Goal: Task Accomplishment & Management: Complete application form

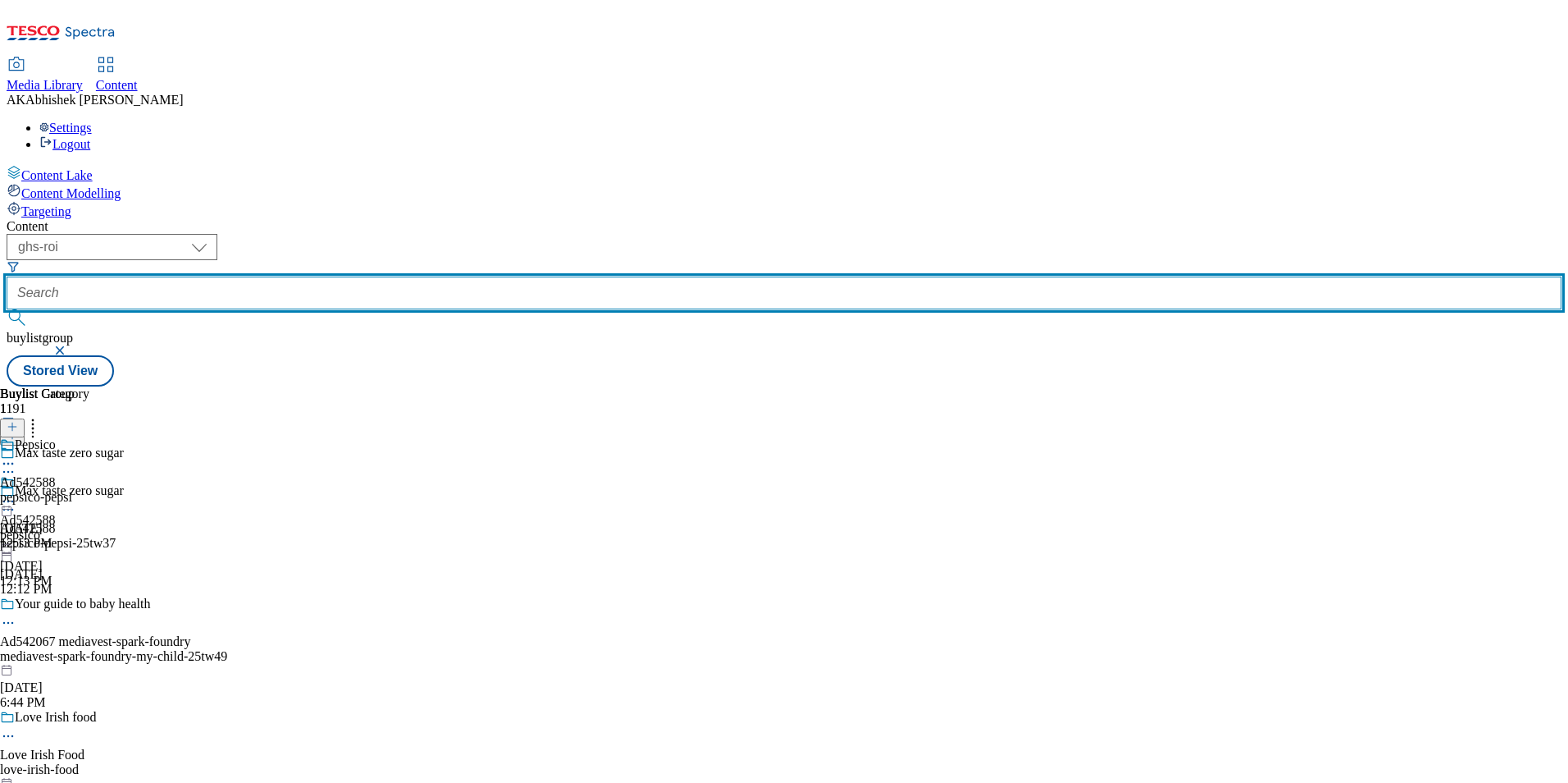
drag, startPoint x: 363, startPoint y: 127, endPoint x: 445, endPoint y: 143, distance: 83.5
click at [365, 276] on input "text" at bounding box center [784, 292] width 1555 height 33
click at [7, 310] on button "submit" at bounding box center [18, 318] width 23 height 17
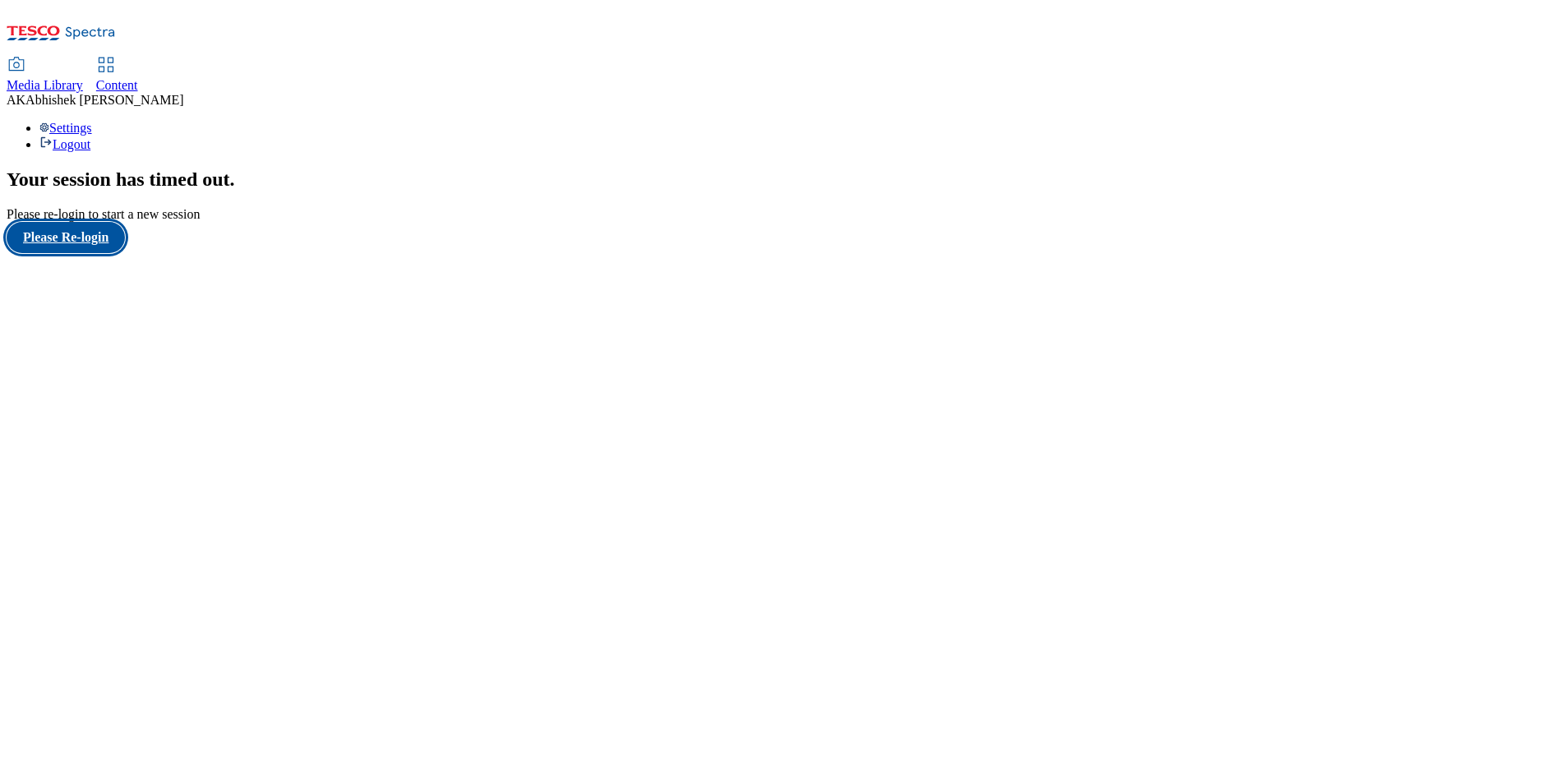
click at [88, 253] on button "Please Re-login" at bounding box center [65, 237] width 118 height 32
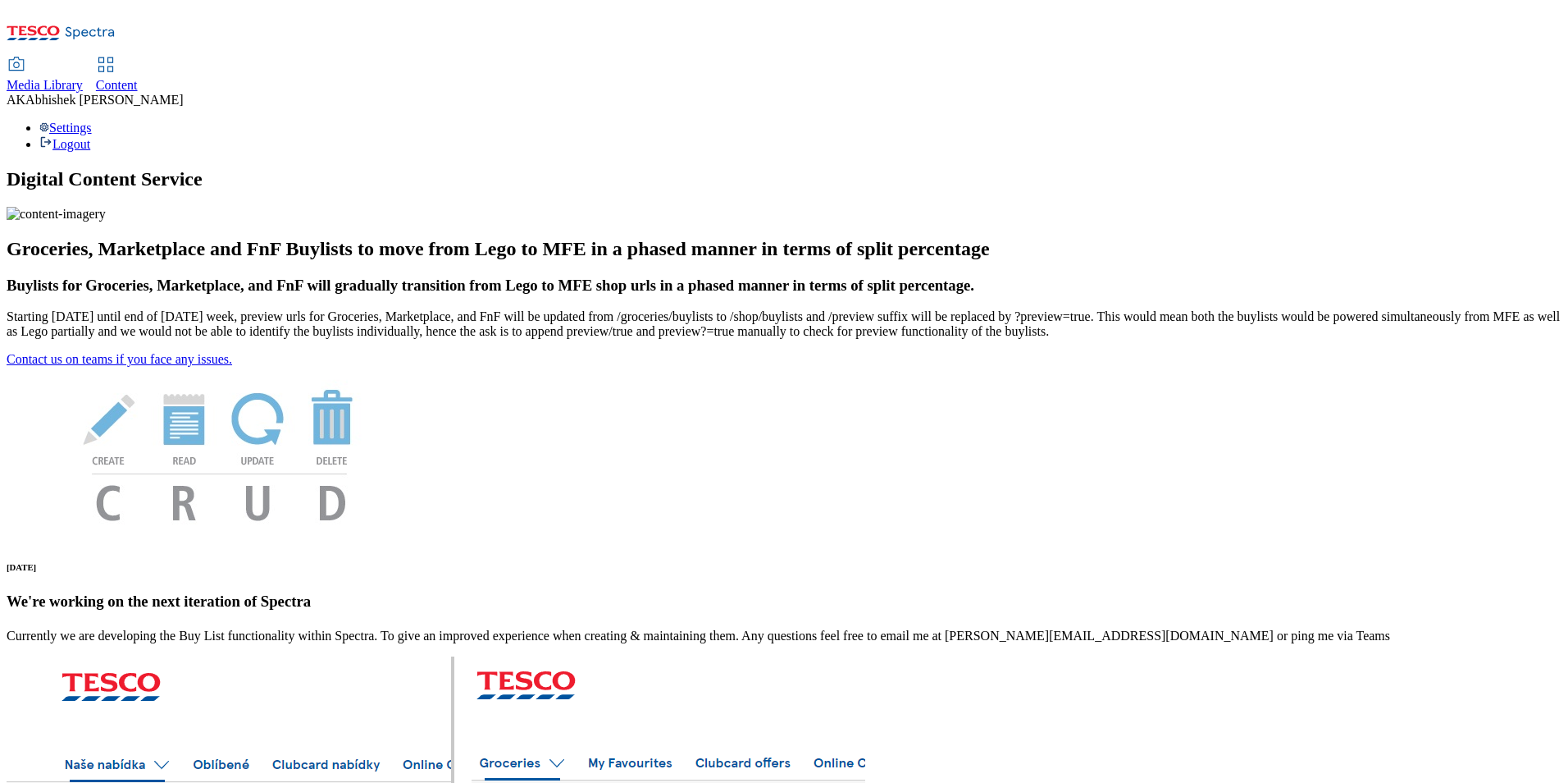
click at [138, 78] on span "Content" at bounding box center [116, 85] width 42 height 14
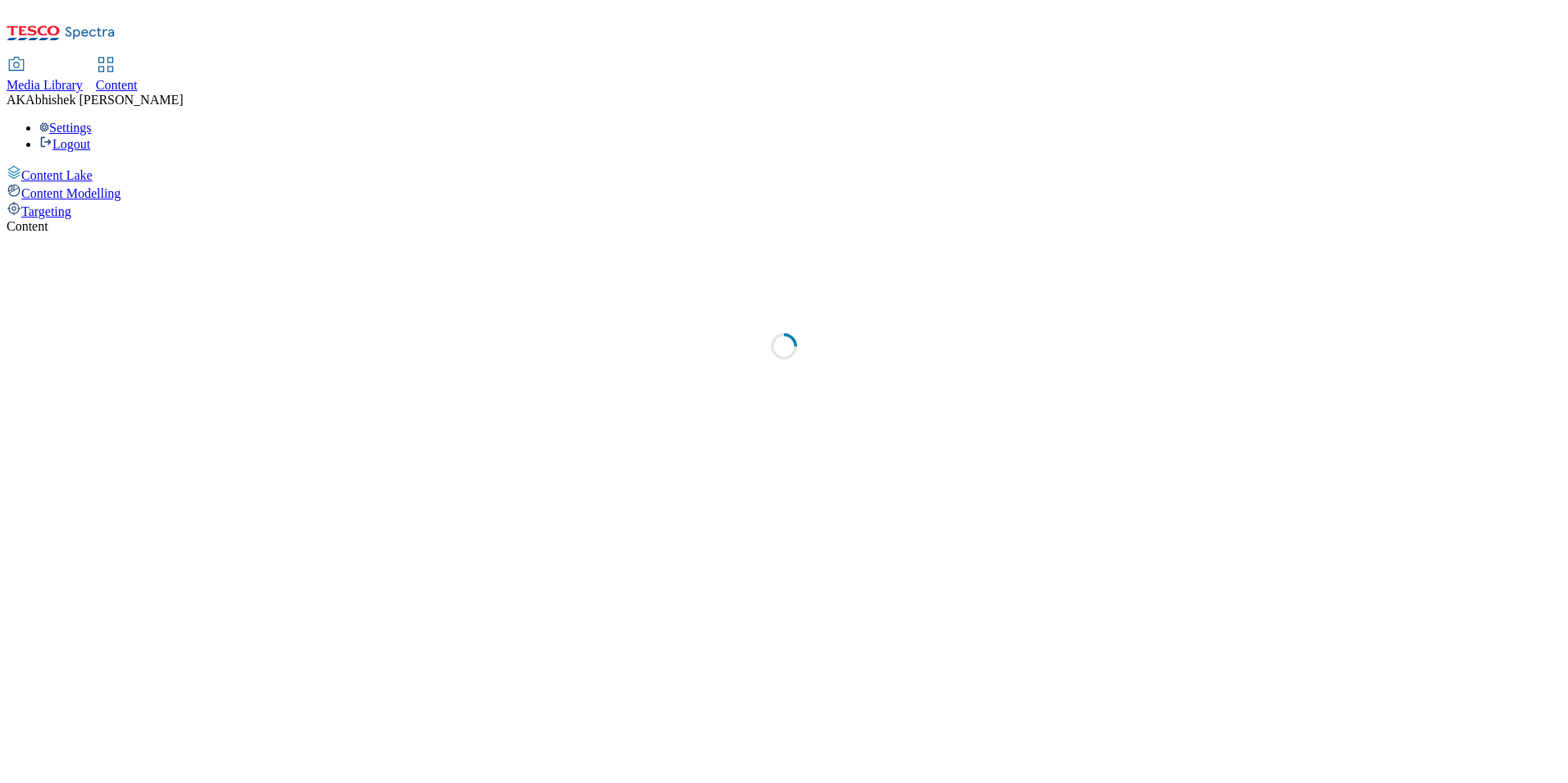
select select "ghs-[GEOGRAPHIC_DATA]"
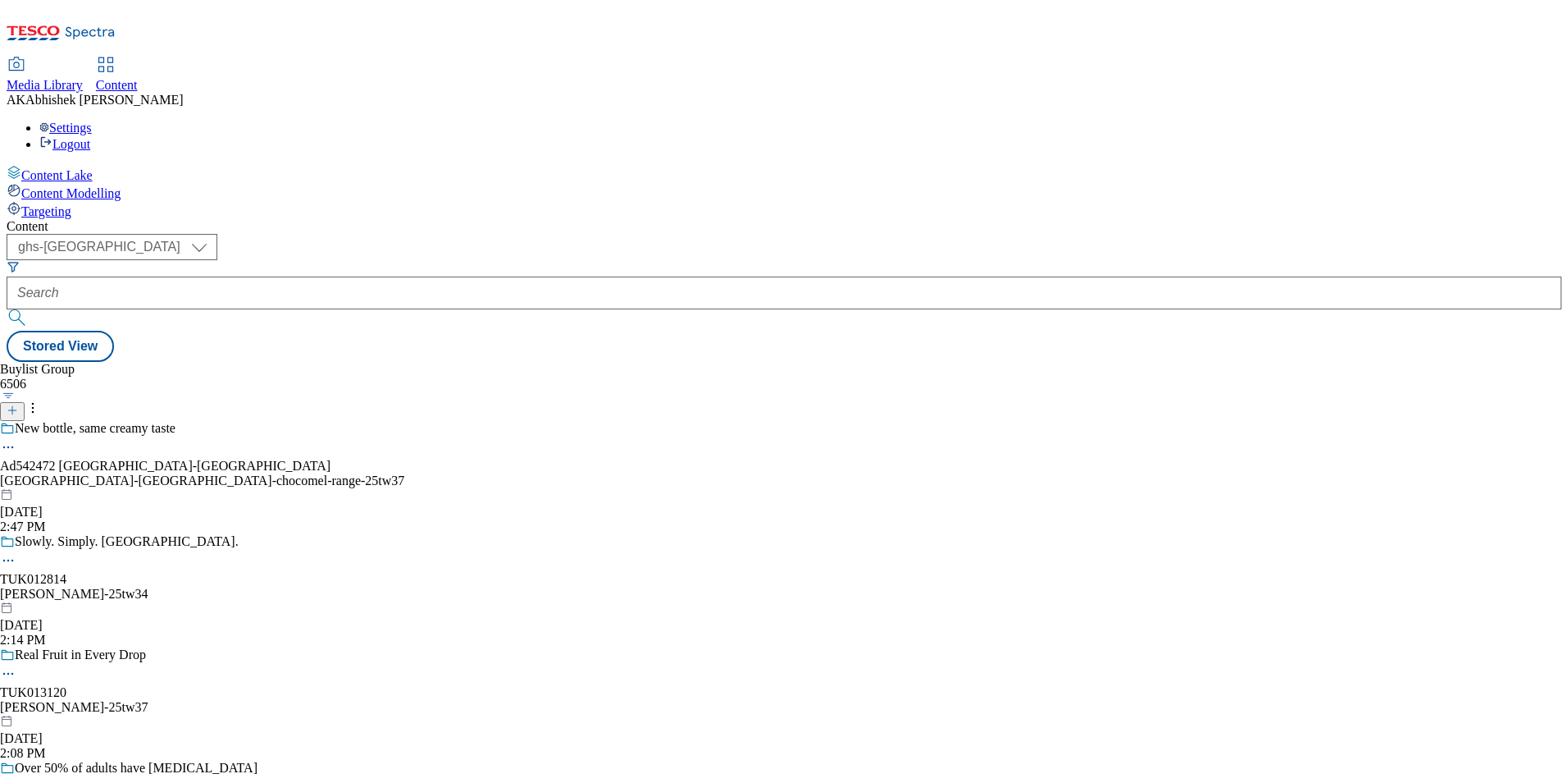
click at [18, 405] on icon at bounding box center [12, 410] width 11 height 11
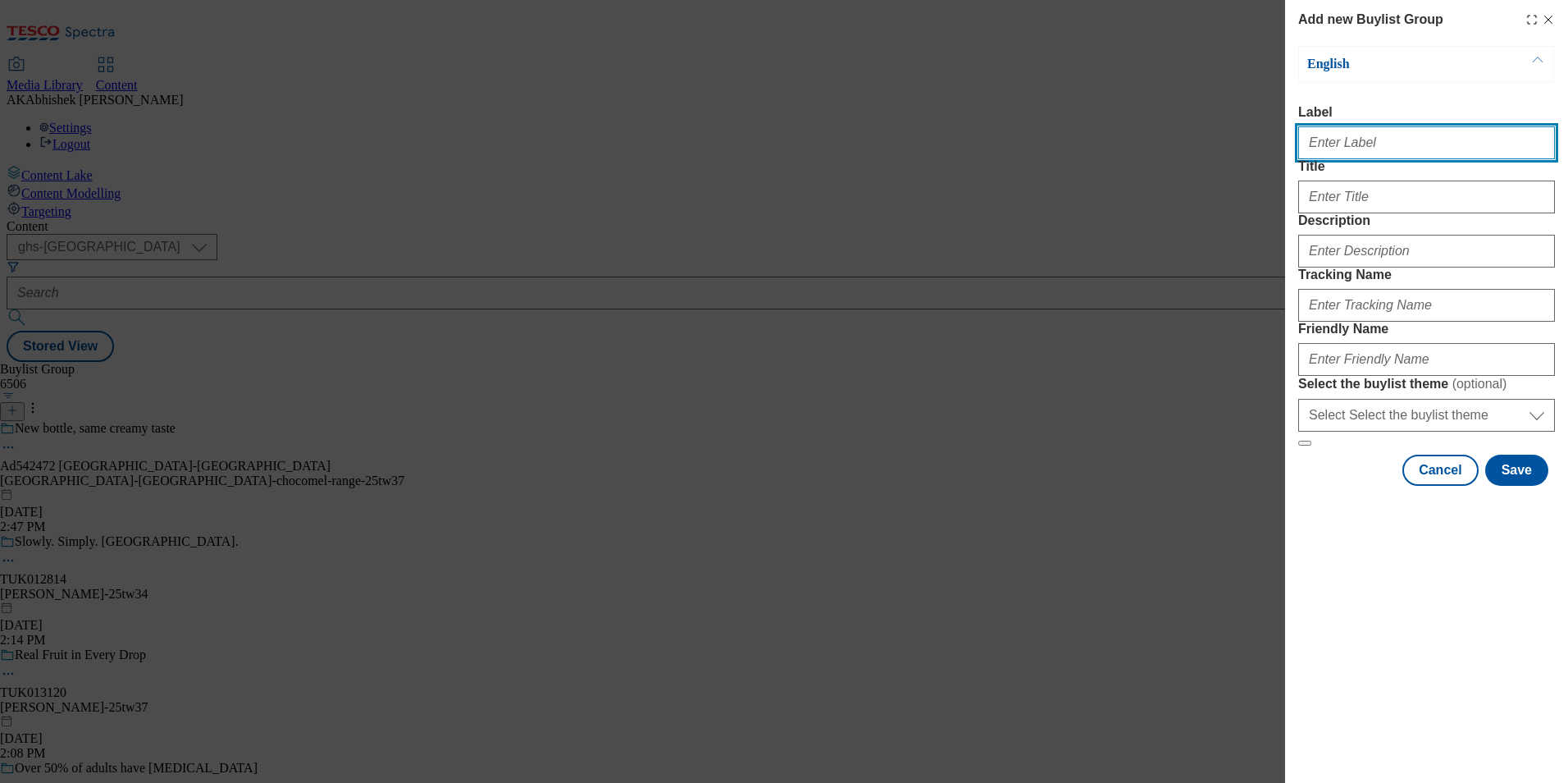
click at [1369, 140] on input "Label" at bounding box center [1427, 142] width 257 height 33
paste input "542525"
type input "Ad542525"
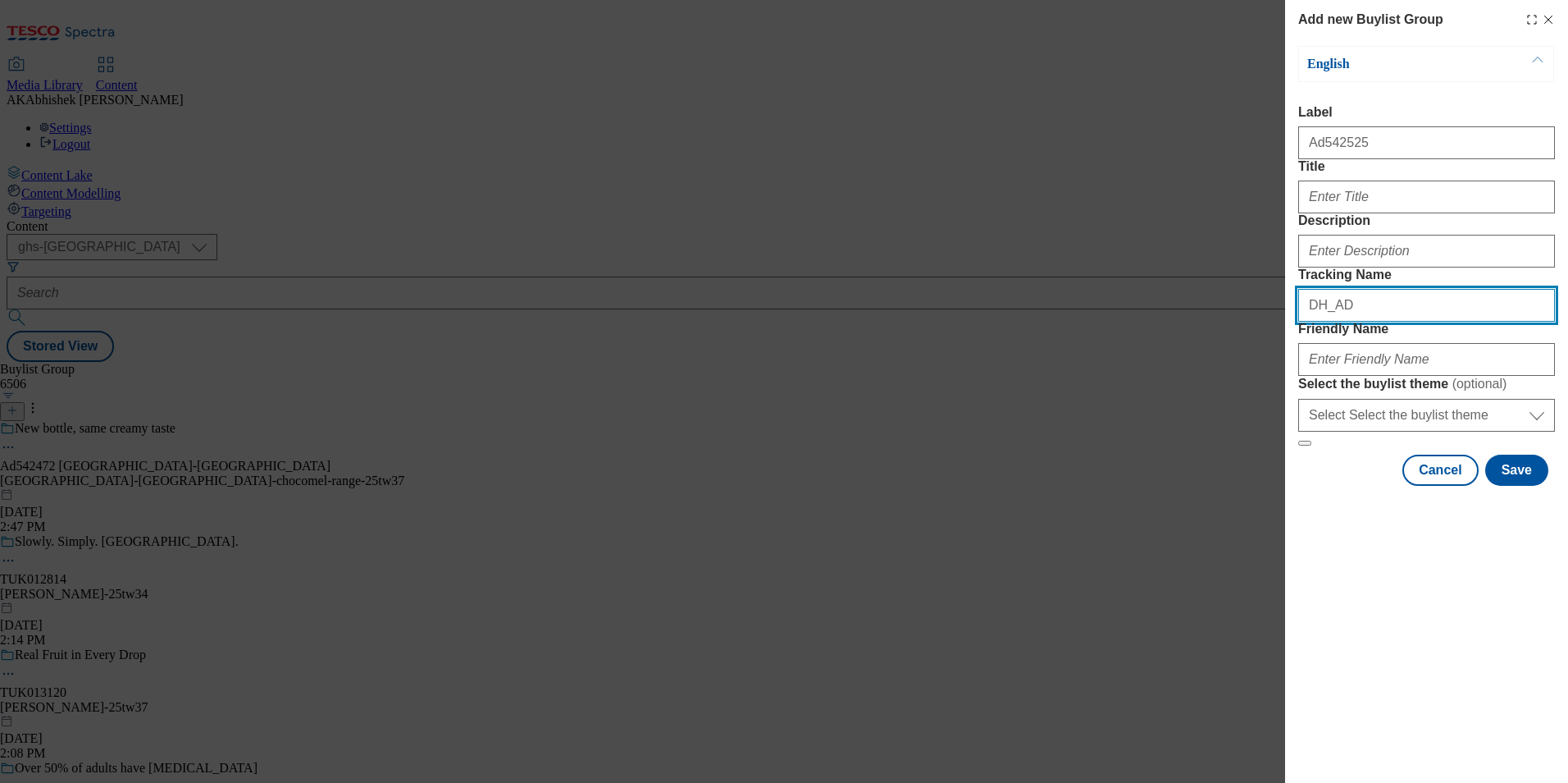
paste input "542525"
type input "DH_AD542525"
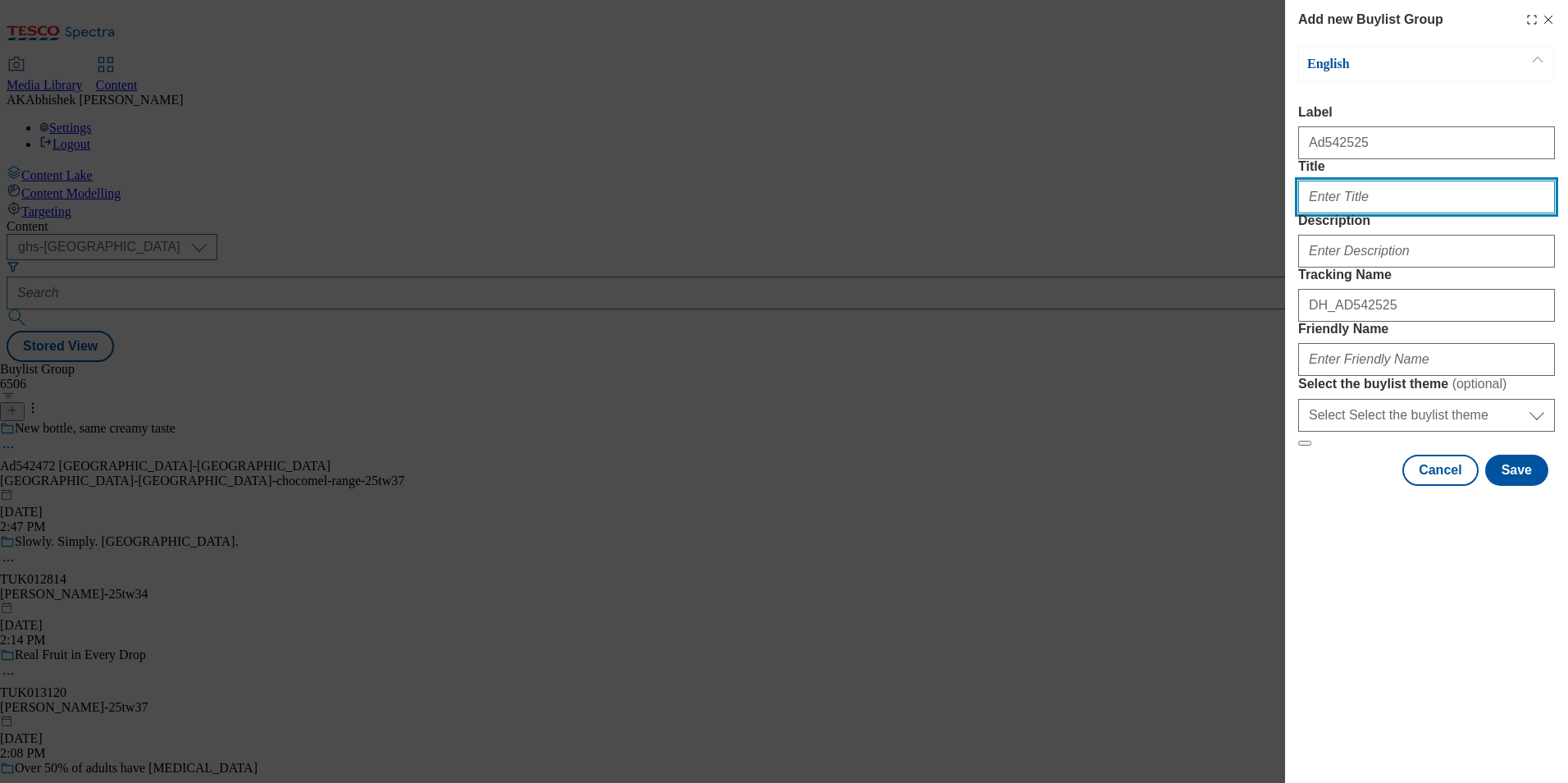
click at [1381, 213] on input "Title" at bounding box center [1427, 196] width 257 height 33
type input "95 Calories - Premium Vodka"
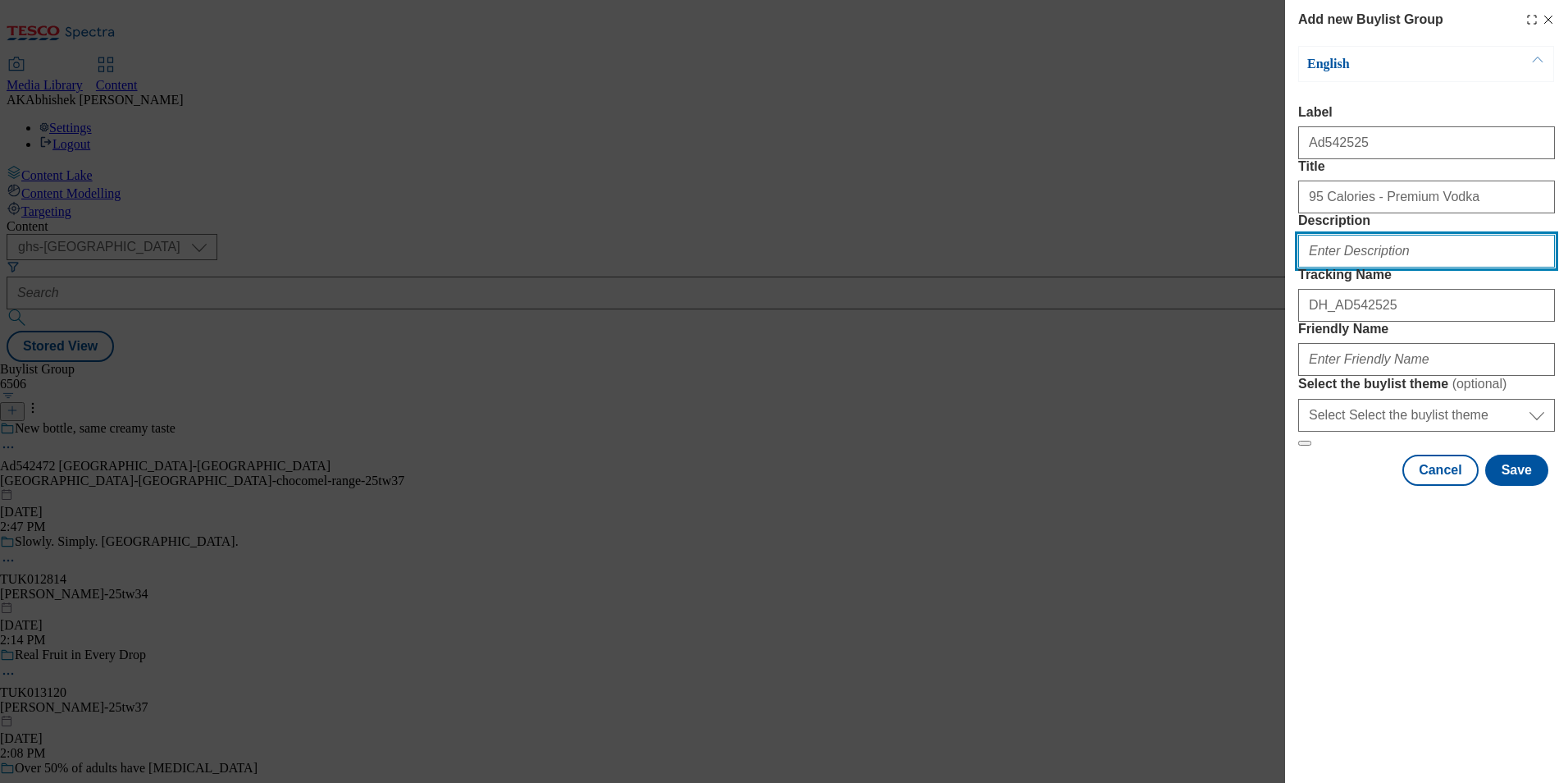
drag, startPoint x: 1333, startPoint y: 316, endPoint x: 1362, endPoint y: 312, distance: 29.3
click at [1334, 268] on input "Description" at bounding box center [1427, 250] width 257 height 33
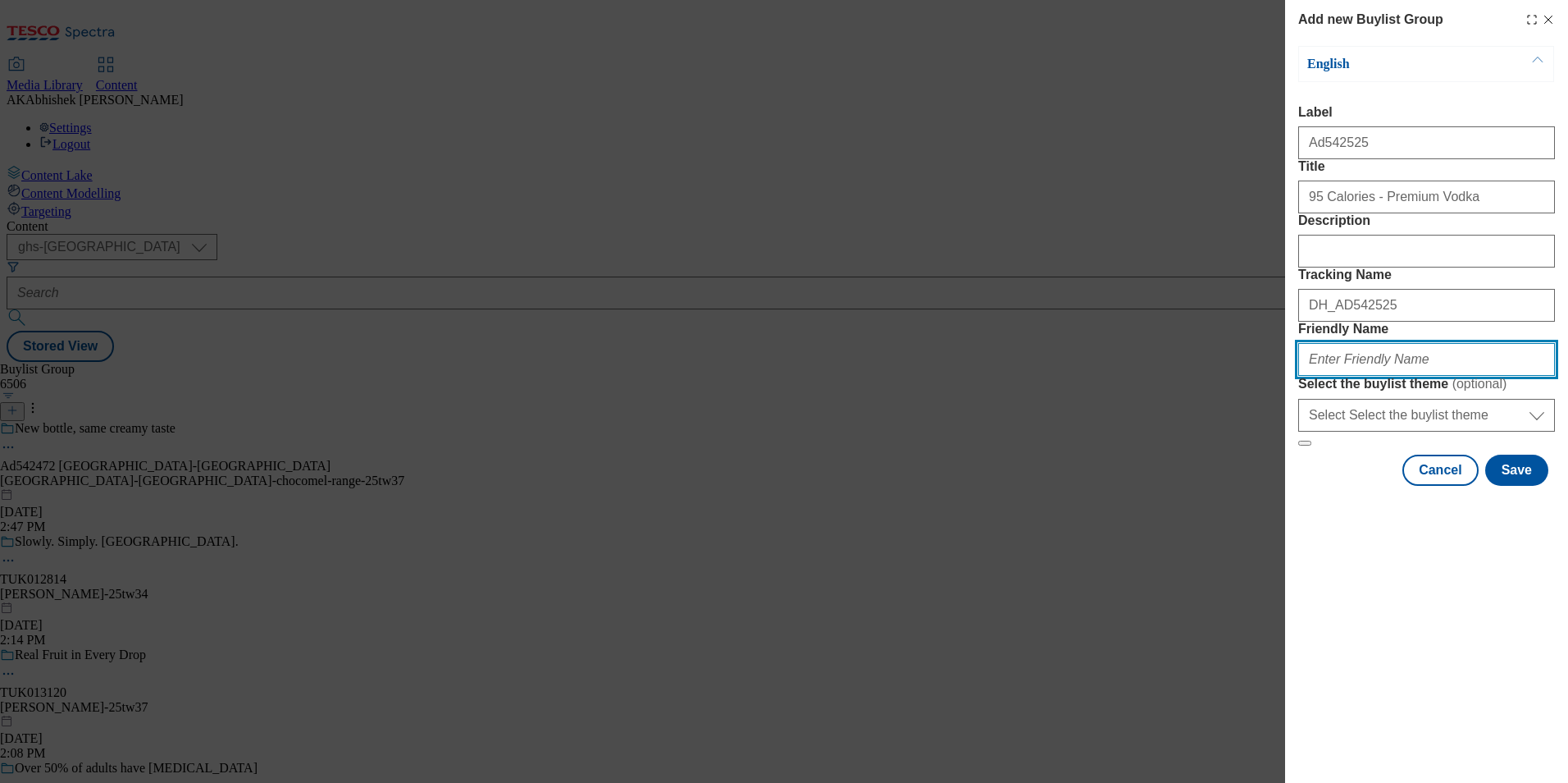
click at [1366, 376] on input "Friendly Name" at bounding box center [1427, 359] width 257 height 33
paste input "HighNoon"
type input "[PERSON_NAME]-high-noon-25tw36"
drag, startPoint x: 1310, startPoint y: 471, endPoint x: 1112, endPoint y: 471, distance: 198.0
click at [1112, 471] on div "Add new Buylist Group English Label Ad542525 Title 95 Calories - Premium Vodka …" at bounding box center [784, 392] width 1568 height 783
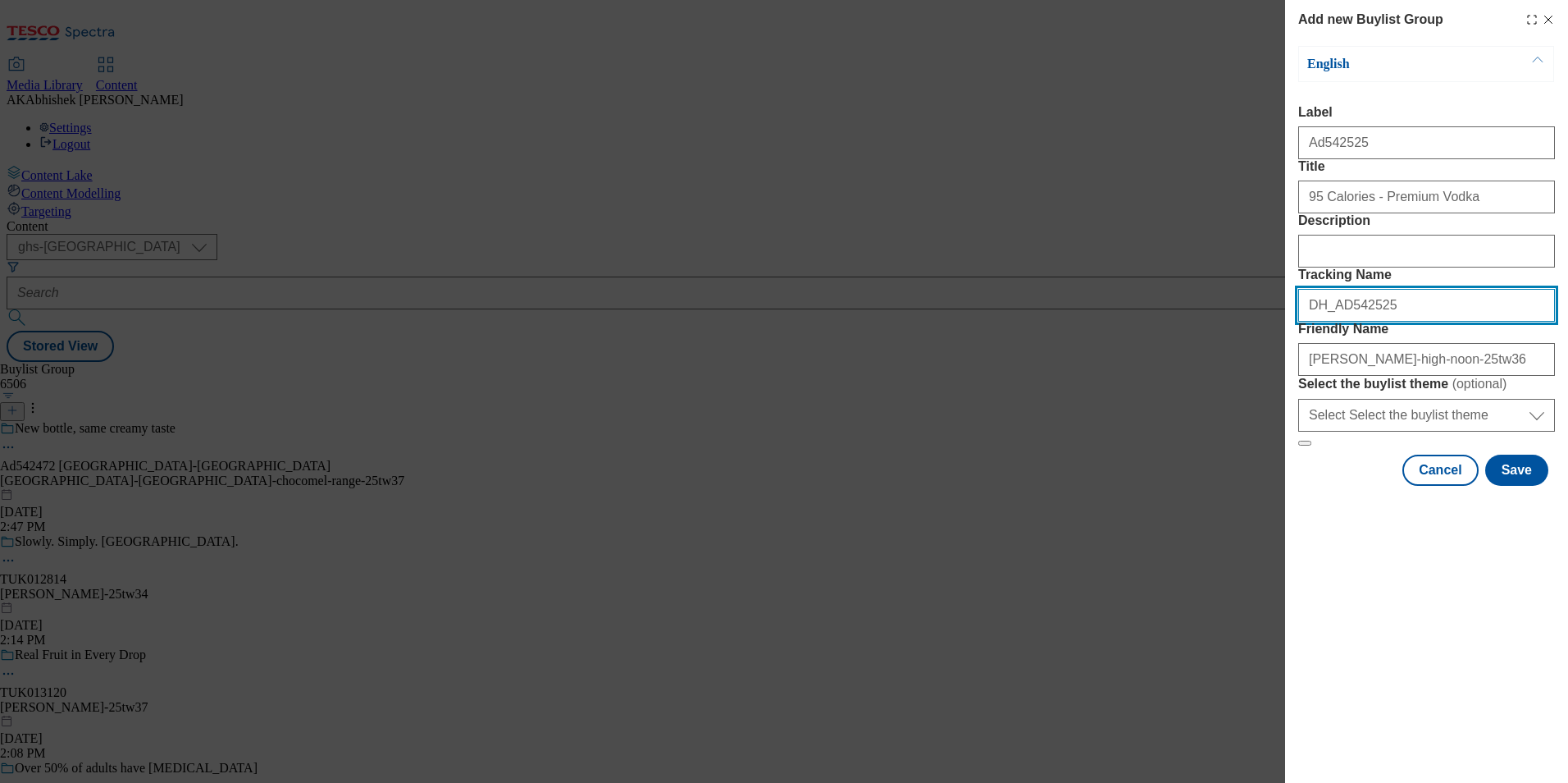
drag, startPoint x: 1404, startPoint y: 395, endPoint x: 1412, endPoint y: 386, distance: 12.0
click at [1404, 322] on input "DH_AD542525" at bounding box center [1427, 305] width 257 height 33
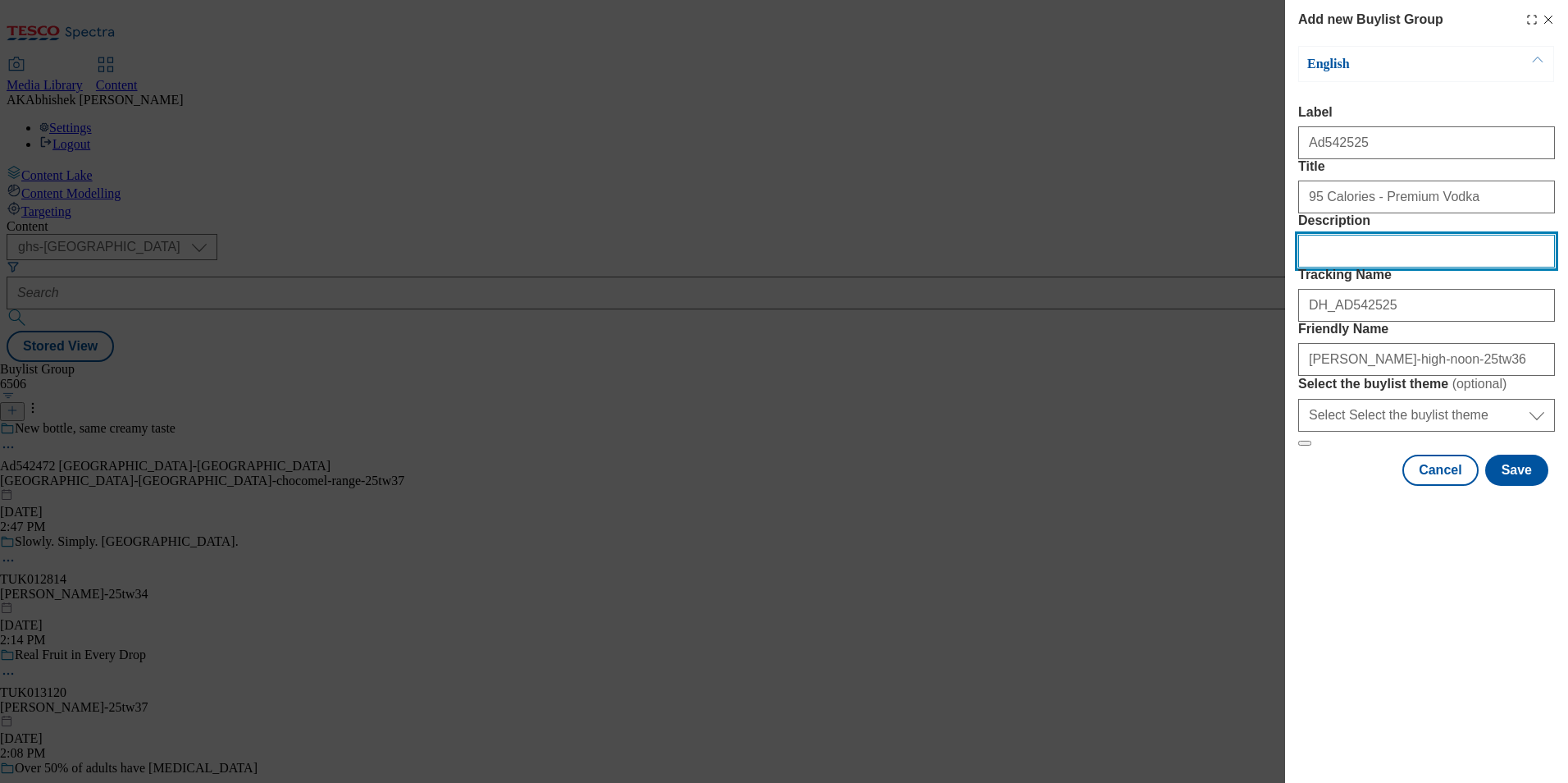
click at [1386, 268] on input "Description" at bounding box center [1427, 250] width 257 height 33
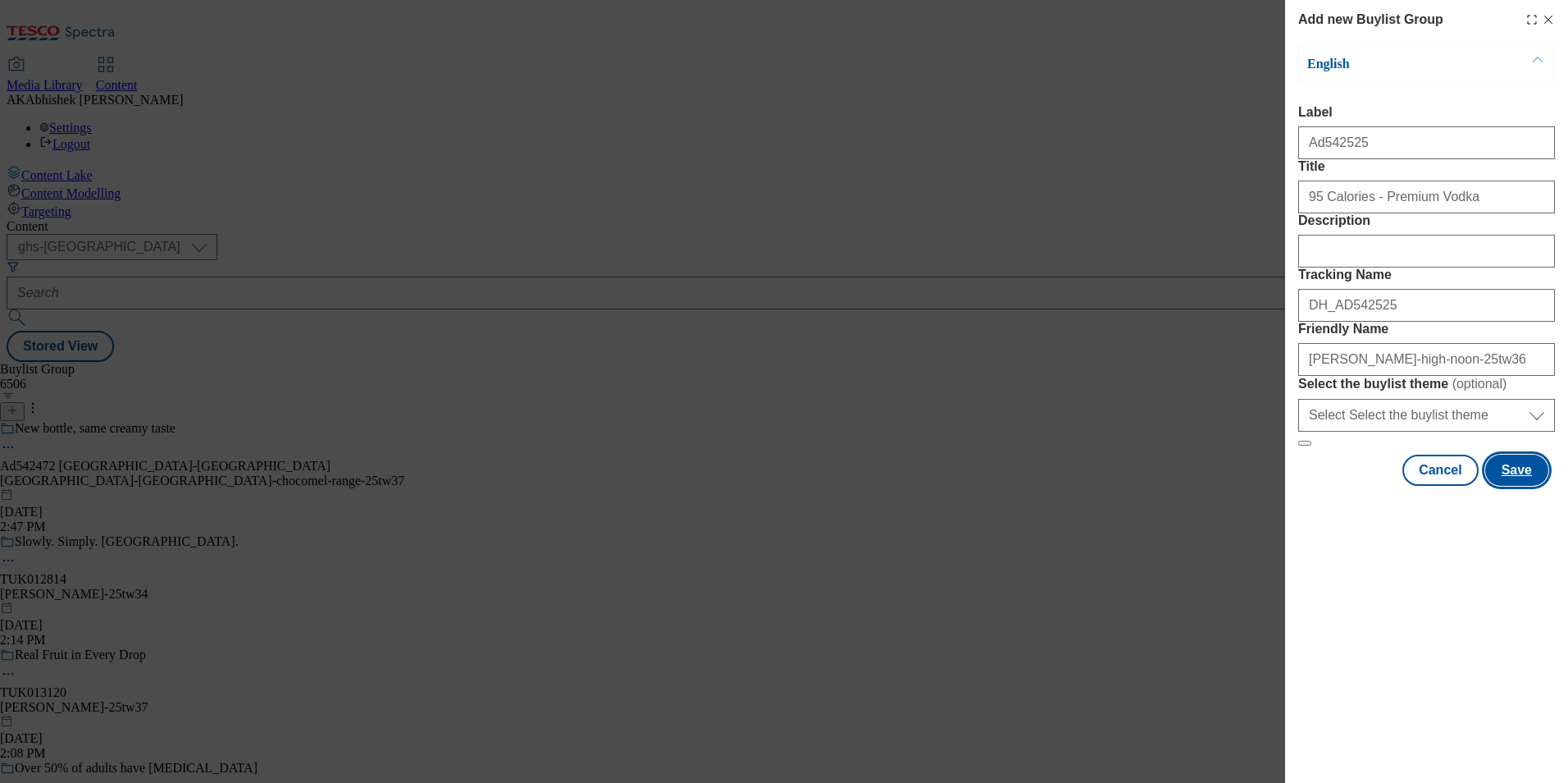
click at [1519, 485] on button "Save" at bounding box center [1517, 471] width 63 height 32
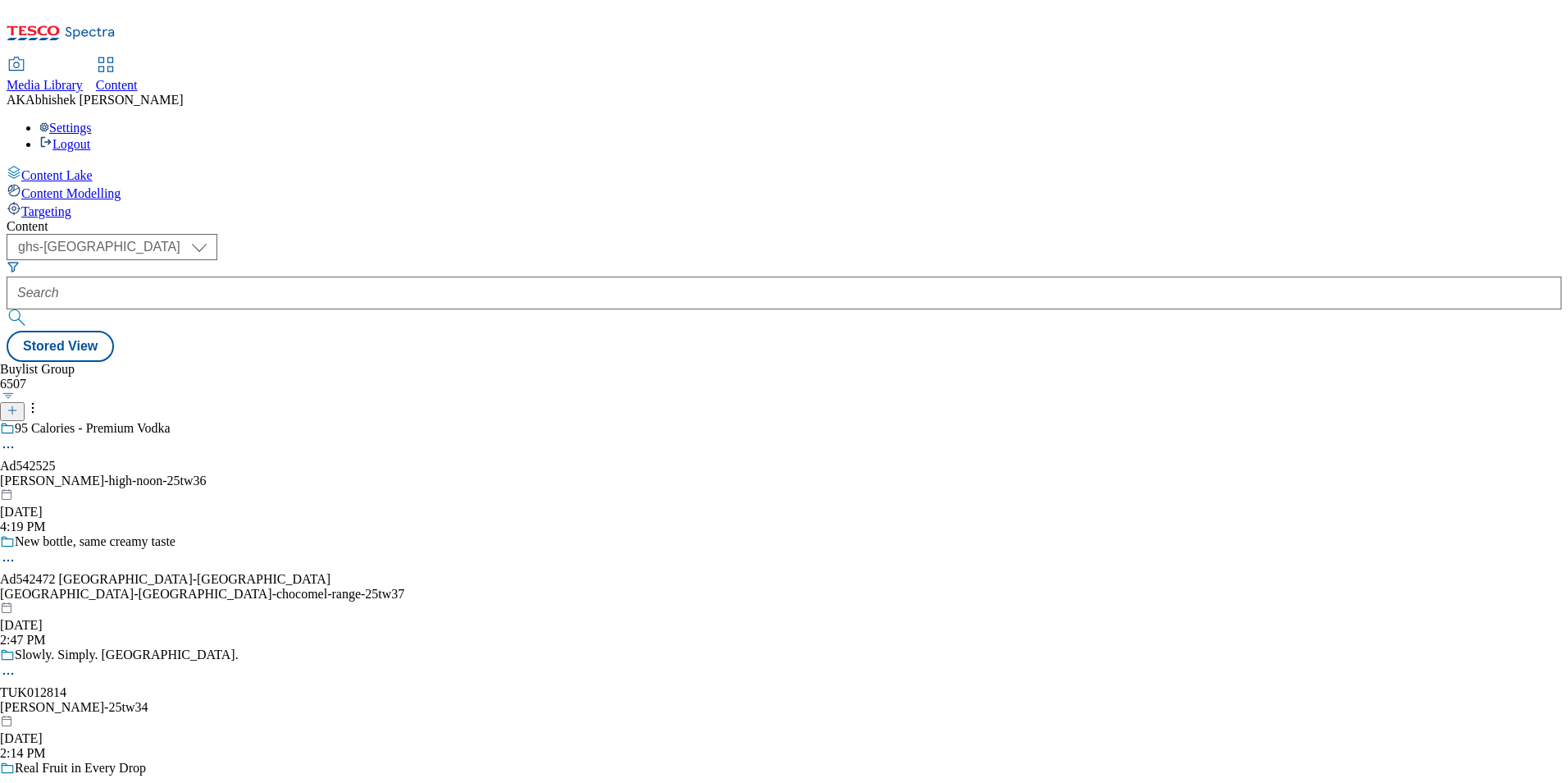
click at [404, 421] on div "95 Calories - Premium Vodka Ad542525 [PERSON_NAME]-high-noon-25tw36 [DATE] 4:19…" at bounding box center [202, 478] width 404 height 113
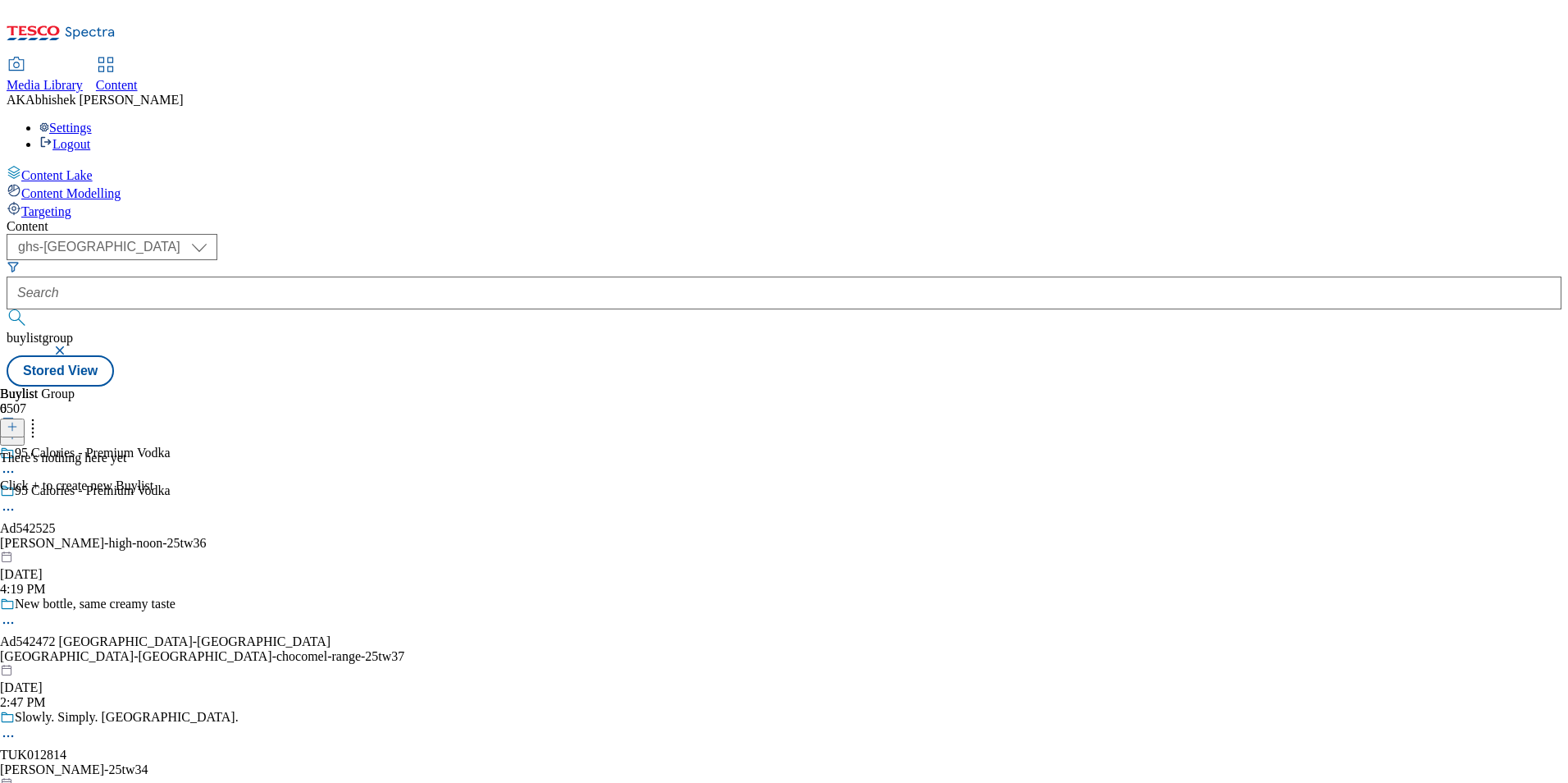
click at [24, 418] on button at bounding box center [12, 428] width 24 height 19
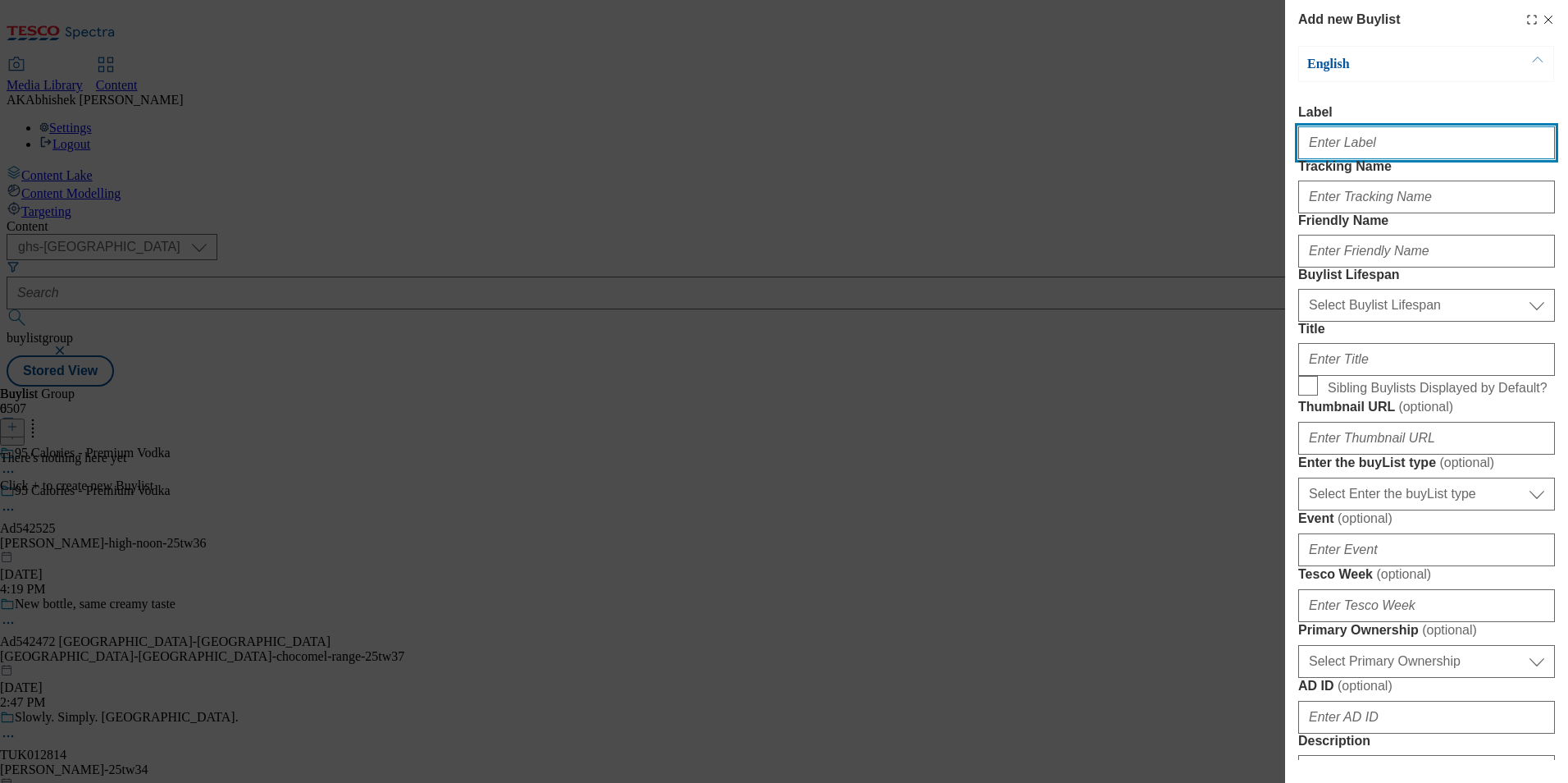
click at [1353, 150] on input "Label" at bounding box center [1427, 142] width 257 height 33
paste input "542525"
type input "Ad542525"
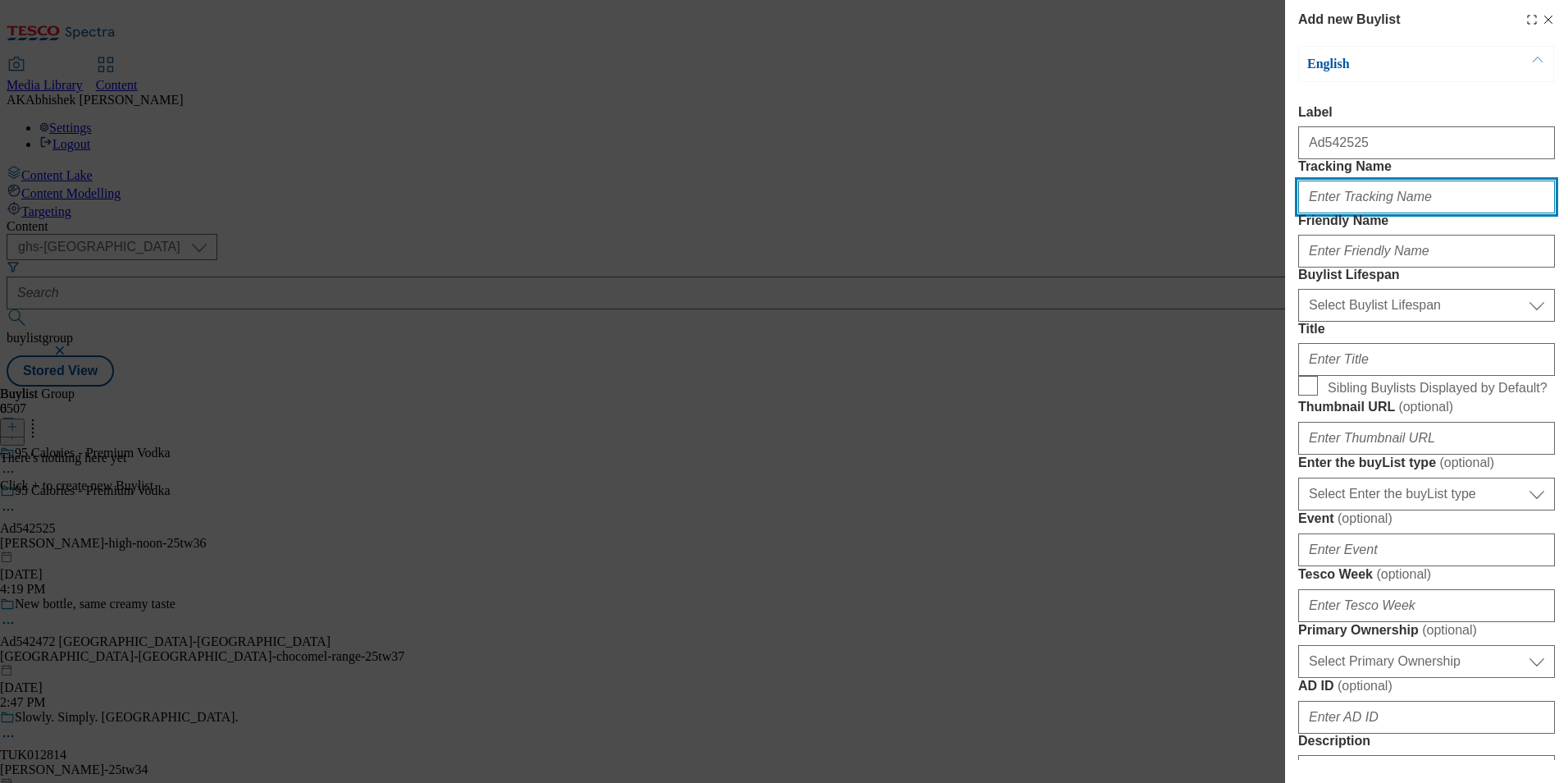
click at [1354, 213] on input "Tracking Name" at bounding box center [1427, 196] width 257 height 33
paste input "542525"
type input "DH_AD542525"
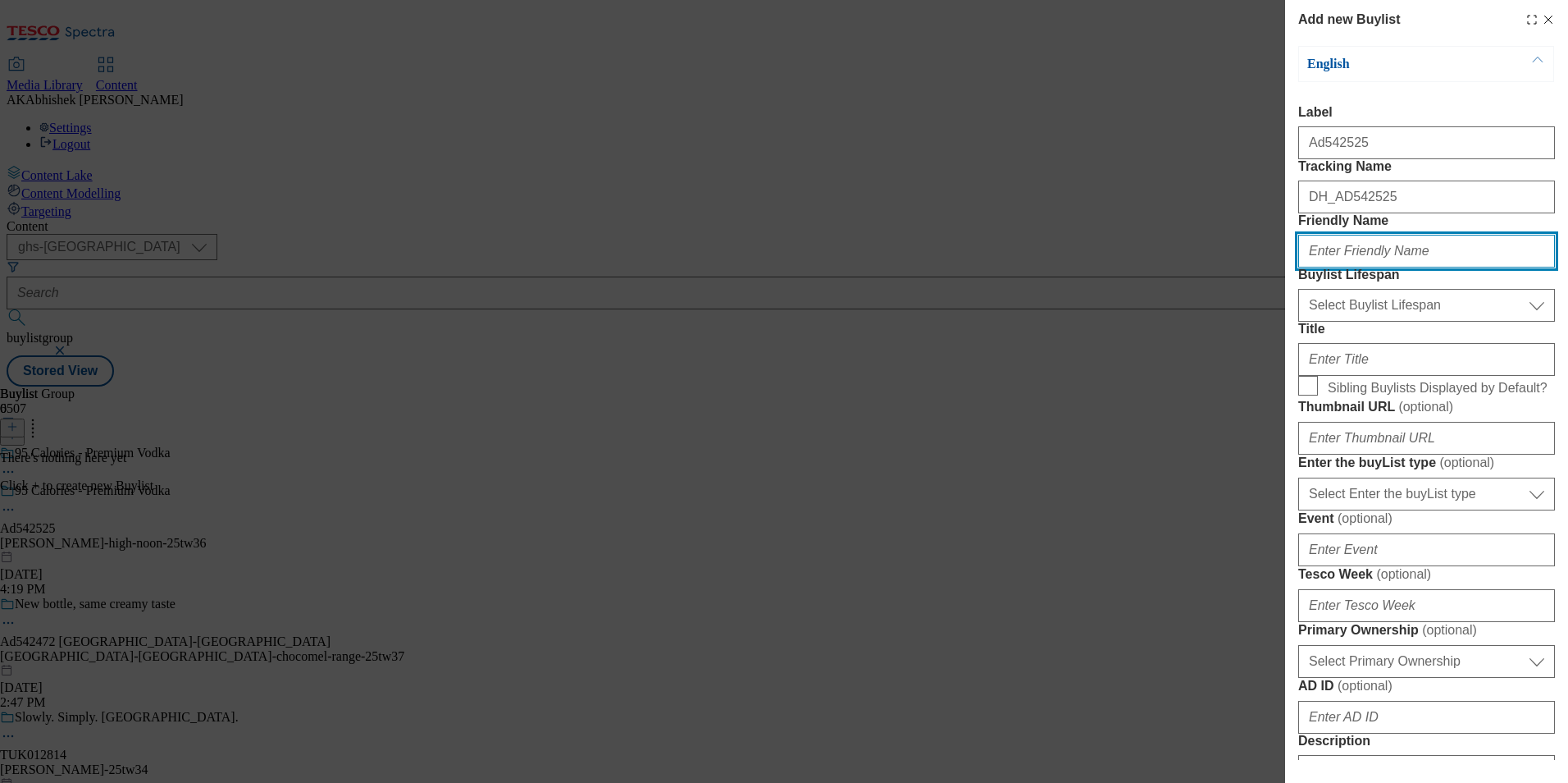
paste input "[PERSON_NAME]"
type input "[PERSON_NAME]"
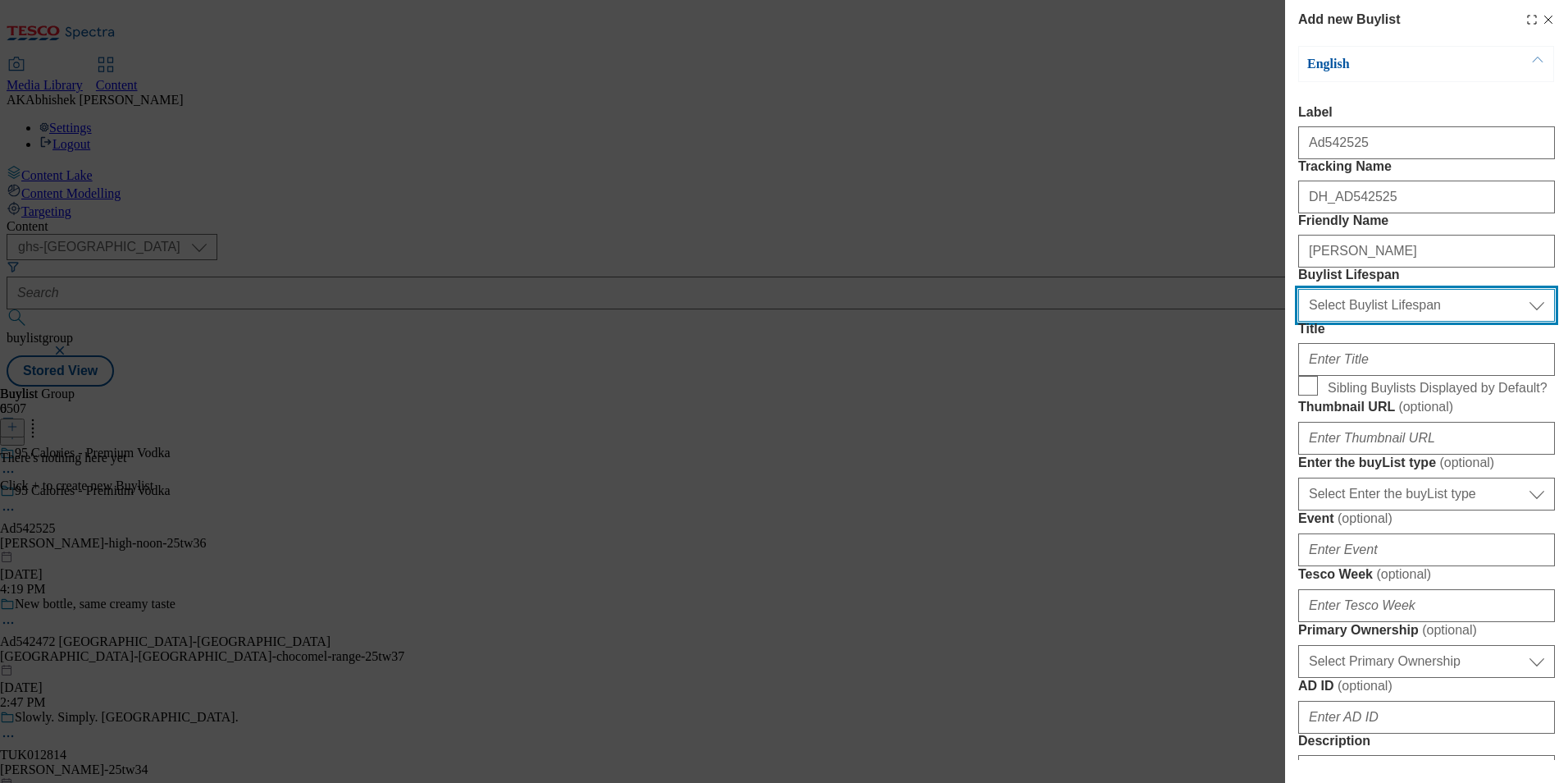
drag, startPoint x: 1374, startPoint y: 391, endPoint x: 1382, endPoint y: 392, distance: 8.1
click at [1374, 322] on select "Select Buylist Lifespan evergreen seasonal tactical" at bounding box center [1427, 305] width 257 height 33
select select "tactical"
click at [1298, 322] on select "Select Buylist Lifespan evergreen seasonal tactical" at bounding box center [1427, 305] width 257 height 33
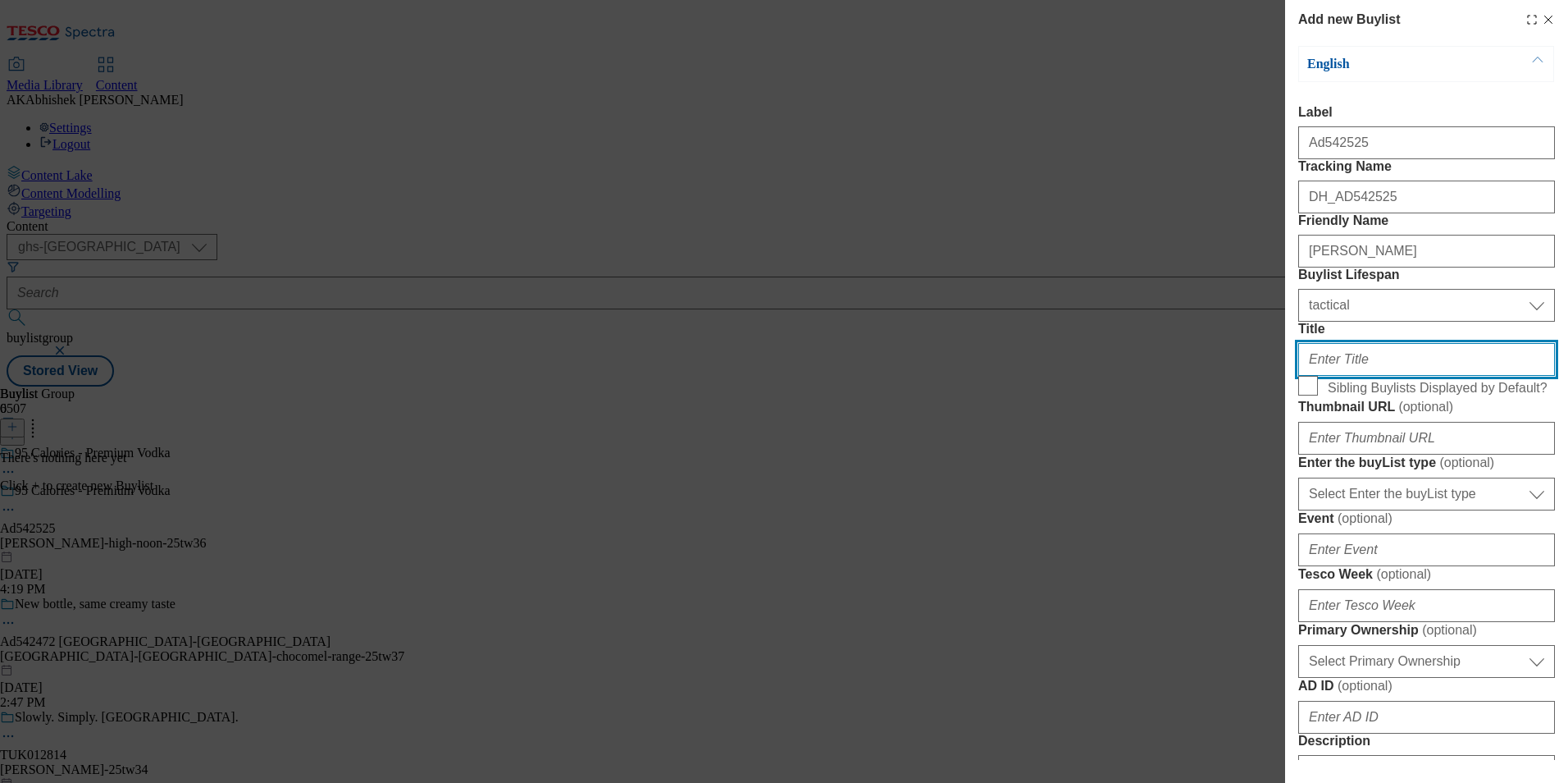
click at [1390, 376] on input "Title" at bounding box center [1427, 359] width 257 height 33
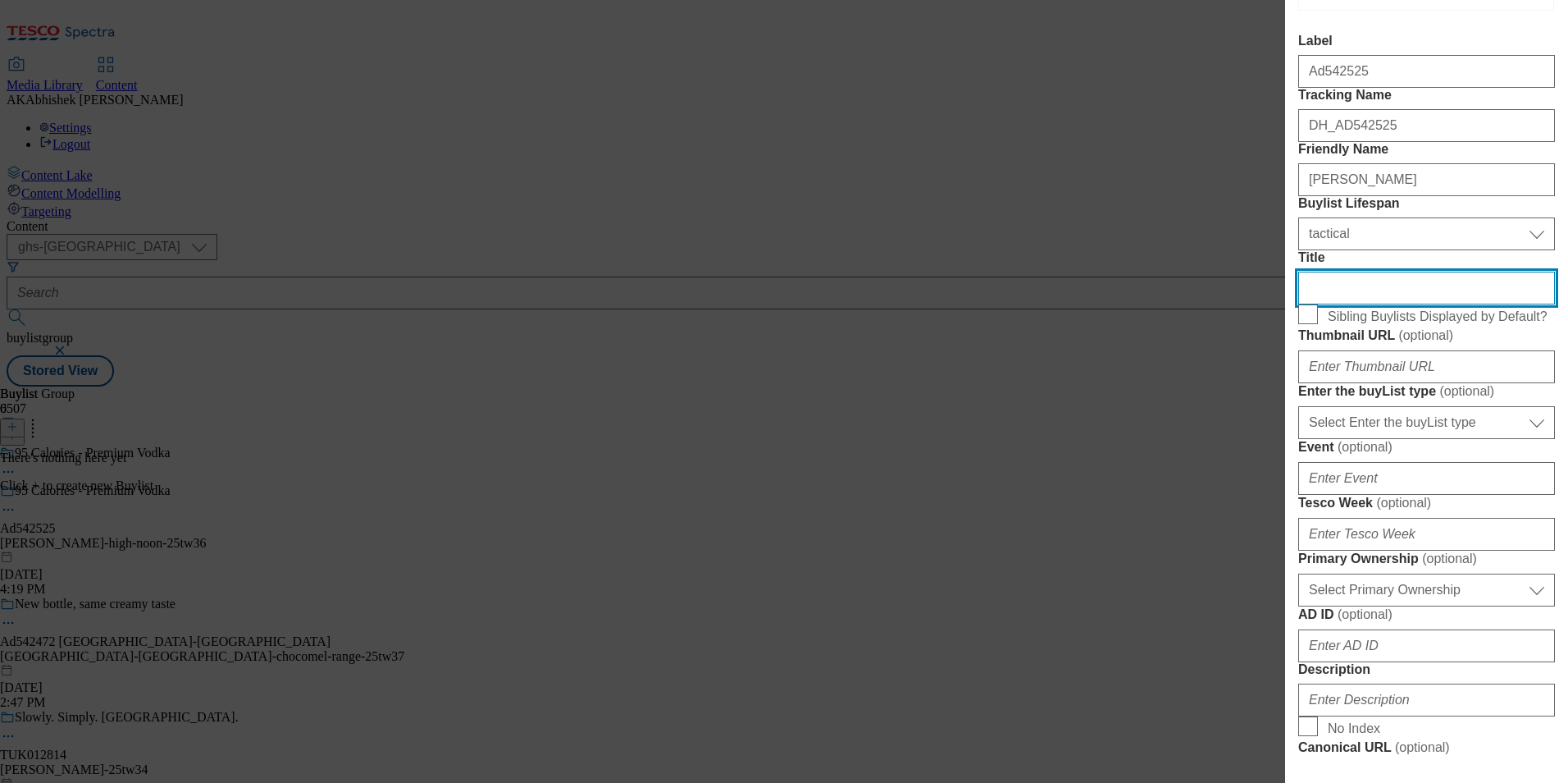
scroll to position [246, 0]
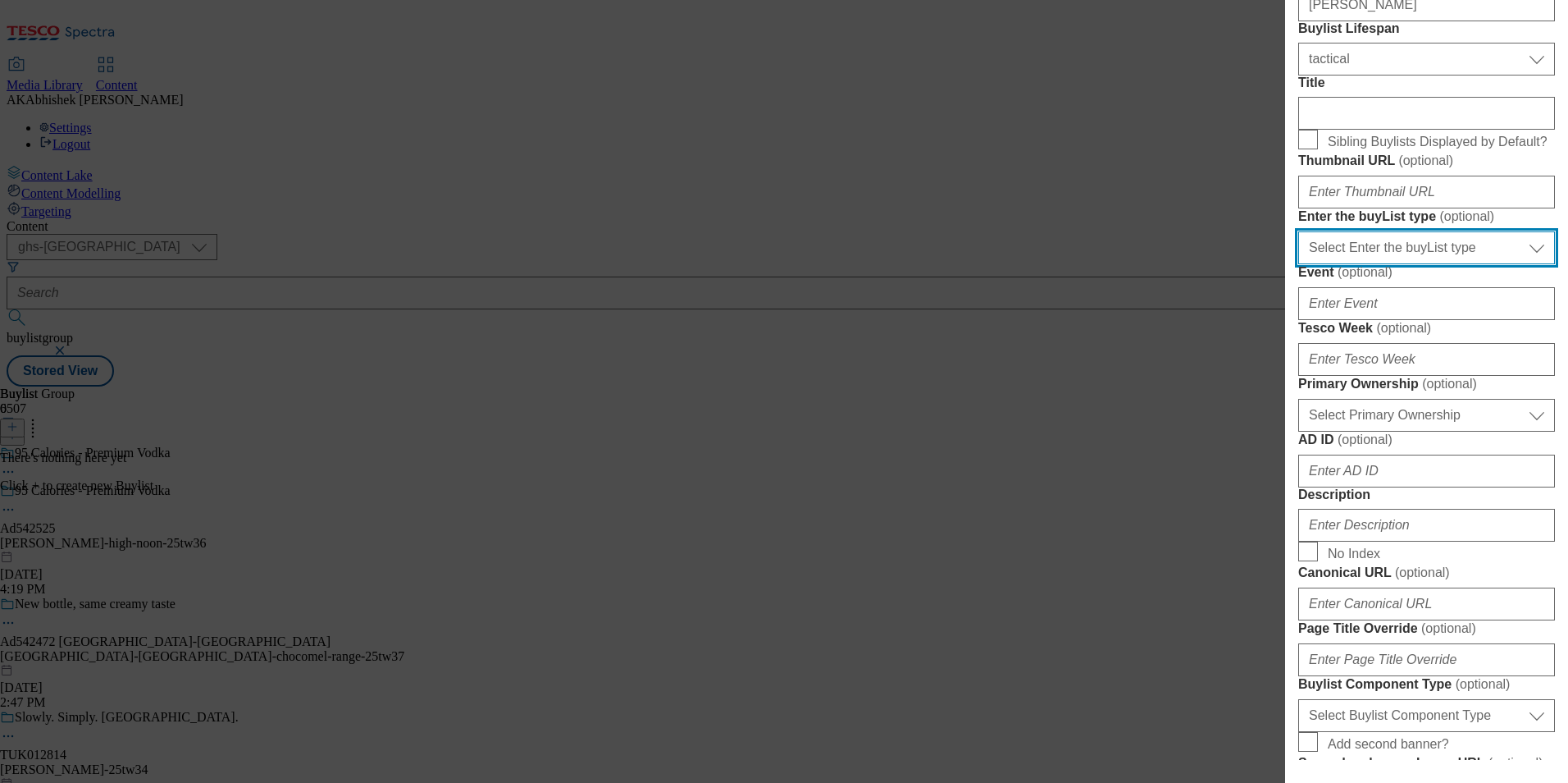
click at [1433, 264] on select "Select Enter the buyList type event supplier funded long term >4 weeks supplier…" at bounding box center [1427, 247] width 257 height 33
select select "supplier funded short term 1-3 weeks"
click at [1298, 264] on select "Select Enter the buyList type event supplier funded long term >4 weeks supplier…" at bounding box center [1427, 247] width 257 height 33
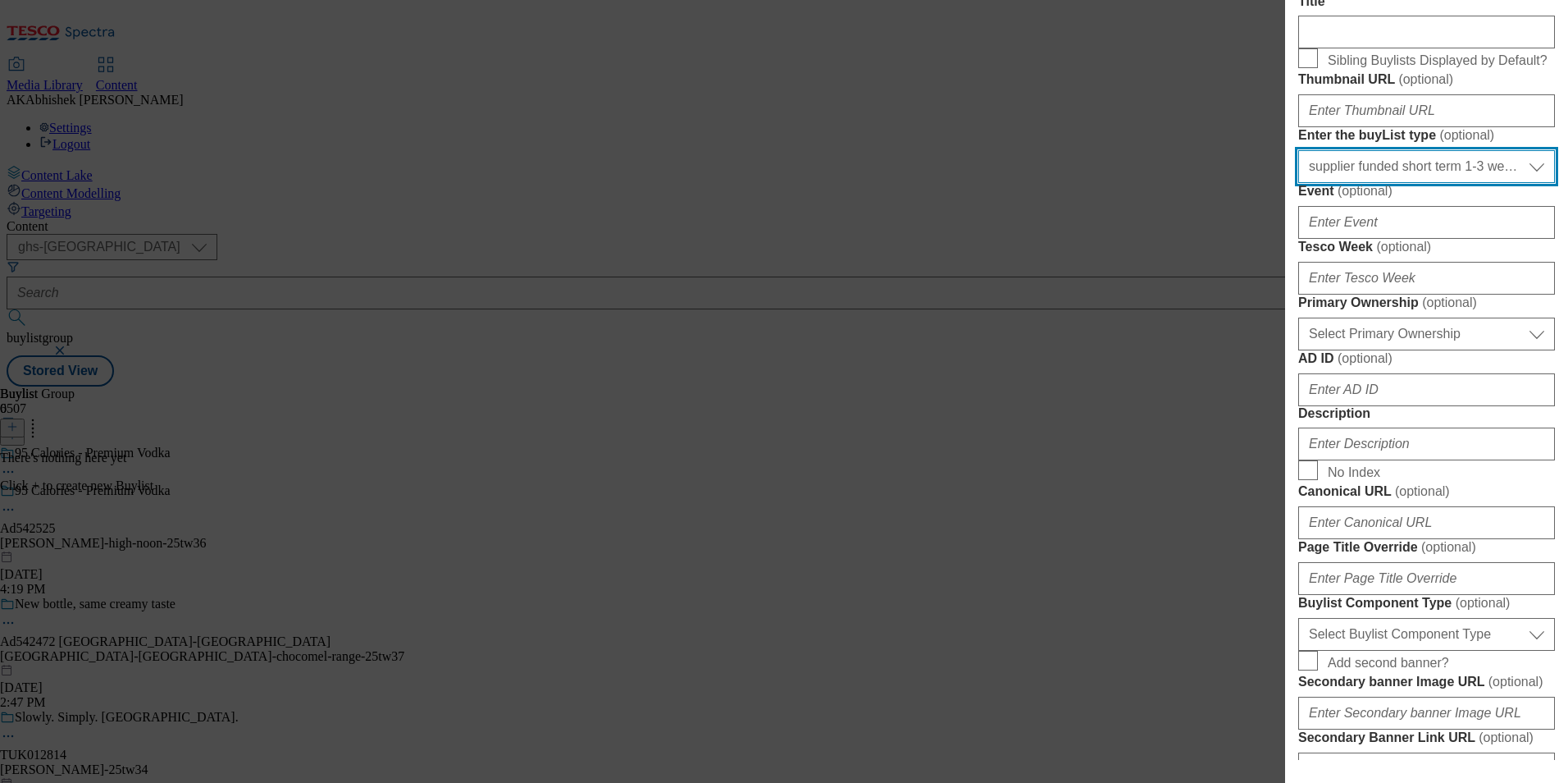
scroll to position [410, 0]
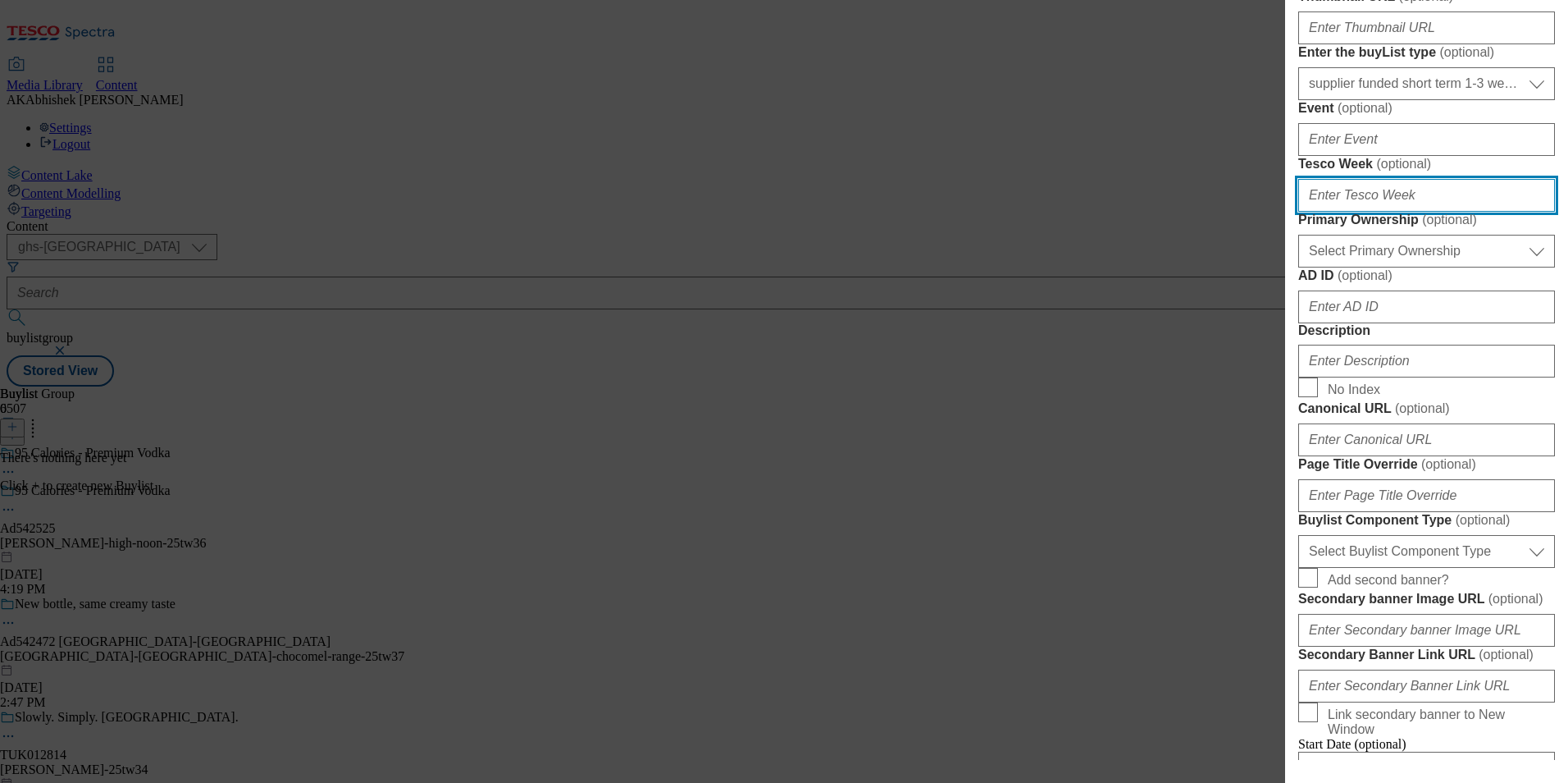
click at [1383, 212] on input "Tesco Week ( optional )" at bounding box center [1427, 194] width 257 height 33
type input "36"
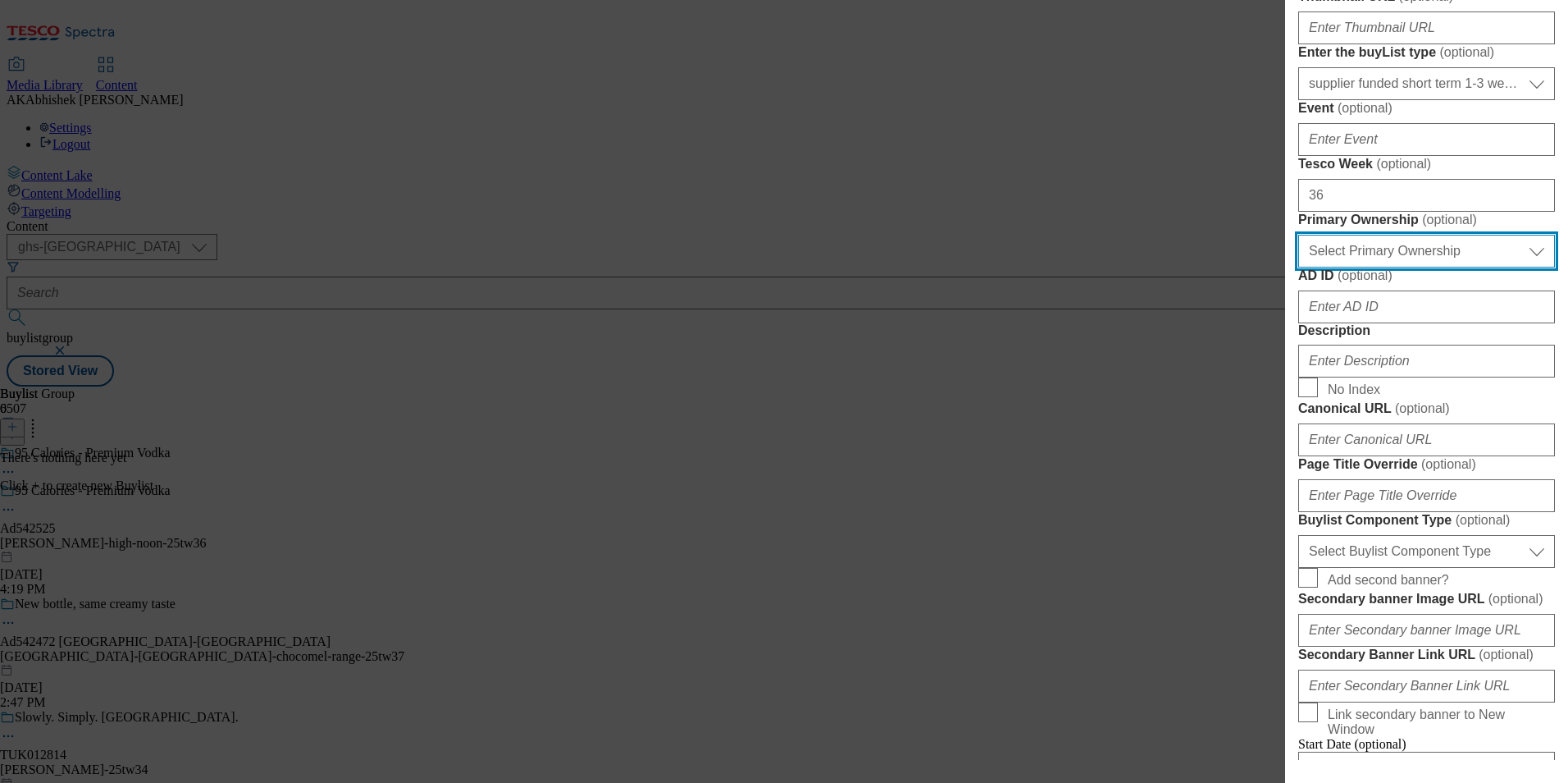
click at [1456, 268] on select "Select Primary Ownership [PERSON_NAME]" at bounding box center [1427, 250] width 257 height 33
select select "dunnhumby"
click at [1298, 268] on select "Select Primary Ownership [PERSON_NAME]" at bounding box center [1427, 250] width 257 height 33
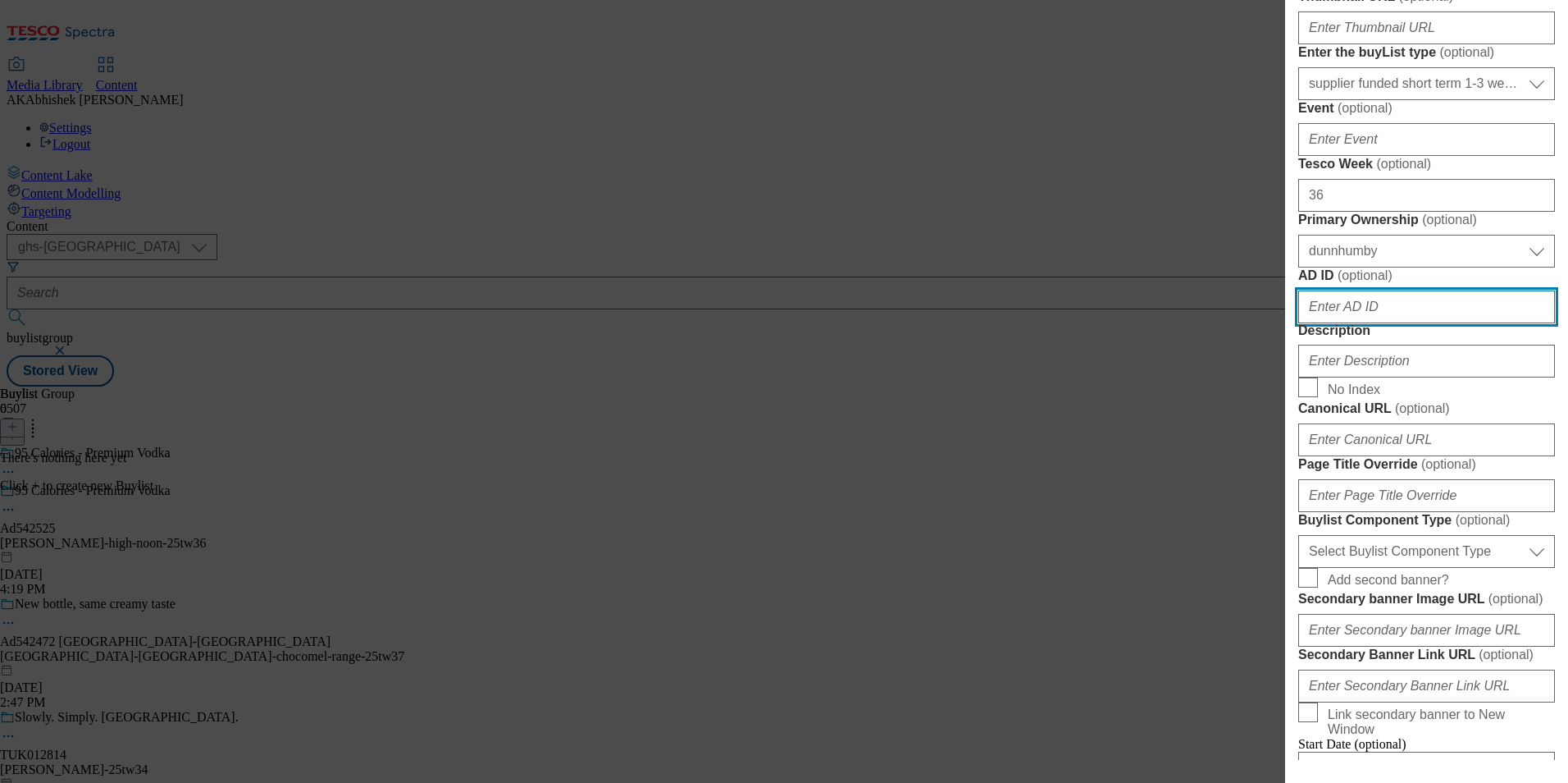
click at [1385, 324] on input "AD ID ( optional )" at bounding box center [1427, 306] width 257 height 33
paste input "542525"
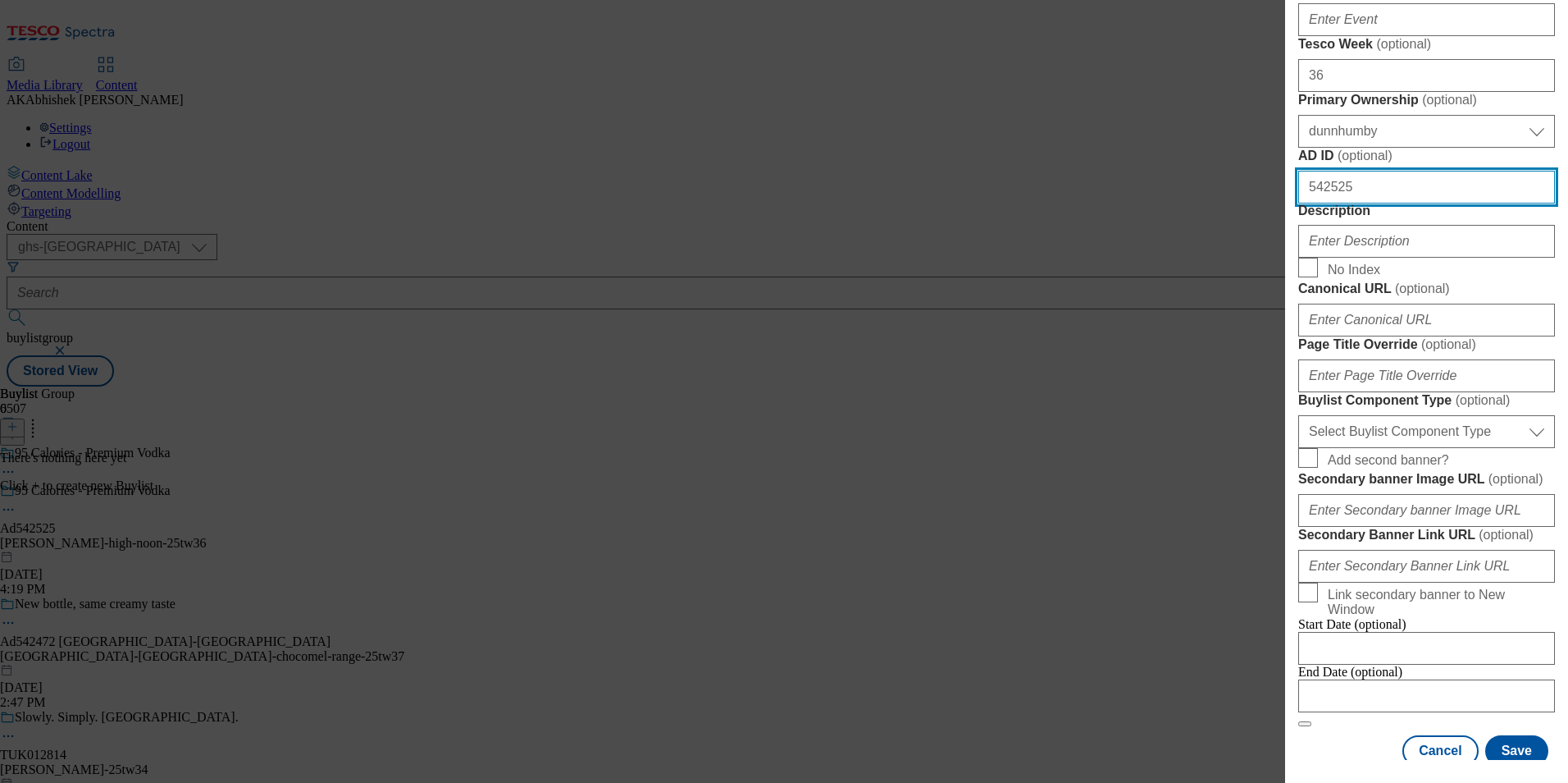
scroll to position [738, 0]
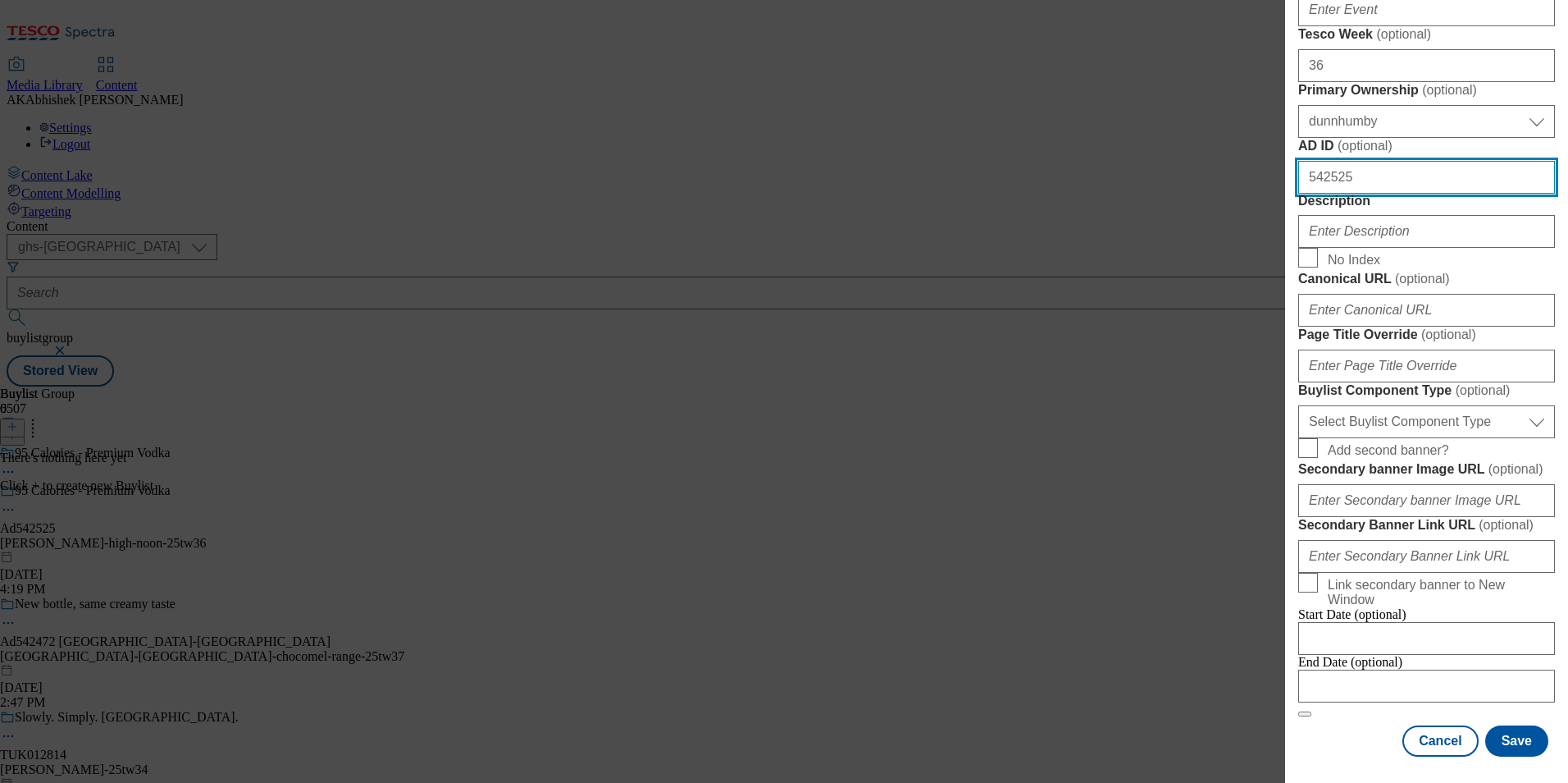
type input "542525"
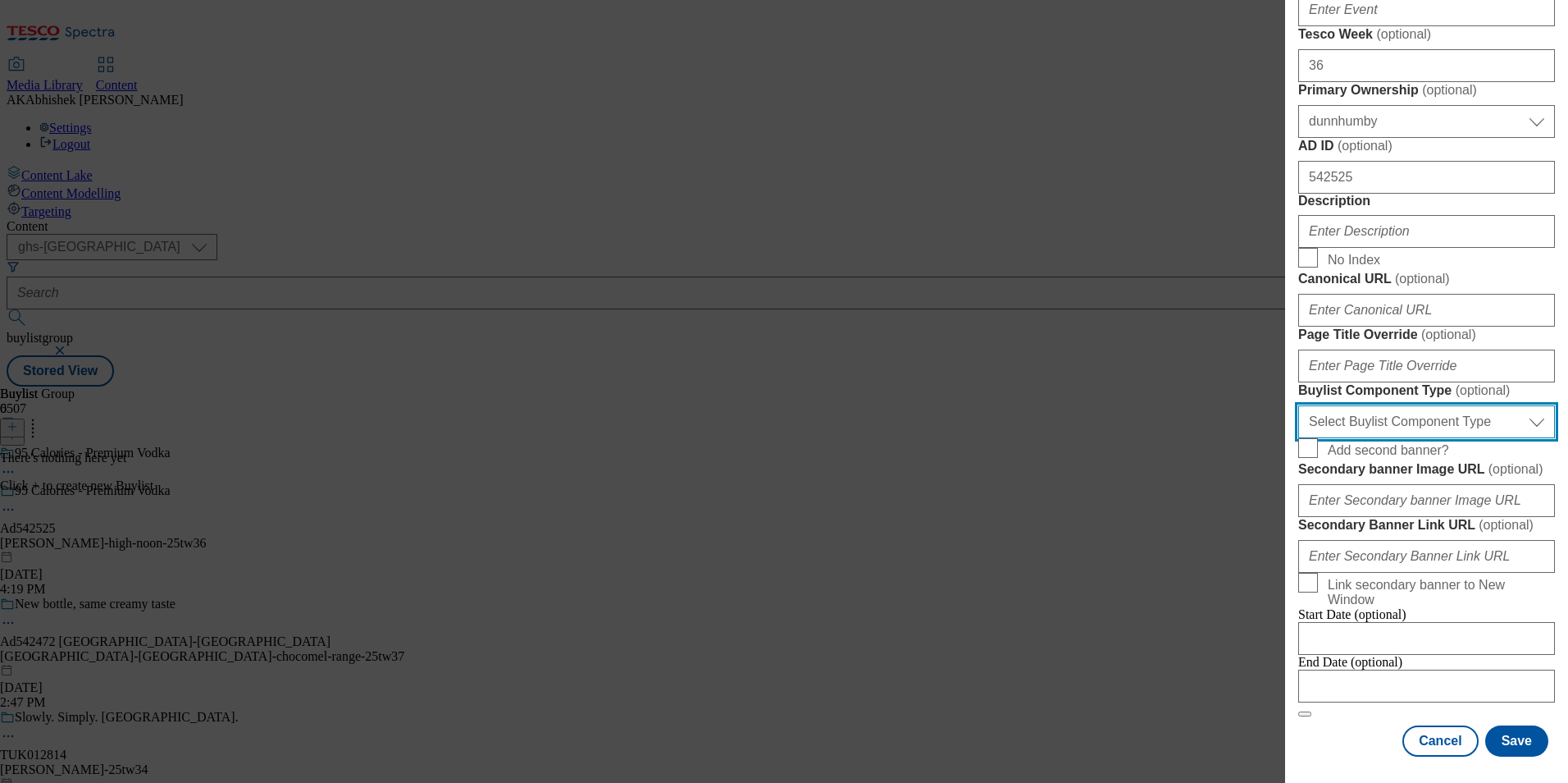
click at [1475, 438] on select "Select Buylist Component Type Banner Competition Header Meal" at bounding box center [1427, 421] width 257 height 33
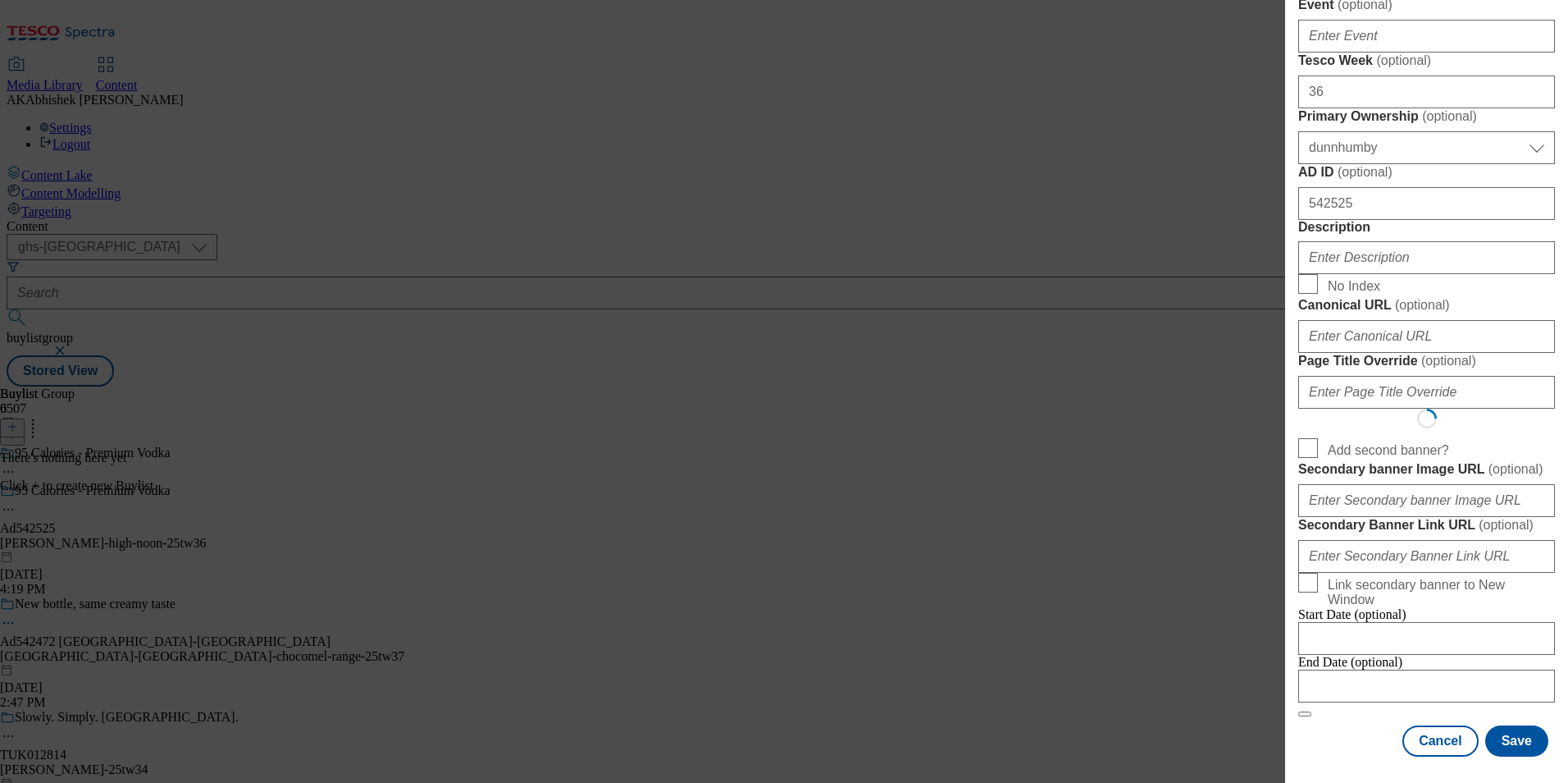
select select "Banner"
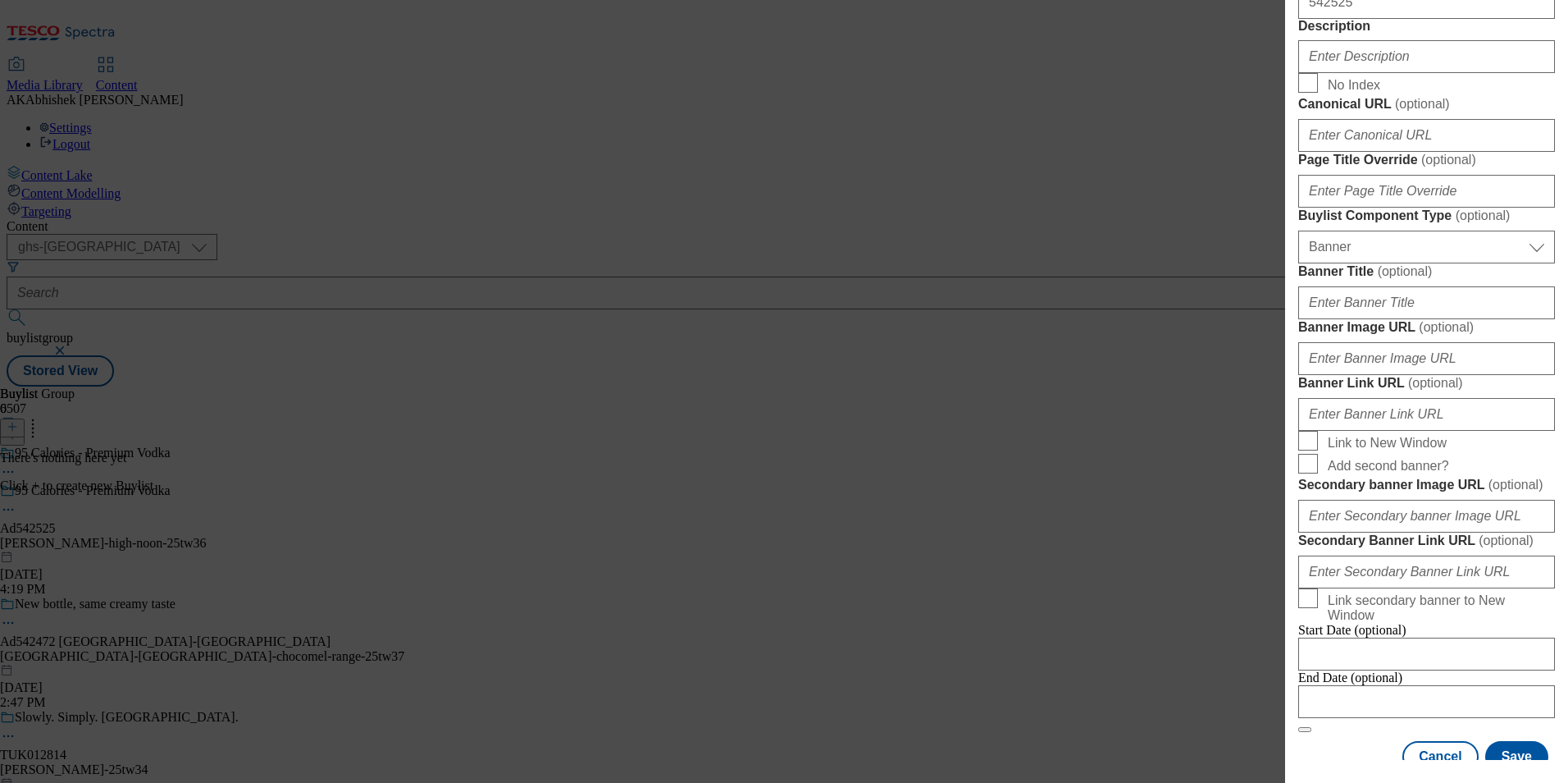
scroll to position [719, 0]
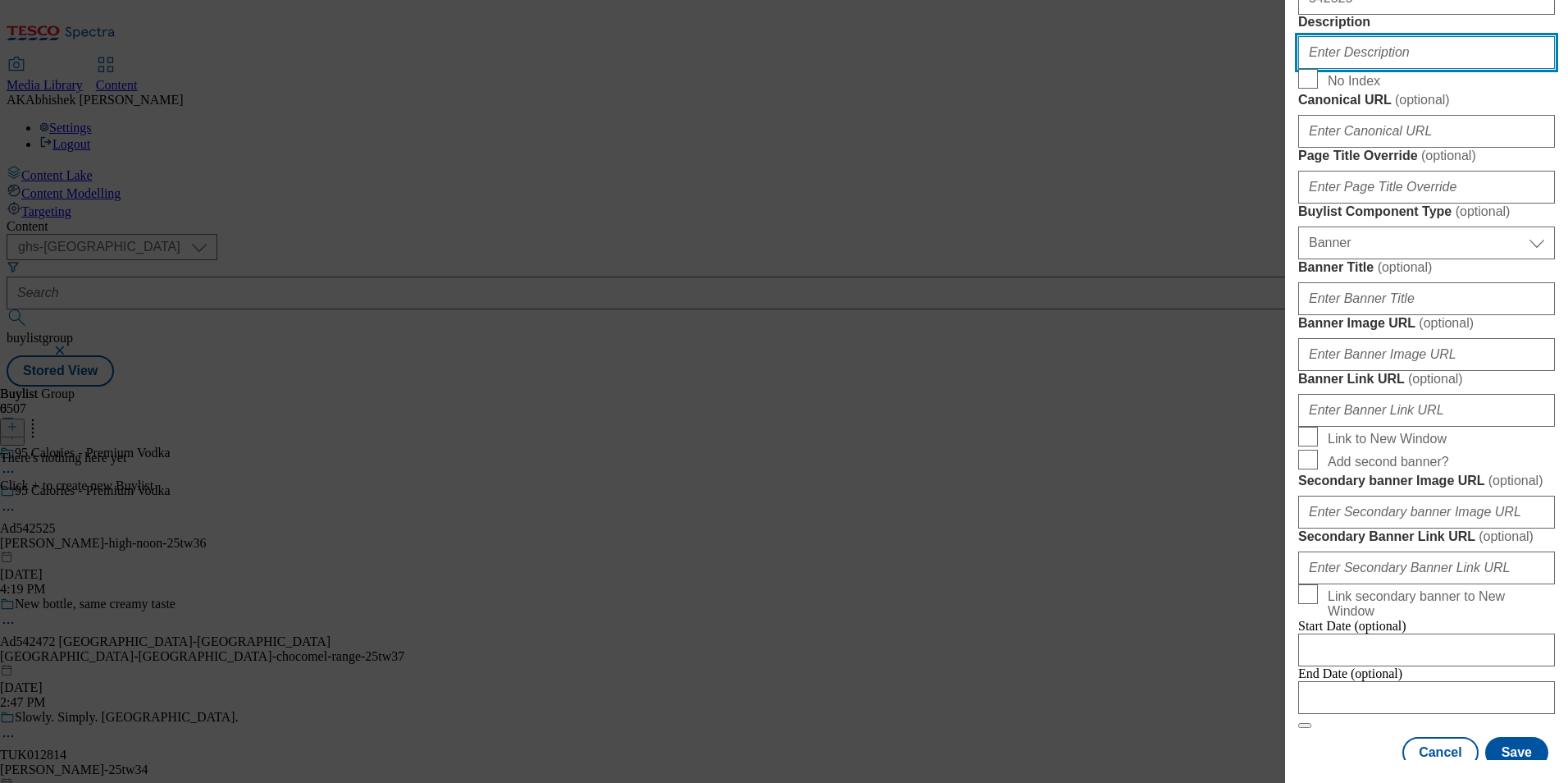
click at [1384, 69] on input "Description" at bounding box center [1427, 52] width 257 height 33
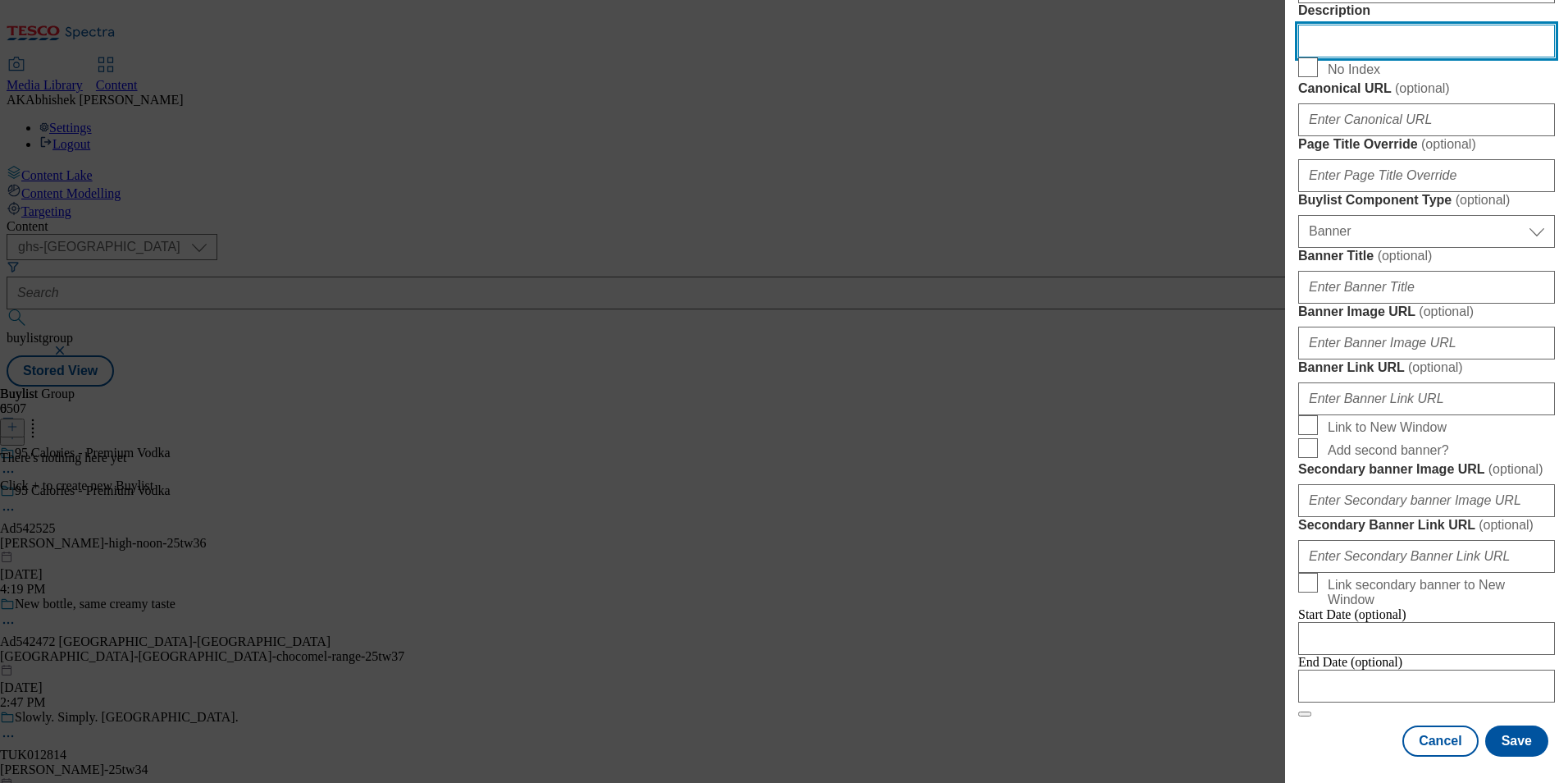
scroll to position [1431, 0]
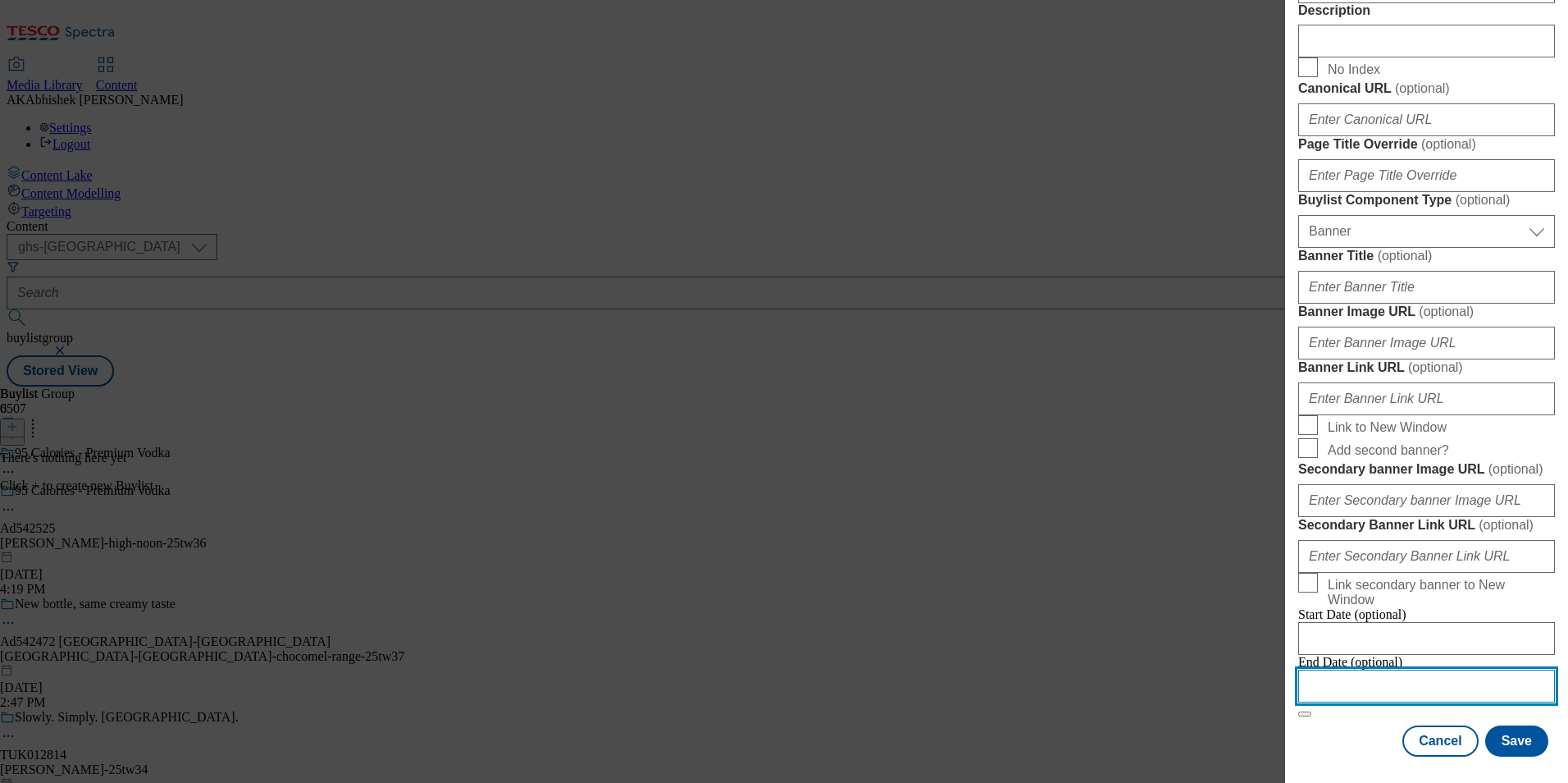
click at [1466, 670] on input "Modal" at bounding box center [1427, 685] width 257 height 33
select select "2025"
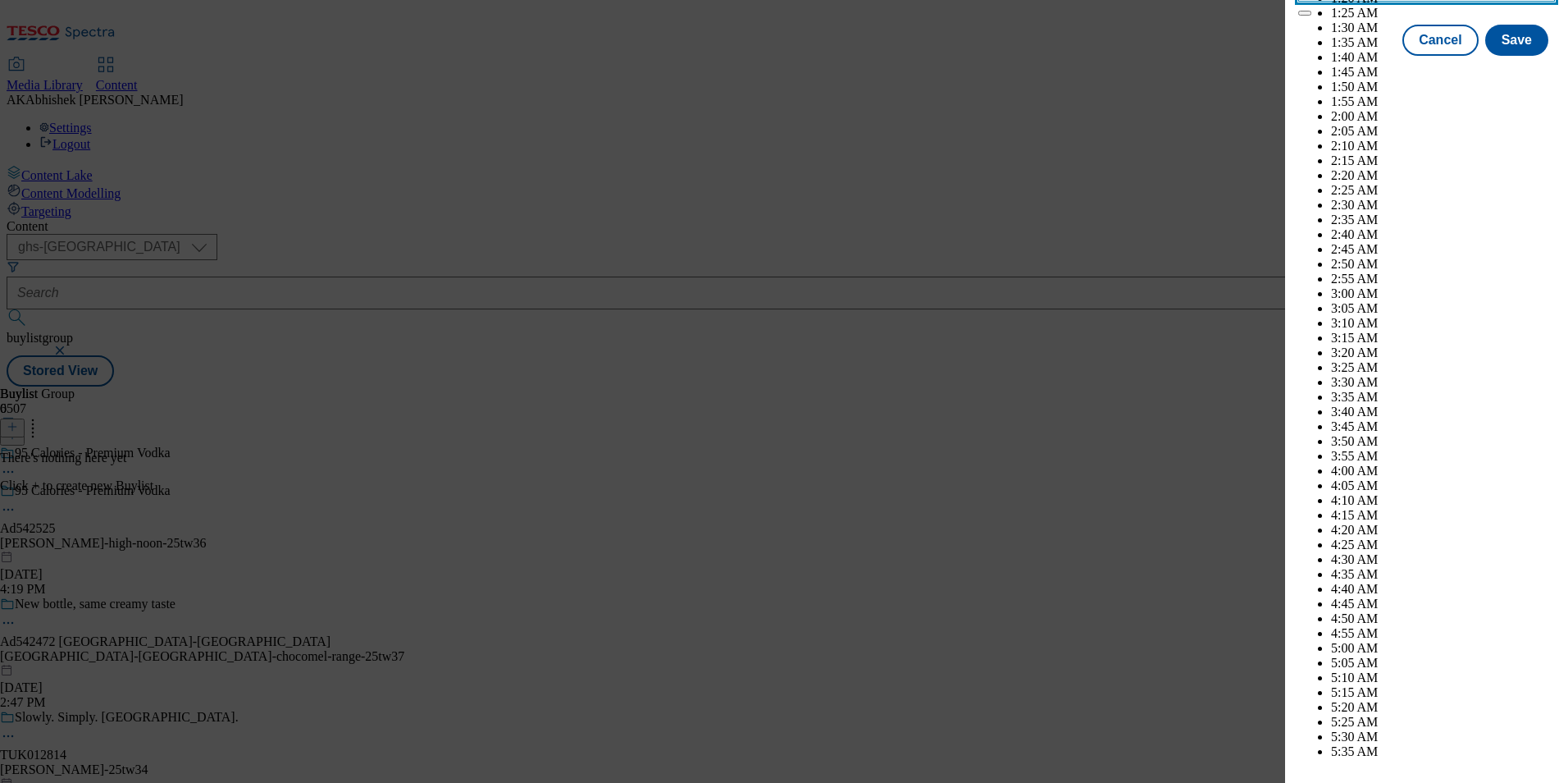
scroll to position [5969, 0]
select select "December"
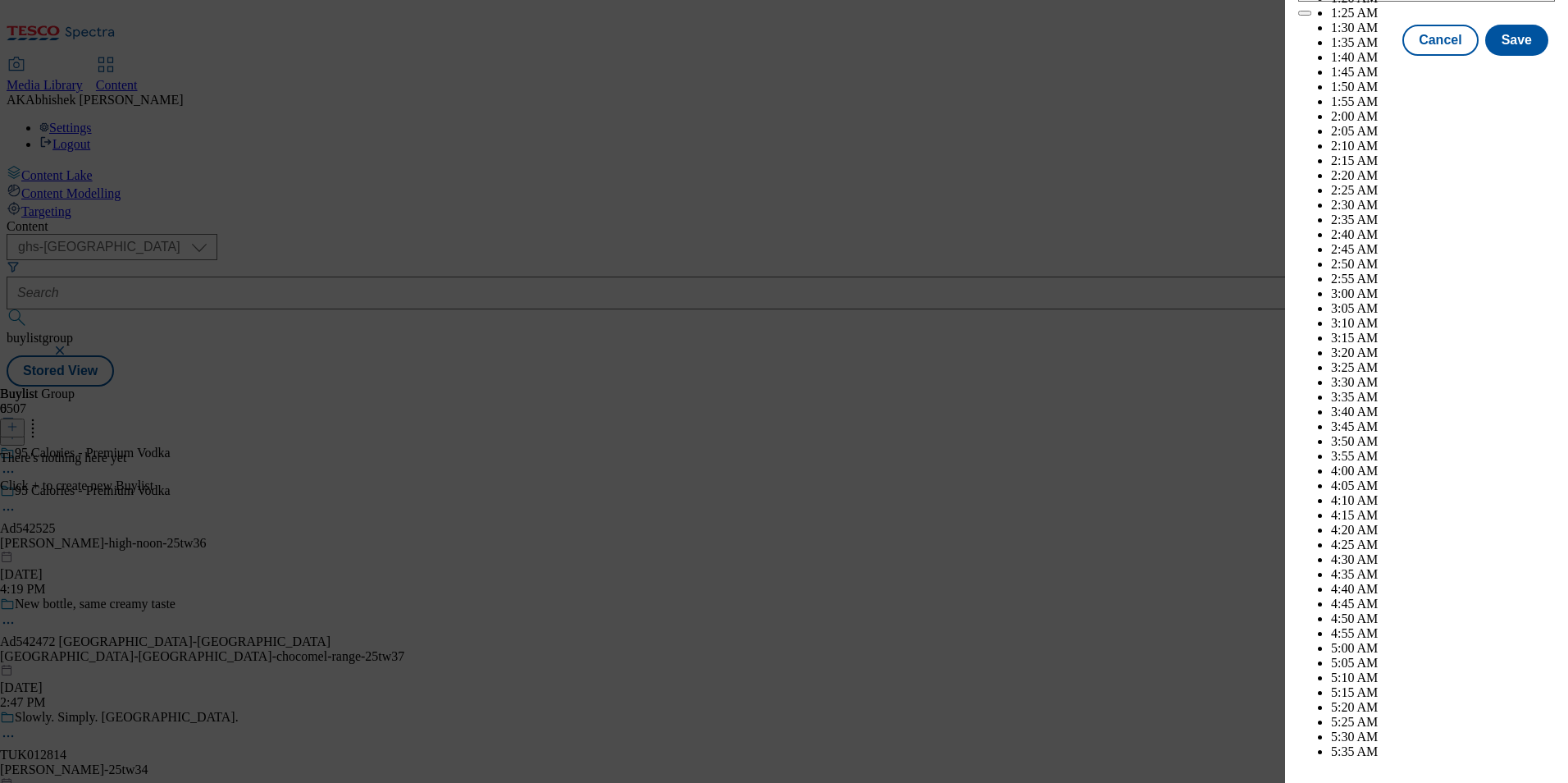
select select "2026"
select select "March"
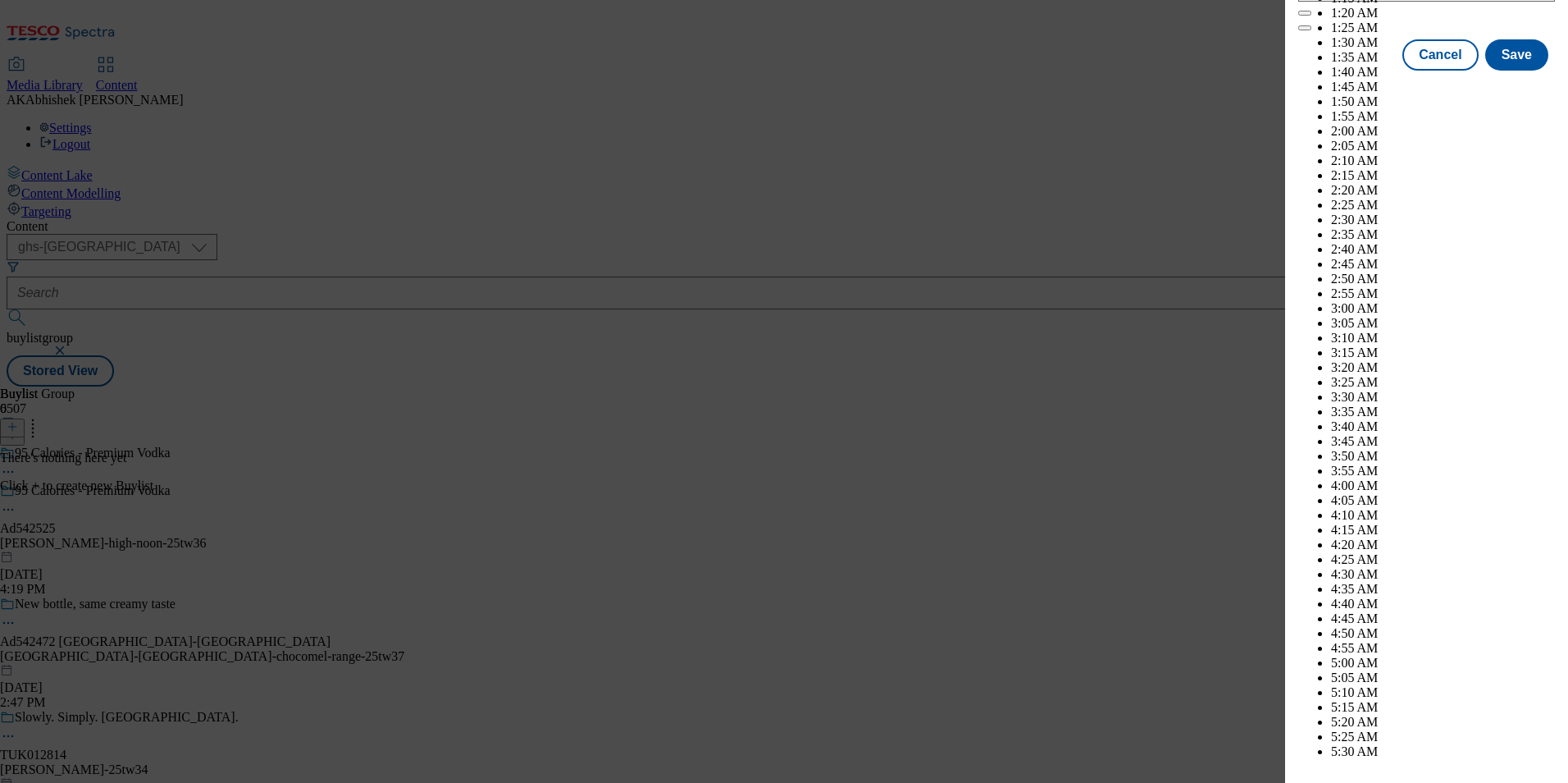
scroll to position [8651, 0]
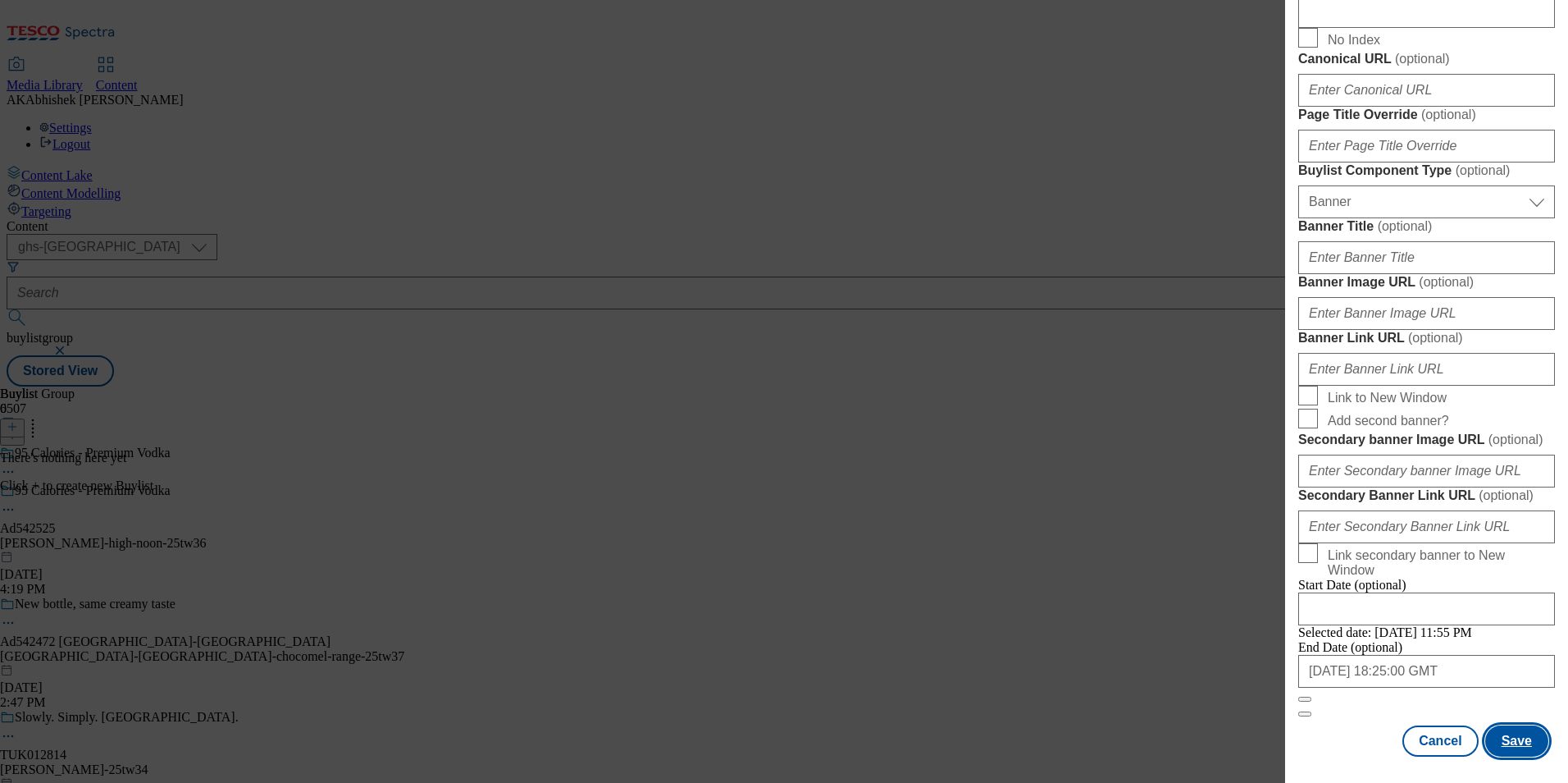
click at [1512, 742] on button "Save" at bounding box center [1517, 741] width 63 height 32
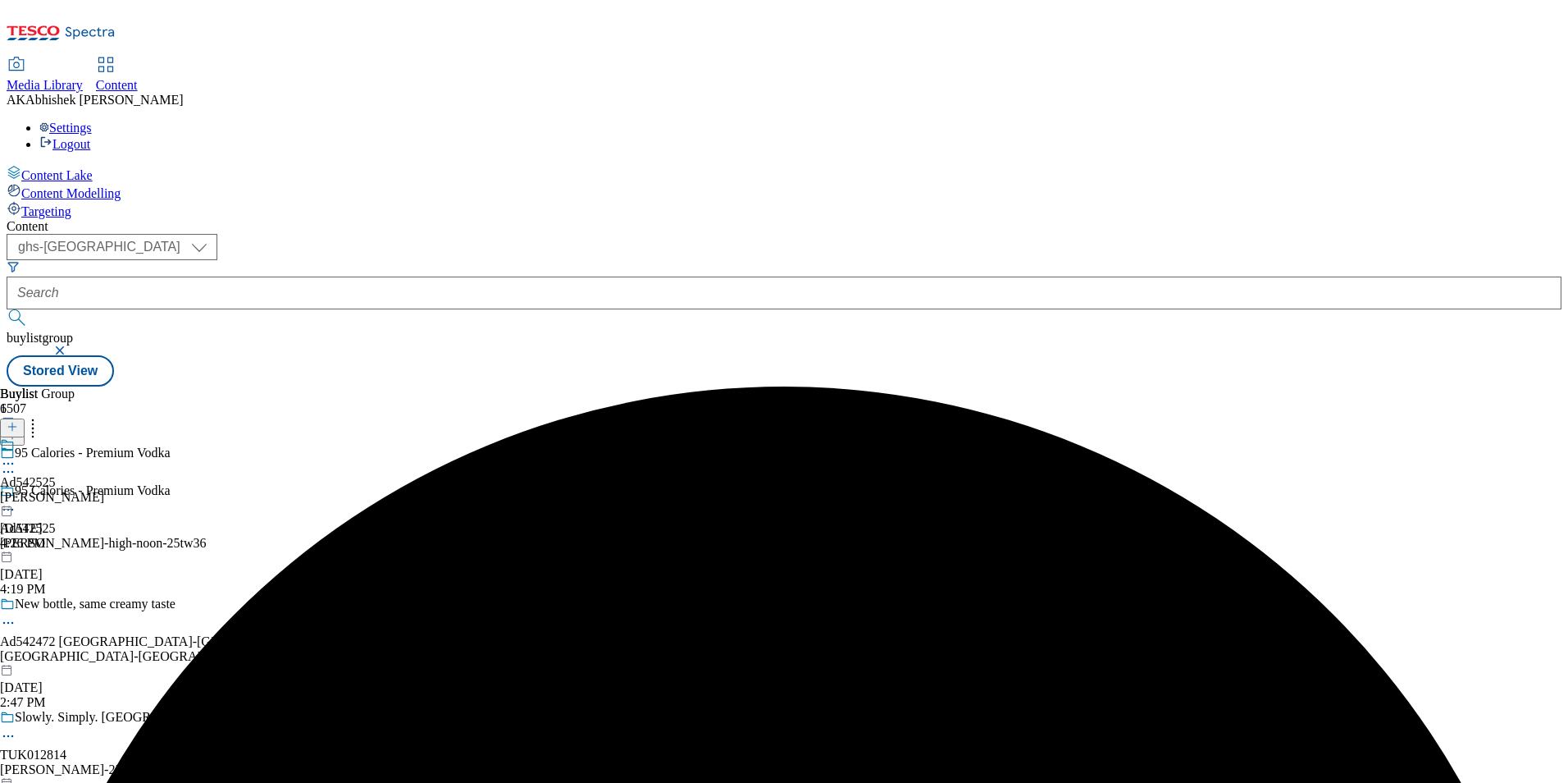
click at [104, 490] on div "[PERSON_NAME]" at bounding box center [52, 498] width 104 height 15
click at [18, 421] on icon at bounding box center [12, 427] width 11 height 11
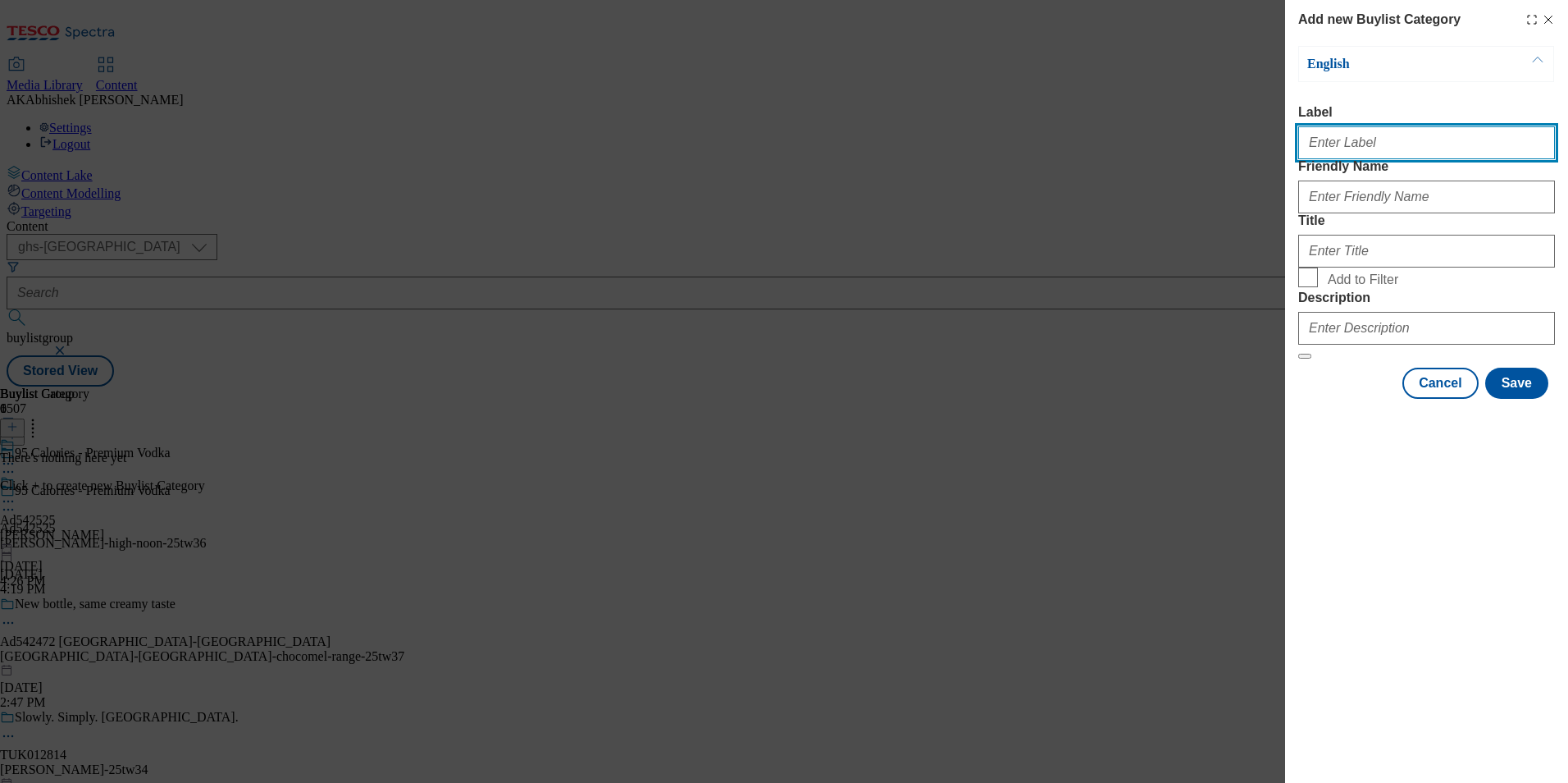
click at [1374, 153] on input "Label" at bounding box center [1427, 142] width 257 height 33
paste input "542525"
type input "Ad542525"
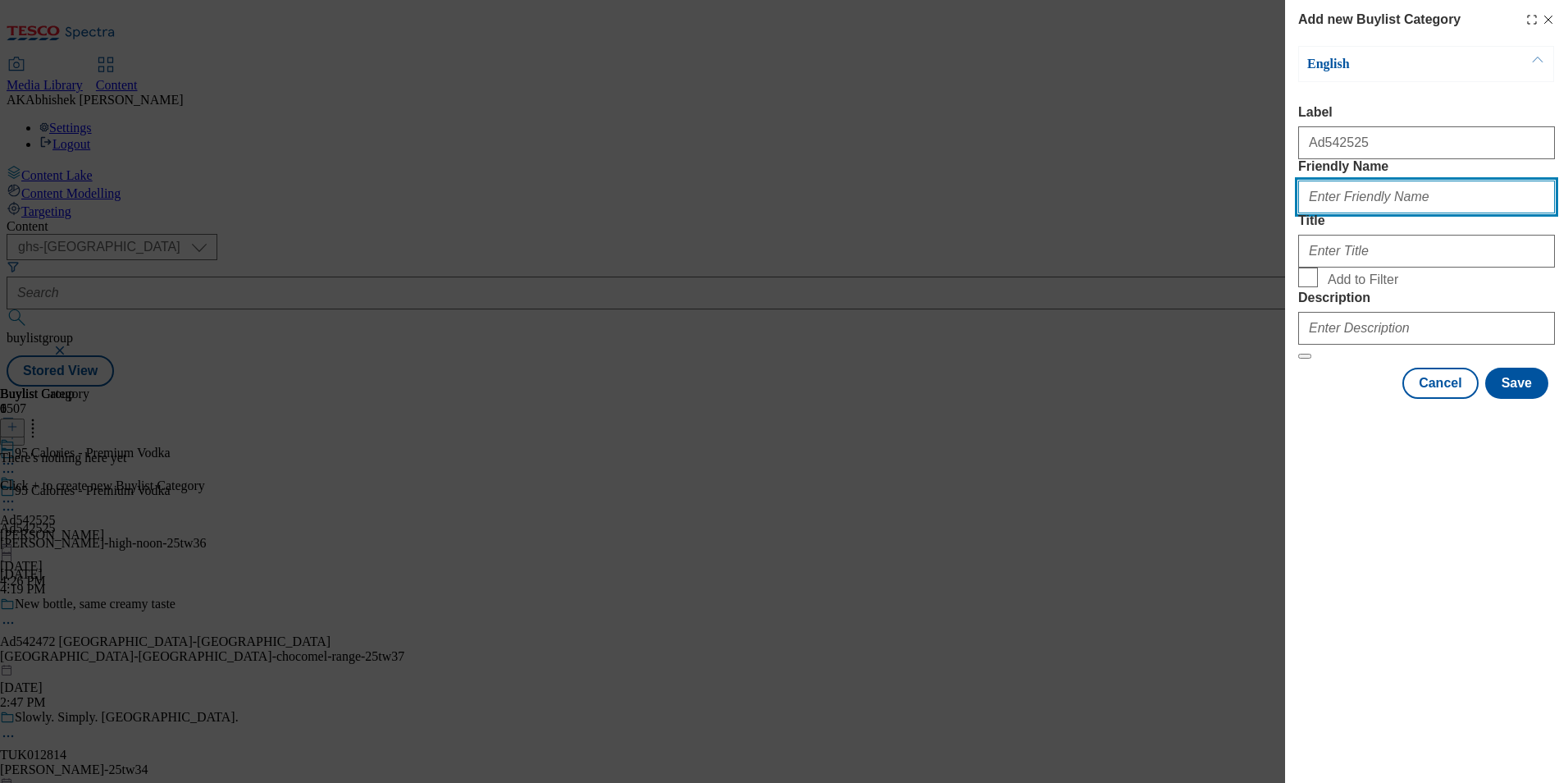
paste input "[PERSON_NAME]-high-noon"
type input "[PERSON_NAME]-high-noon"
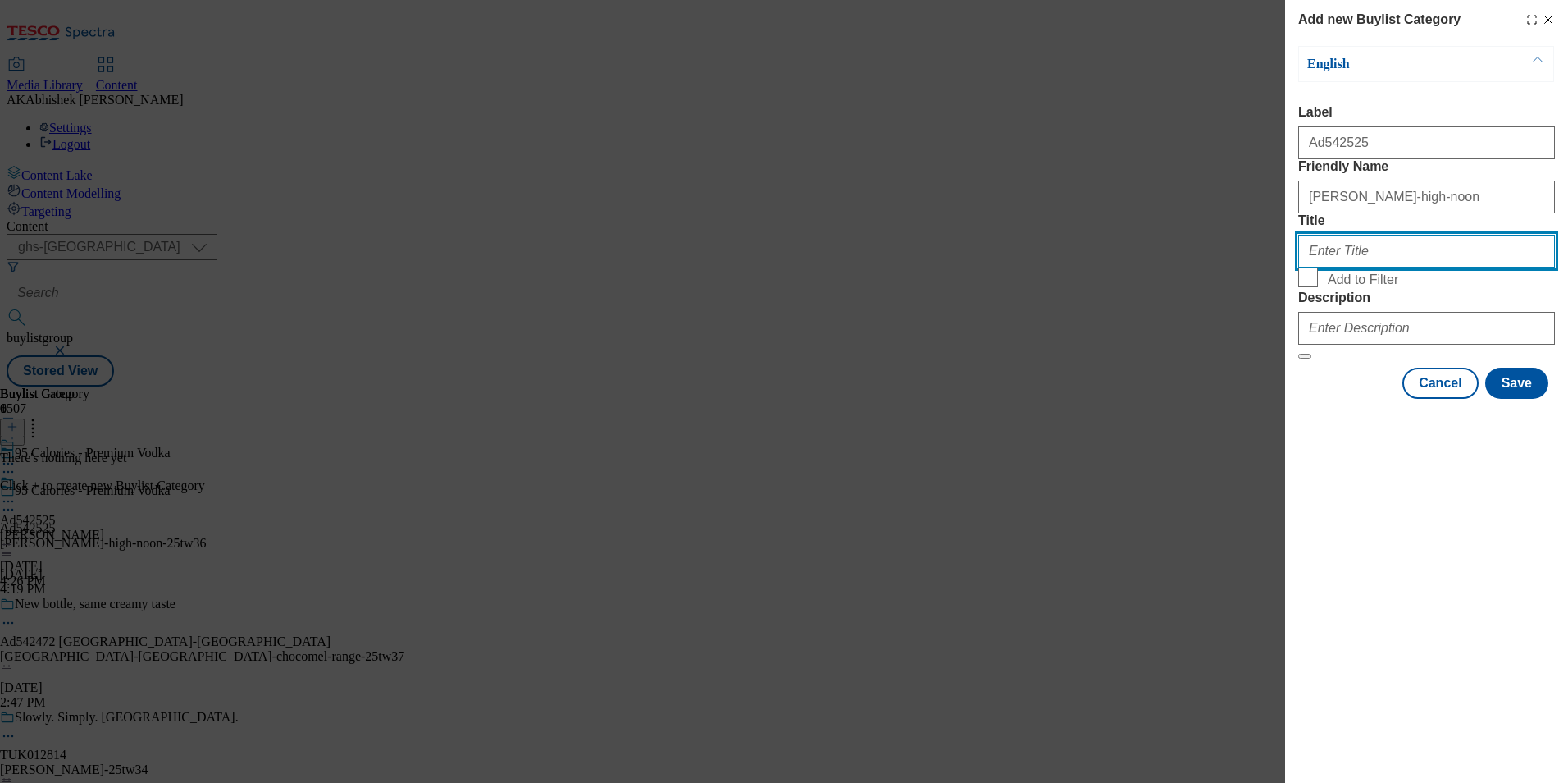
click at [1364, 268] on input "Title" at bounding box center [1427, 250] width 257 height 33
type input "[PERSON_NAME]"
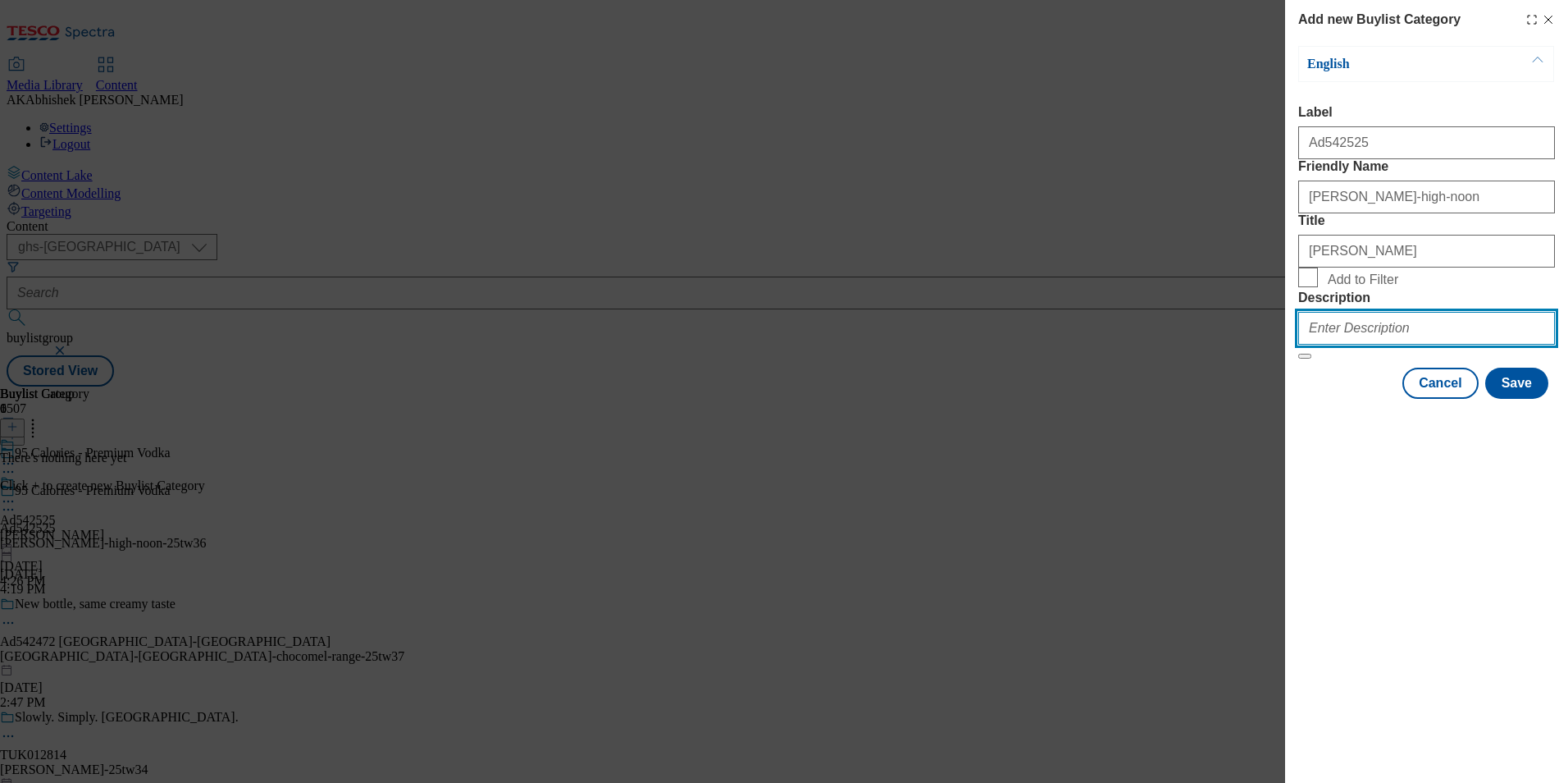
drag, startPoint x: 1359, startPoint y: 422, endPoint x: 1416, endPoint y: 435, distance: 58.5
click at [1359, 345] on input "Description" at bounding box center [1427, 327] width 257 height 33
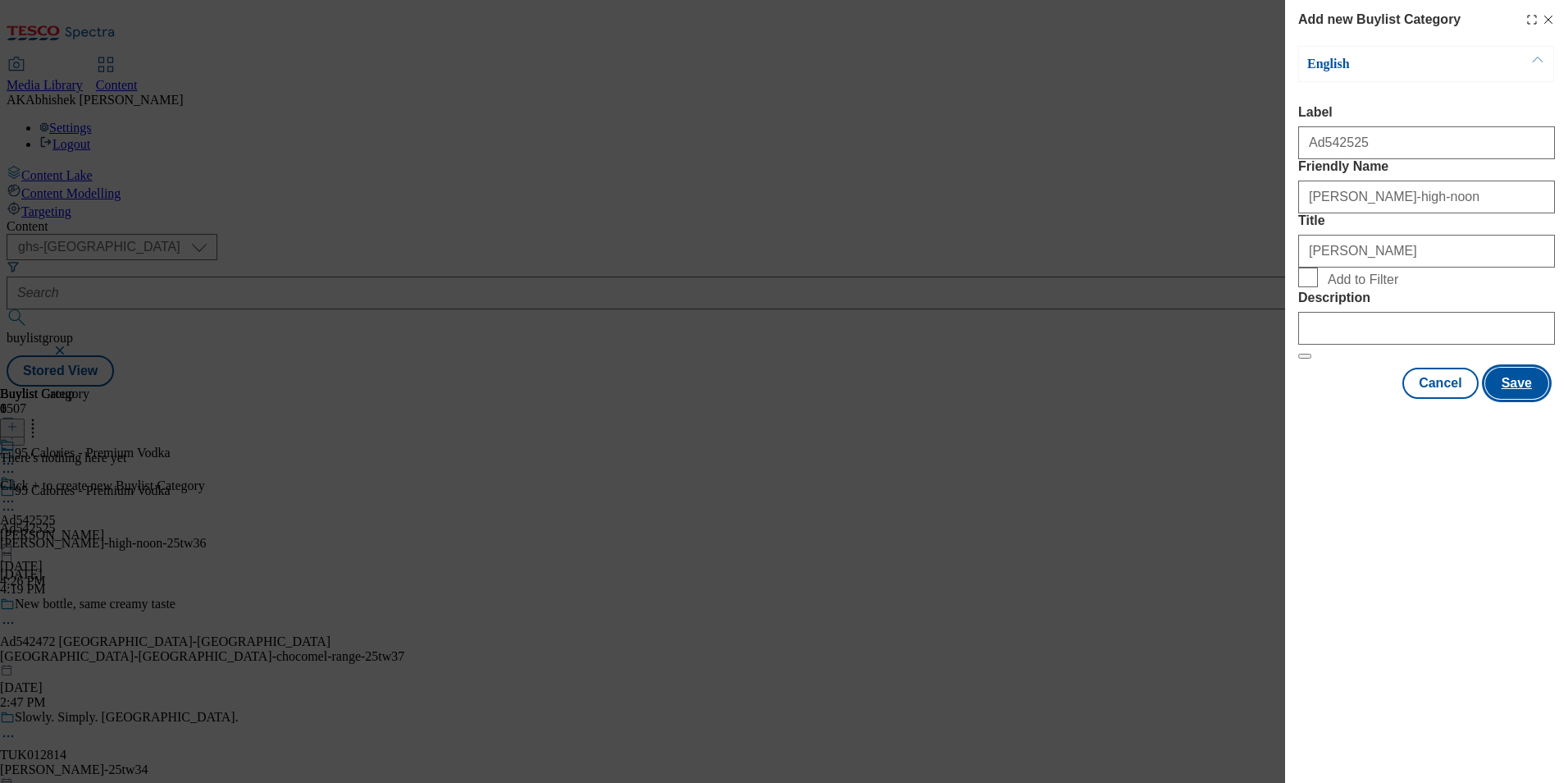
click at [1537, 399] on button "Save" at bounding box center [1517, 383] width 63 height 32
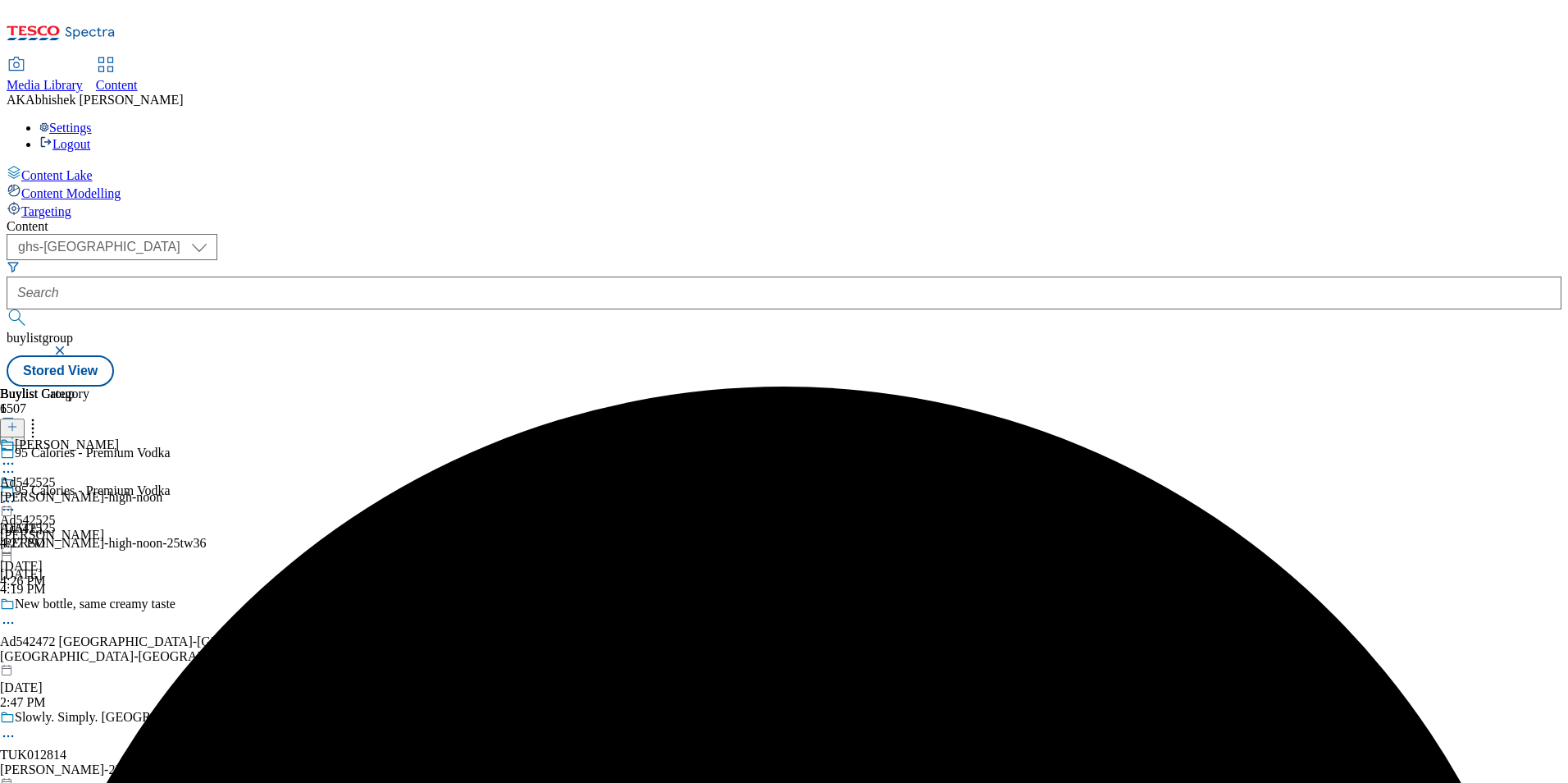
click at [163, 490] on div "[PERSON_NAME]-high-noon" at bounding box center [81, 498] width 163 height 15
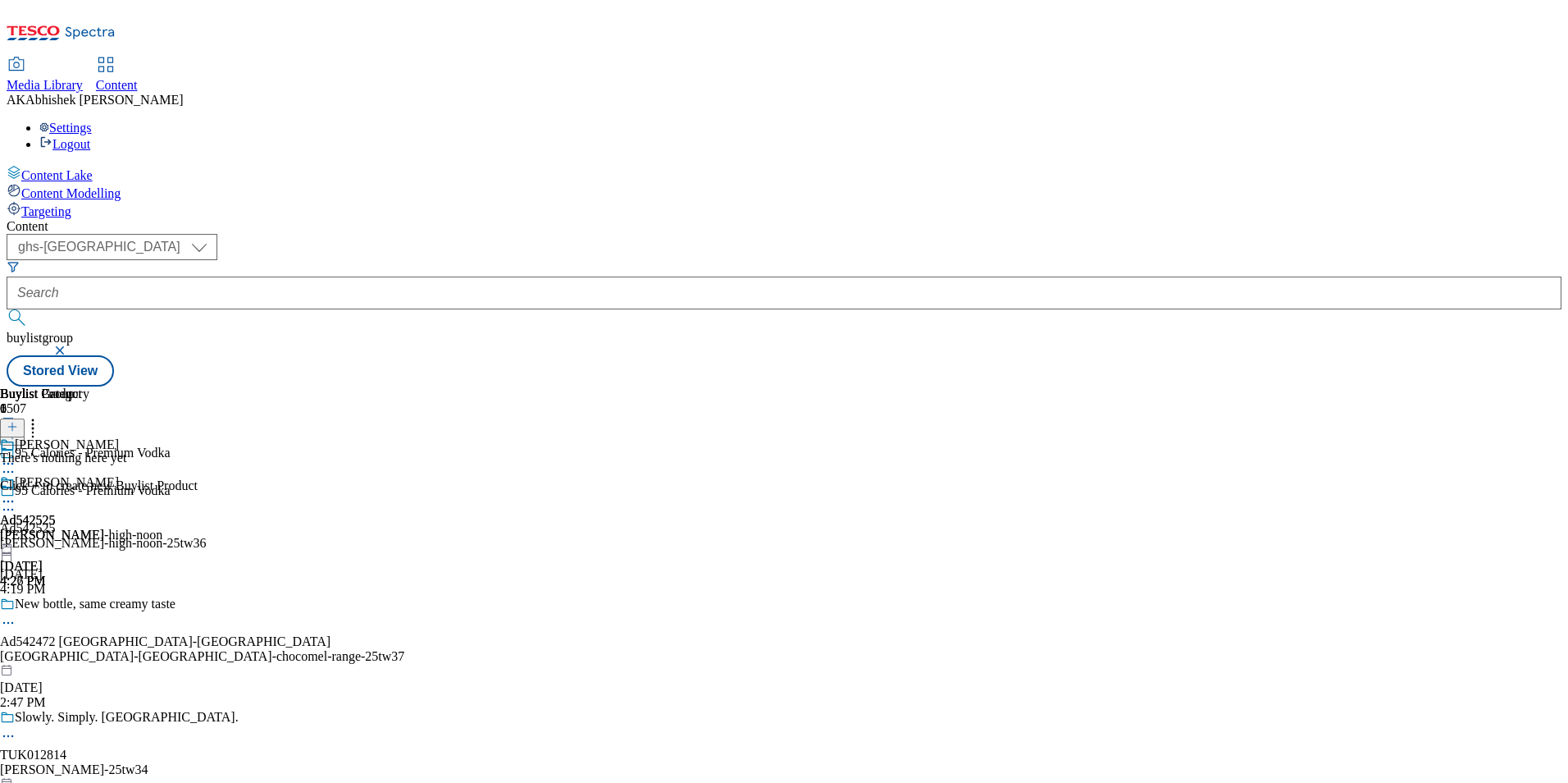
click at [18, 421] on icon at bounding box center [12, 427] width 11 height 11
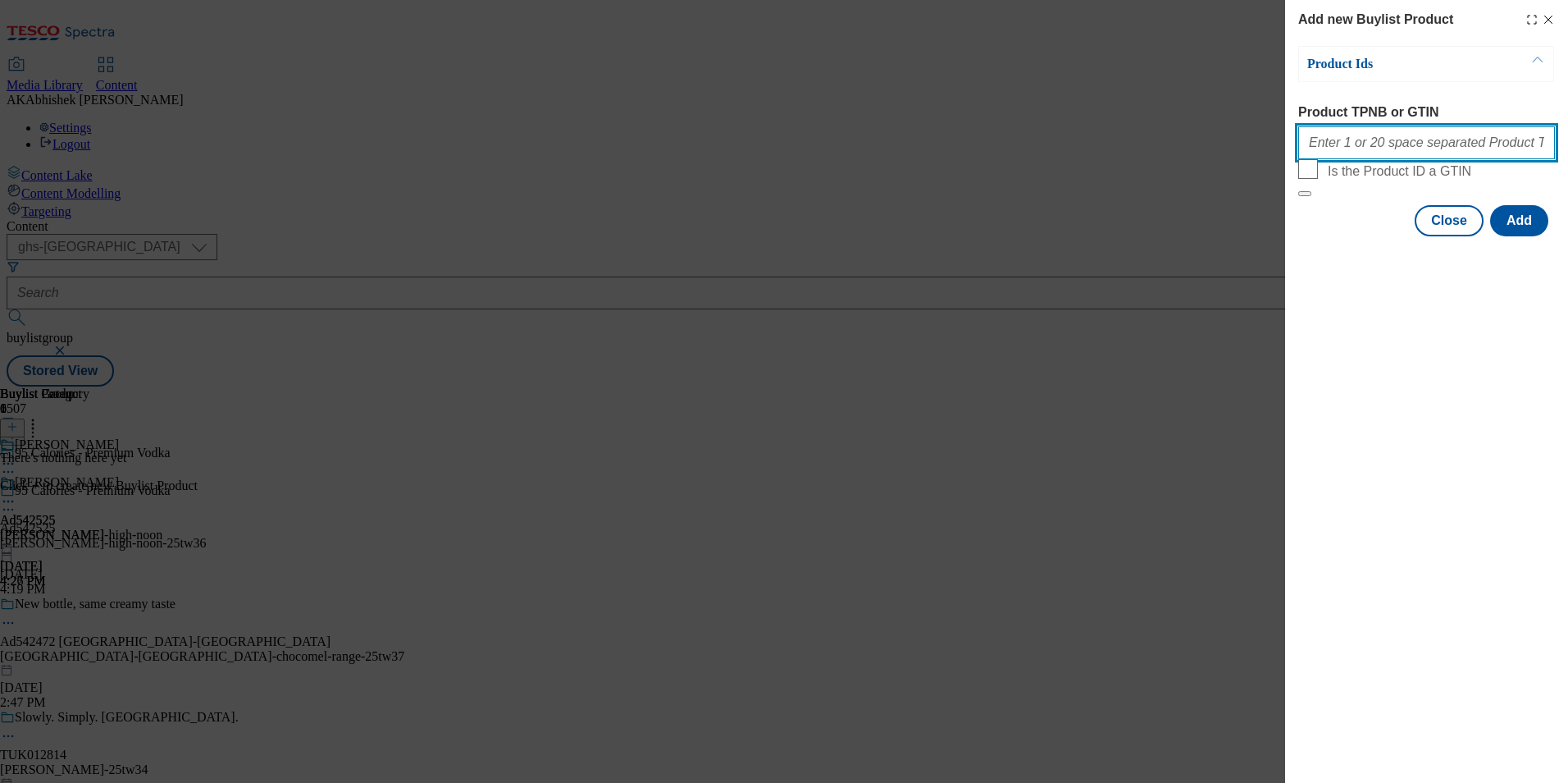
click at [1424, 142] on input "Product TPNB or GTIN" at bounding box center [1427, 142] width 257 height 33
paste input "96488445 96715949"
type input "96488445 96715949"
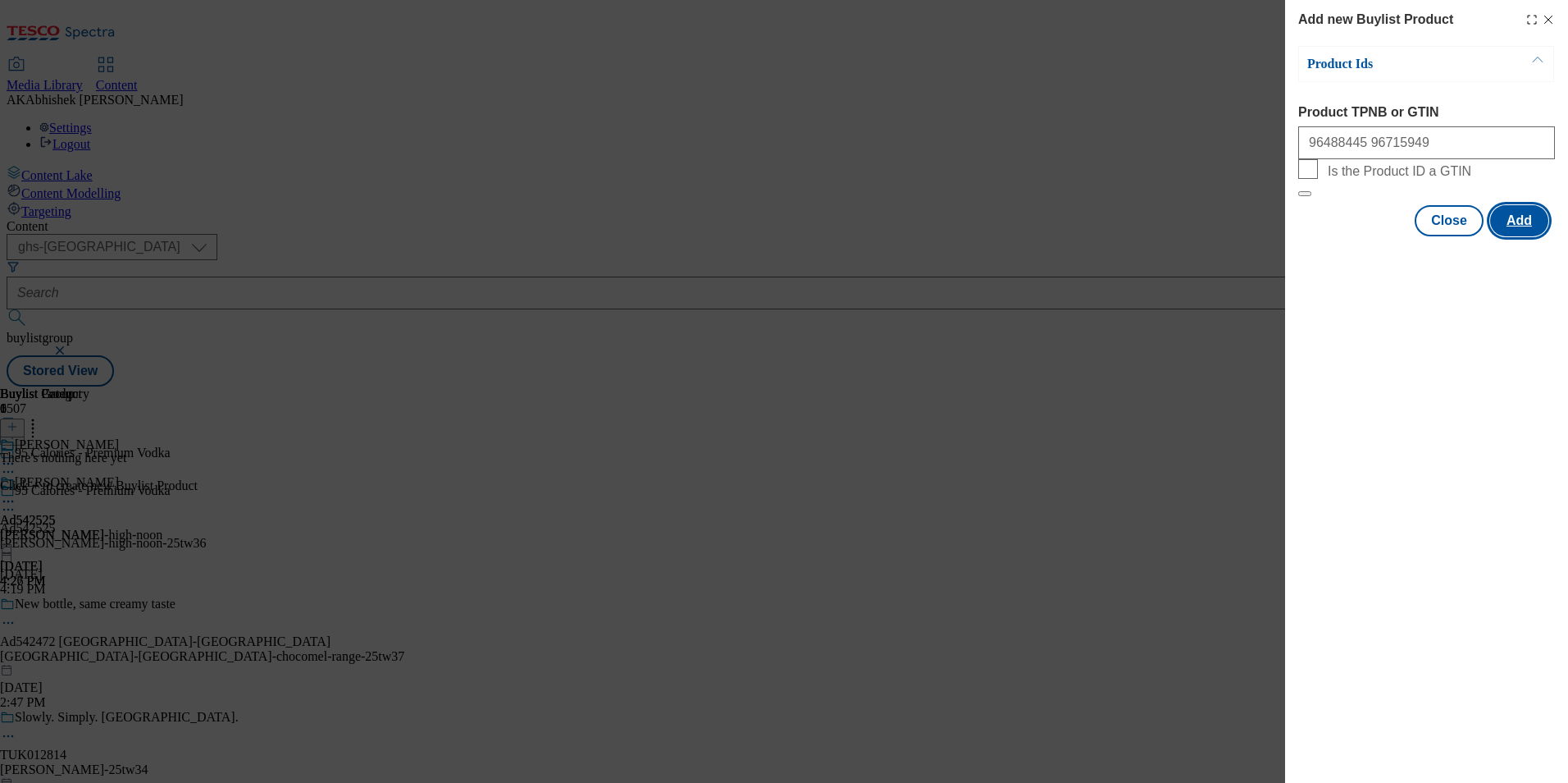
click at [1540, 236] on button "Add" at bounding box center [1519, 221] width 59 height 32
click at [1524, 236] on button "Add" at bounding box center [1519, 221] width 59 height 32
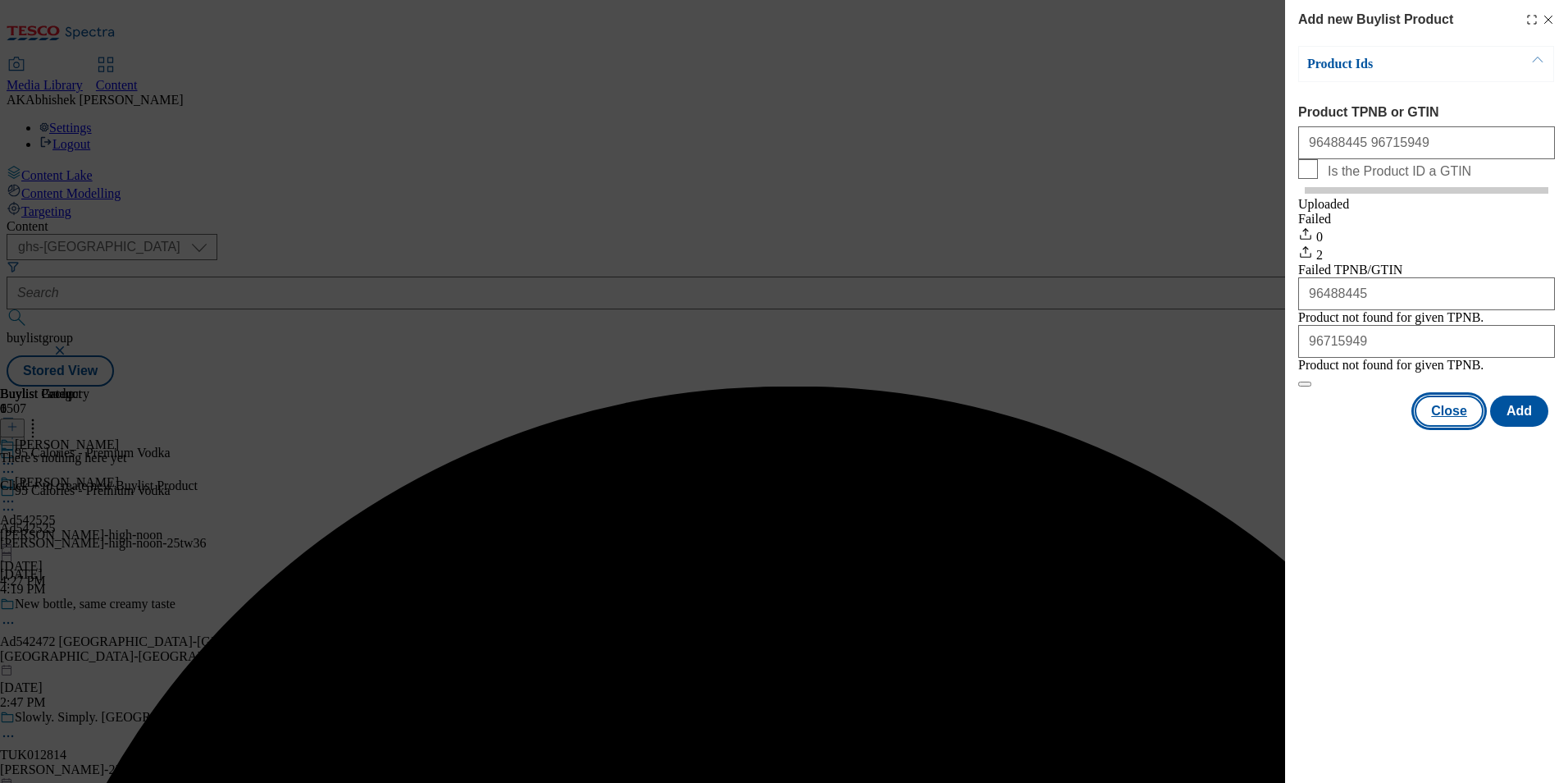
click at [1460, 427] on button "Close" at bounding box center [1449, 411] width 69 height 32
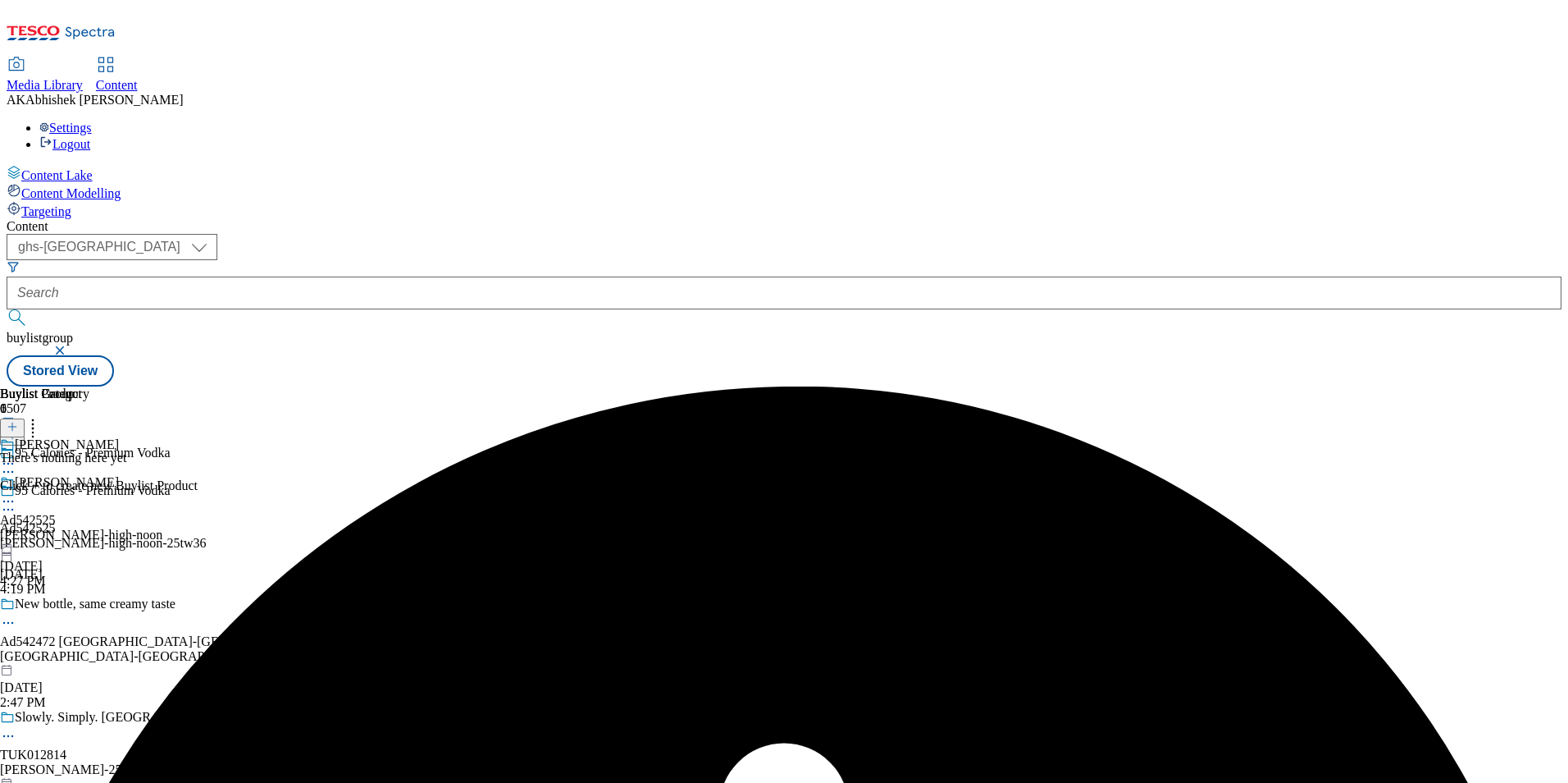
click at [163, 527] on div "[PERSON_NAME]-high-noon" at bounding box center [81, 535] width 163 height 15
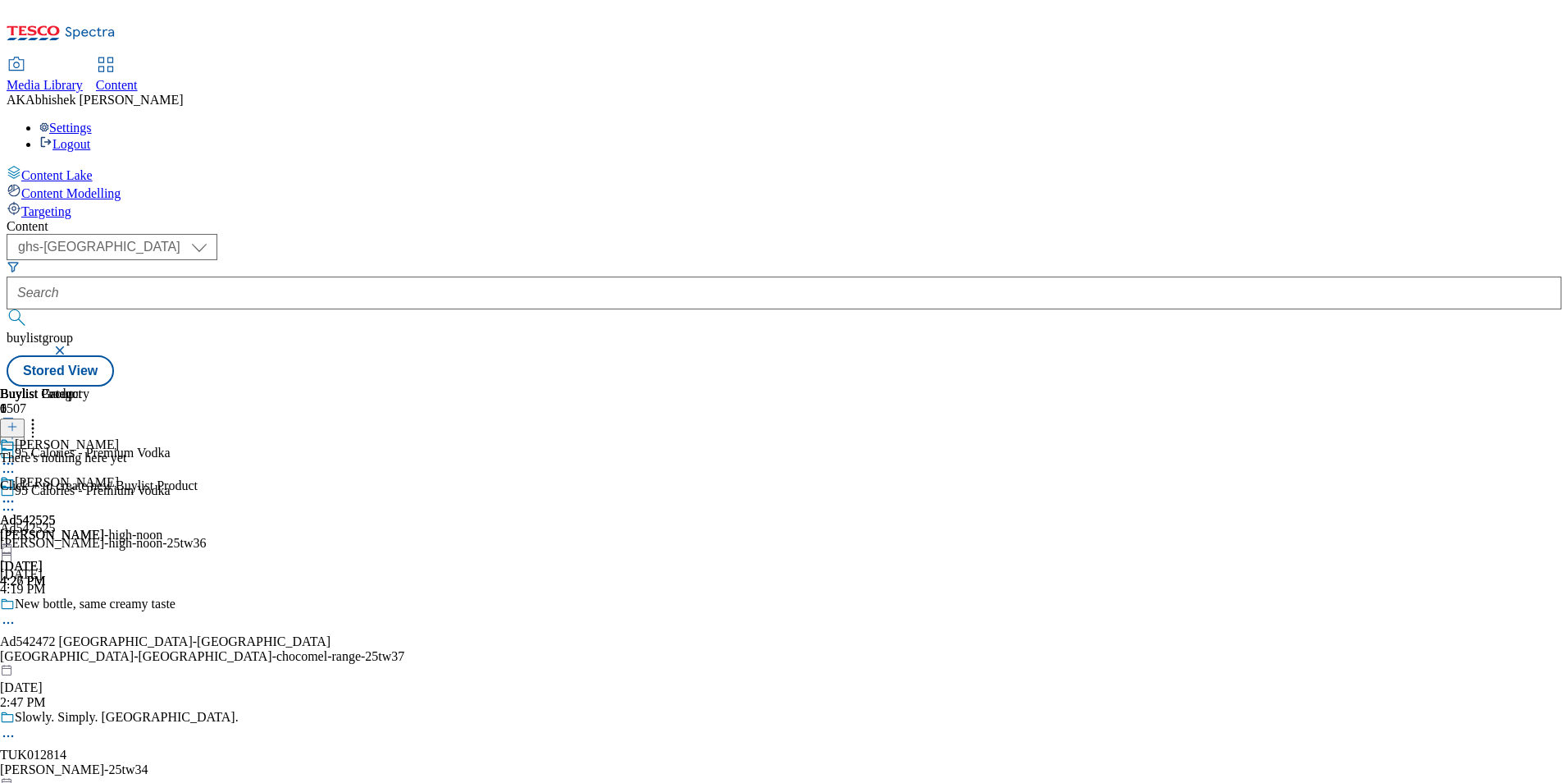
click at [17, 493] on icon at bounding box center [8, 501] width 17 height 17
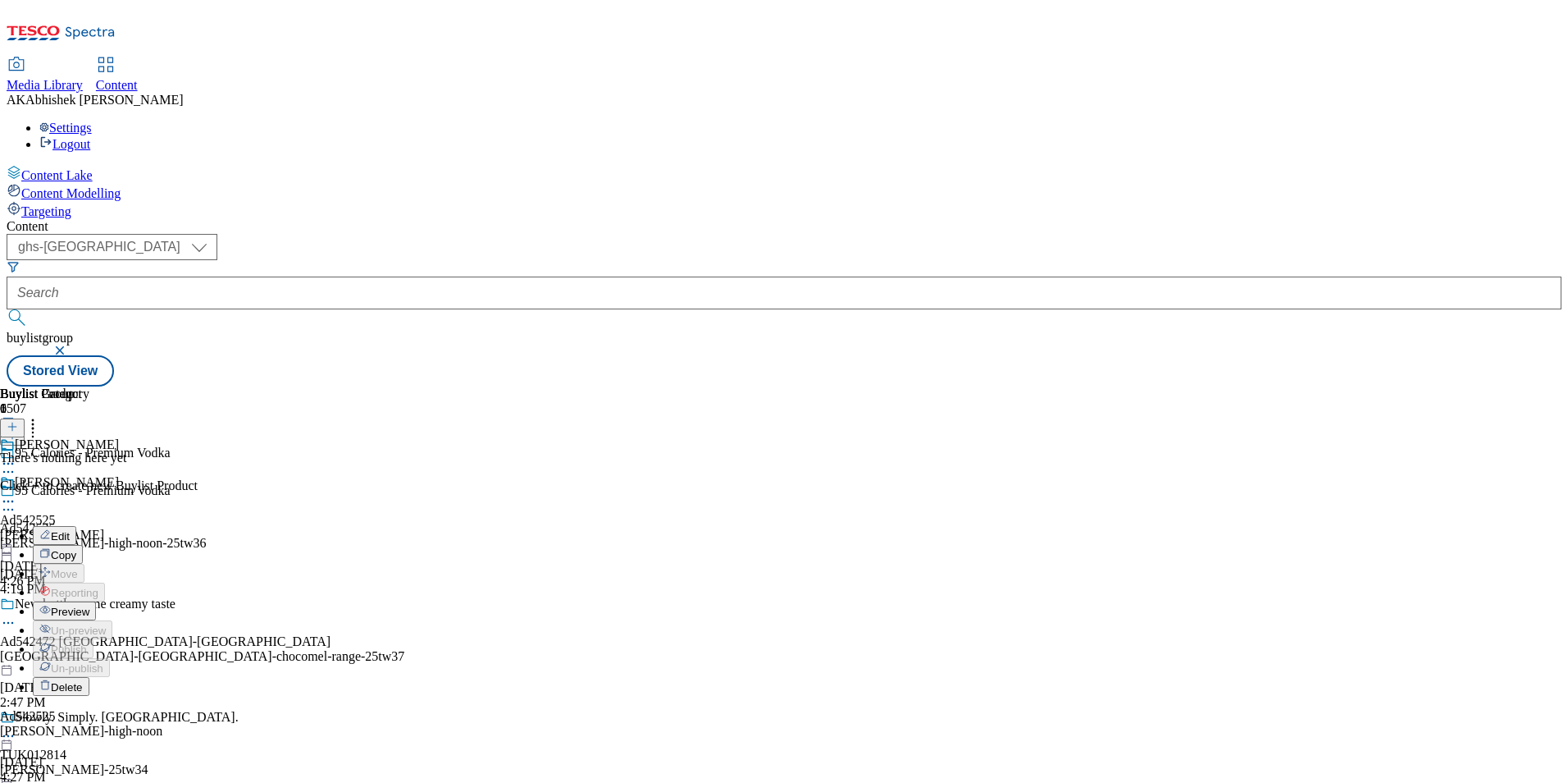
click at [89, 605] on span "Preview" at bounding box center [70, 611] width 38 height 12
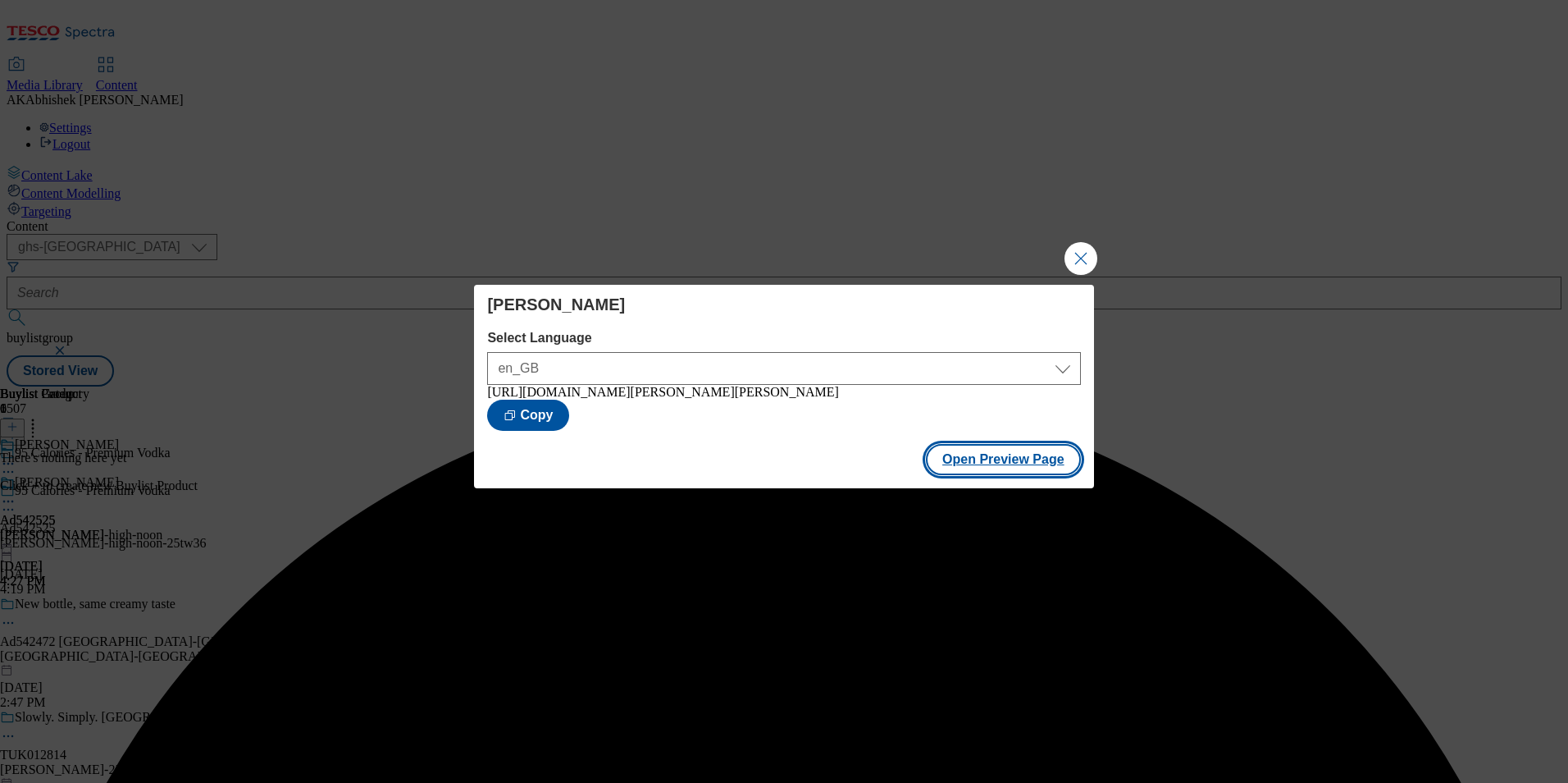
click at [1009, 464] on button "Open Preview Page" at bounding box center [1003, 459] width 155 height 32
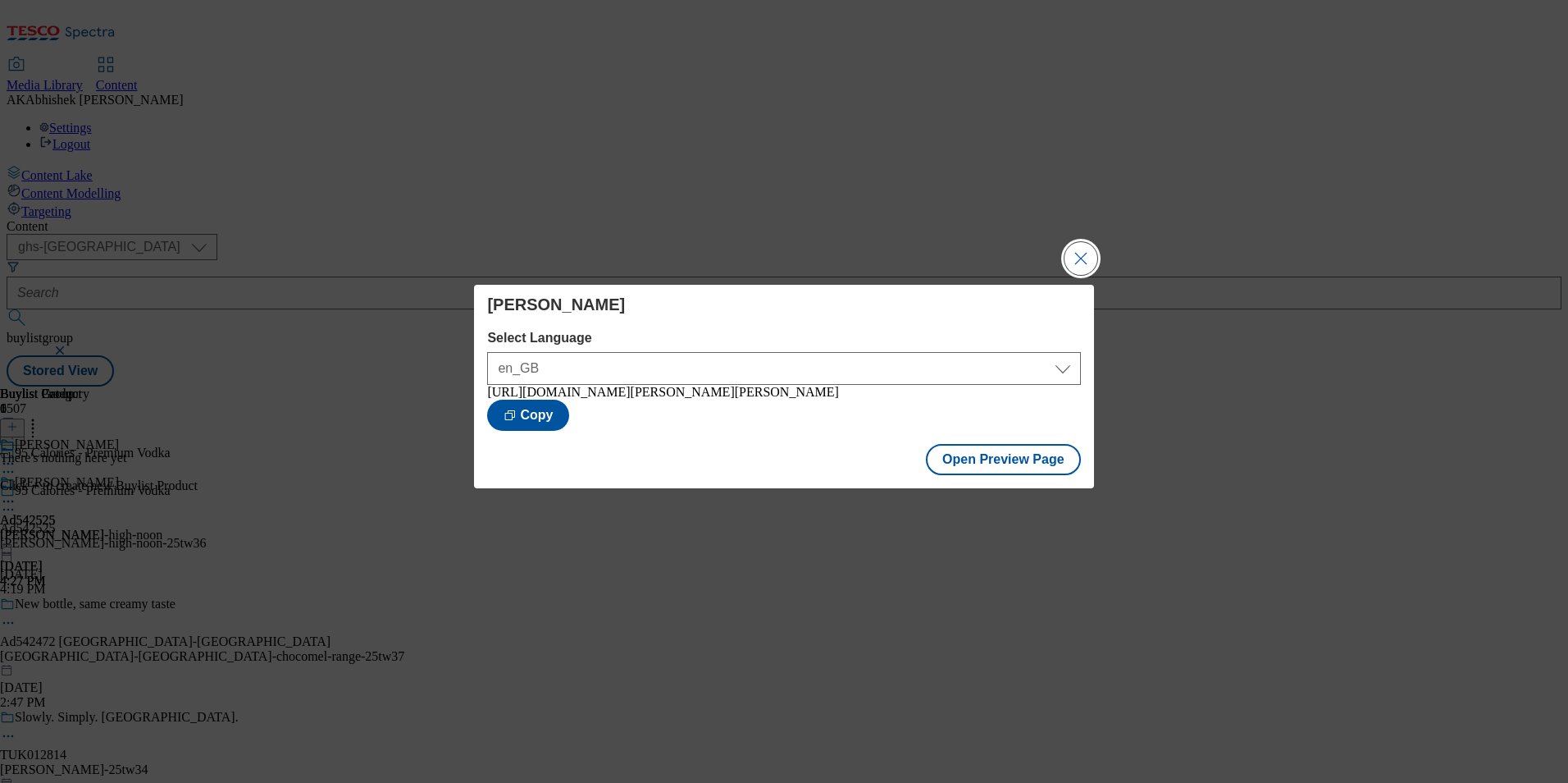
click at [1079, 254] on button "Close Modal" at bounding box center [1080, 258] width 33 height 33
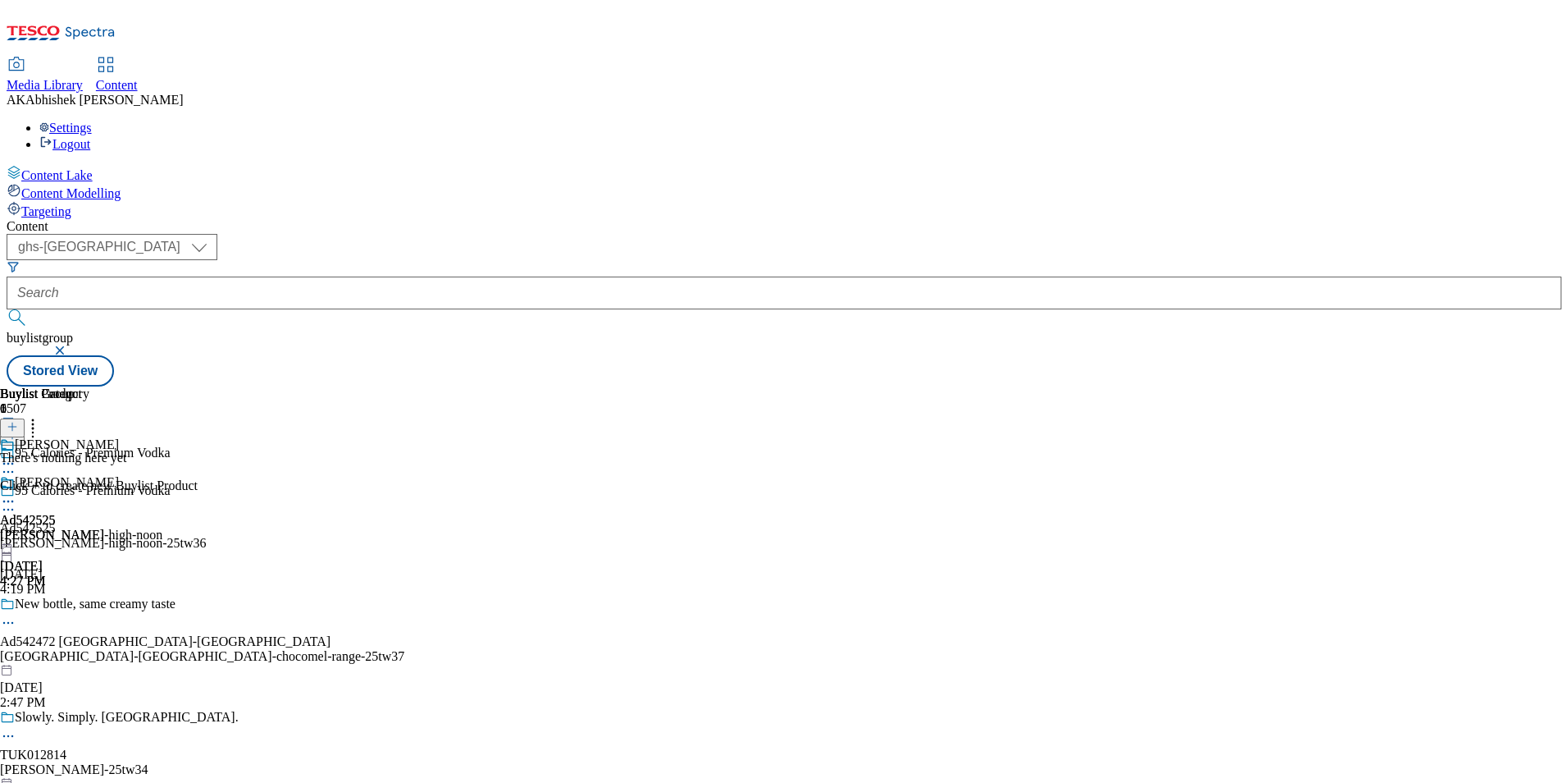
click at [17, 501] on icon at bounding box center [8, 510] width 17 height 17
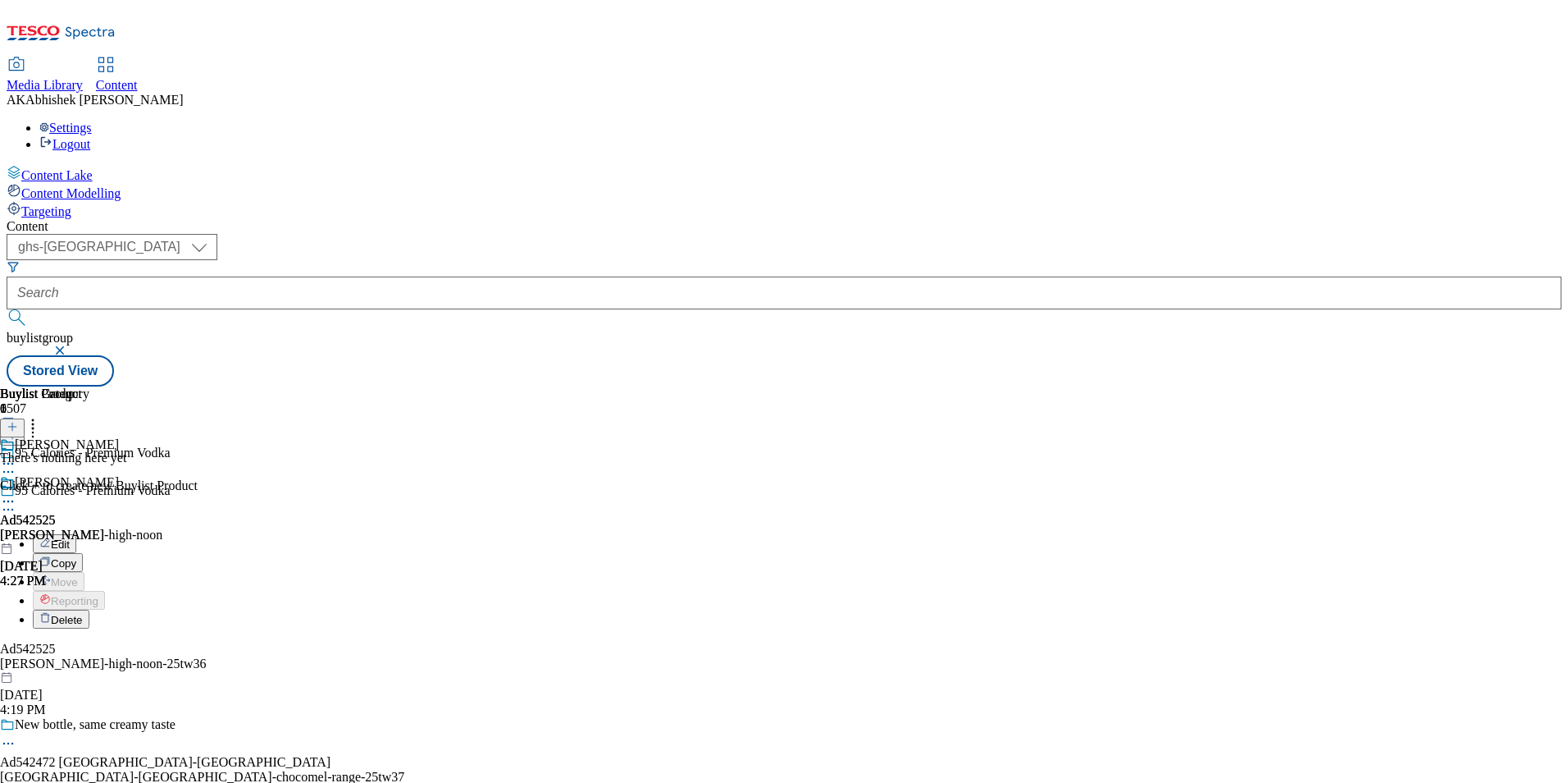
click at [70, 538] on span "Edit" at bounding box center [60, 544] width 19 height 12
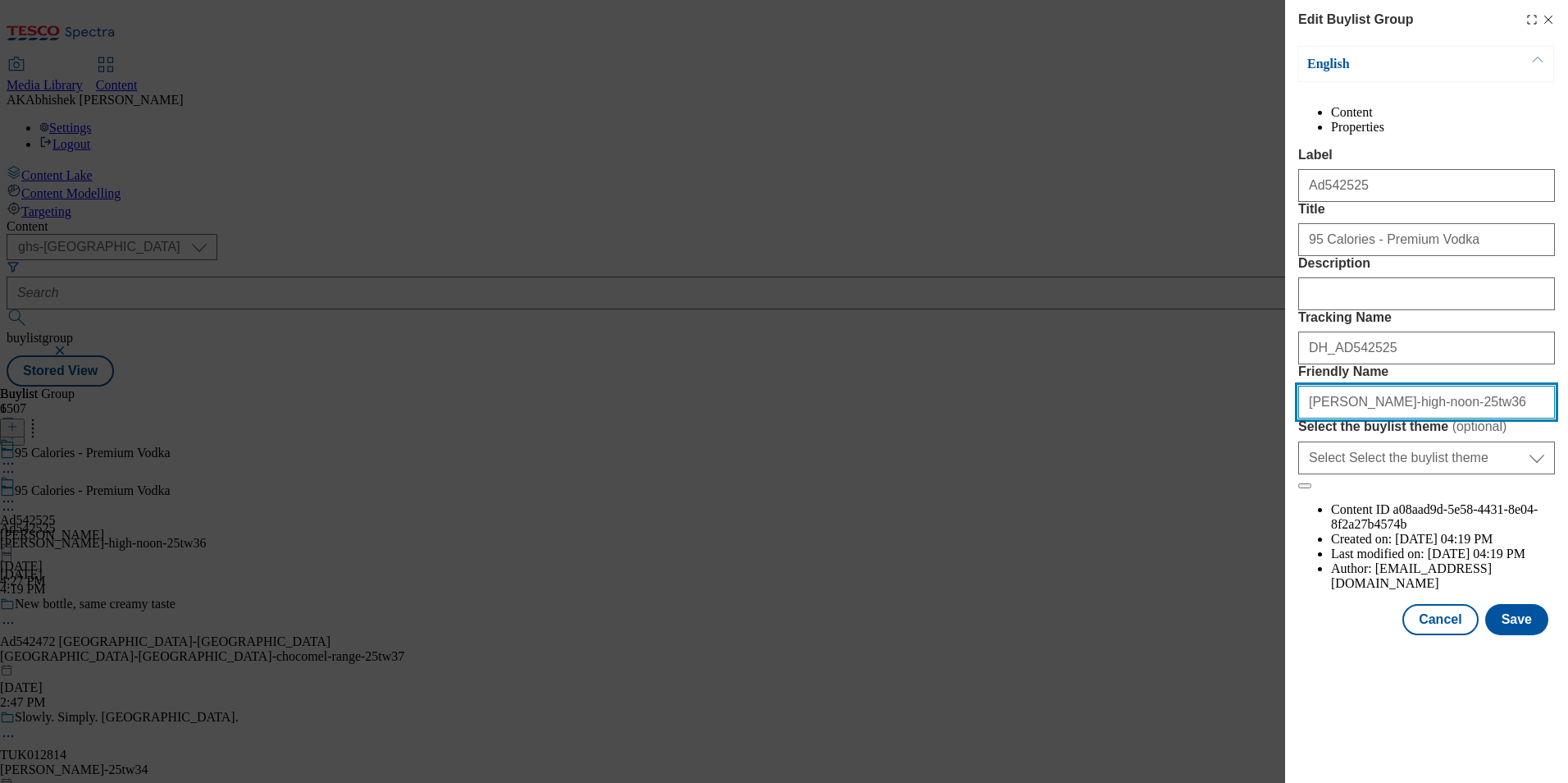
drag, startPoint x: 1462, startPoint y: 549, endPoint x: 1285, endPoint y: 563, distance: 177.6
click at [1285, 563] on div "Edit Buylist Group English Content Properties Label Ad542525 Title 95 Calories …" at bounding box center [1427, 319] width 283 height 638
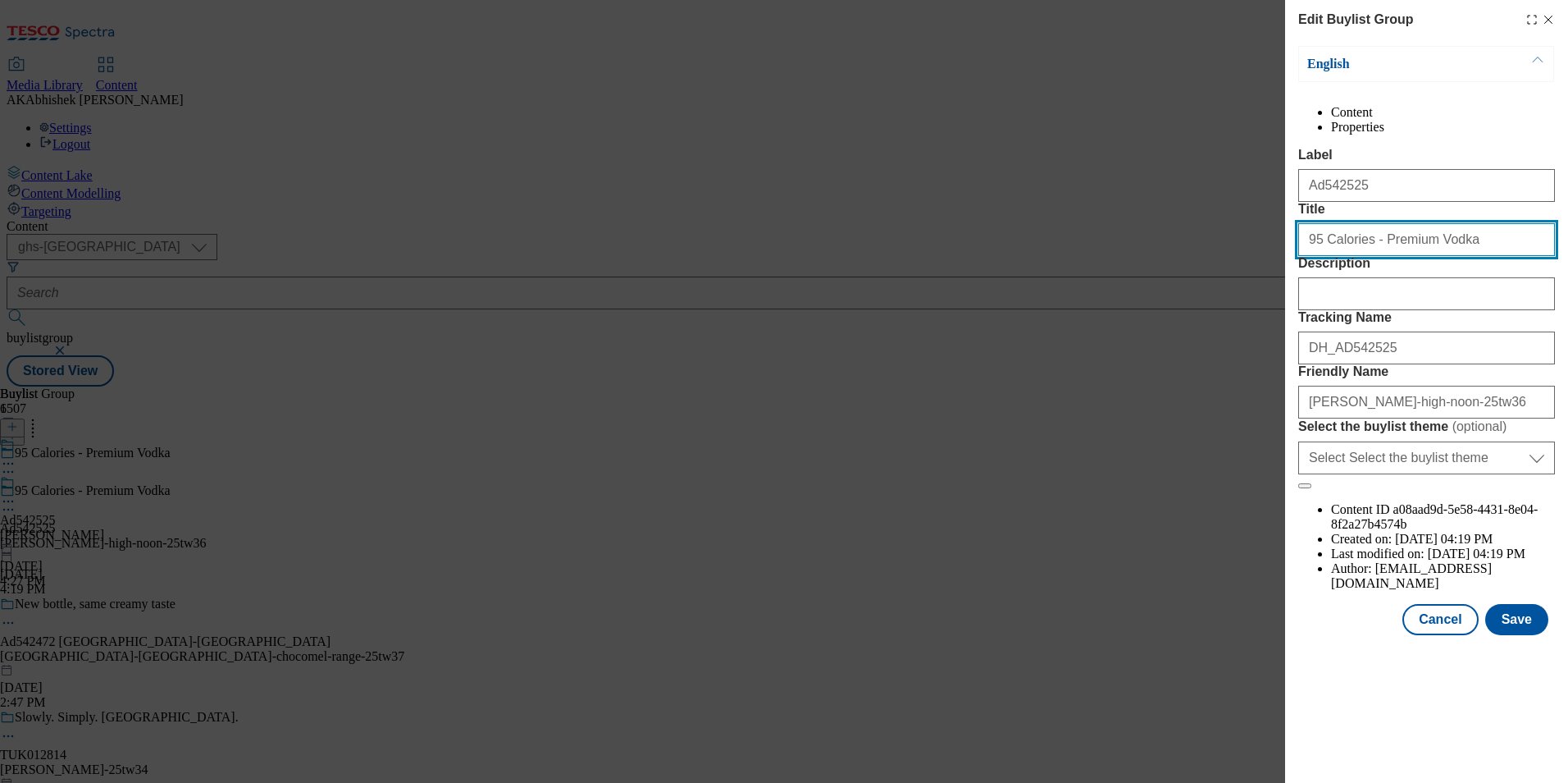
drag, startPoint x: 1483, startPoint y: 300, endPoint x: 1125, endPoint y: 308, distance: 358.1
click at [1125, 307] on div "Edit Buylist Group English Content Properties Label Ad542525 Title 95 Calories …" at bounding box center [784, 392] width 1568 height 783
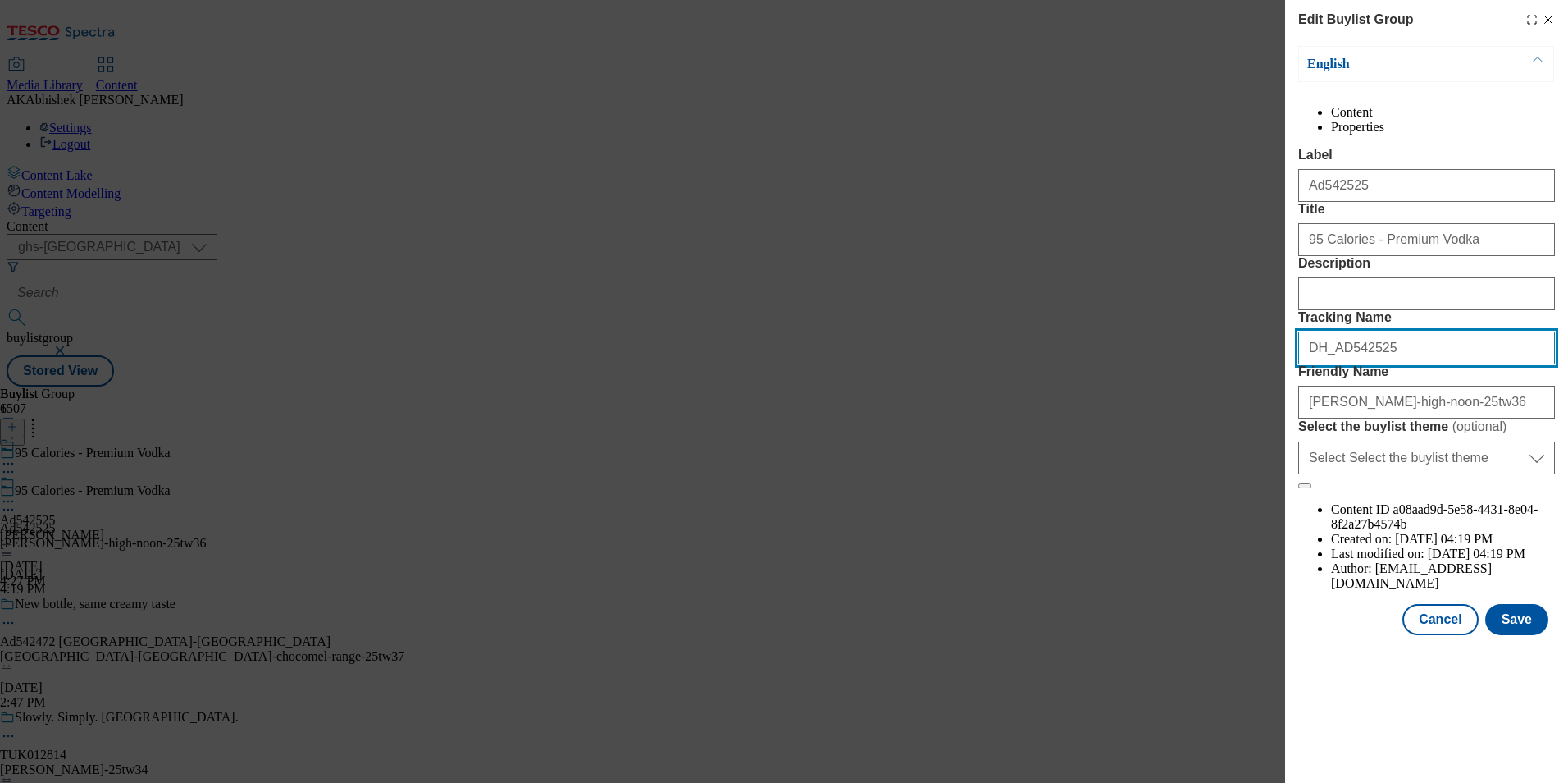
drag, startPoint x: 1087, startPoint y: 450, endPoint x: 893, endPoint y: 469, distance: 194.9
click at [863, 463] on div "Edit Buylist Group English Content Properties Label Ad542525 Title 95 Calories …" at bounding box center [784, 392] width 1568 height 783
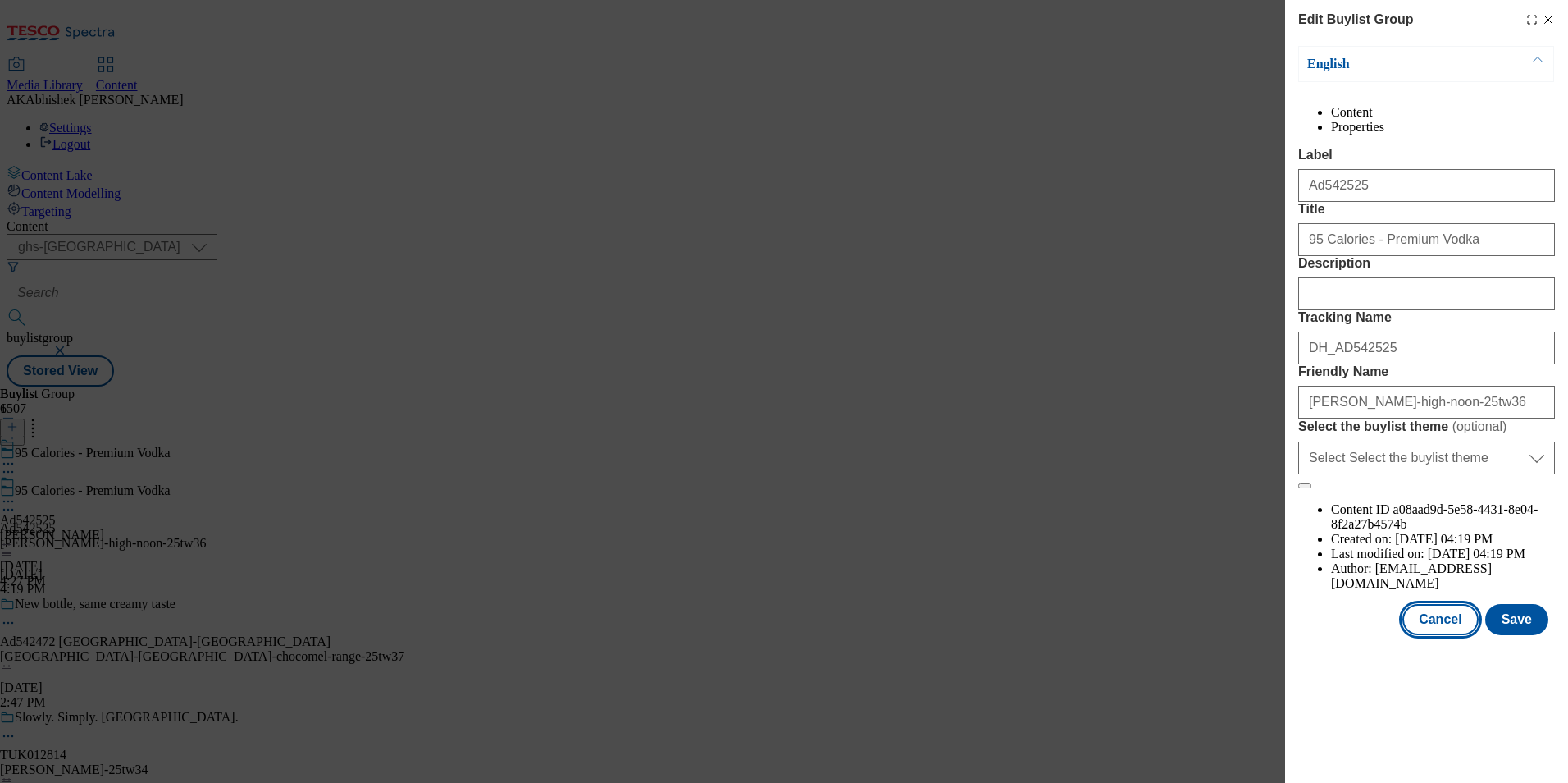
click at [1458, 635] on button "Cancel" at bounding box center [1440, 619] width 75 height 32
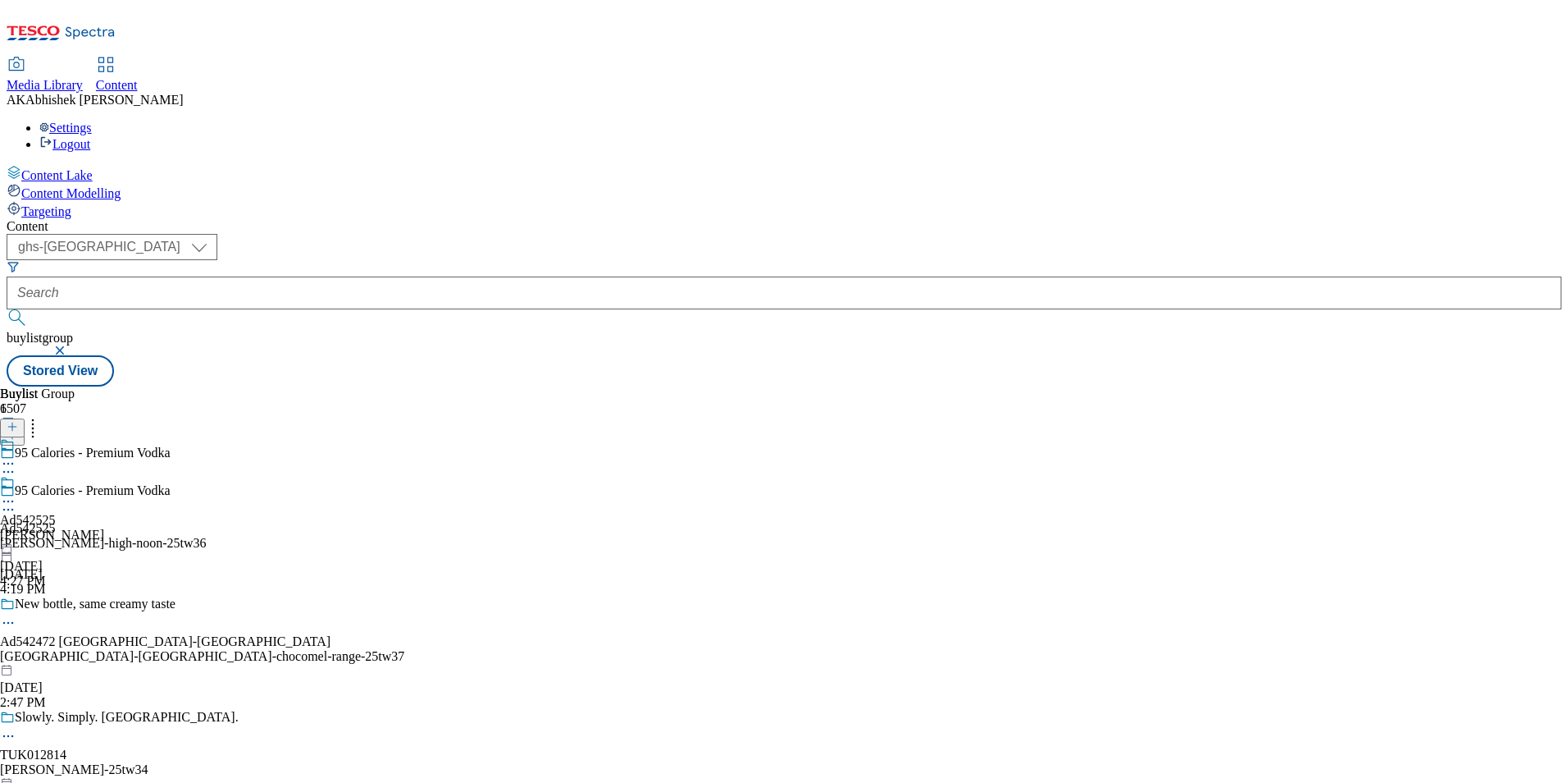
click at [17, 501] on icon at bounding box center [8, 510] width 17 height 17
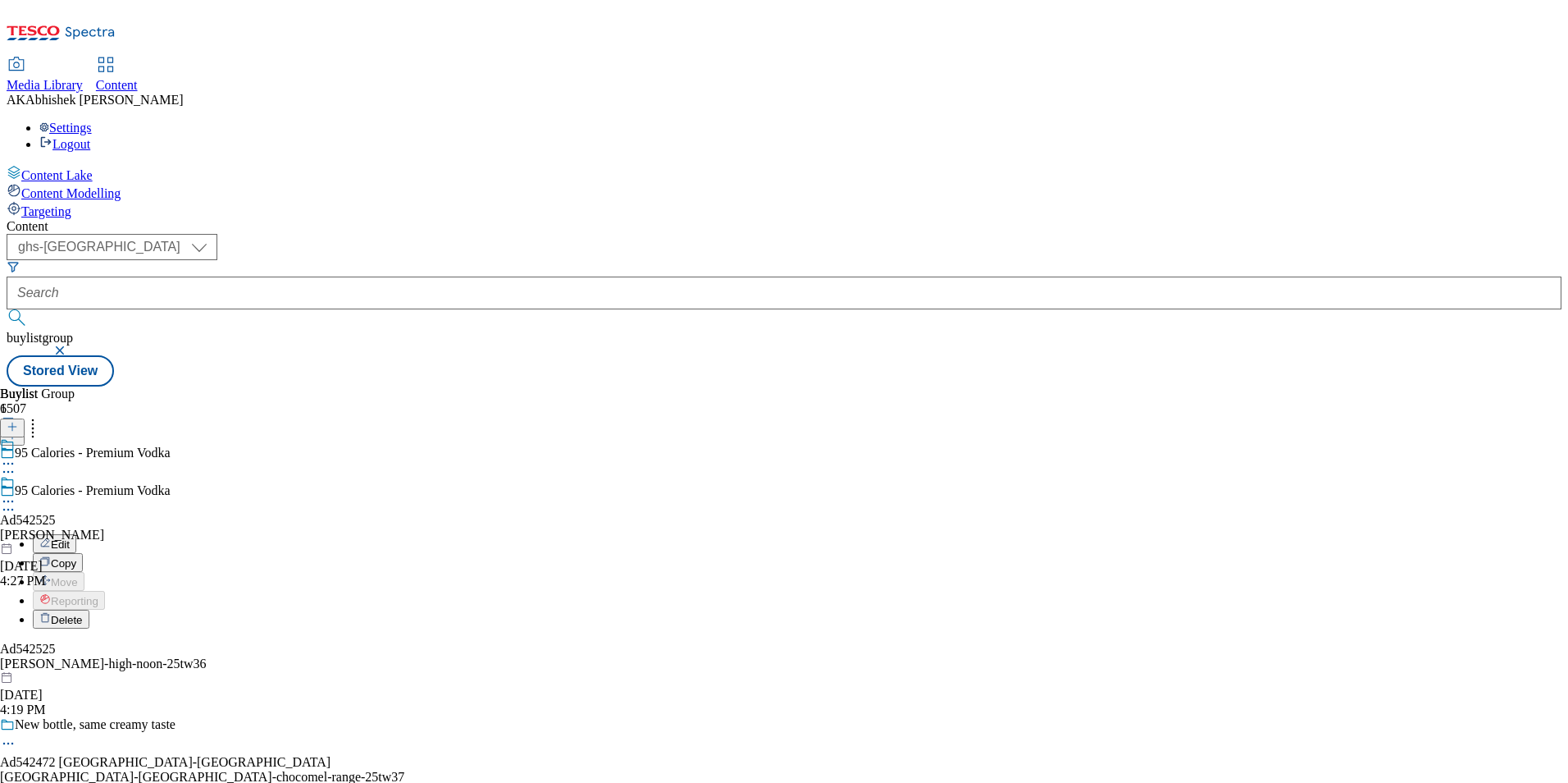
click at [83, 614] on span "Delete" at bounding box center [67, 619] width 32 height 12
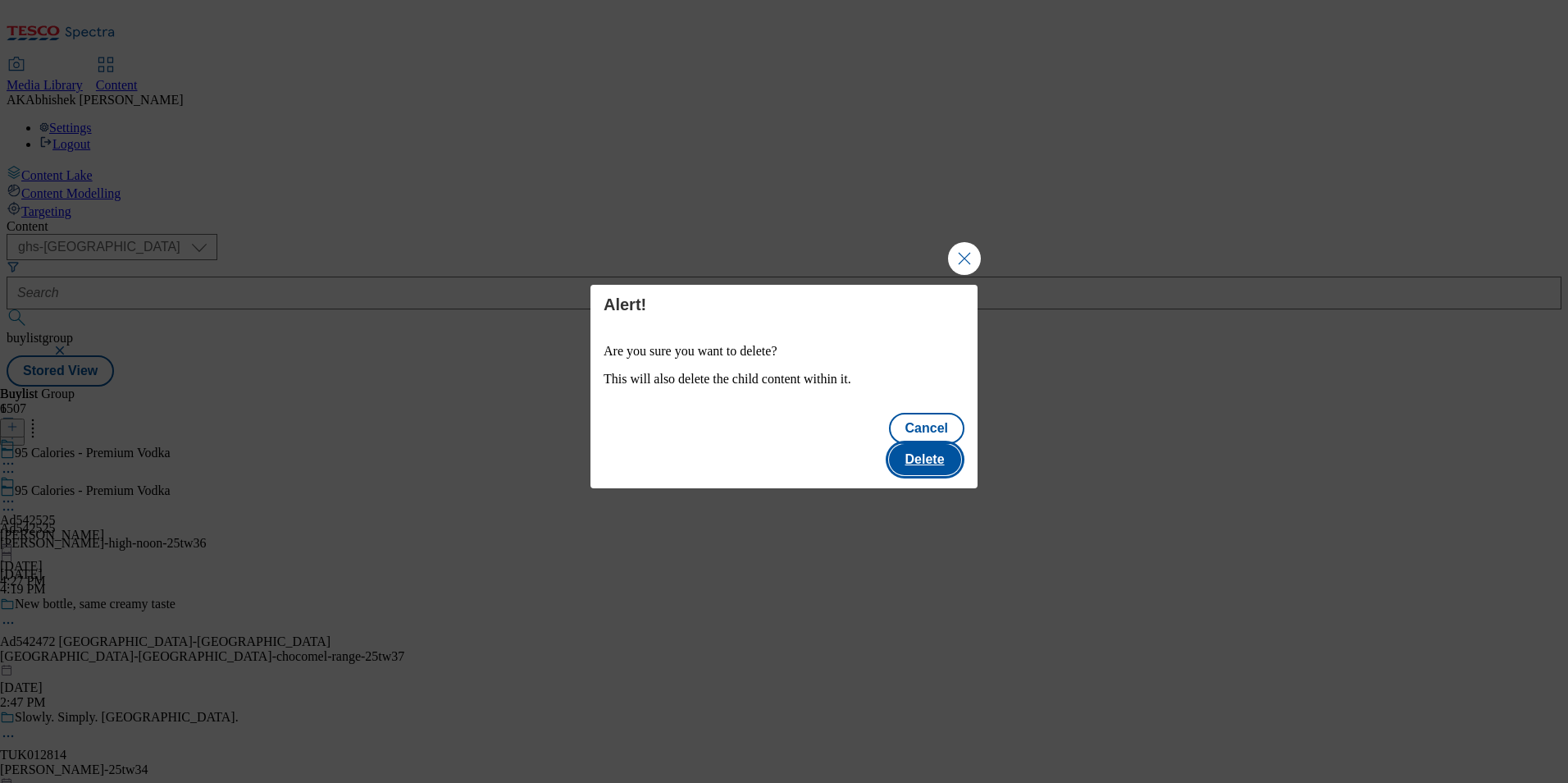
click at [916, 444] on button "Delete" at bounding box center [925, 459] width 72 height 32
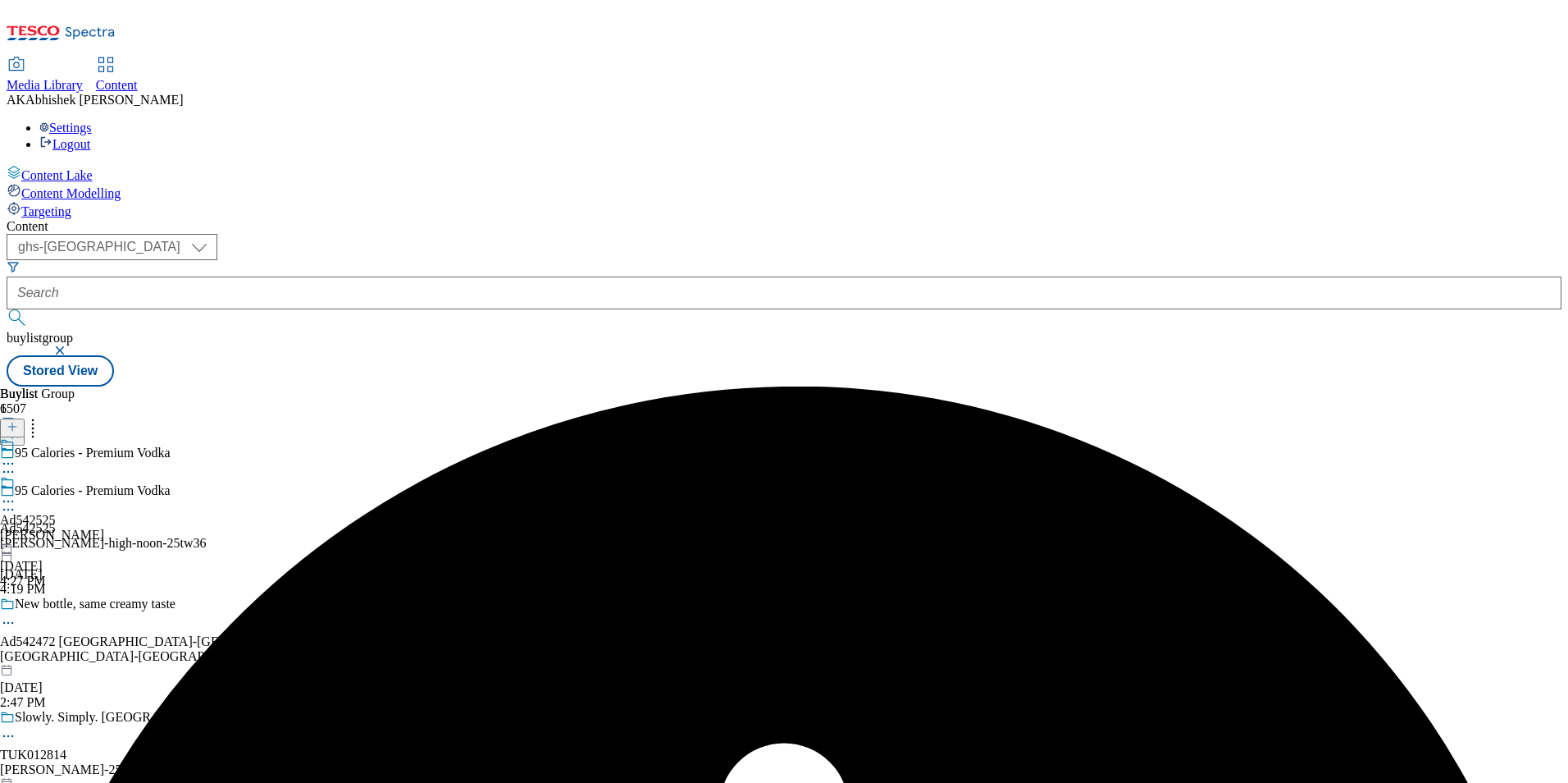
click at [17, 493] on icon at bounding box center [8, 501] width 17 height 17
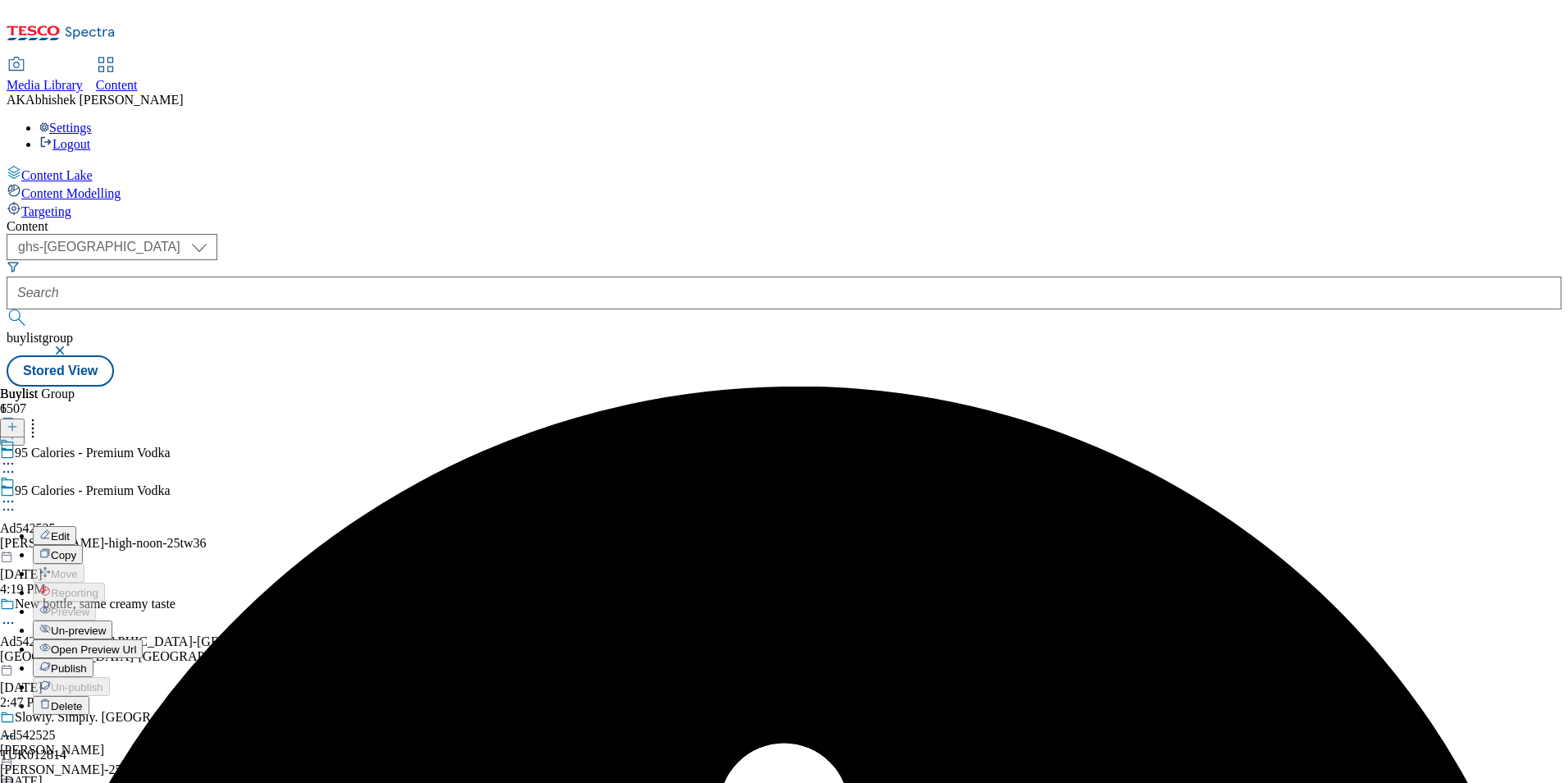
click at [929, 387] on div "Buylist Group 6507 95 Calories - Premium Vodka 95 Calories - Premium Vodka Ad54…" at bounding box center [784, 387] width 1555 height 0
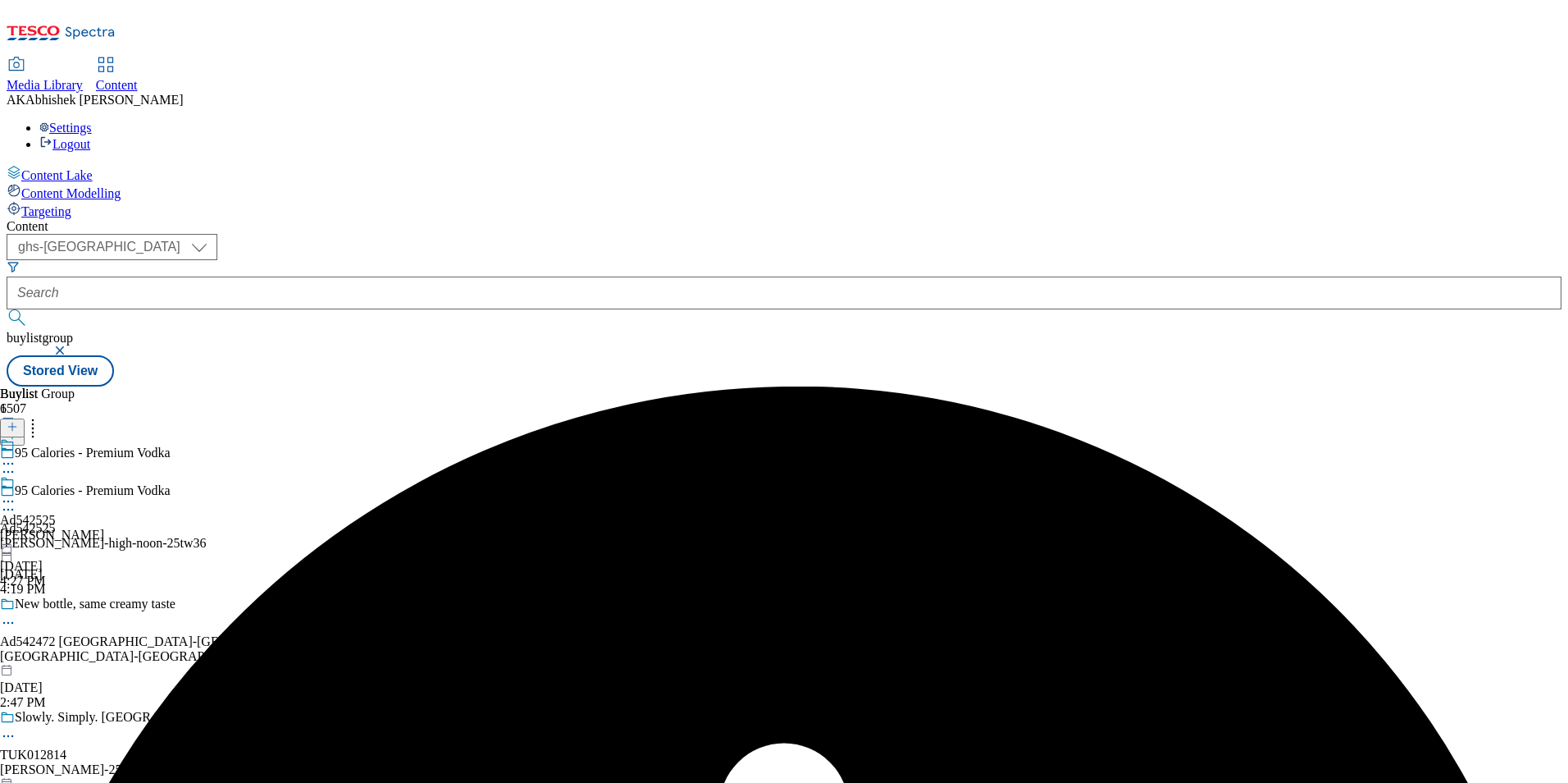
click at [104, 527] on div "[PERSON_NAME]" at bounding box center [52, 535] width 104 height 15
click at [163, 437] on div "[PERSON_NAME] Ad542525 [PERSON_NAME]-high-noon [DATE] 4:27 PM" at bounding box center [81, 494] width 163 height 113
click at [17, 493] on icon at bounding box center [8, 501] width 17 height 17
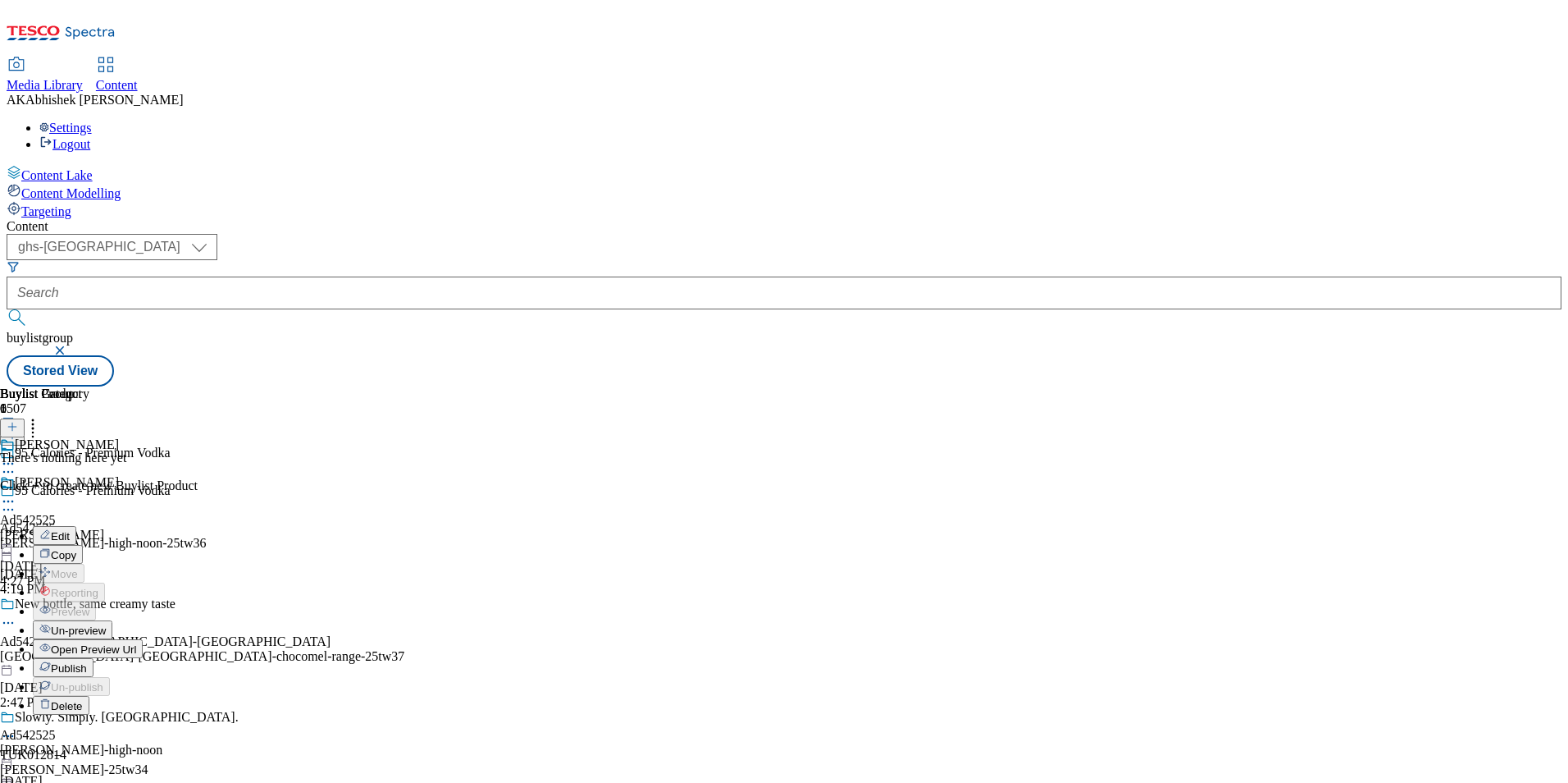
click at [106, 624] on span "Un-preview" at bounding box center [78, 630] width 55 height 12
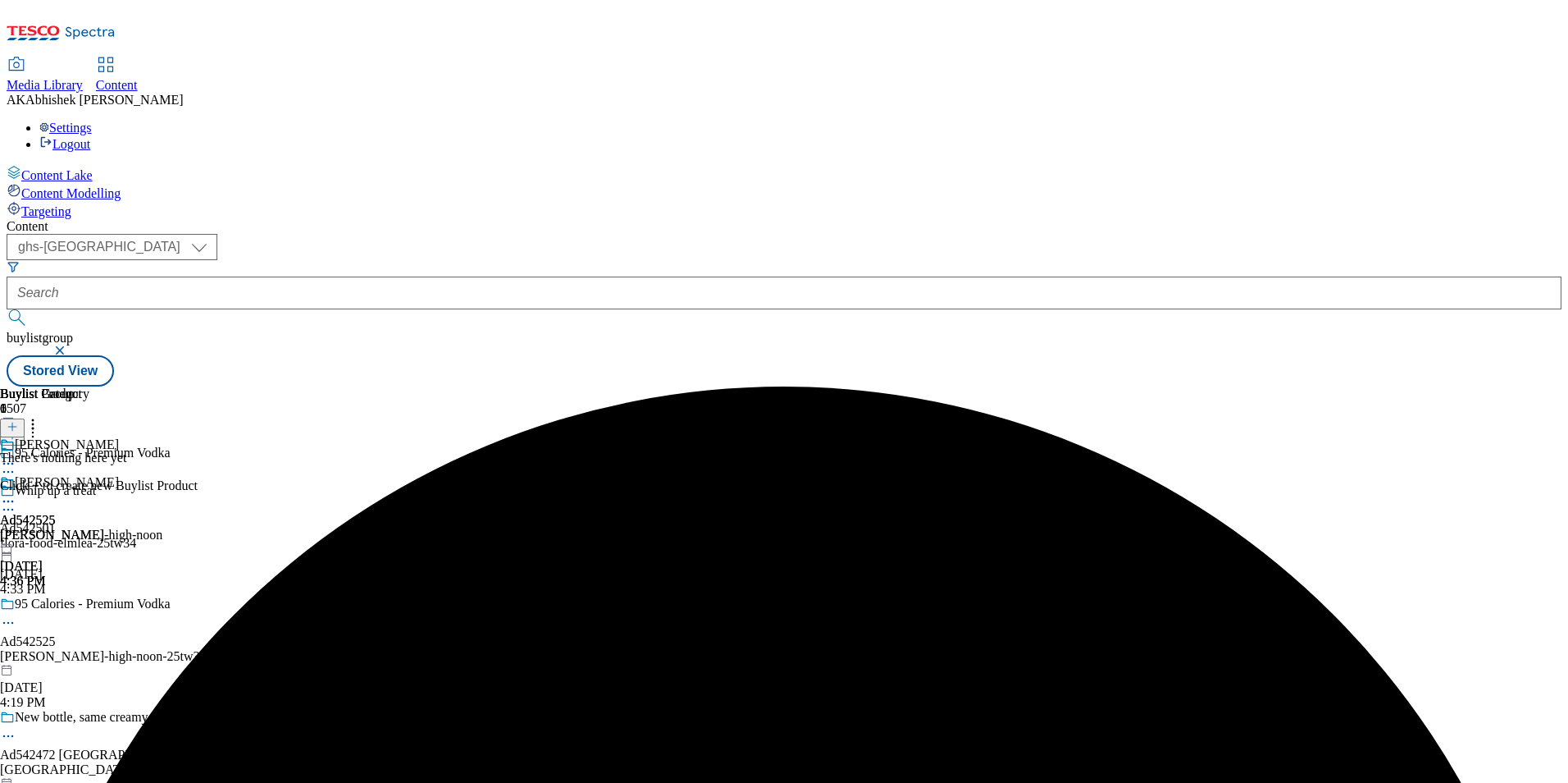
click at [17, 493] on icon at bounding box center [8, 501] width 17 height 17
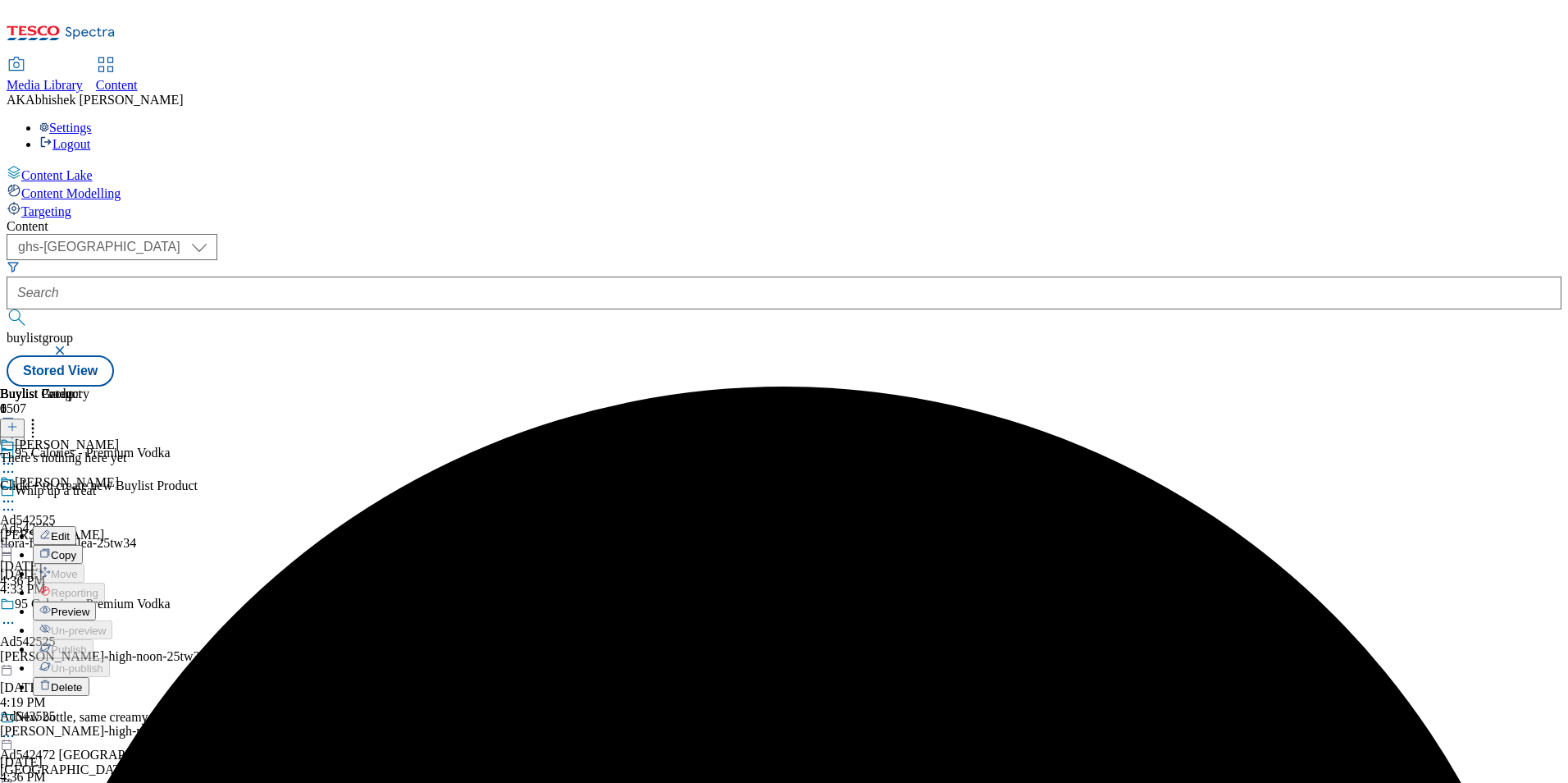
click at [83, 681] on span "Delete" at bounding box center [67, 686] width 32 height 12
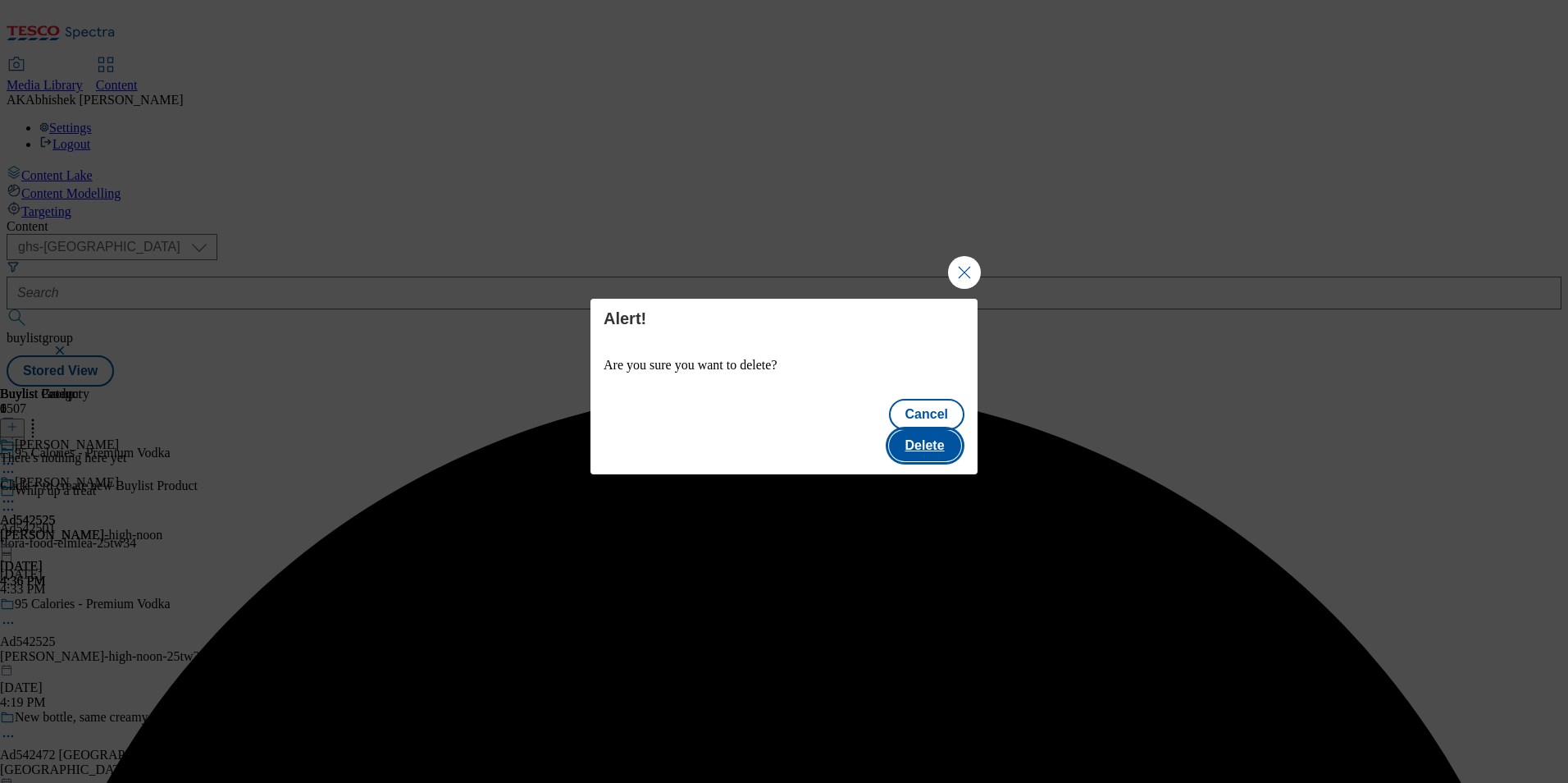
click at [926, 430] on button "Delete" at bounding box center [925, 445] width 72 height 32
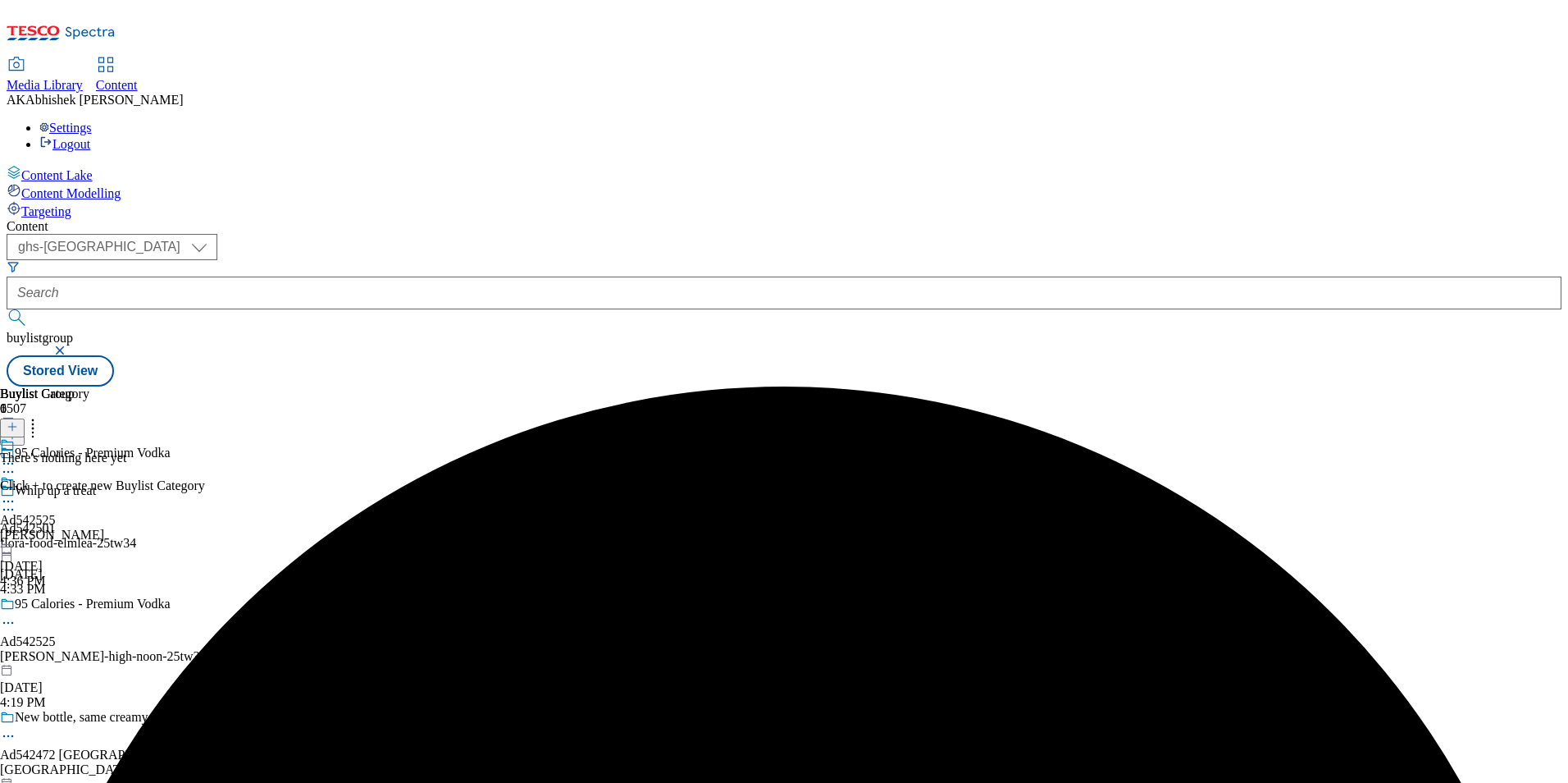
click at [17, 493] on icon at bounding box center [8, 501] width 17 height 17
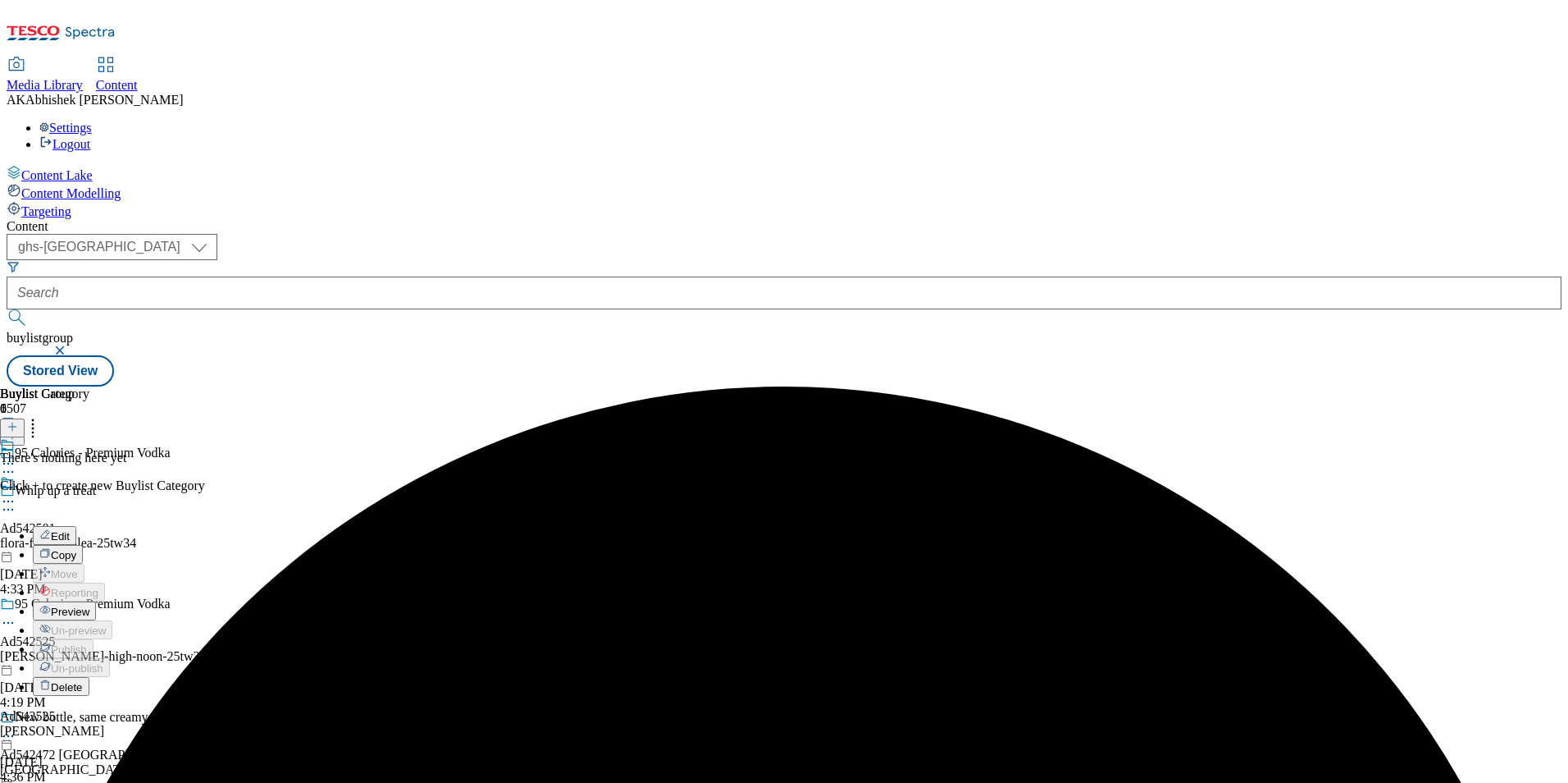
click at [83, 681] on span "Delete" at bounding box center [67, 686] width 32 height 12
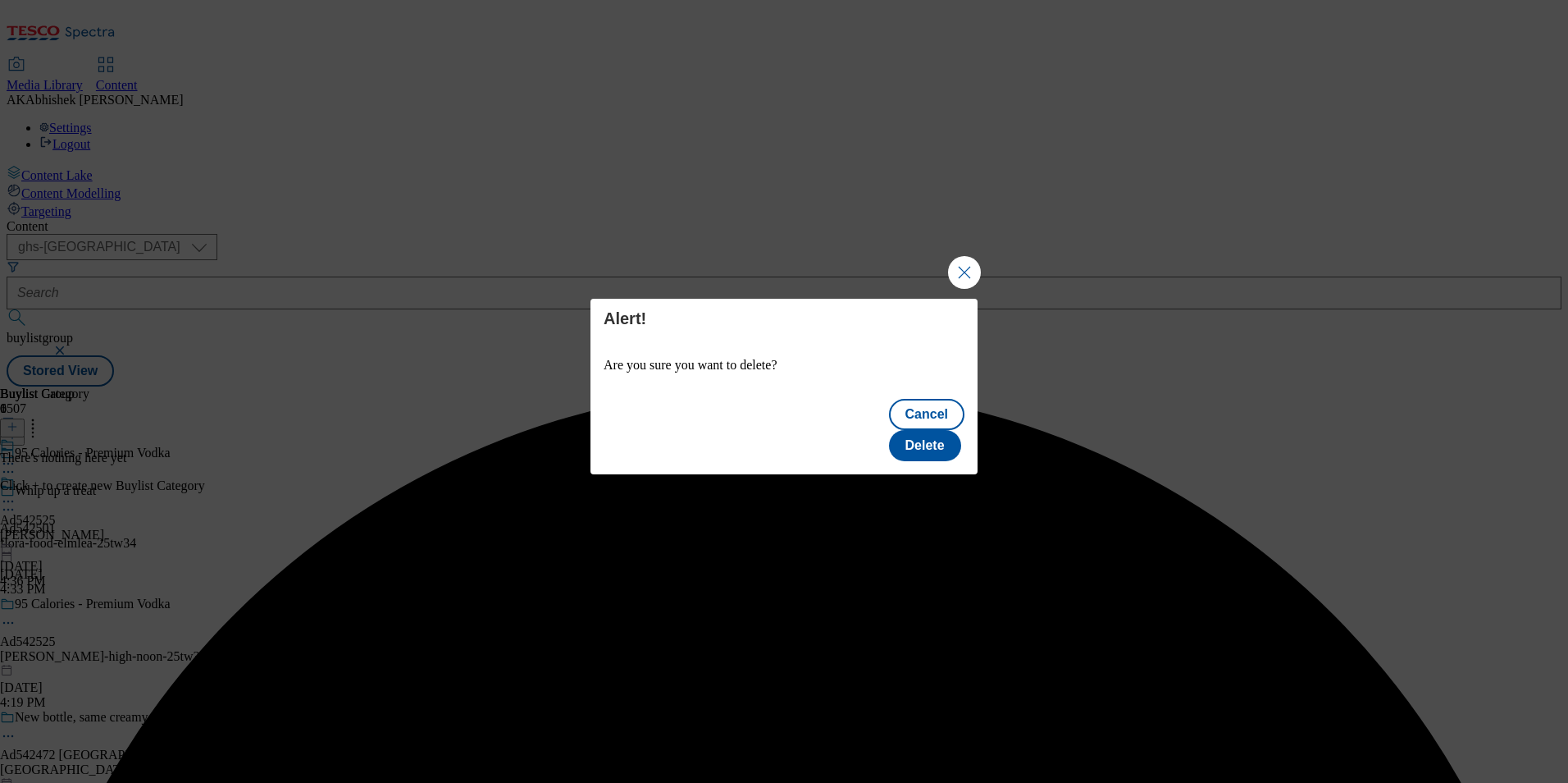
click at [964, 418] on div "Cancel Delete" at bounding box center [926, 430] width 75 height 62
click at [945, 430] on button "Delete" at bounding box center [925, 445] width 72 height 32
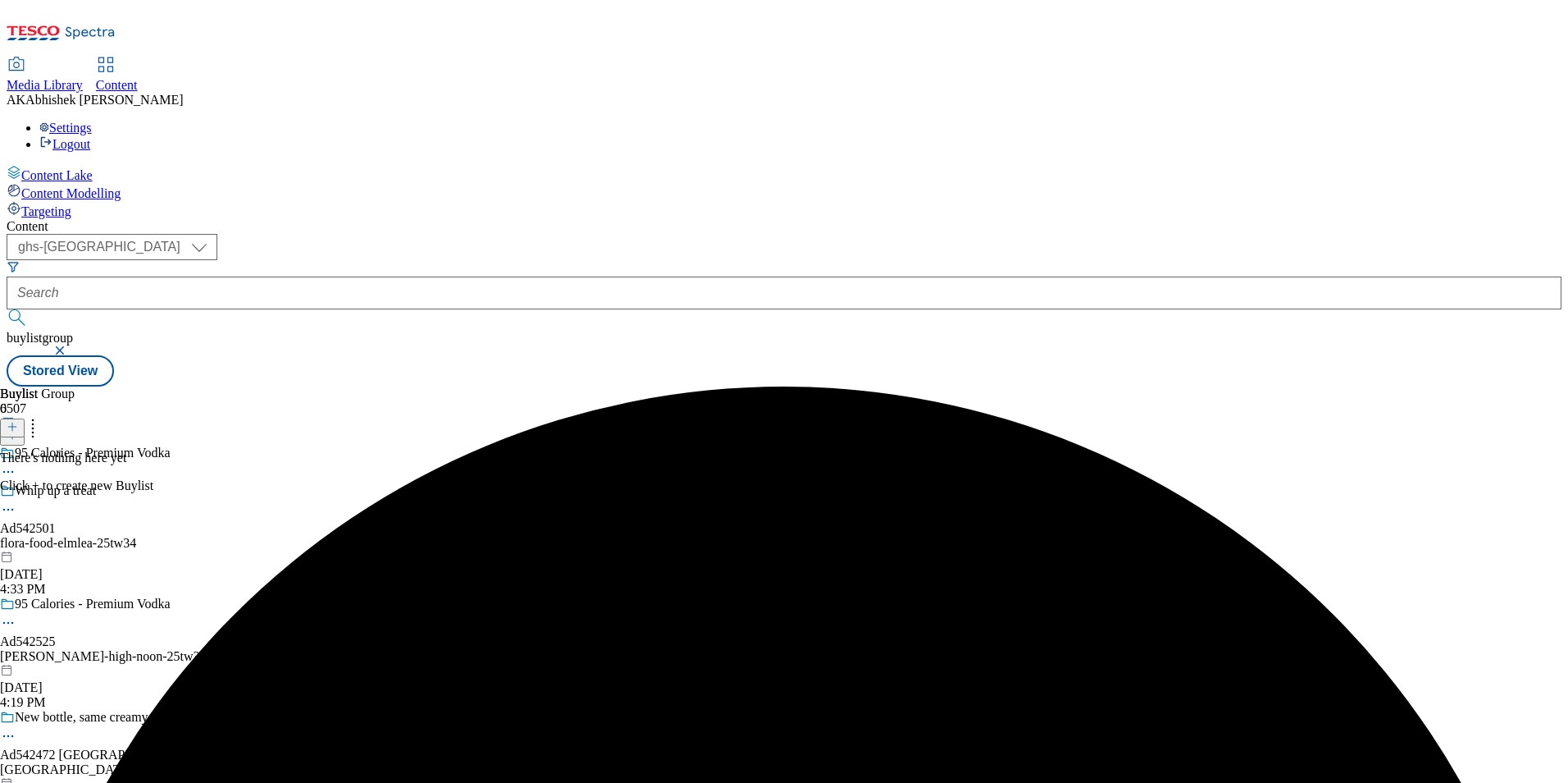
click at [17, 615] on icon at bounding box center [8, 623] width 17 height 17
click at [83, 727] on span "Delete" at bounding box center [67, 733] width 32 height 12
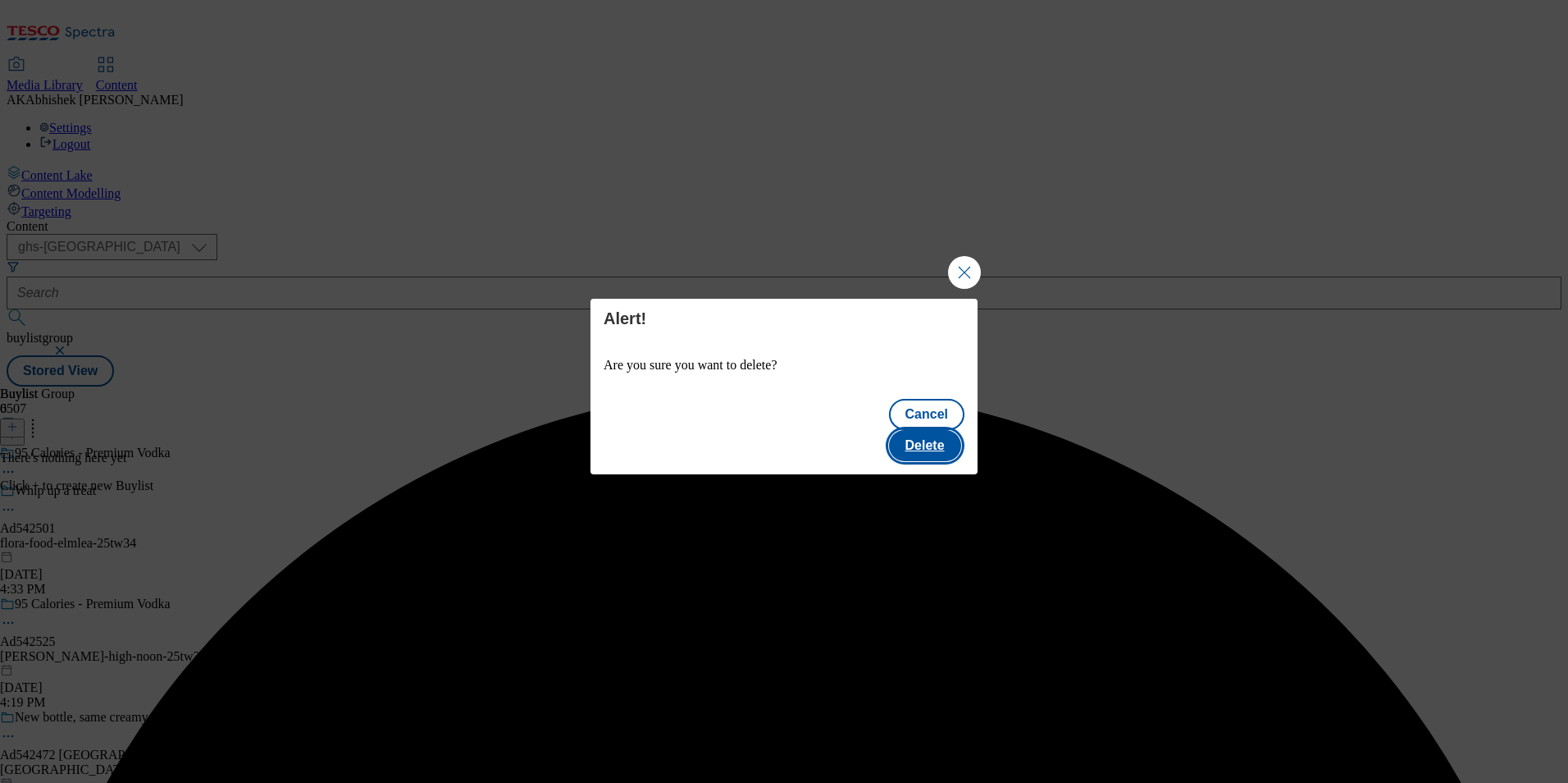
click at [930, 438] on button "Delete" at bounding box center [925, 445] width 72 height 32
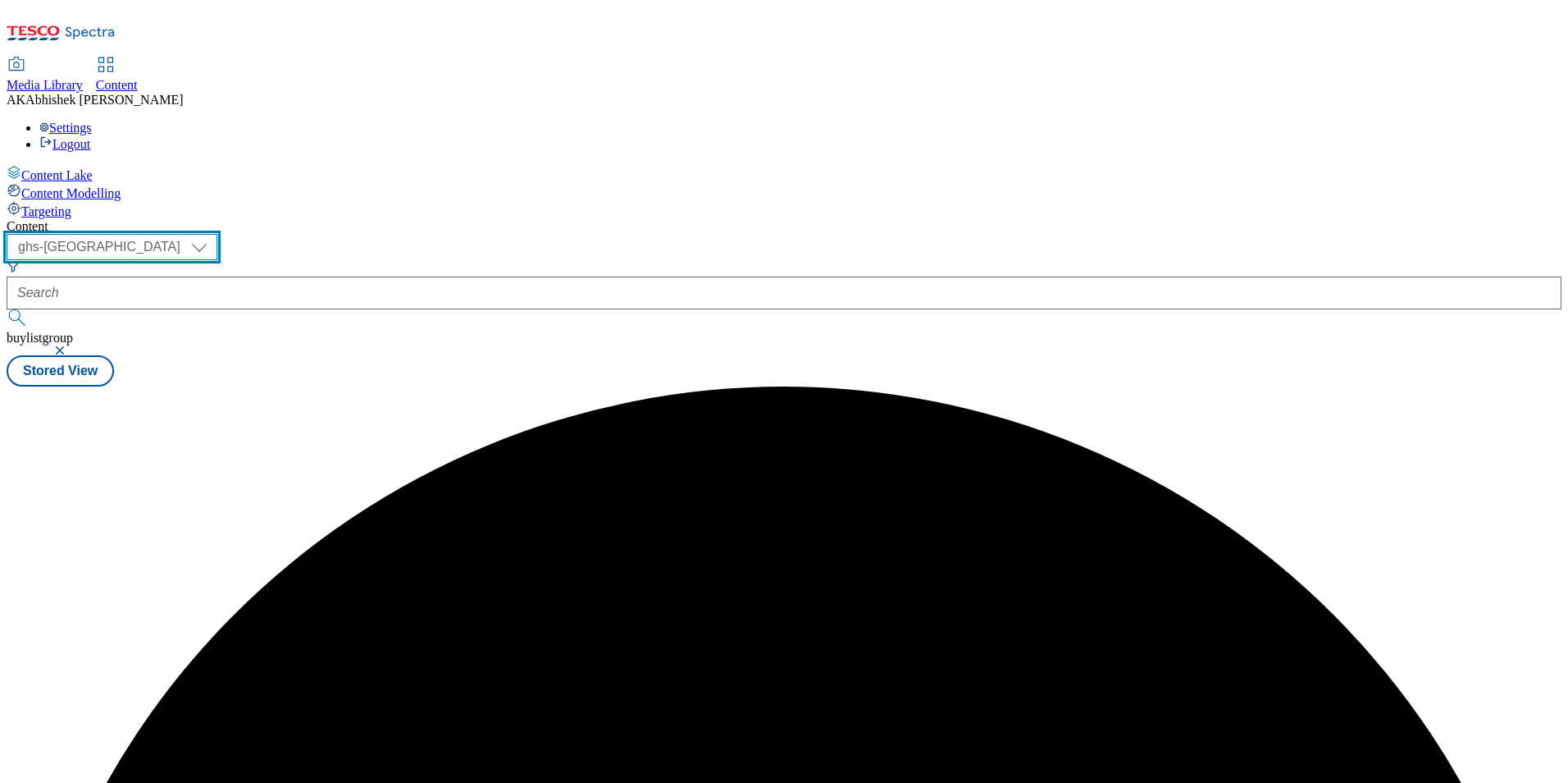
click at [217, 233] on select "ghs-roi ghs-[GEOGRAPHIC_DATA]" at bounding box center [112, 246] width 211 height 26
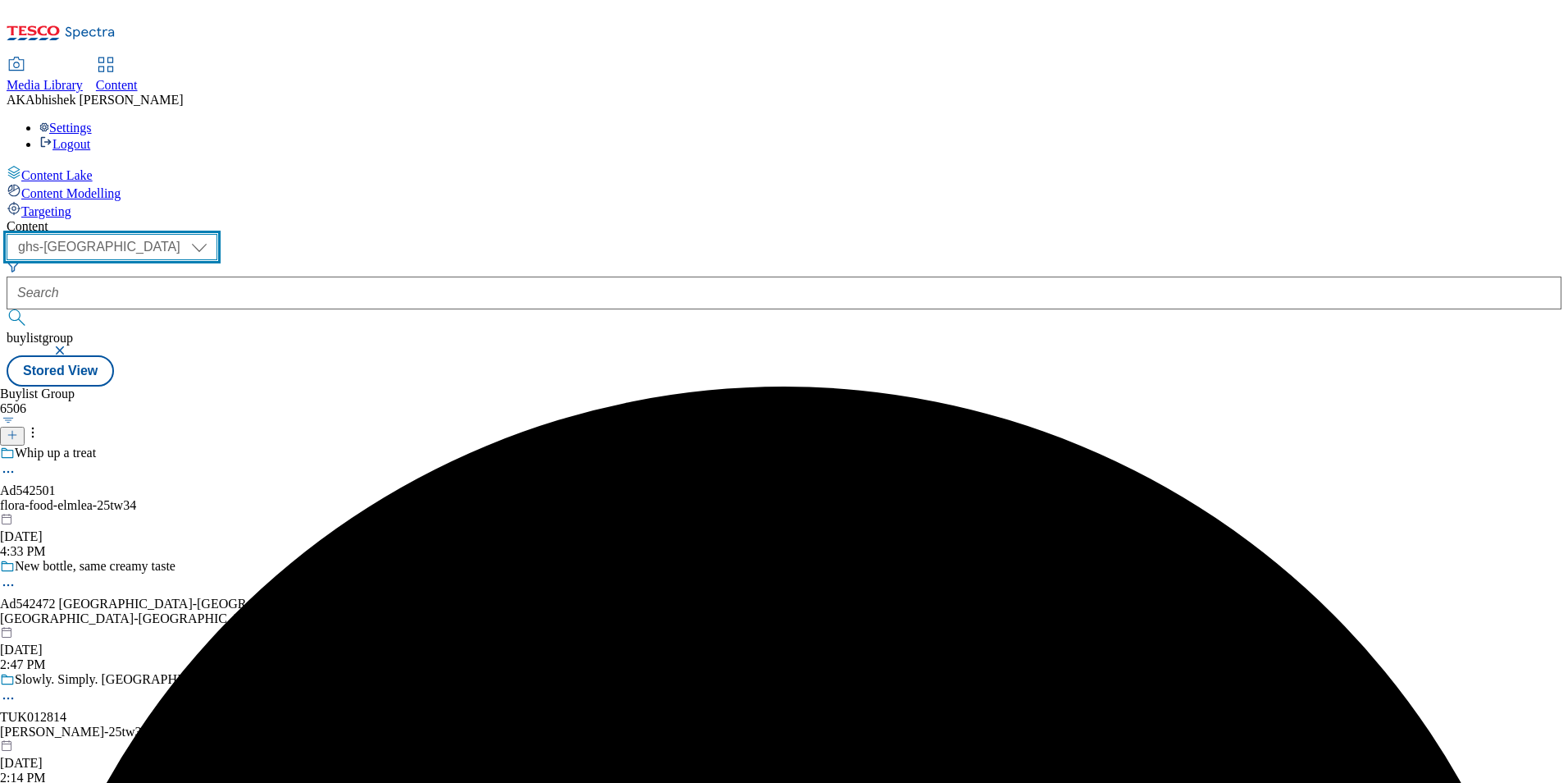
select select "ghs-roi"
click at [213, 233] on select "ghs-roi ghs-[GEOGRAPHIC_DATA]" at bounding box center [112, 246] width 211 height 26
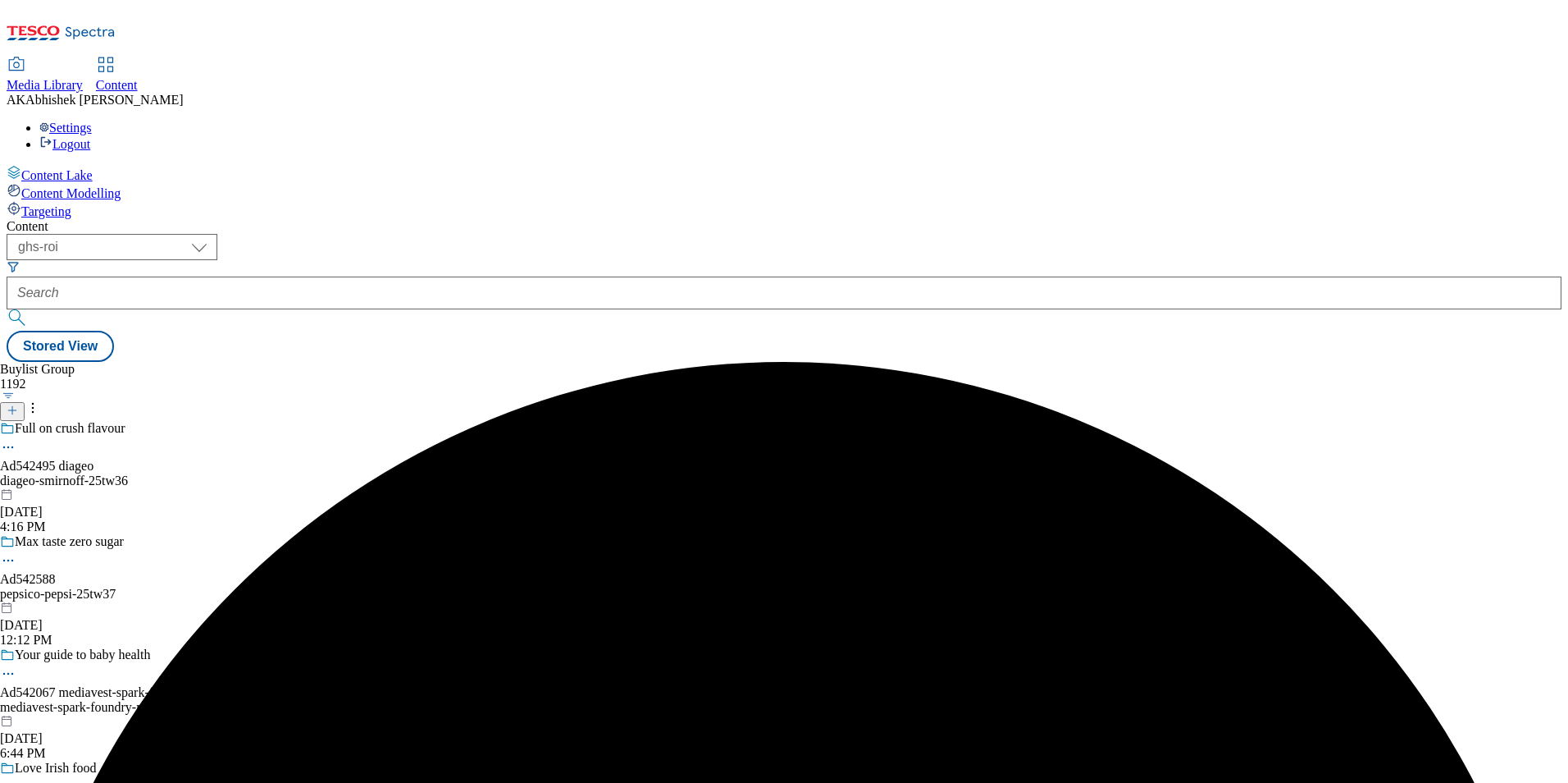
click at [17, 410] on line at bounding box center [12, 410] width 8 height 0
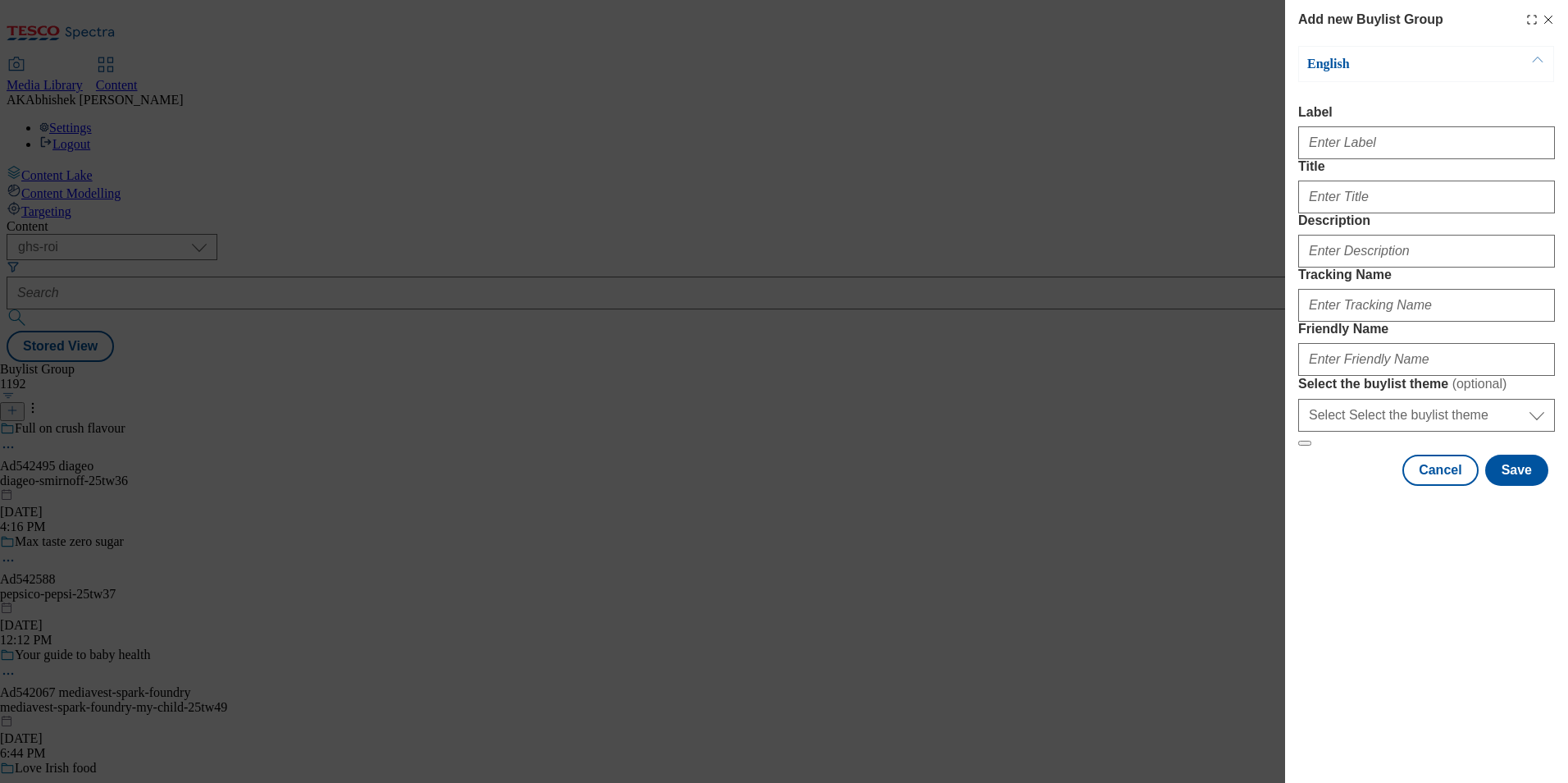
click at [1329, 129] on div "Modal" at bounding box center [1427, 139] width 257 height 39
drag, startPoint x: 1332, startPoint y: 143, endPoint x: 1359, endPoint y: 192, distance: 55.9
click at [1332, 143] on input "Label" at bounding box center [1427, 142] width 257 height 33
click at [1373, 213] on input "Title" at bounding box center [1427, 196] width 257 height 33
paste input "DH_AD542525"
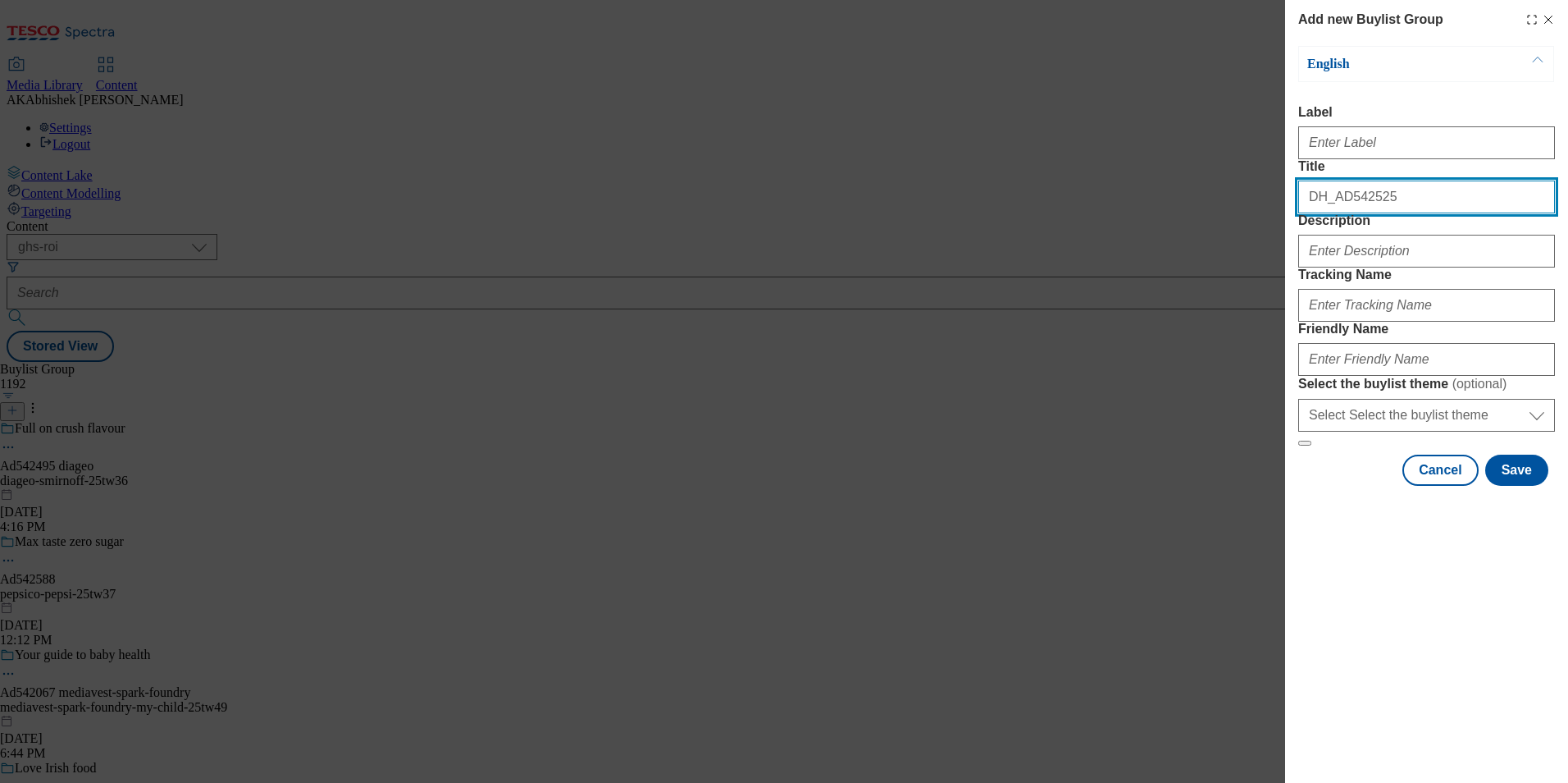
click at [1336, 213] on input "DH_AD542525" at bounding box center [1427, 196] width 257 height 33
type input "DH_AD542525"
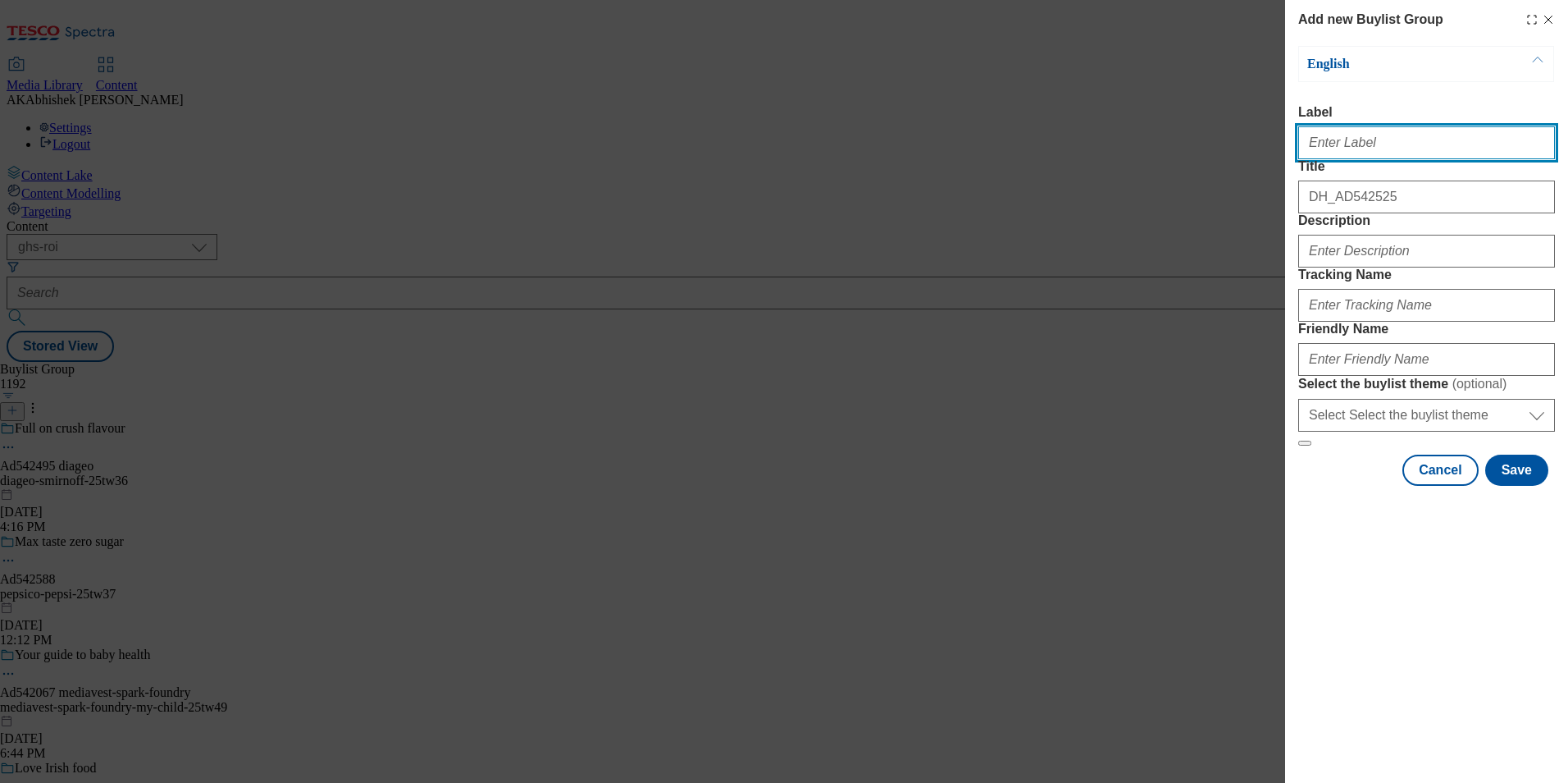
click at [1333, 159] on input "Label" at bounding box center [1427, 142] width 257 height 33
paste input "542525"
type input "Ad542525"
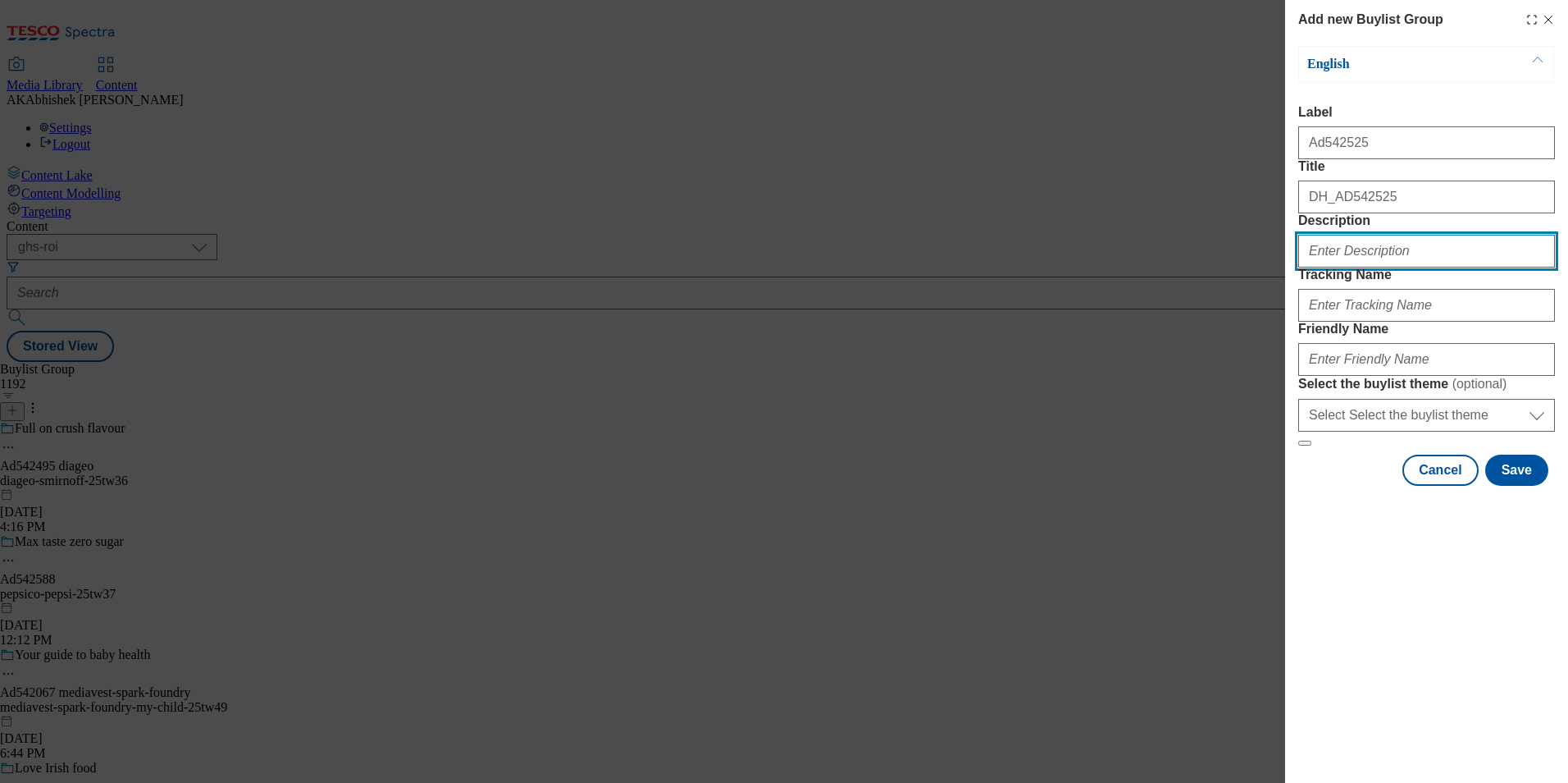
click at [1525, 268] on input "Description" at bounding box center [1427, 250] width 257 height 33
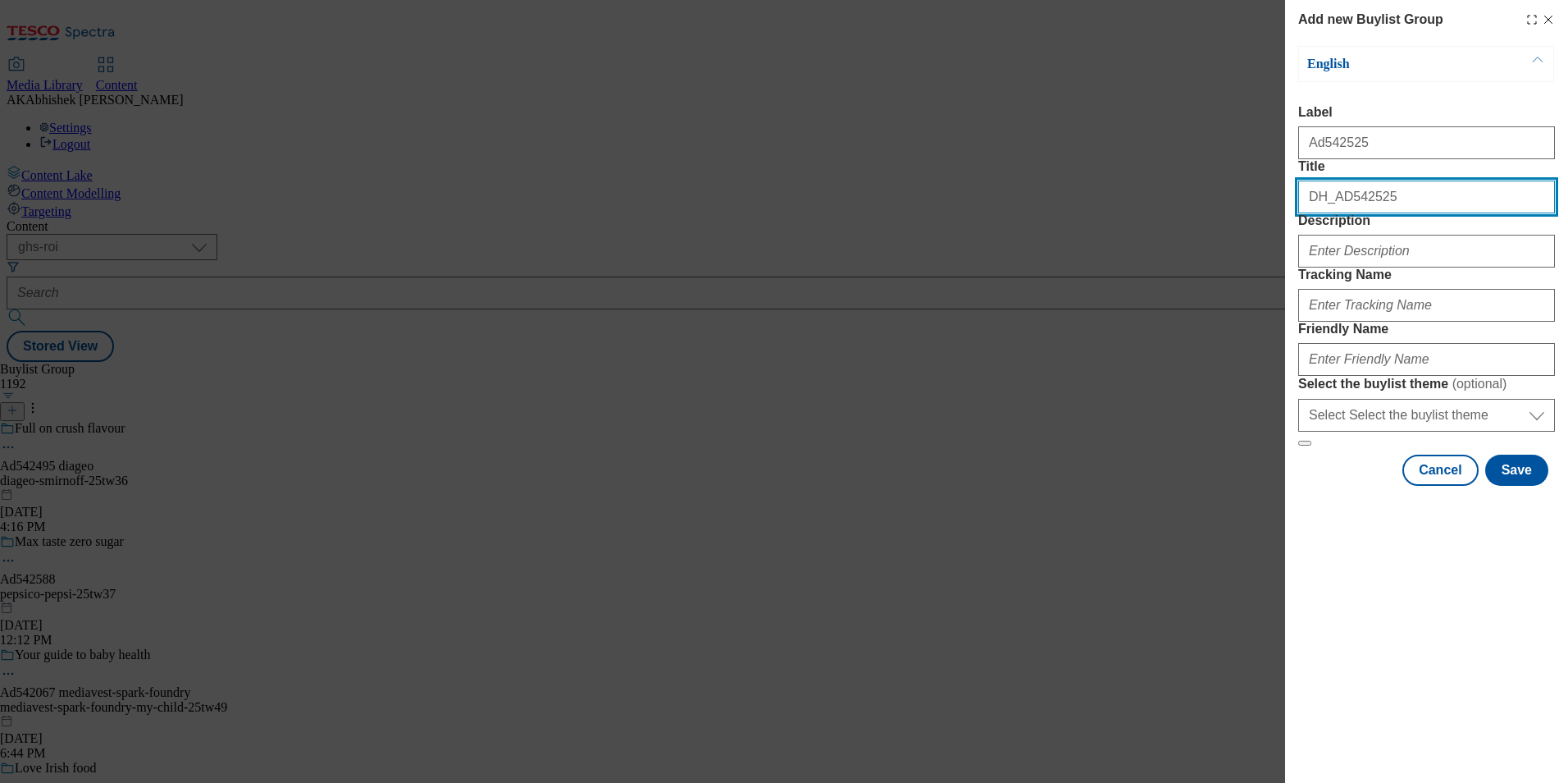
drag, startPoint x: 1410, startPoint y: 246, endPoint x: 1416, endPoint y: 257, distance: 12.5
click at [1410, 213] on input "DH_AD542525" at bounding box center [1427, 196] width 257 height 33
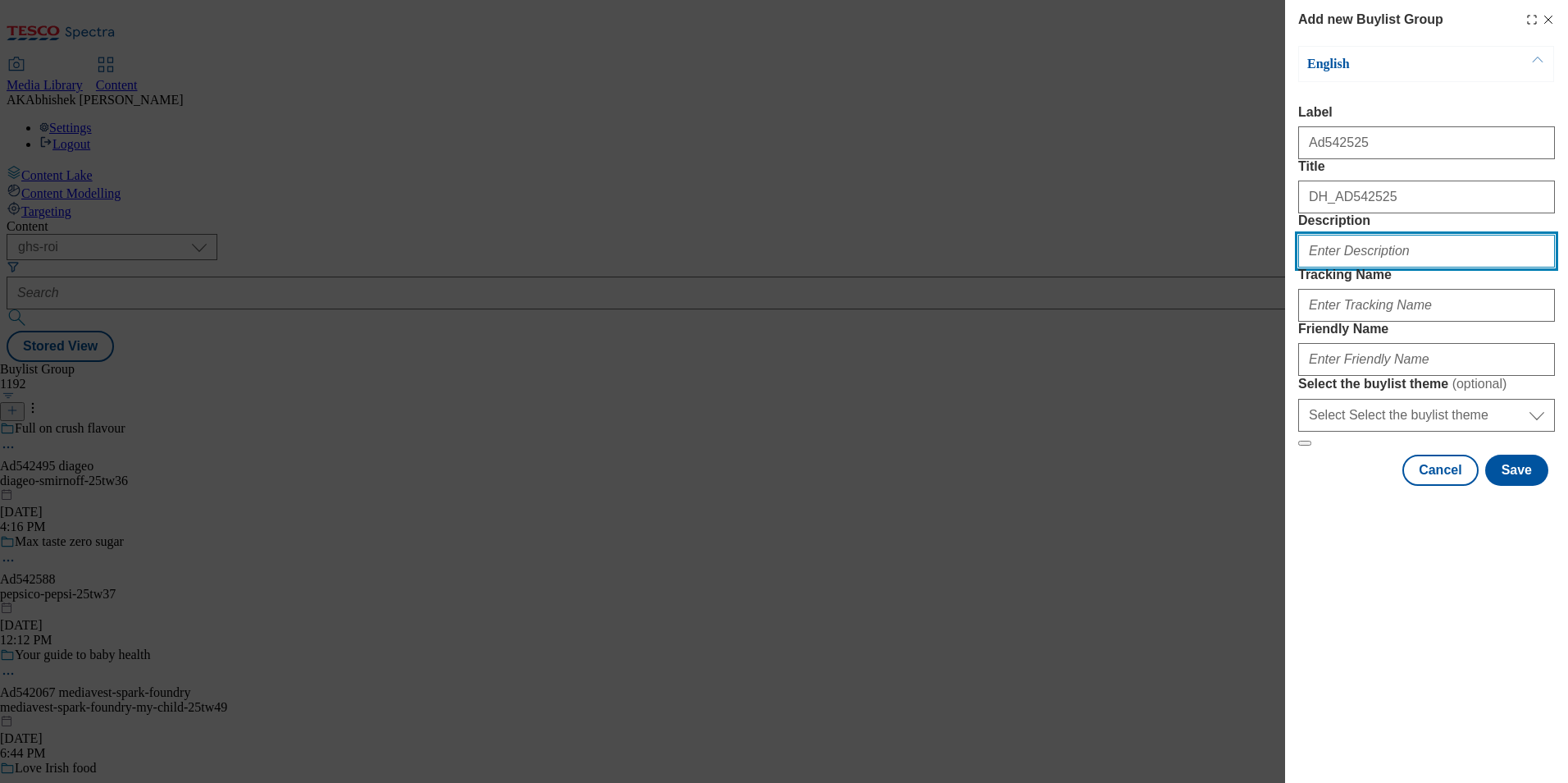
click at [1394, 268] on input "Description" at bounding box center [1427, 250] width 257 height 33
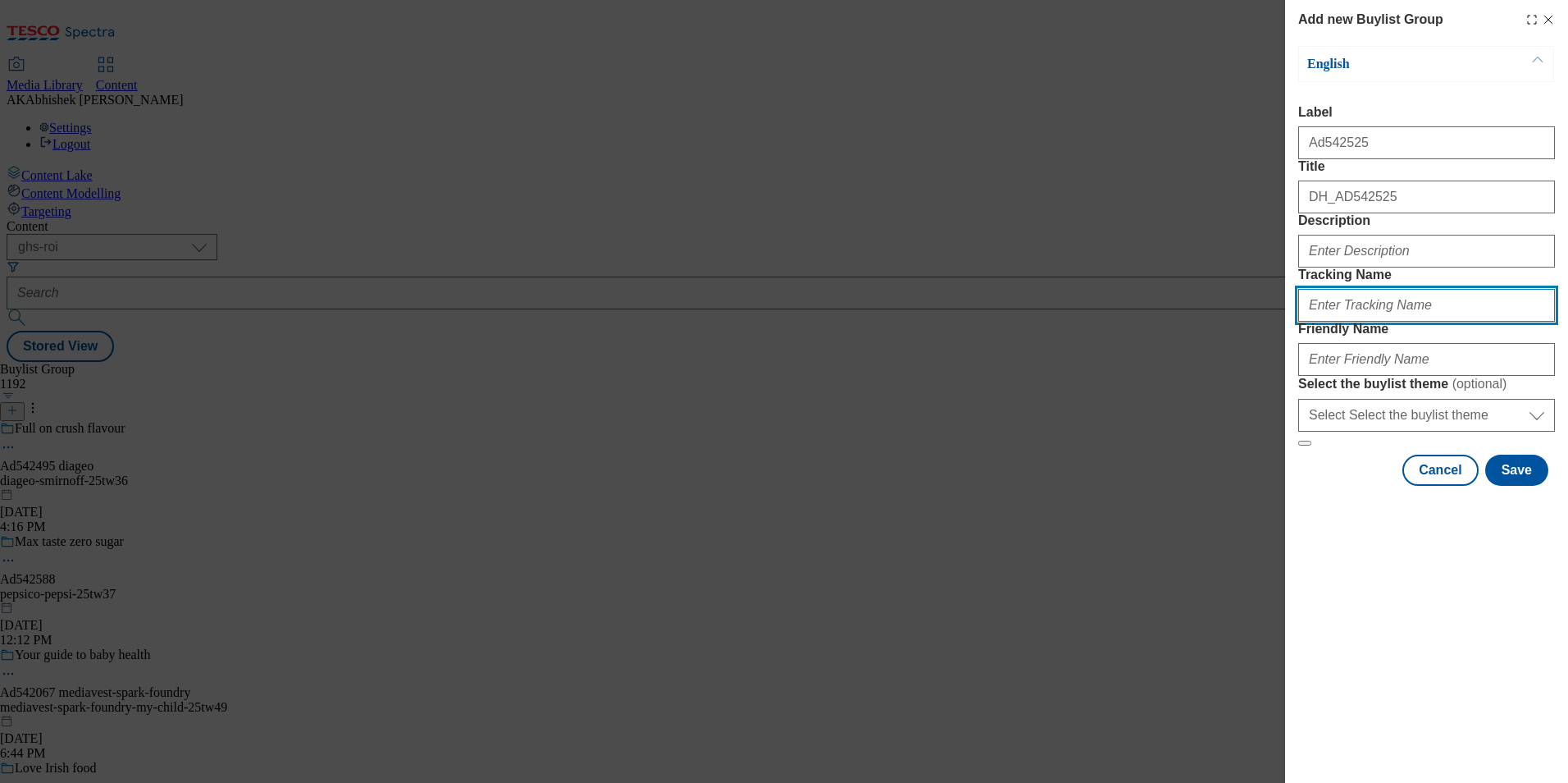
click at [1393, 322] on input "Tracking Name" at bounding box center [1427, 305] width 257 height 33
paste input "95 Calories - Premium Vodka"
type input "95 Calories - Premium Vodka"
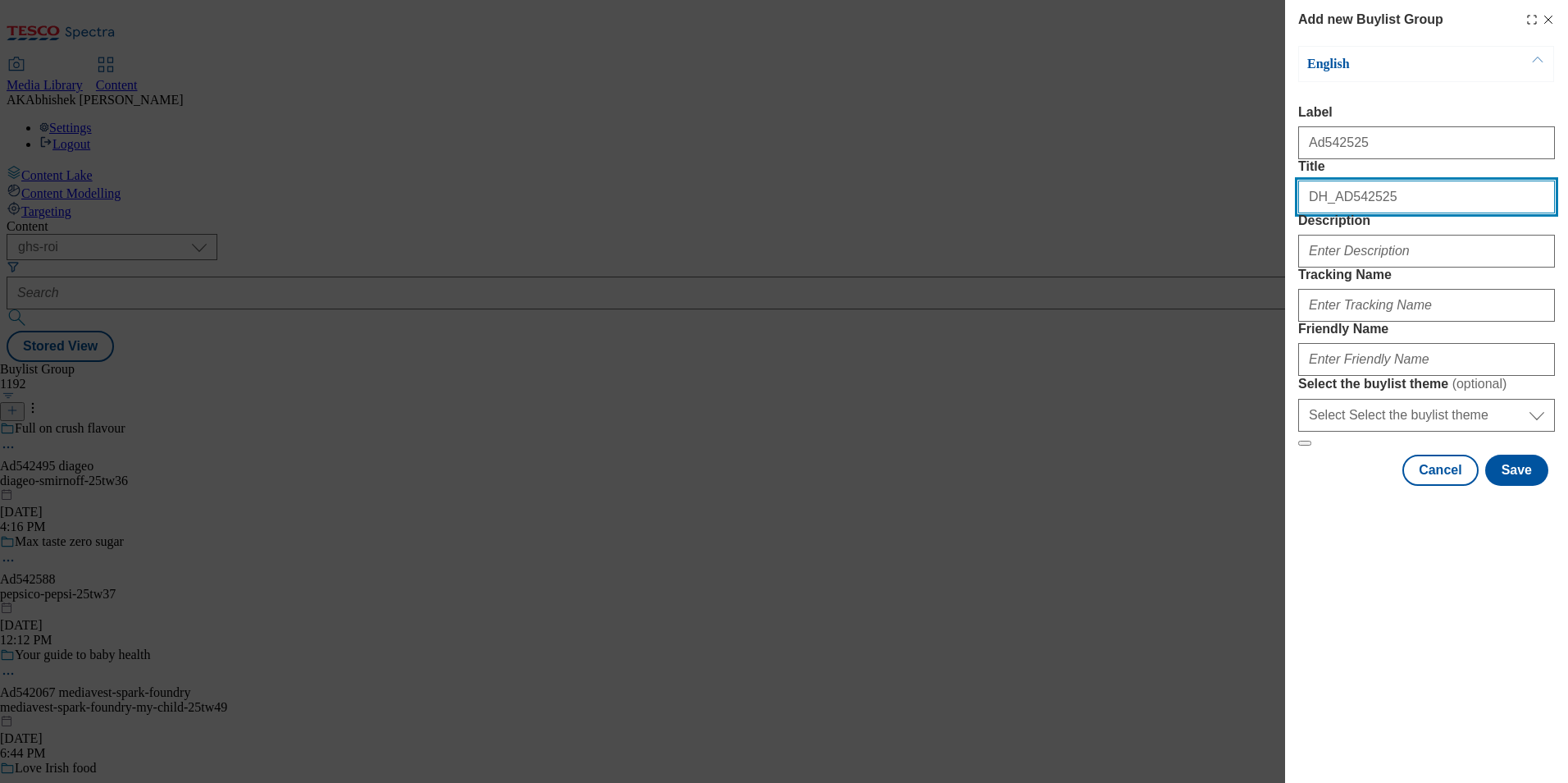
drag, startPoint x: 1391, startPoint y: 234, endPoint x: 1292, endPoint y: 265, distance: 103.7
click at [1078, 234] on div "Add new Buylist Group English Label Ad542525 Title DH_AD542525 Description Trac…" at bounding box center [784, 392] width 1568 height 783
paste input "95 Calories - Premium Vodka"
type input "95 Calories - Premium Vodka"
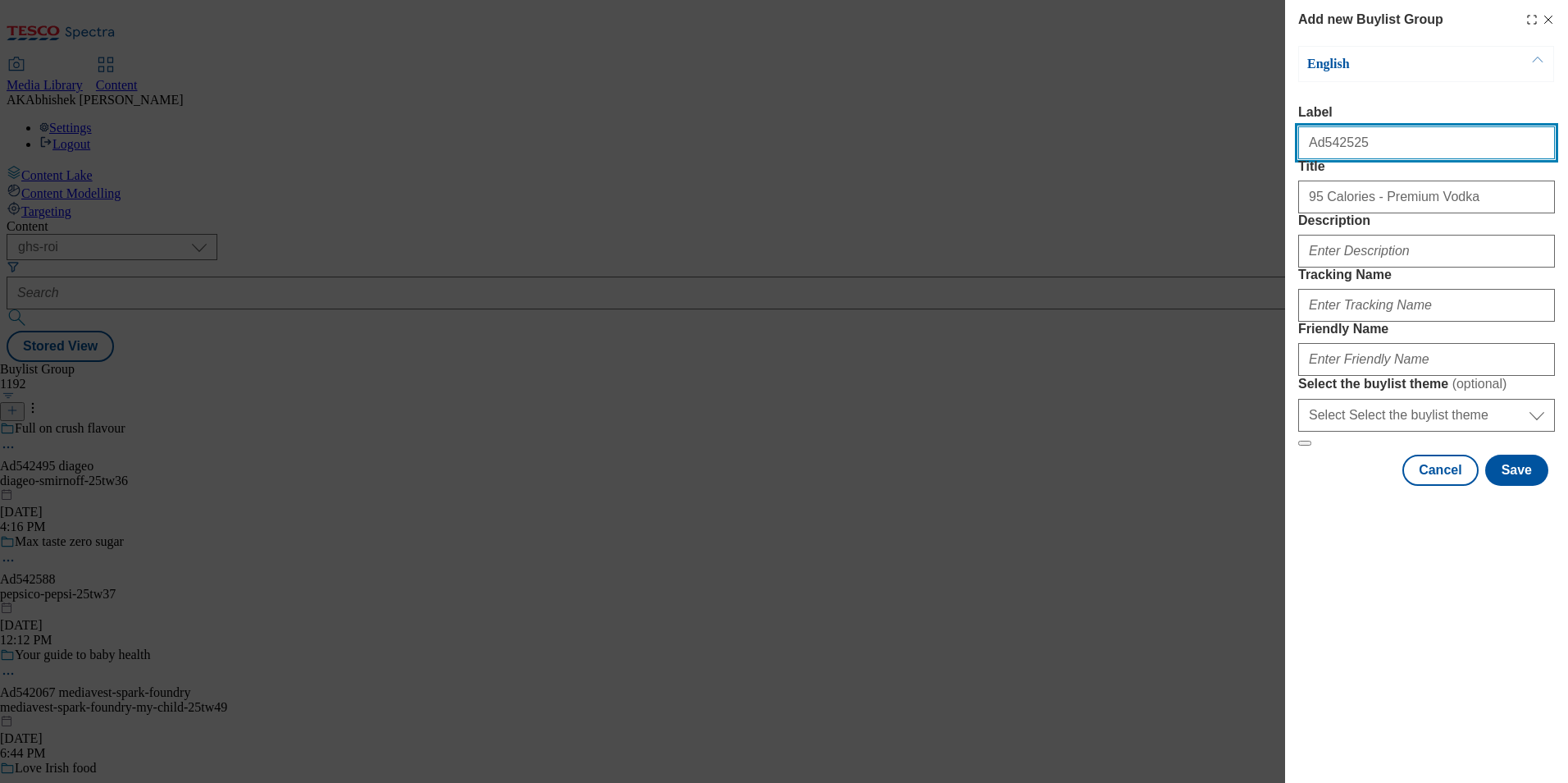
drag, startPoint x: 1321, startPoint y: 152, endPoint x: 1370, endPoint y: 152, distance: 49.0
click at [1370, 152] on input "Ad542525" at bounding box center [1427, 142] width 257 height 33
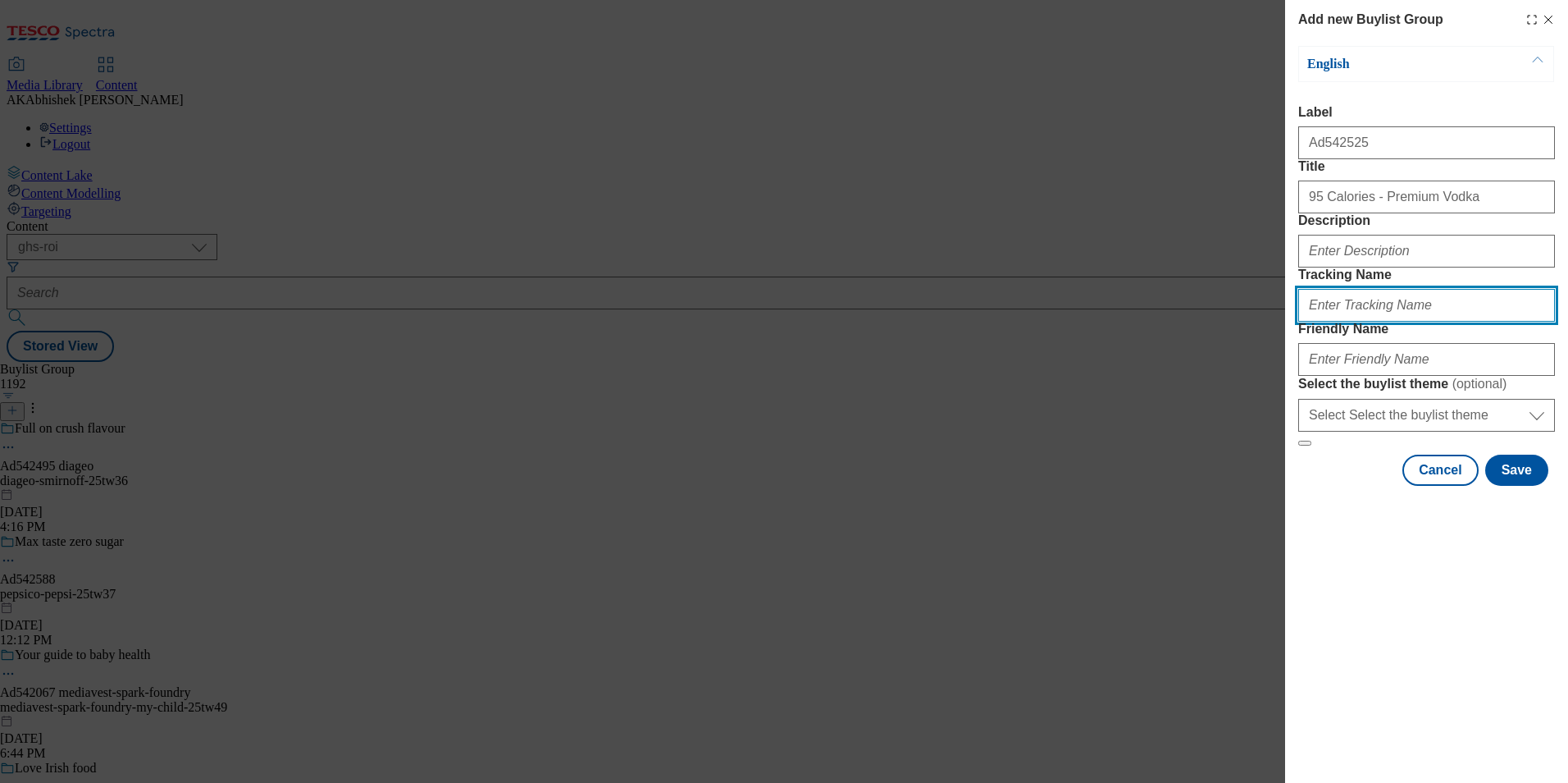
click at [1363, 322] on input "Tracking Name" at bounding box center [1427, 305] width 257 height 33
paste input "542525"
type input "DH_AD542525"
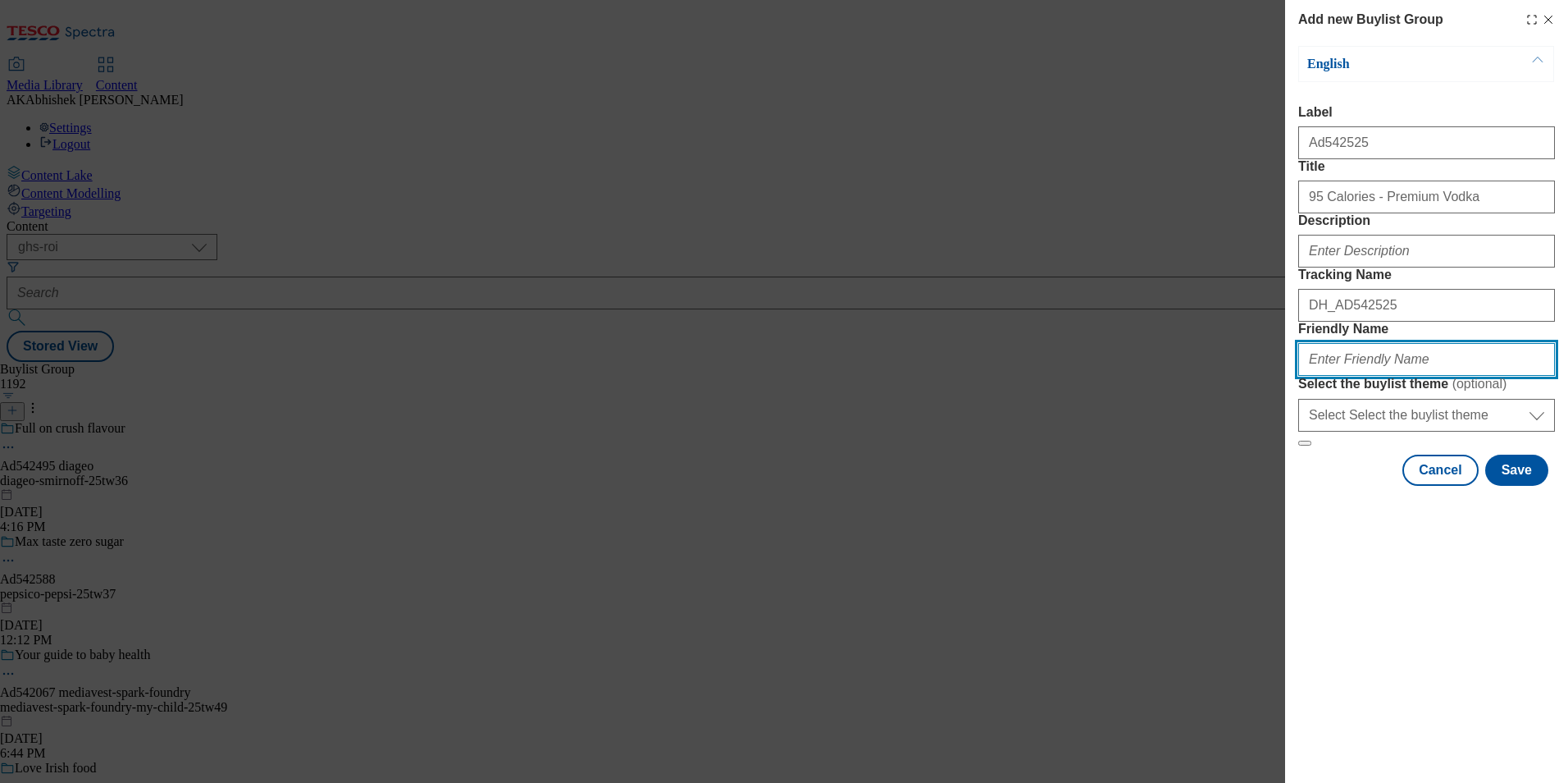
click at [1355, 376] on input "Friendly Name" at bounding box center [1427, 359] width 257 height 33
paste input "[PERSON_NAME]-high-noon-25tw36"
type input "[PERSON_NAME]-high-noon-25tw36"
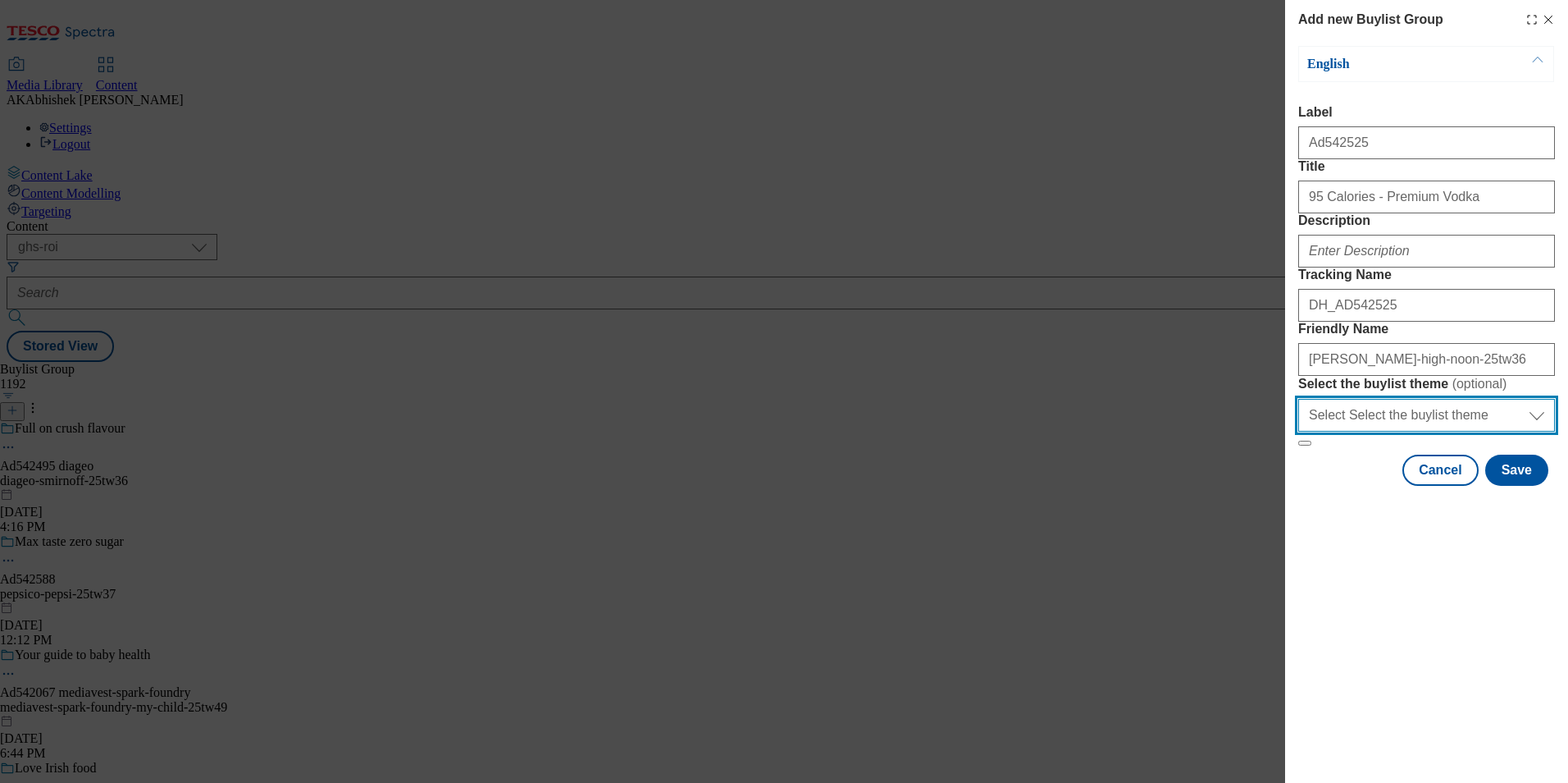
drag, startPoint x: 1394, startPoint y: 548, endPoint x: 1417, endPoint y: 555, distance: 24.0
click at [1393, 431] on select "Select Select the buylist theme default fandf" at bounding box center [1427, 415] width 257 height 33
click at [1173, 492] on div "Add new Buylist Group English Label Ad542525 Title 95 Calories - Premium Vodka …" at bounding box center [784, 392] width 1568 height 783
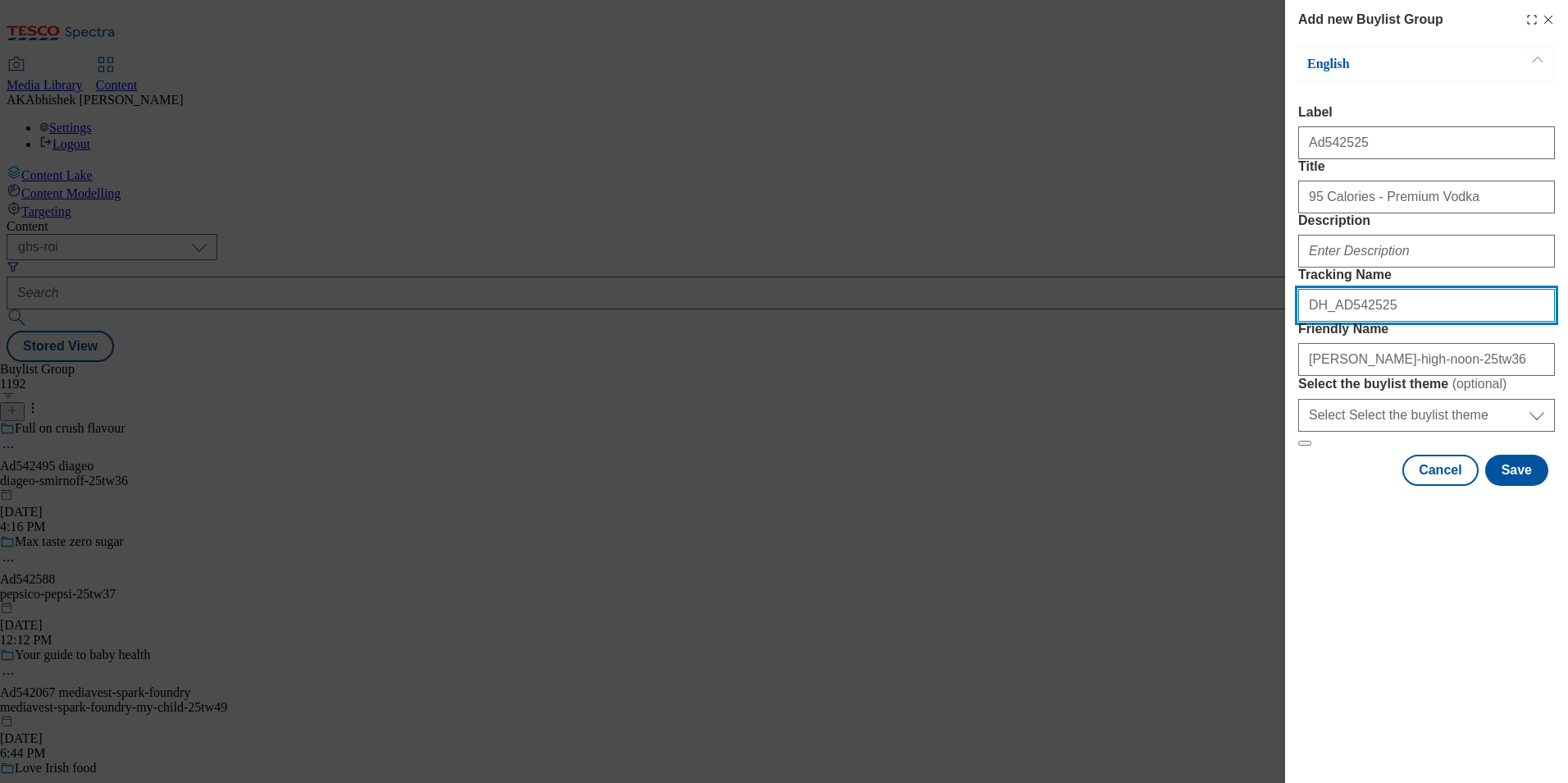
drag, startPoint x: 1165, startPoint y: 409, endPoint x: 1219, endPoint y: 430, distance: 57.9
click at [1160, 409] on div "Add new Buylist Group English Label Ad542525 Title 95 Calories - Premium Vodka …" at bounding box center [784, 392] width 1568 height 783
click at [1534, 485] on button "Save" at bounding box center [1517, 471] width 63 height 32
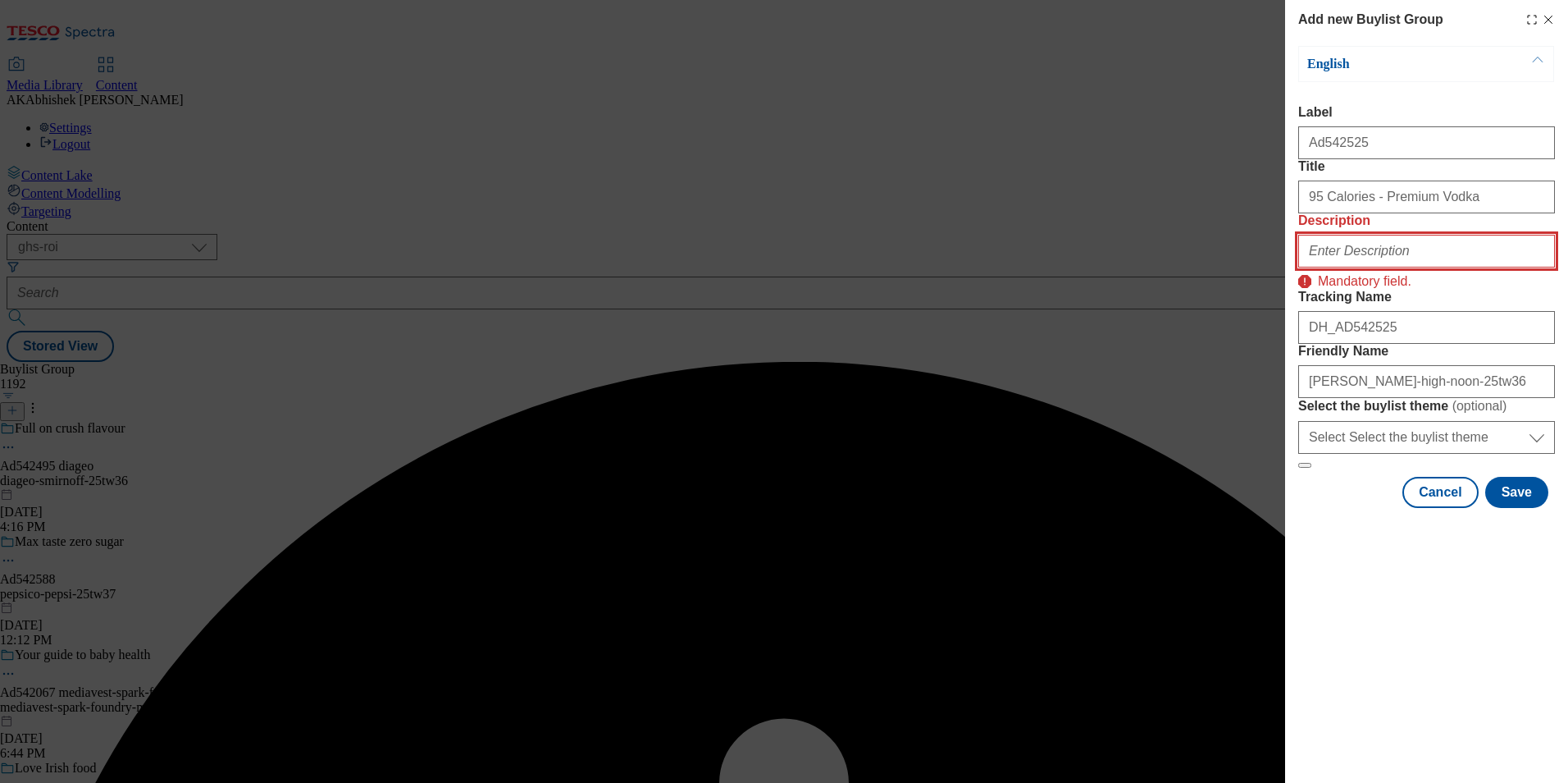
click at [1390, 268] on input "Description" at bounding box center [1427, 250] width 257 height 33
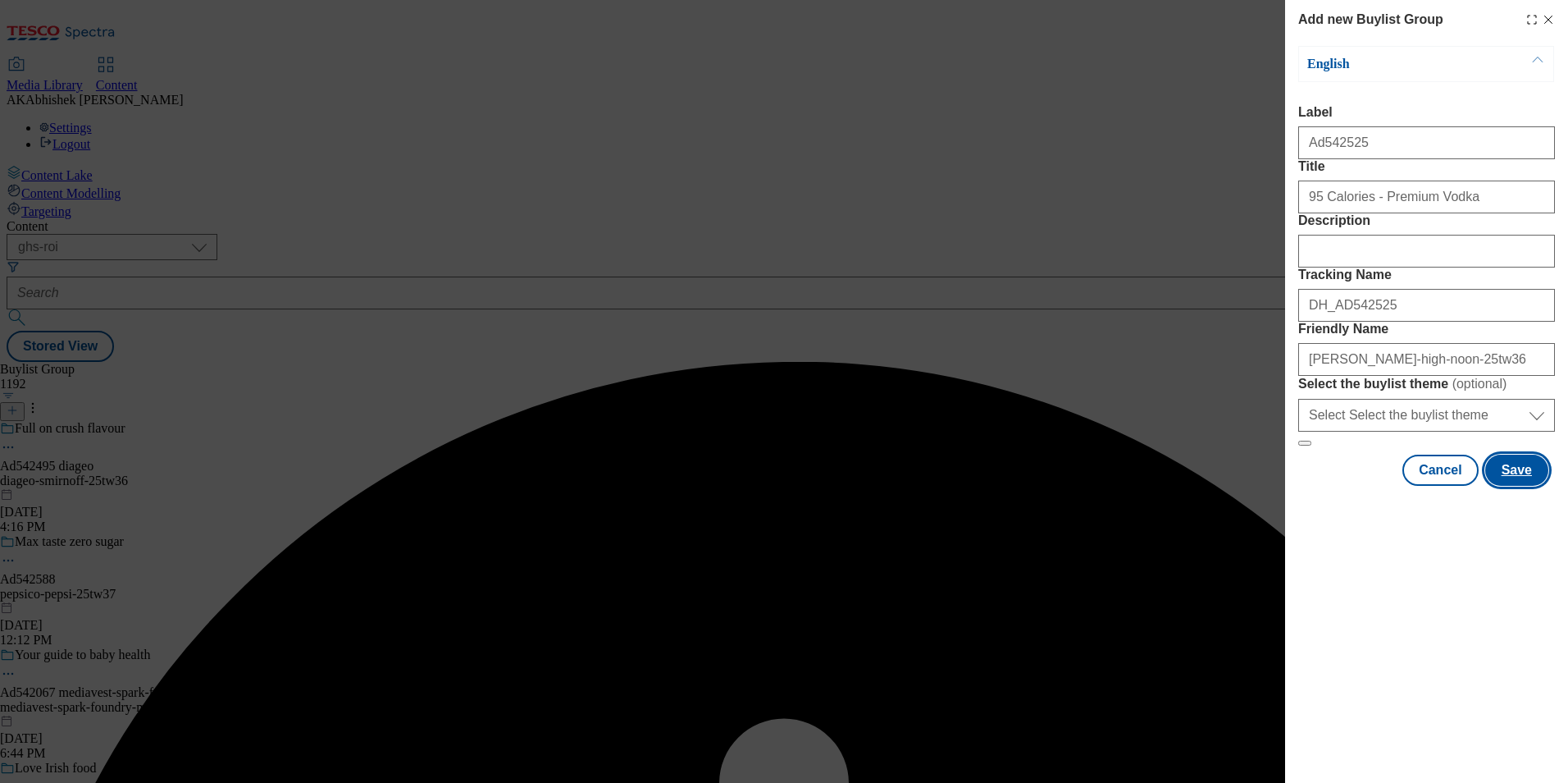
click at [1520, 485] on button "Save" at bounding box center [1517, 471] width 63 height 32
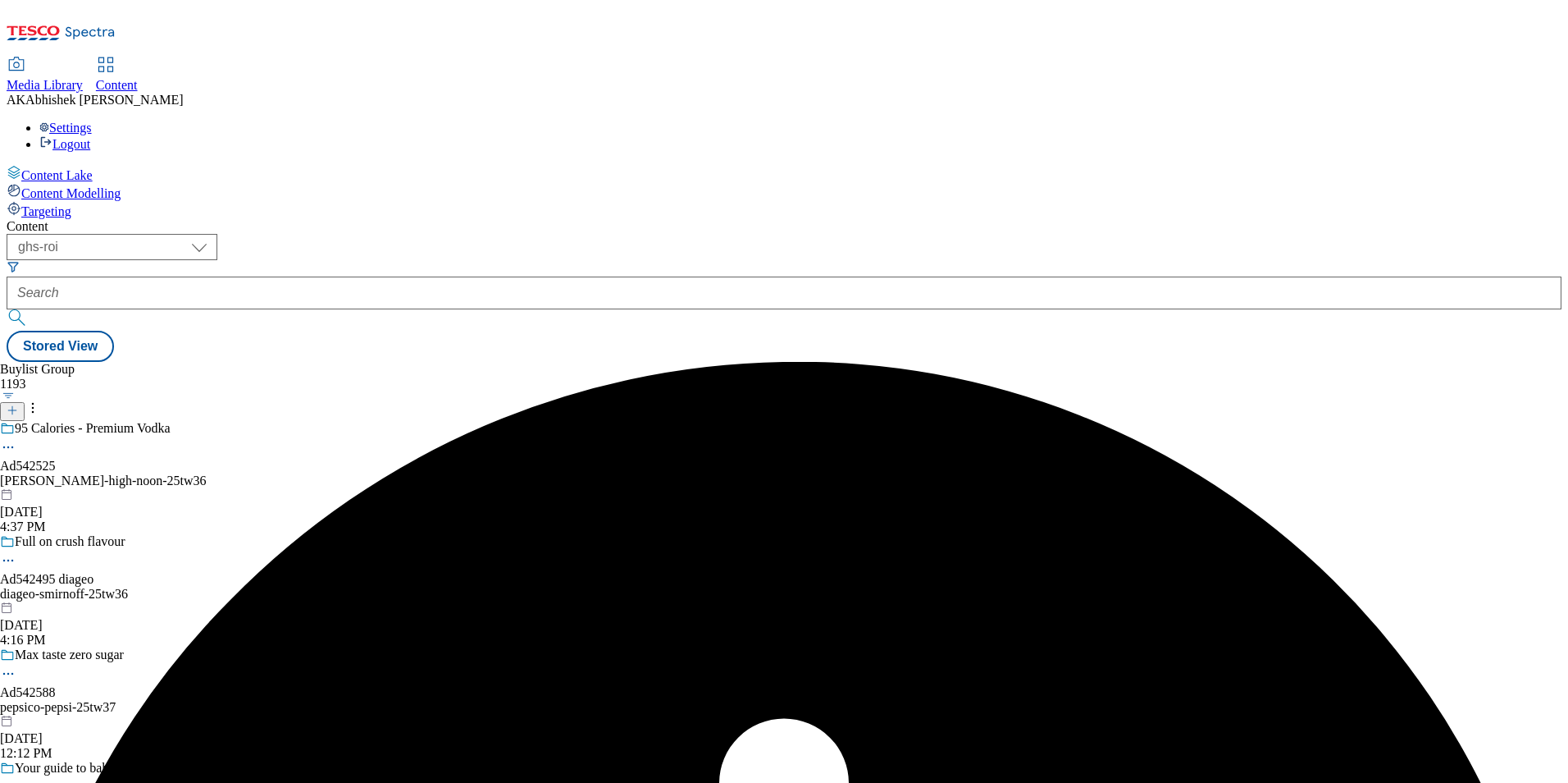
click at [229, 473] on div "[PERSON_NAME]-high-noon-25tw36" at bounding box center [114, 481] width 229 height 15
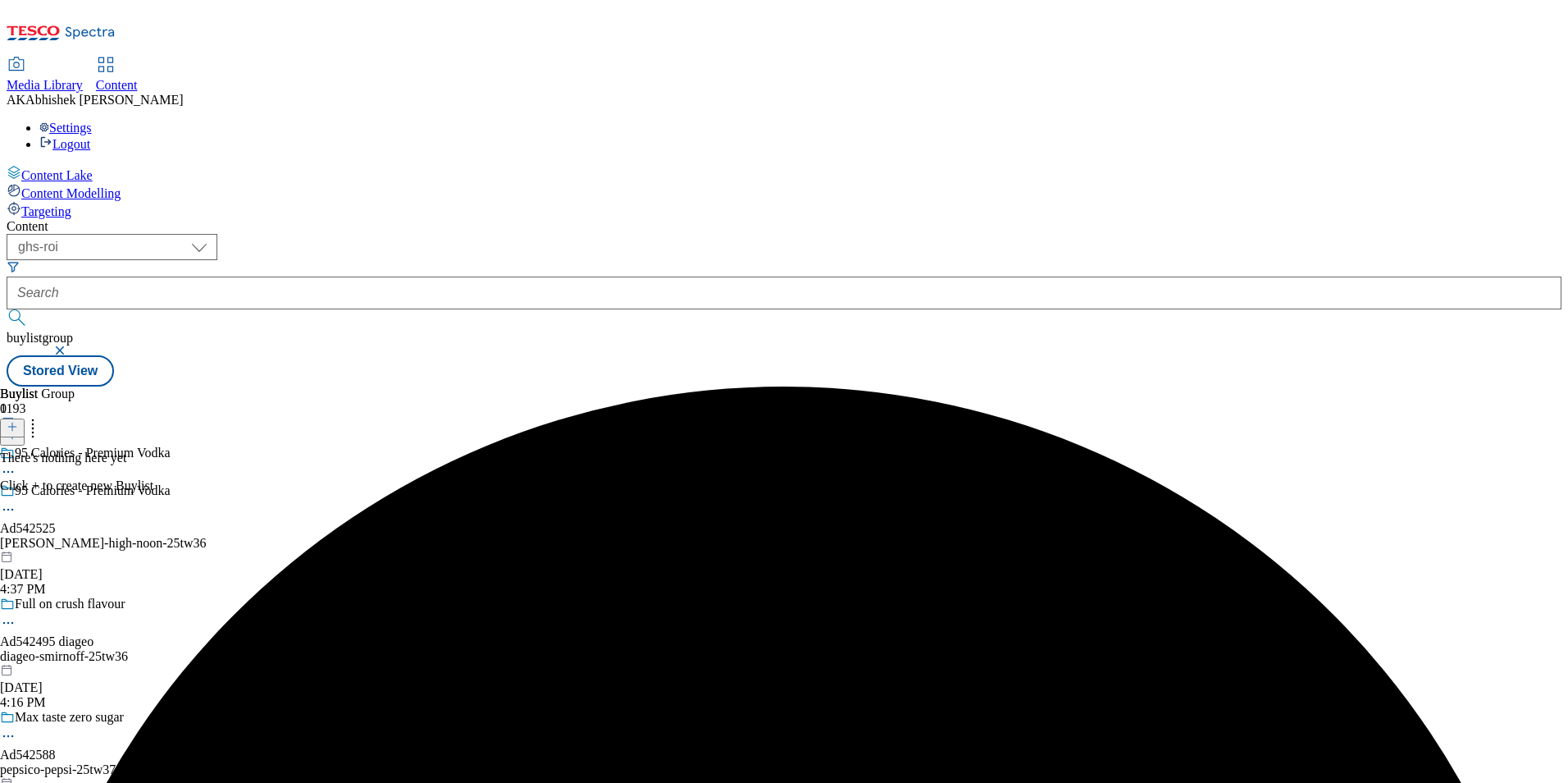
click at [24, 418] on button at bounding box center [12, 428] width 24 height 19
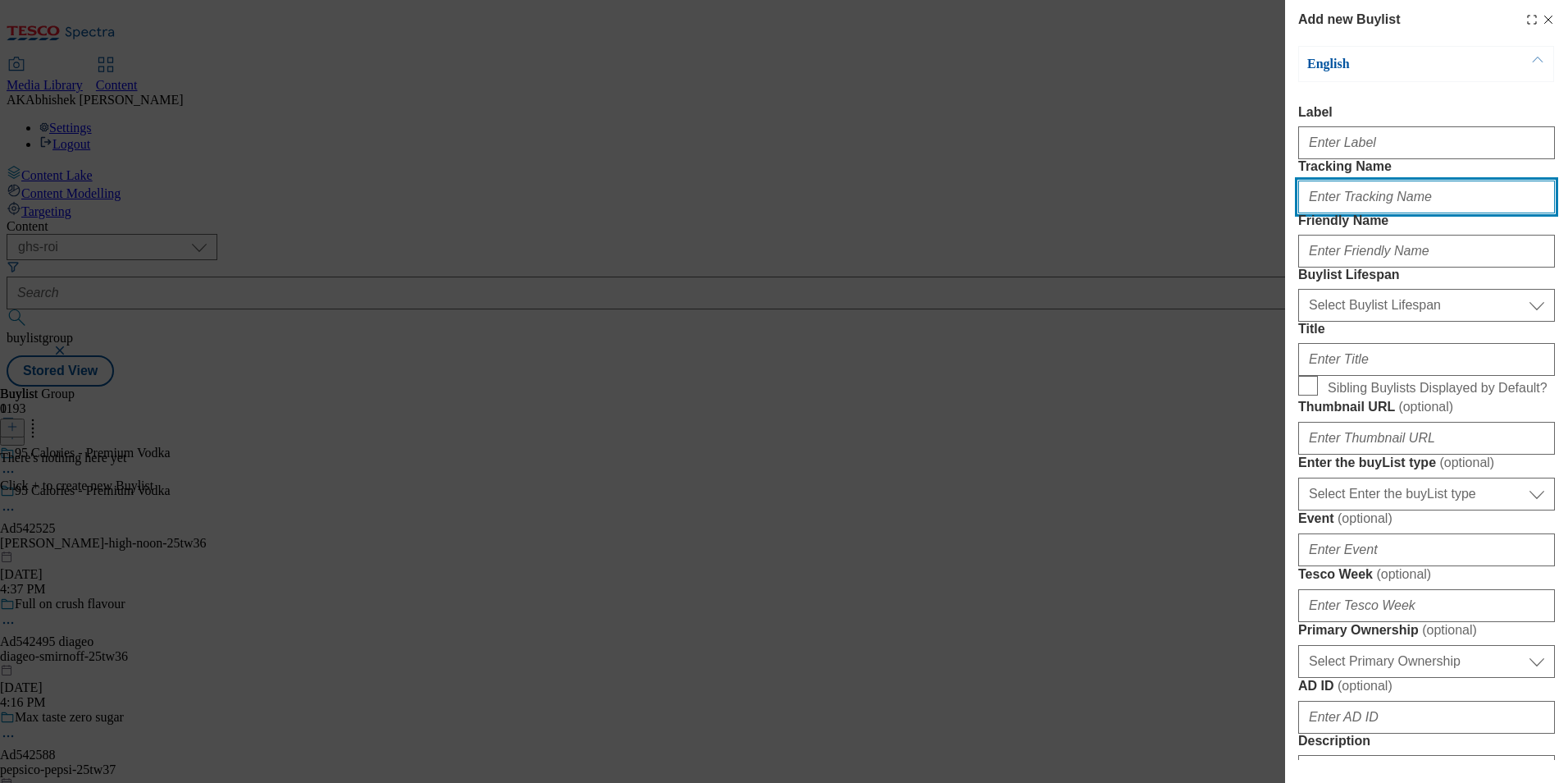
click at [1340, 213] on input "Tracking Name" at bounding box center [1427, 196] width 257 height 33
paste input "DH_AD542525"
click at [1337, 213] on input "DH_AD542525" at bounding box center [1427, 196] width 257 height 33
type input "DH_AD542525"
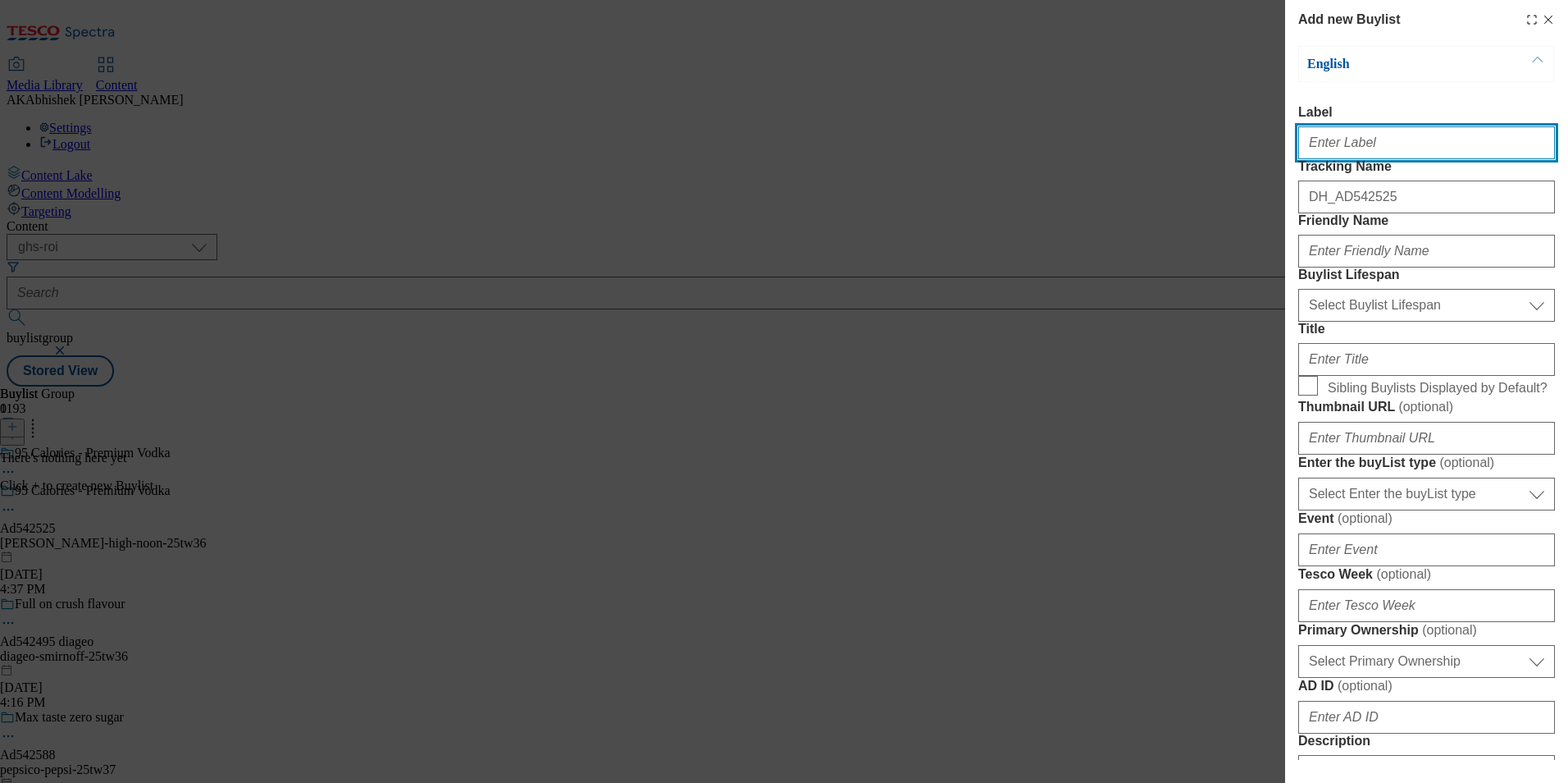
drag, startPoint x: 1338, startPoint y: 143, endPoint x: 1367, endPoint y: 153, distance: 30.7
click at [1338, 143] on input "Label" at bounding box center [1427, 142] width 257 height 33
paste input "542525"
type input "Ad542525"
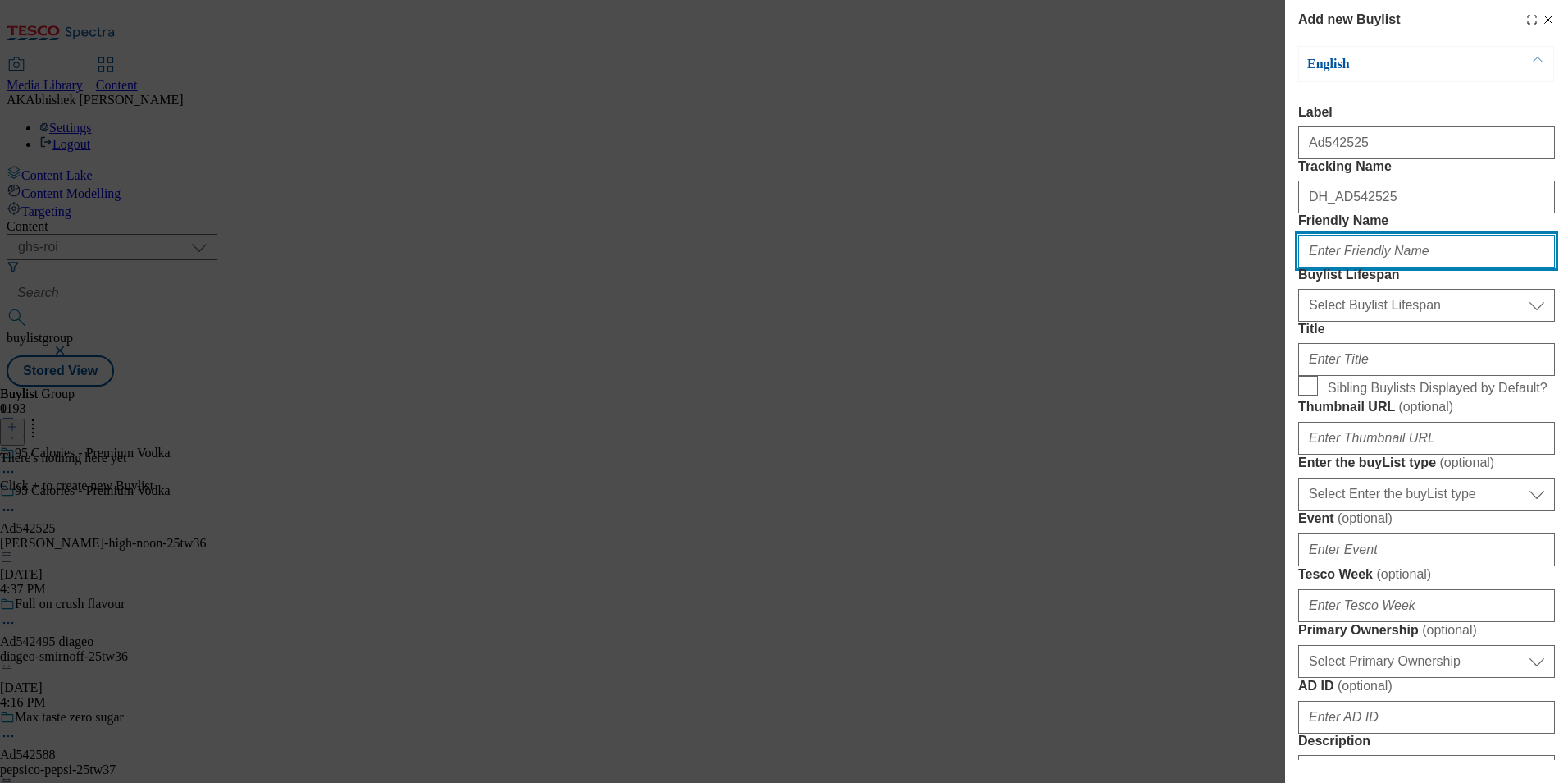
paste input "[PERSON_NAME]"
type input "[PERSON_NAME]"
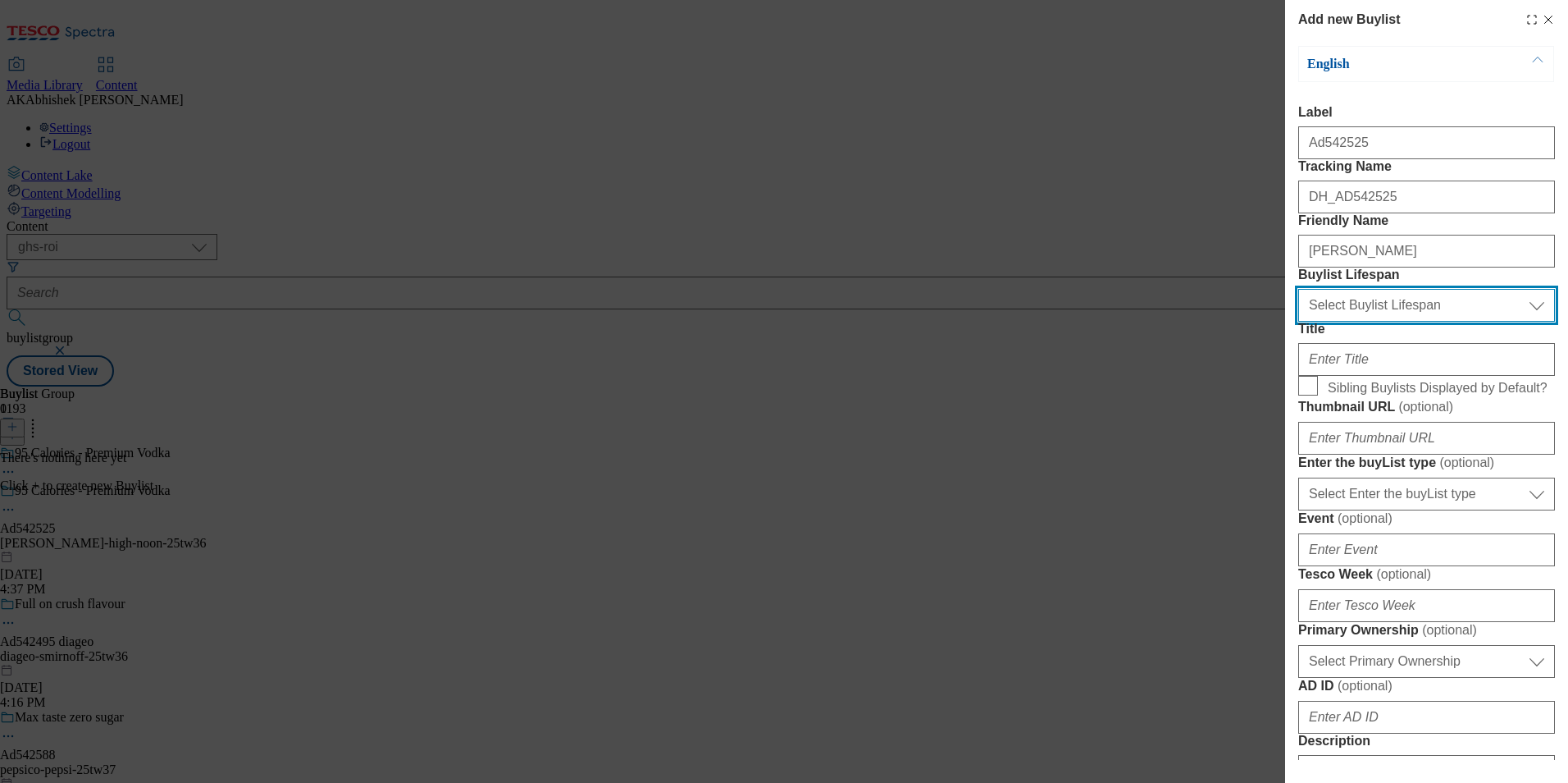
click at [1399, 322] on select "Select Buylist Lifespan evergreen seasonal tactical" at bounding box center [1427, 305] width 257 height 33
select select "tactical"
click at [1298, 322] on select "Select Buylist Lifespan evergreen seasonal tactical" at bounding box center [1427, 305] width 257 height 33
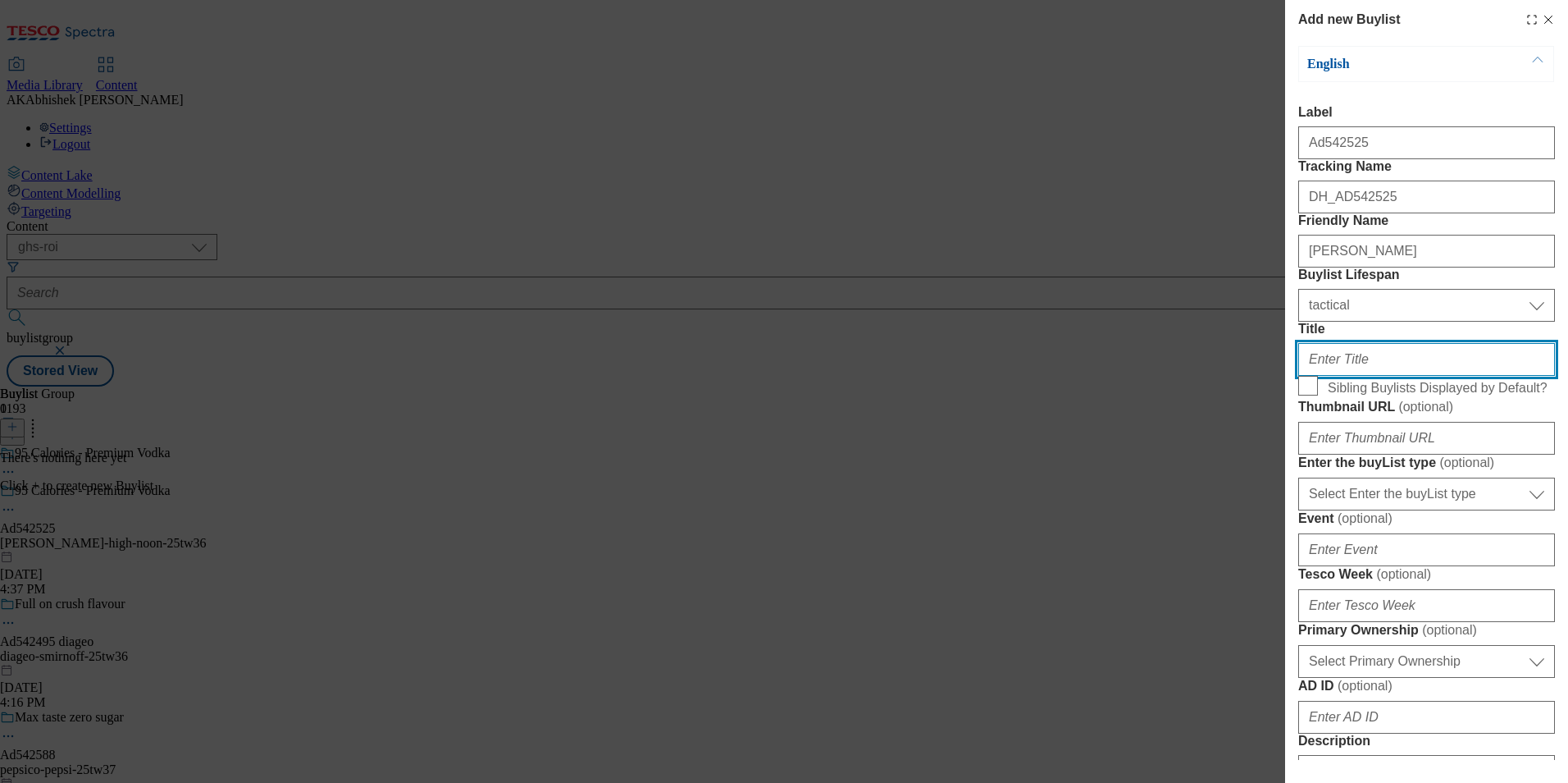
click at [1383, 376] on input "Title" at bounding box center [1427, 359] width 257 height 33
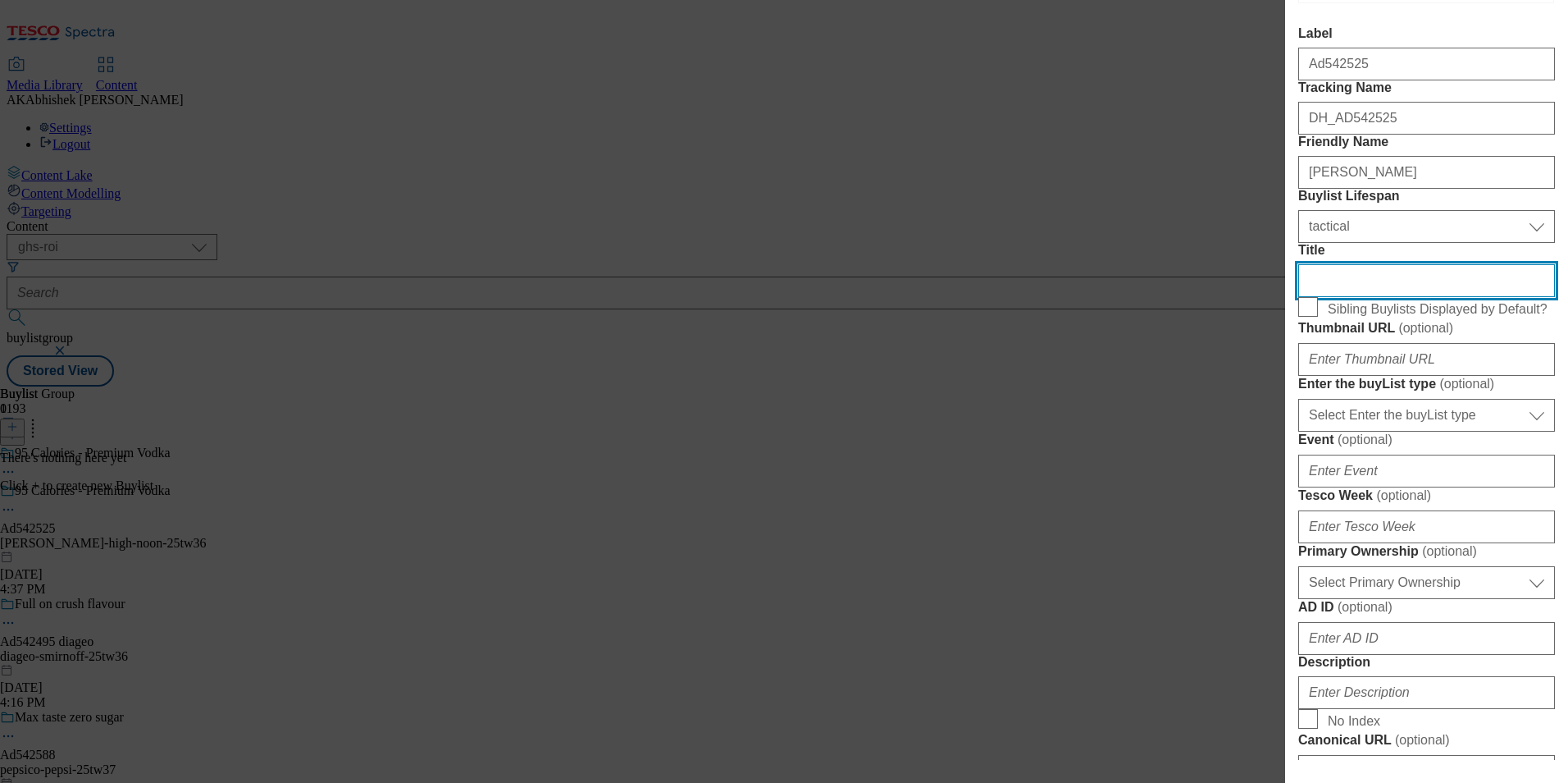
scroll to position [164, 0]
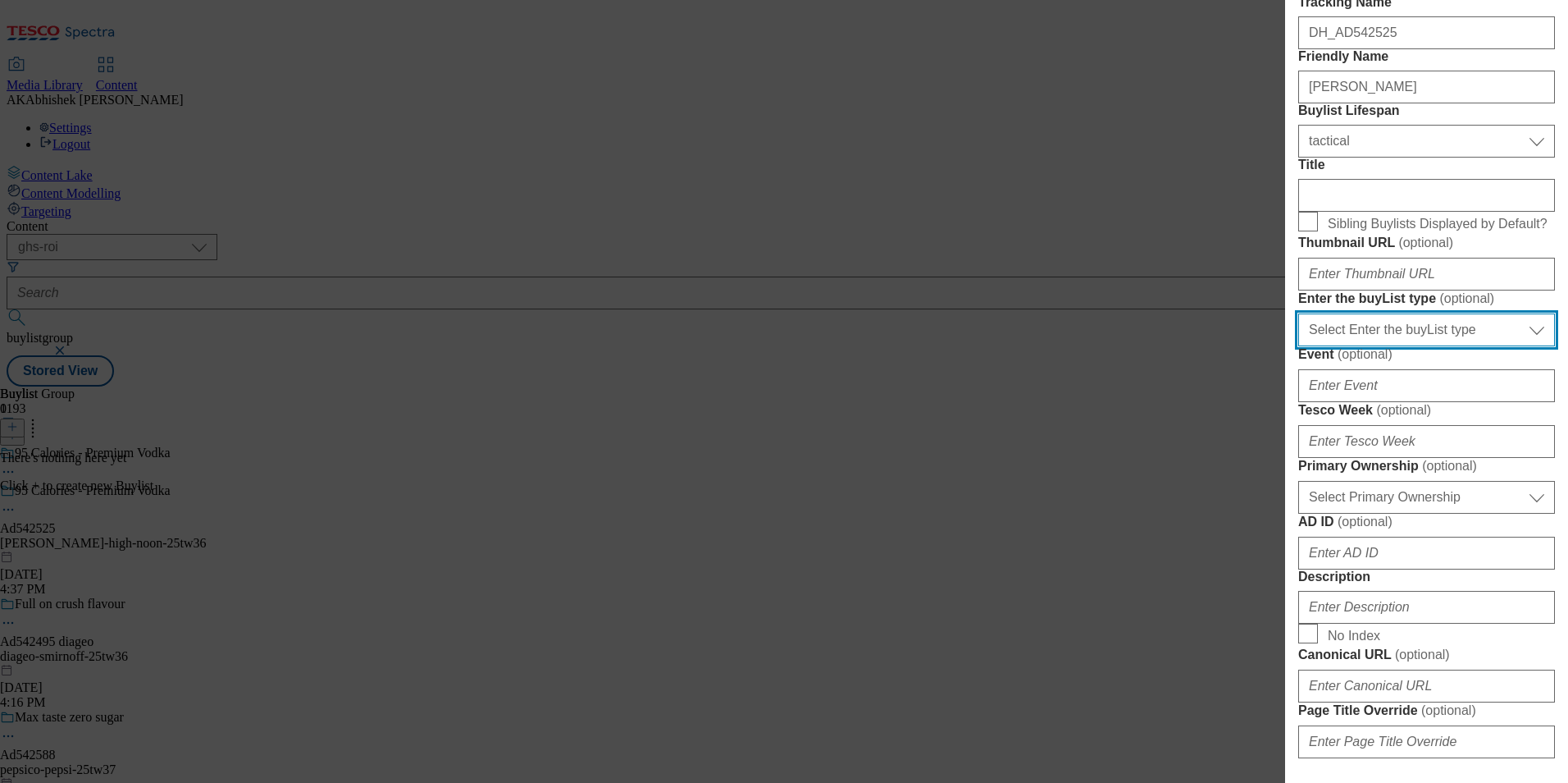
click at [1441, 346] on select "Select Enter the buyList type event supplier funded long term >4 weeks supplier…" at bounding box center [1427, 329] width 257 height 33
select select "supplier funded short term 1-3 weeks"
click at [1298, 346] on select "Select Enter the buyList type event supplier funded long term >4 weeks supplier…" at bounding box center [1427, 329] width 257 height 33
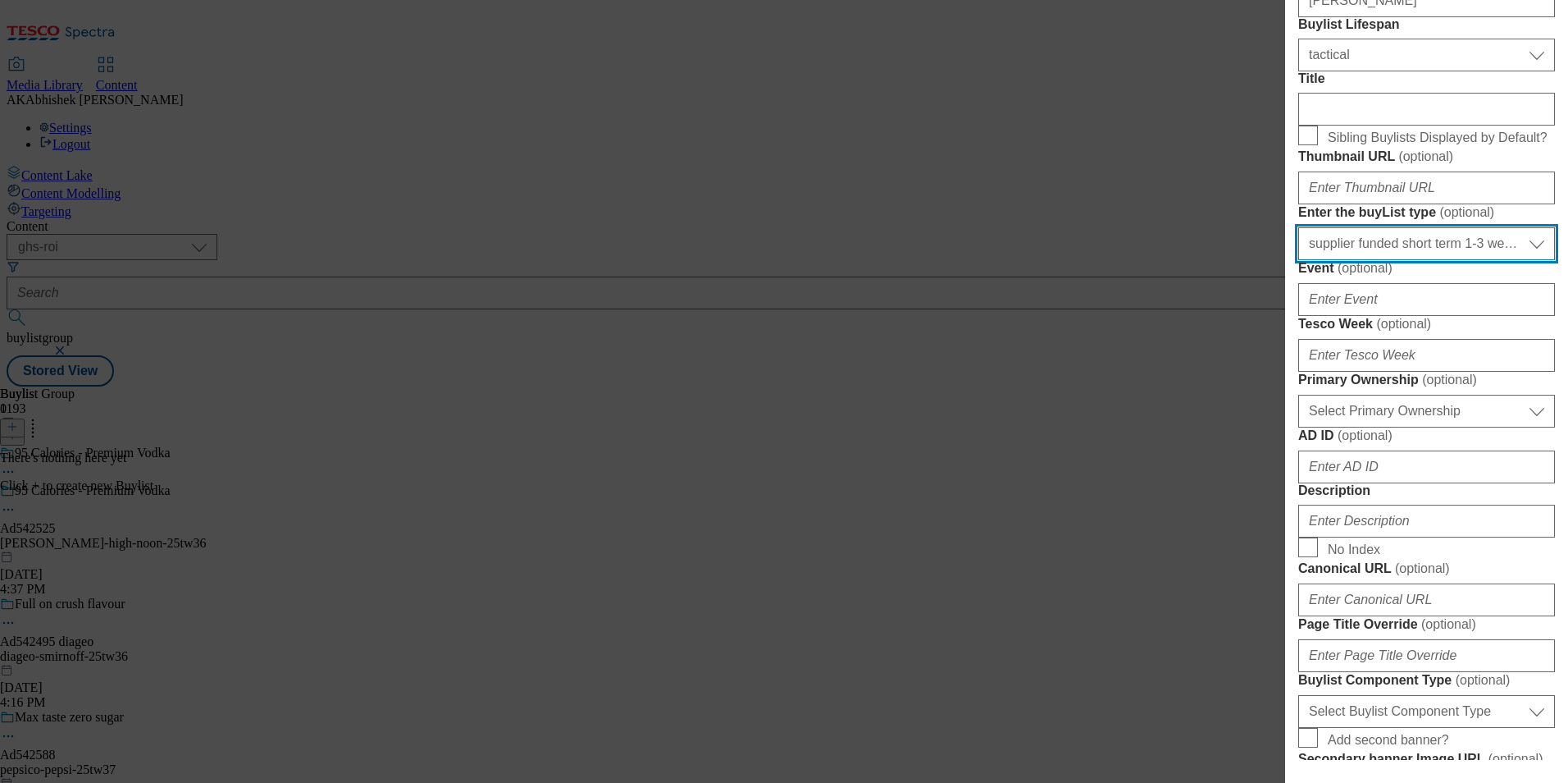
scroll to position [410, 0]
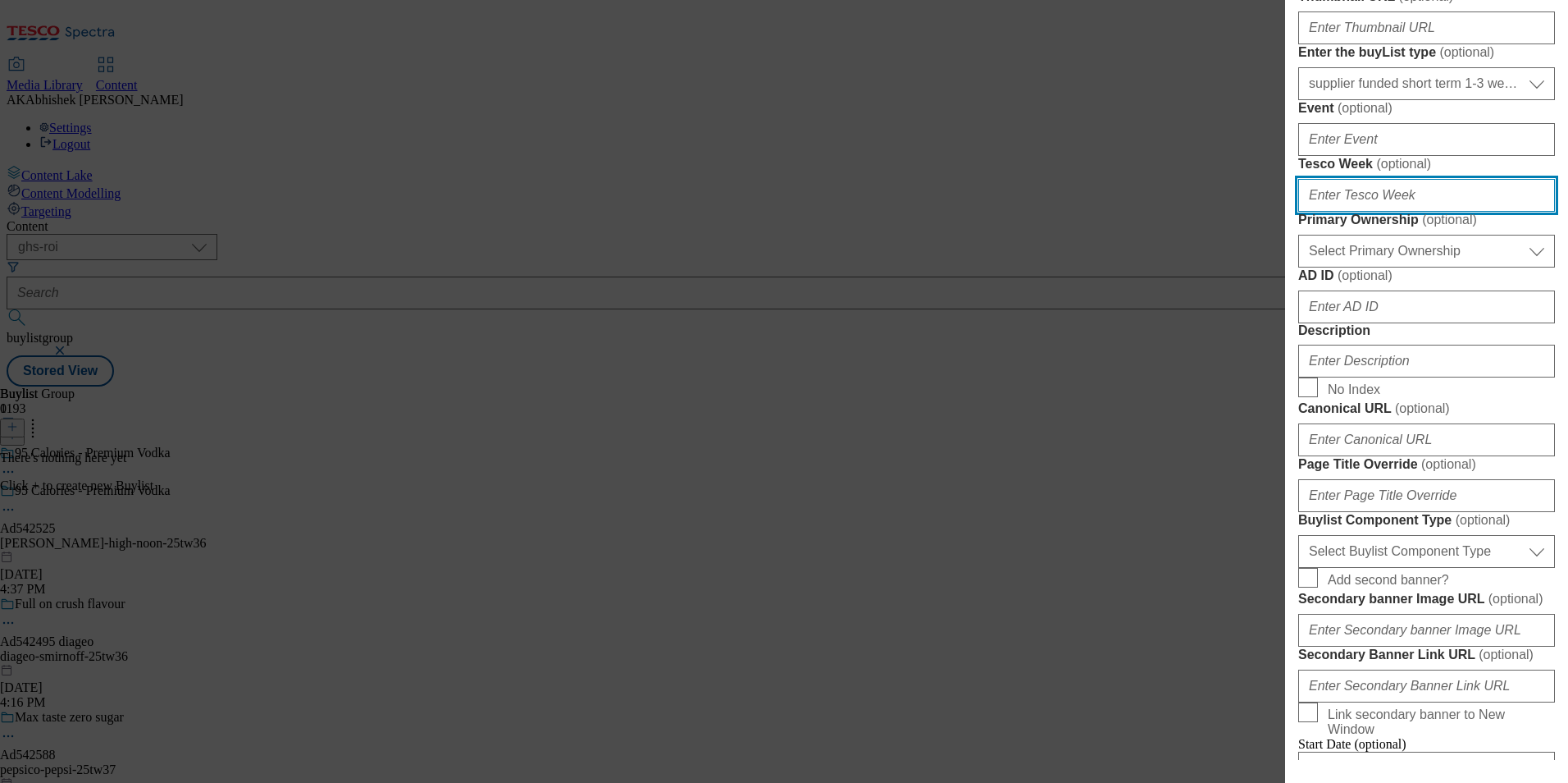
click at [1381, 212] on input "Tesco Week ( optional )" at bounding box center [1427, 194] width 257 height 33
type input "36"
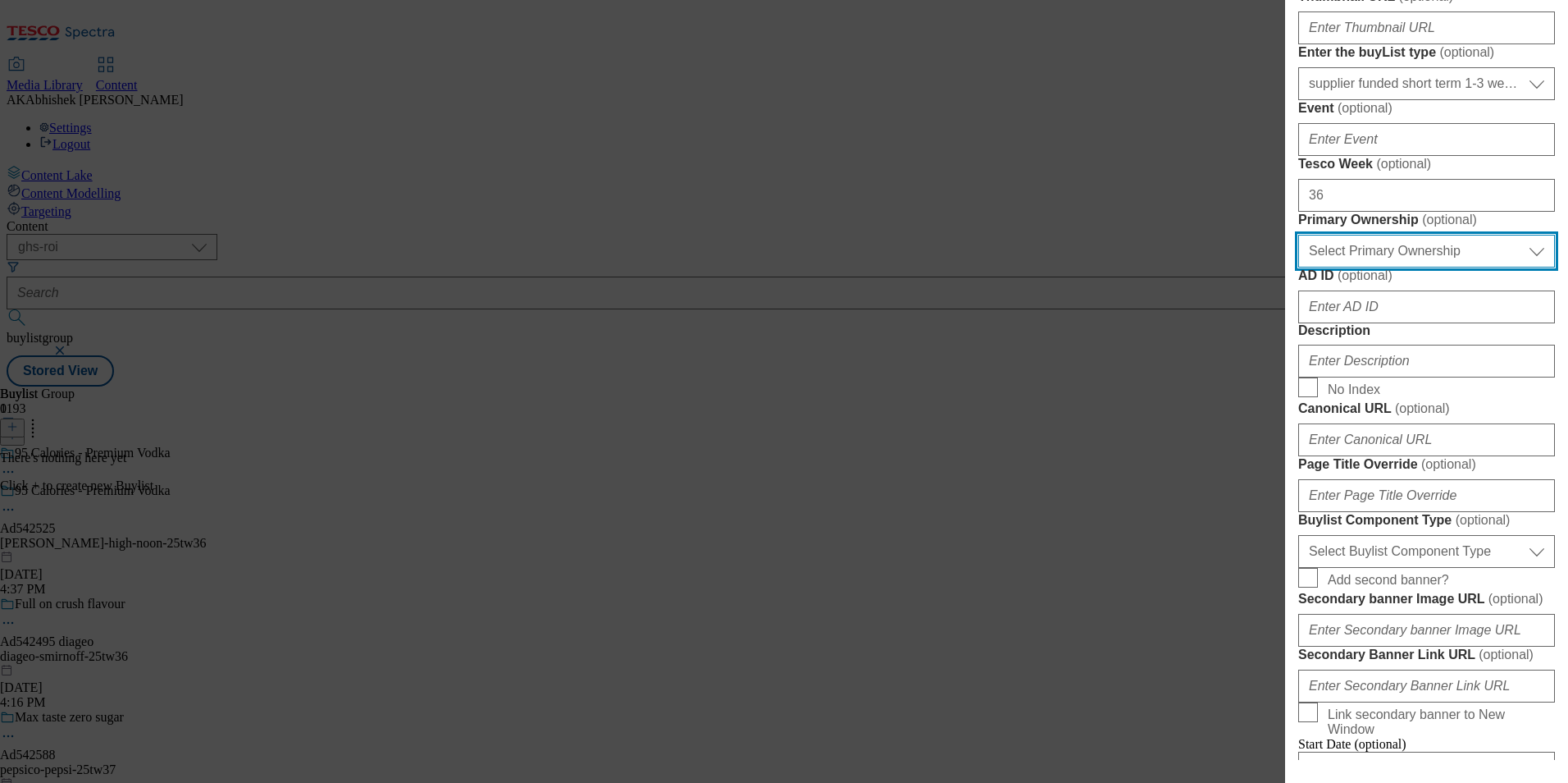
click at [1455, 268] on select "Select Primary Ownership [PERSON_NAME]" at bounding box center [1427, 250] width 257 height 33
select select "dunnhumby"
click at [1298, 268] on select "Select Primary Ownership [PERSON_NAME]" at bounding box center [1427, 250] width 257 height 33
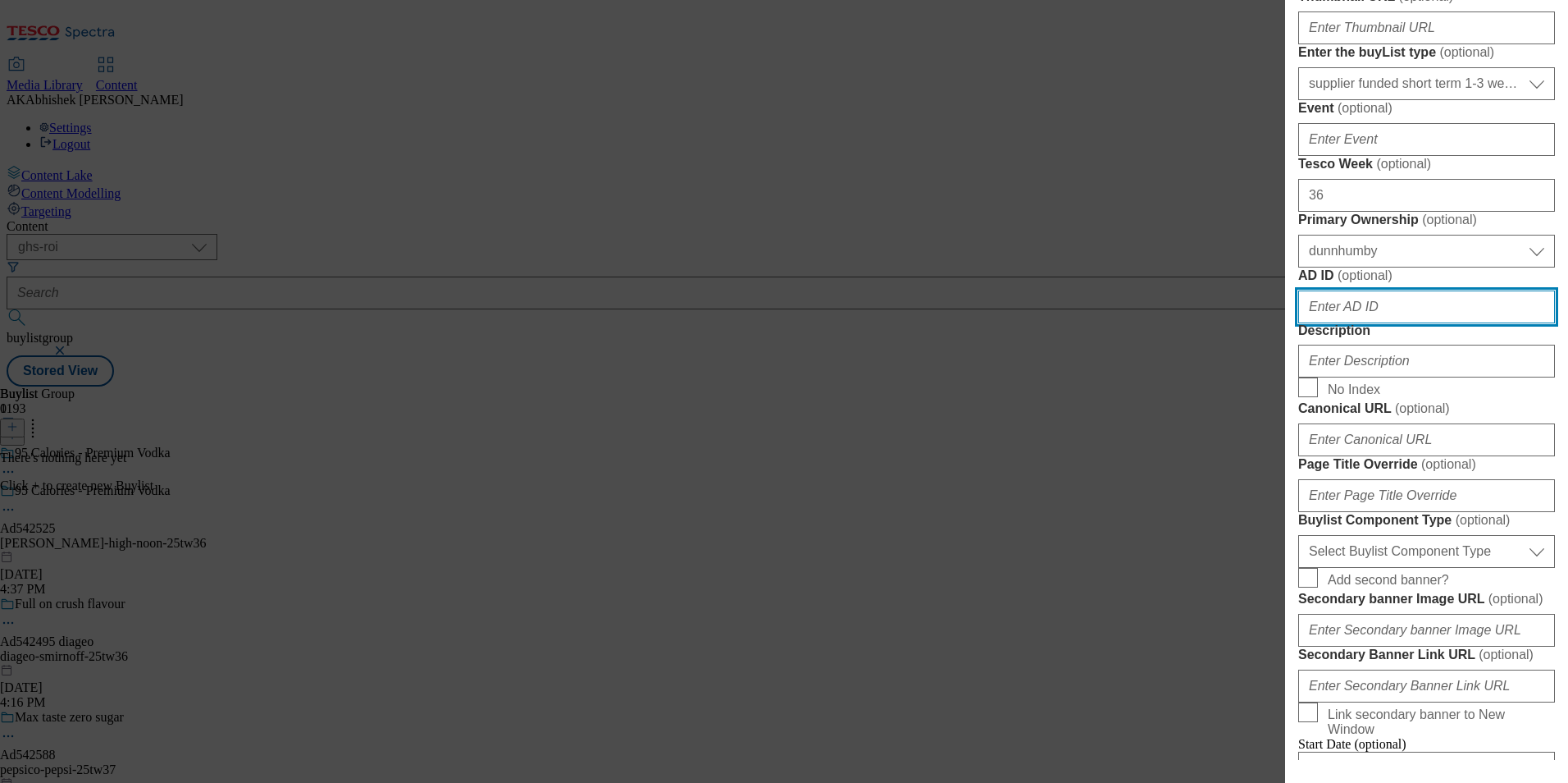
click at [1409, 324] on input "AD ID ( optional )" at bounding box center [1427, 306] width 257 height 33
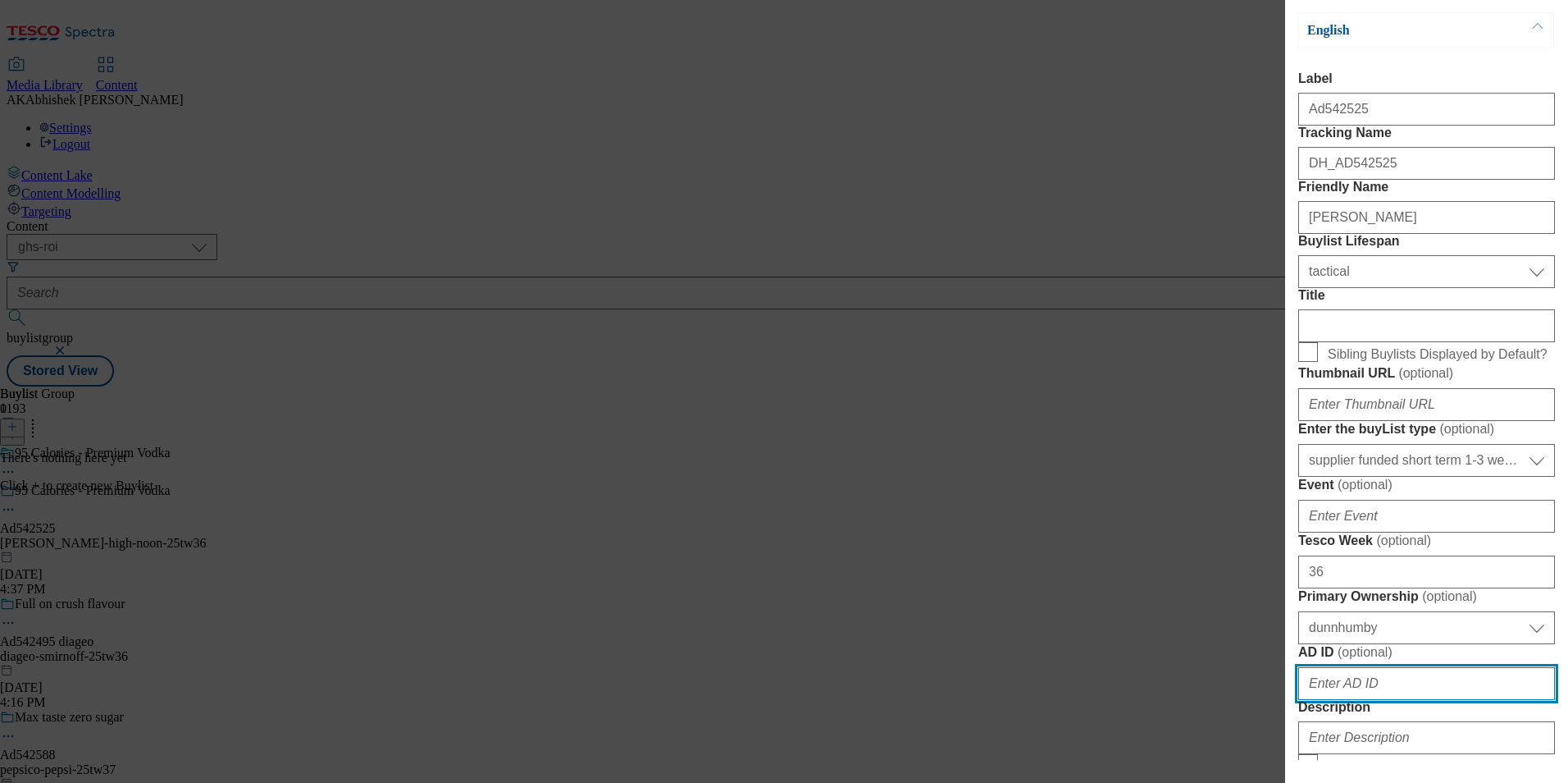
scroll to position [0, 0]
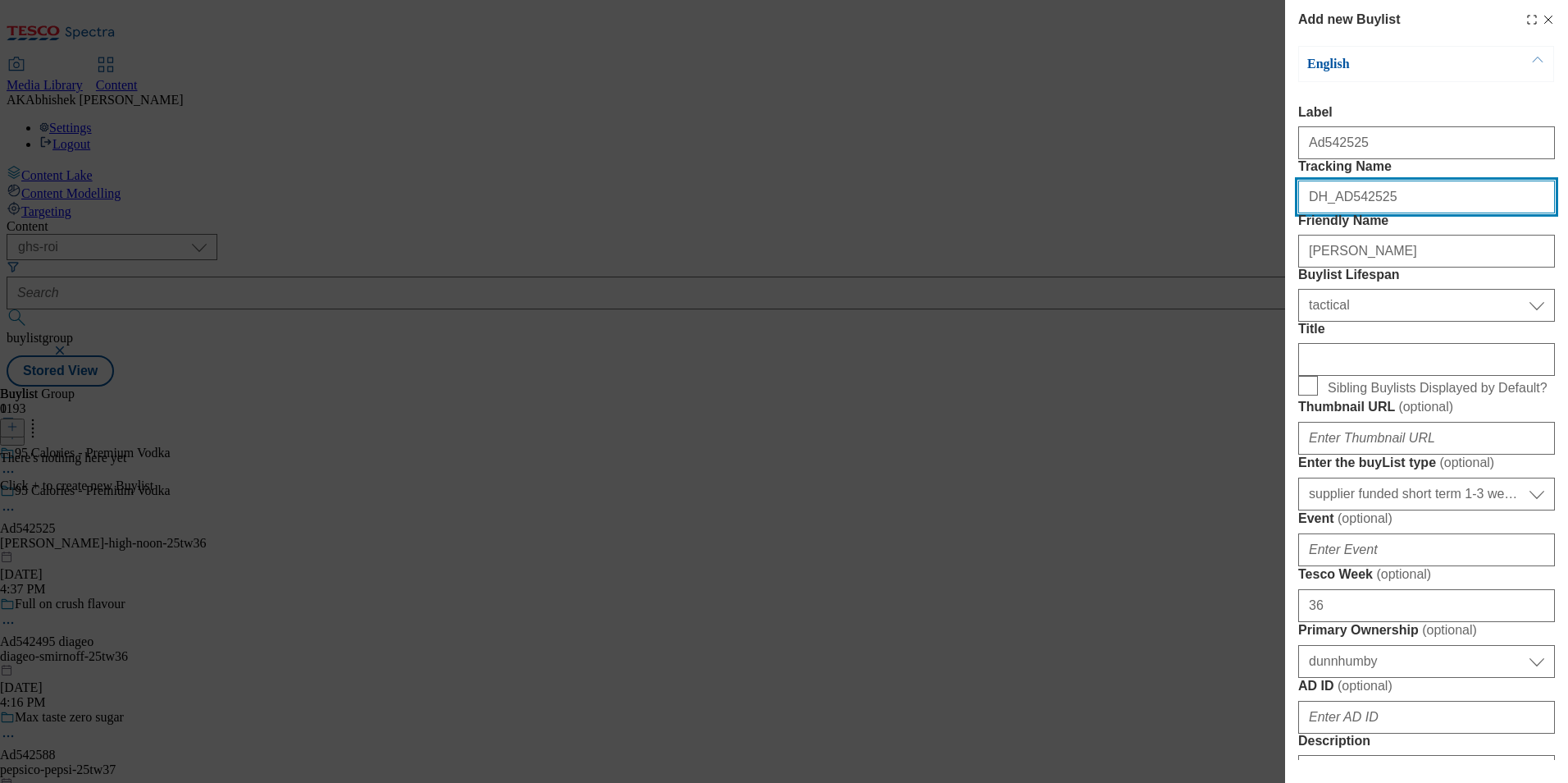
drag, startPoint x: 1336, startPoint y: 229, endPoint x: 1439, endPoint y: 228, distance: 103.0
click at [1439, 213] on input "DH_AD542525" at bounding box center [1427, 196] width 257 height 33
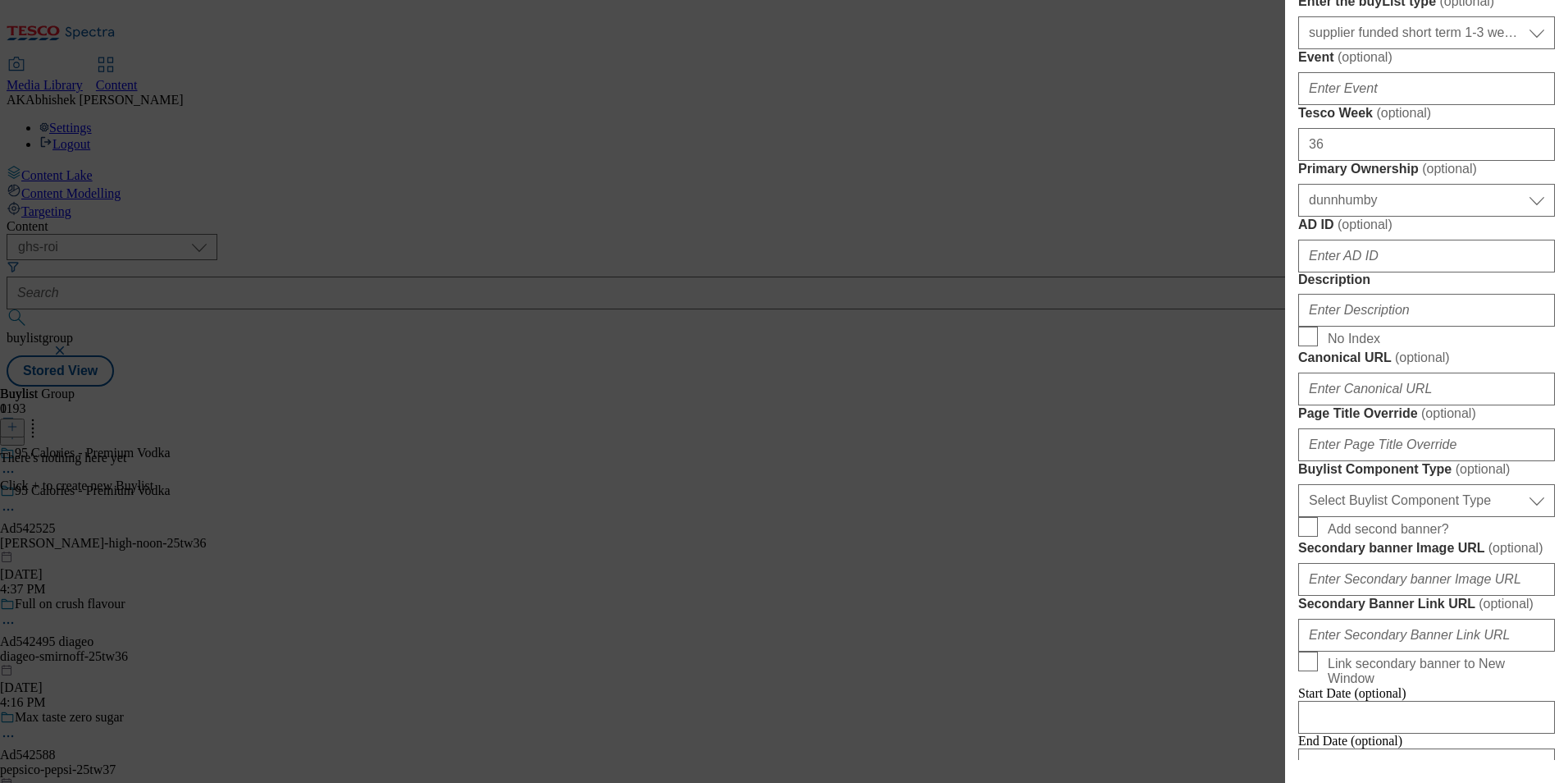
scroll to position [492, 0]
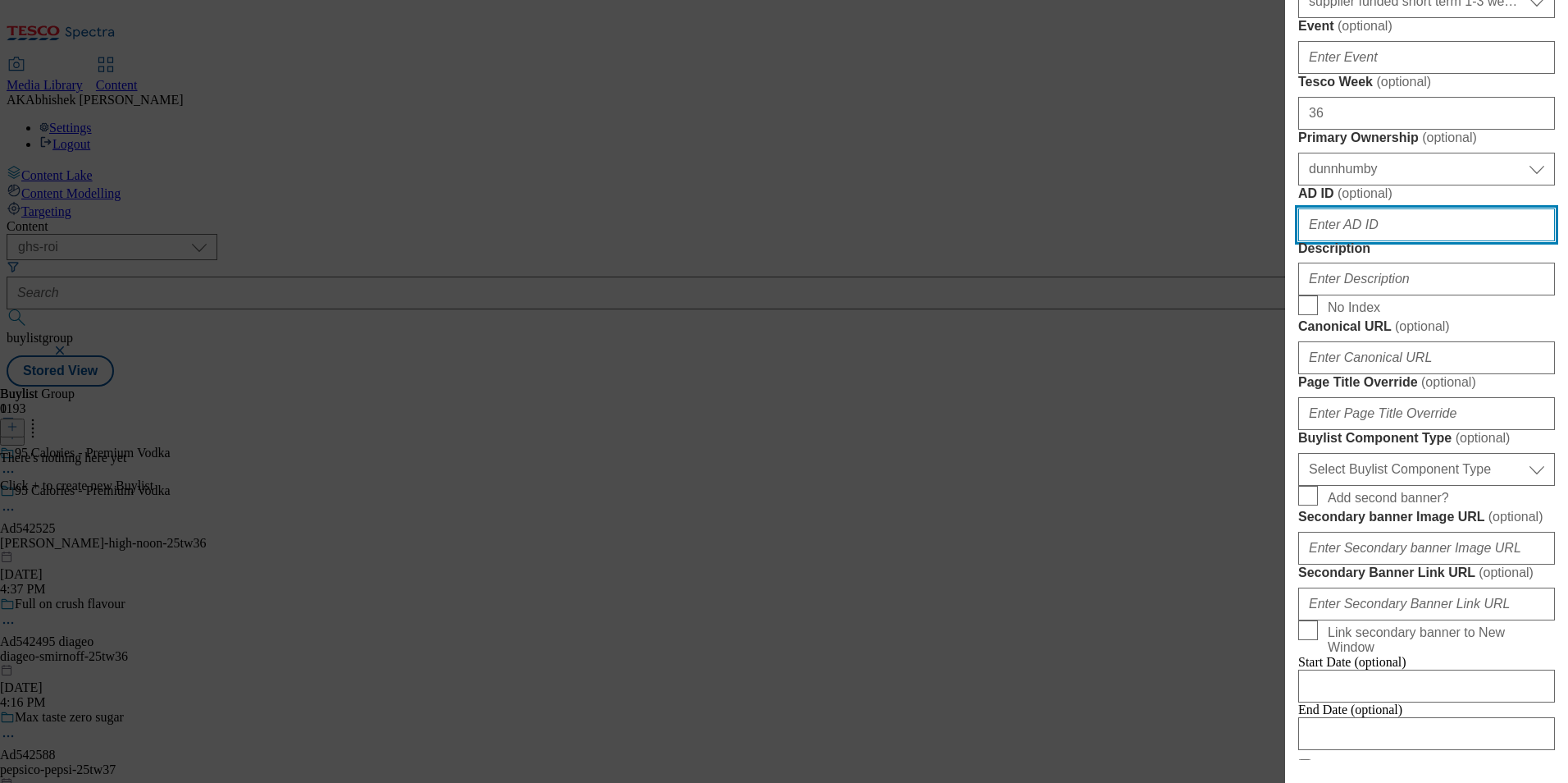
click at [1381, 241] on input "AD ID ( optional )" at bounding box center [1427, 224] width 257 height 33
paste input "542525"
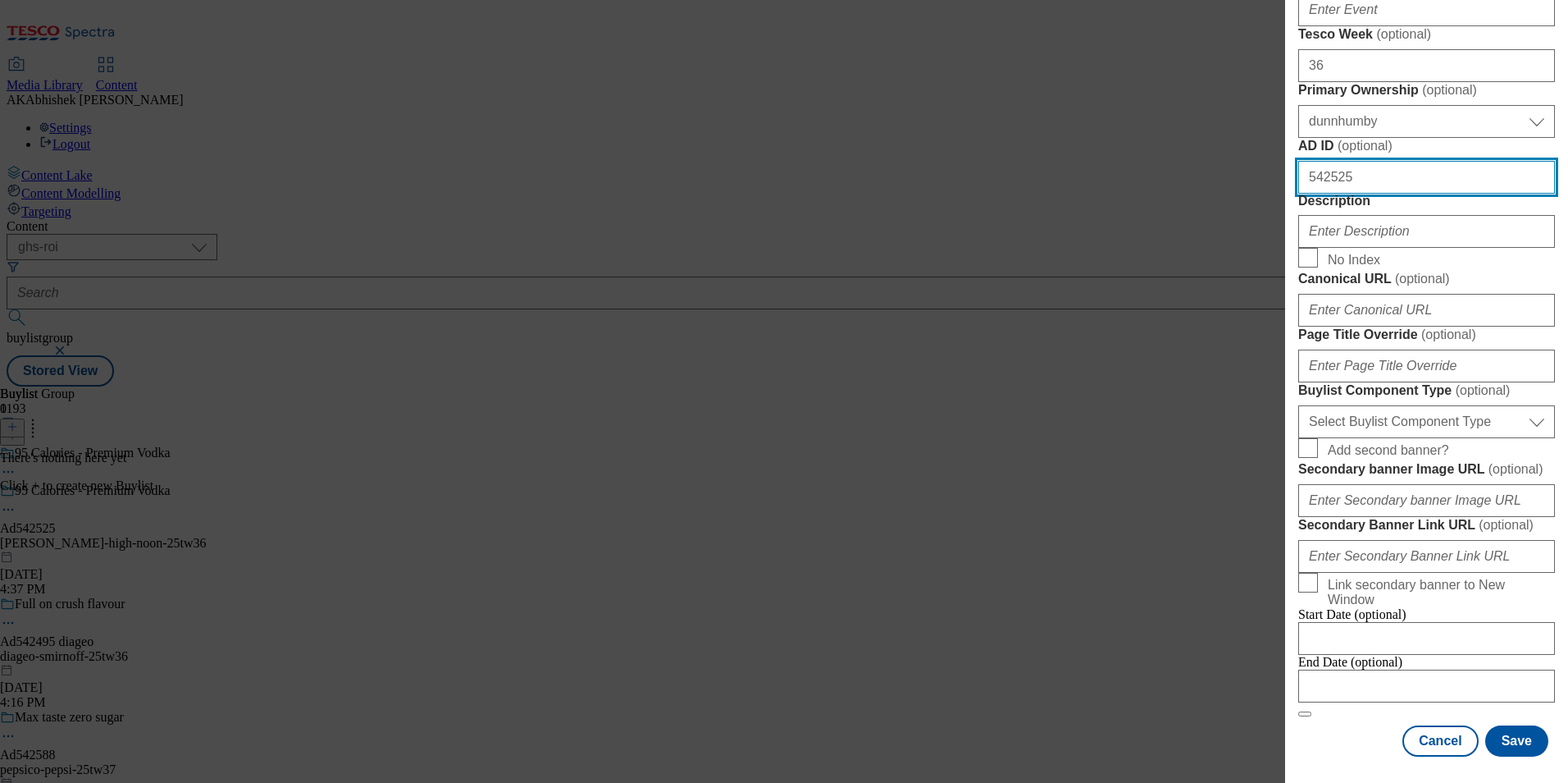
scroll to position [738, 0]
type input "542525"
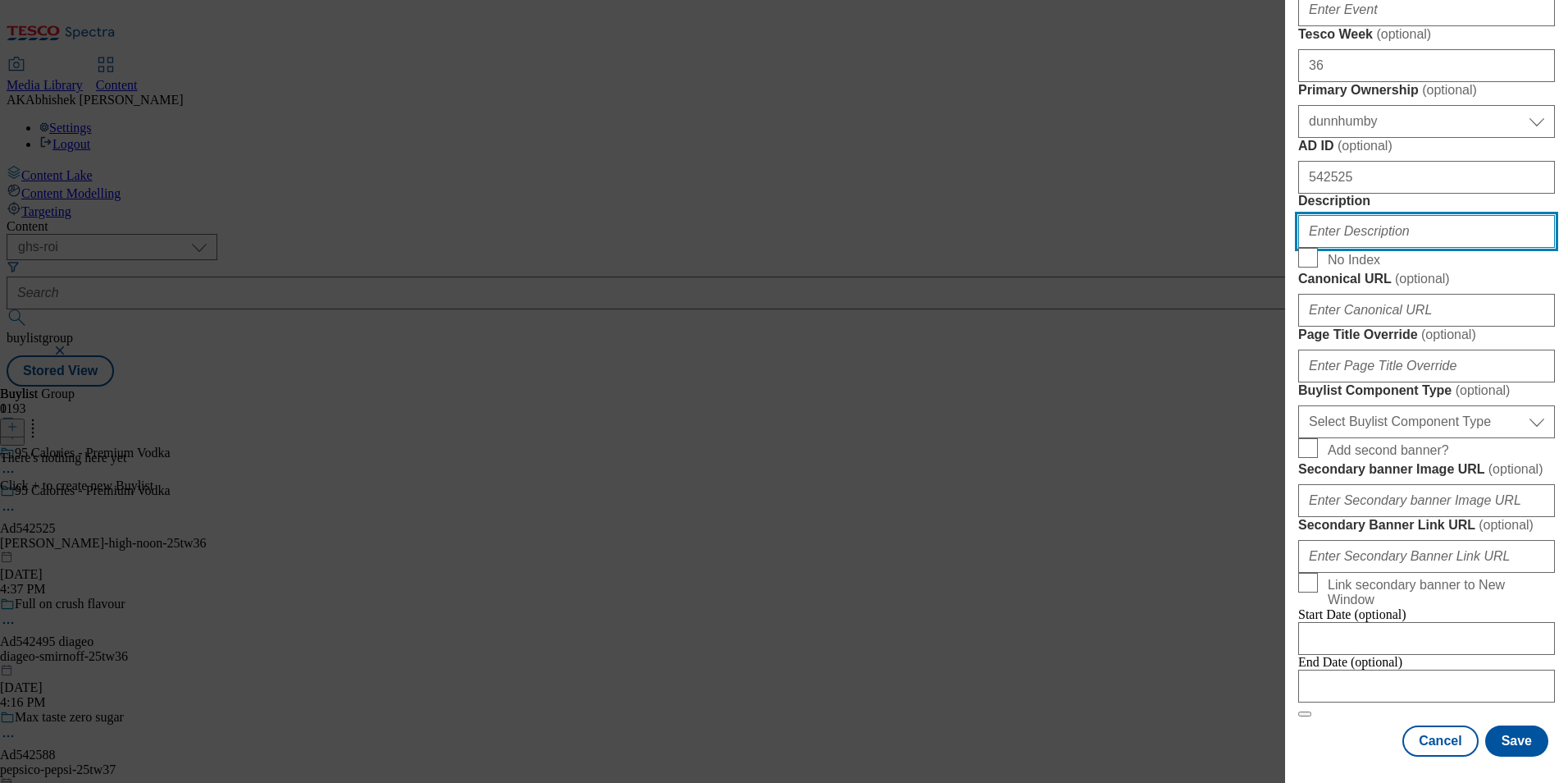
click at [1365, 247] on input "Description" at bounding box center [1427, 231] width 257 height 33
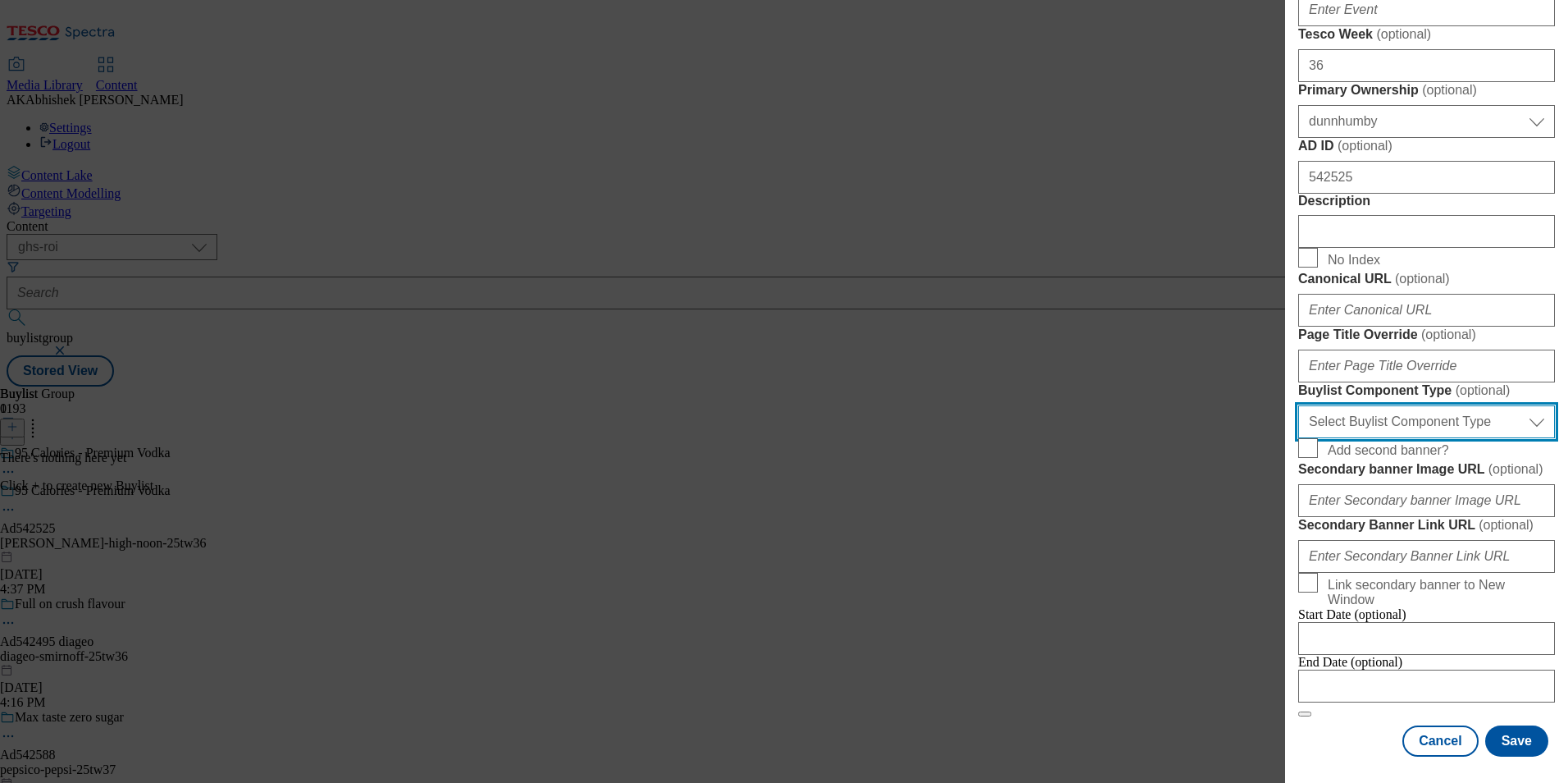
click at [1445, 438] on select "Select Buylist Component Type Banner Competition Header Meal" at bounding box center [1427, 421] width 257 height 33
select select "Banner"
click at [1298, 438] on select "Select Buylist Component Type Banner Competition Header Meal" at bounding box center [1427, 421] width 257 height 33
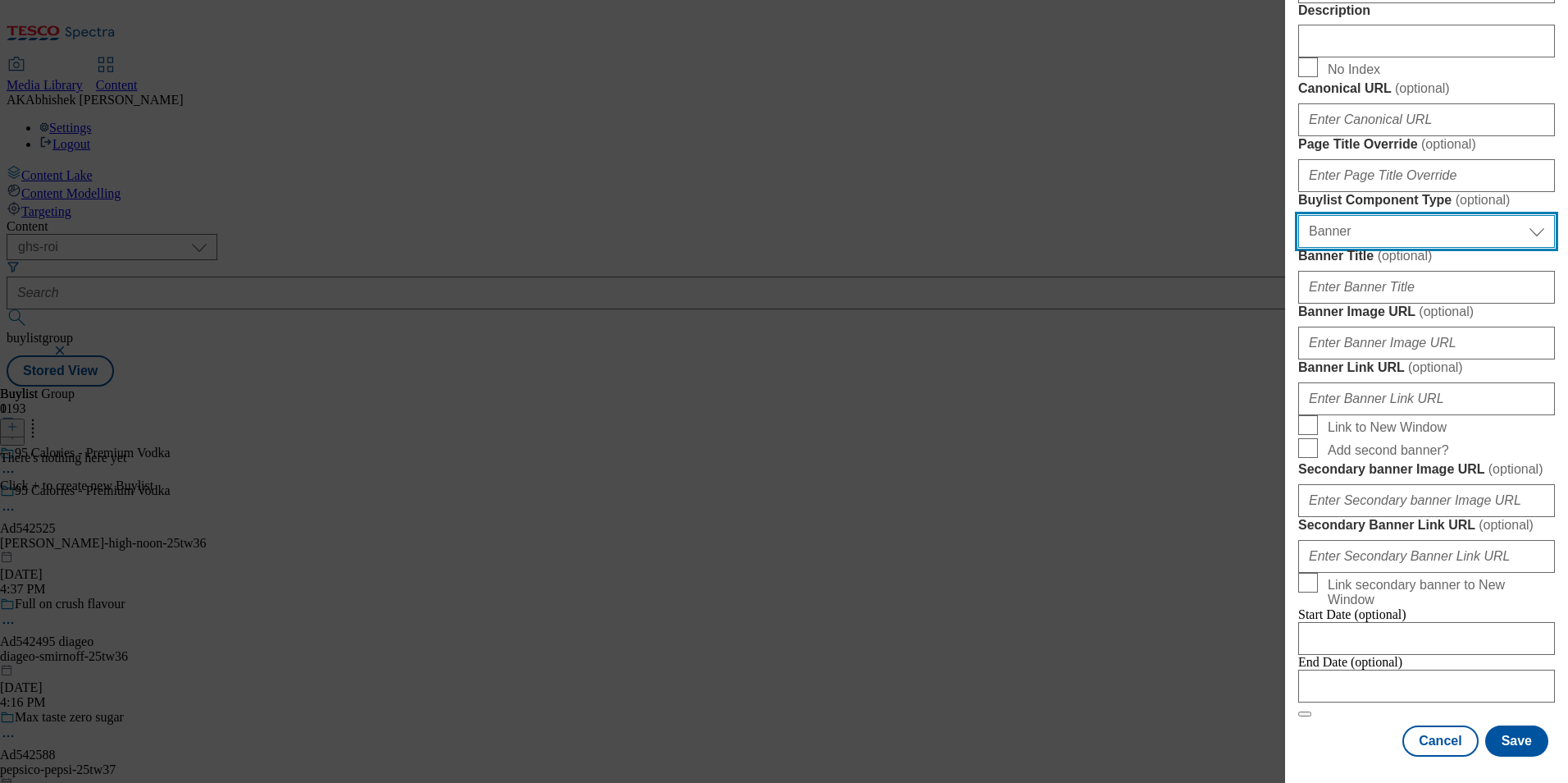
scroll to position [1431, 0]
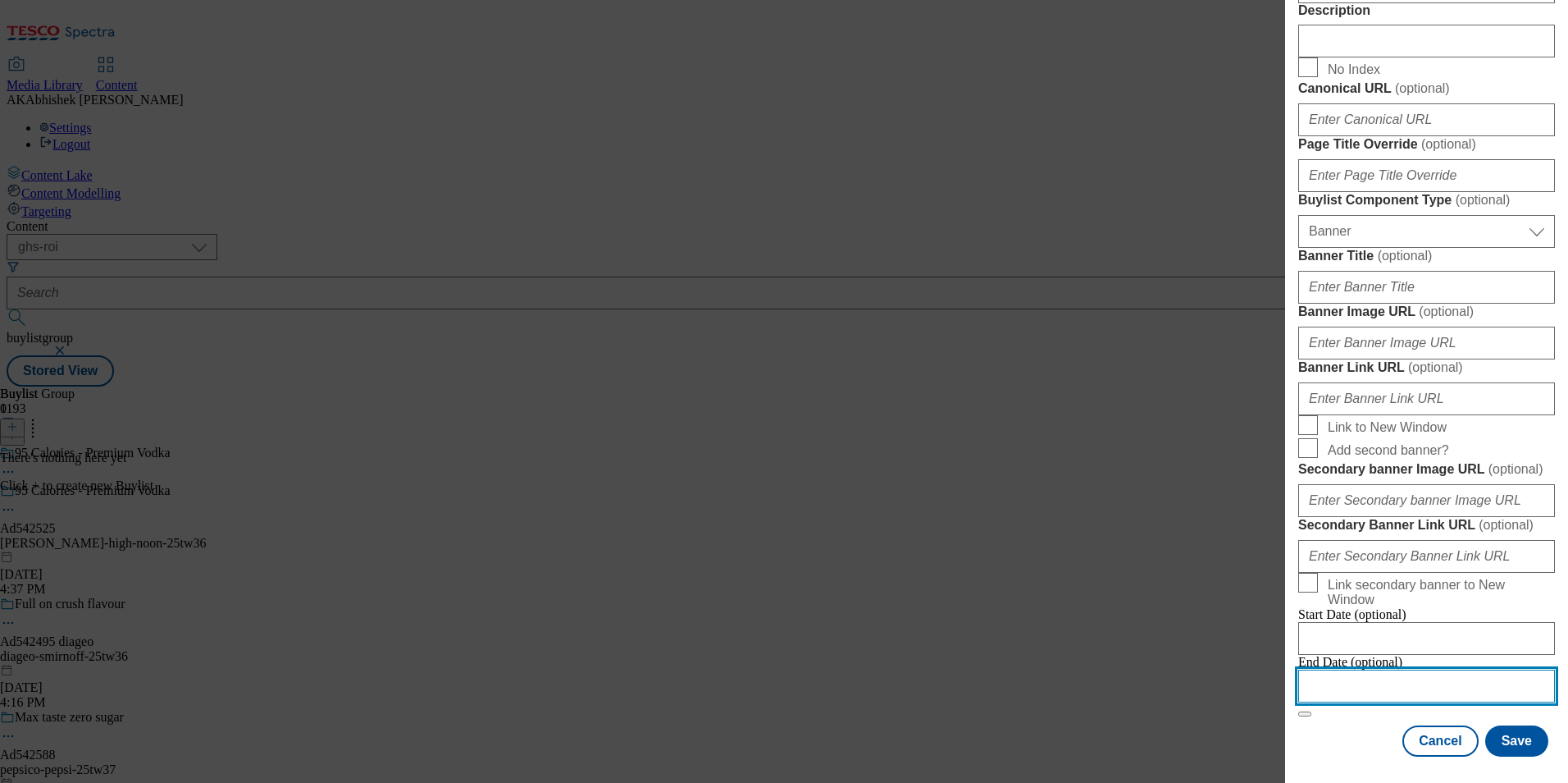
click at [1427, 682] on input "Modal" at bounding box center [1427, 685] width 257 height 33
select select "2025"
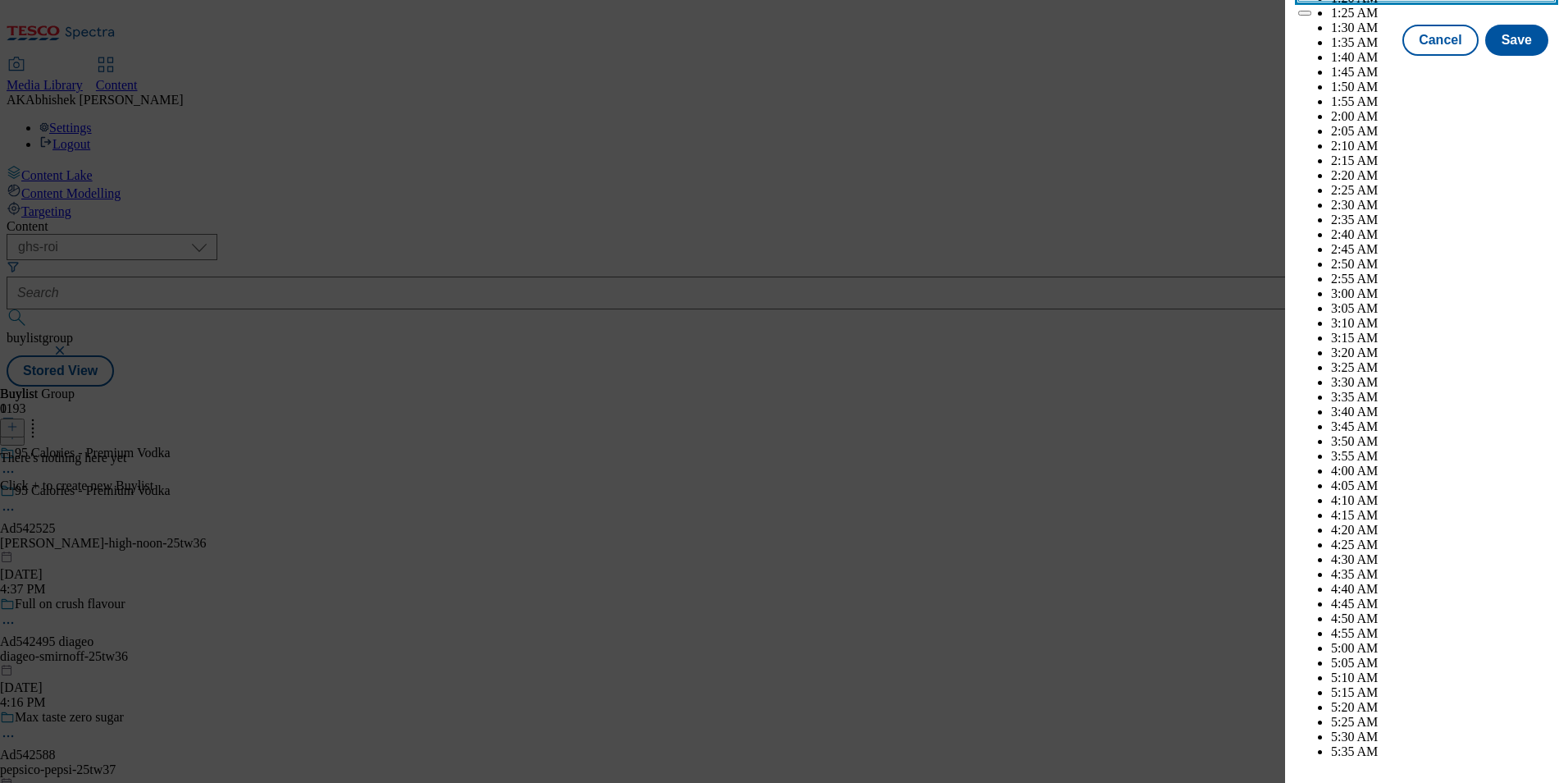
scroll to position [6031, 0]
select select "December"
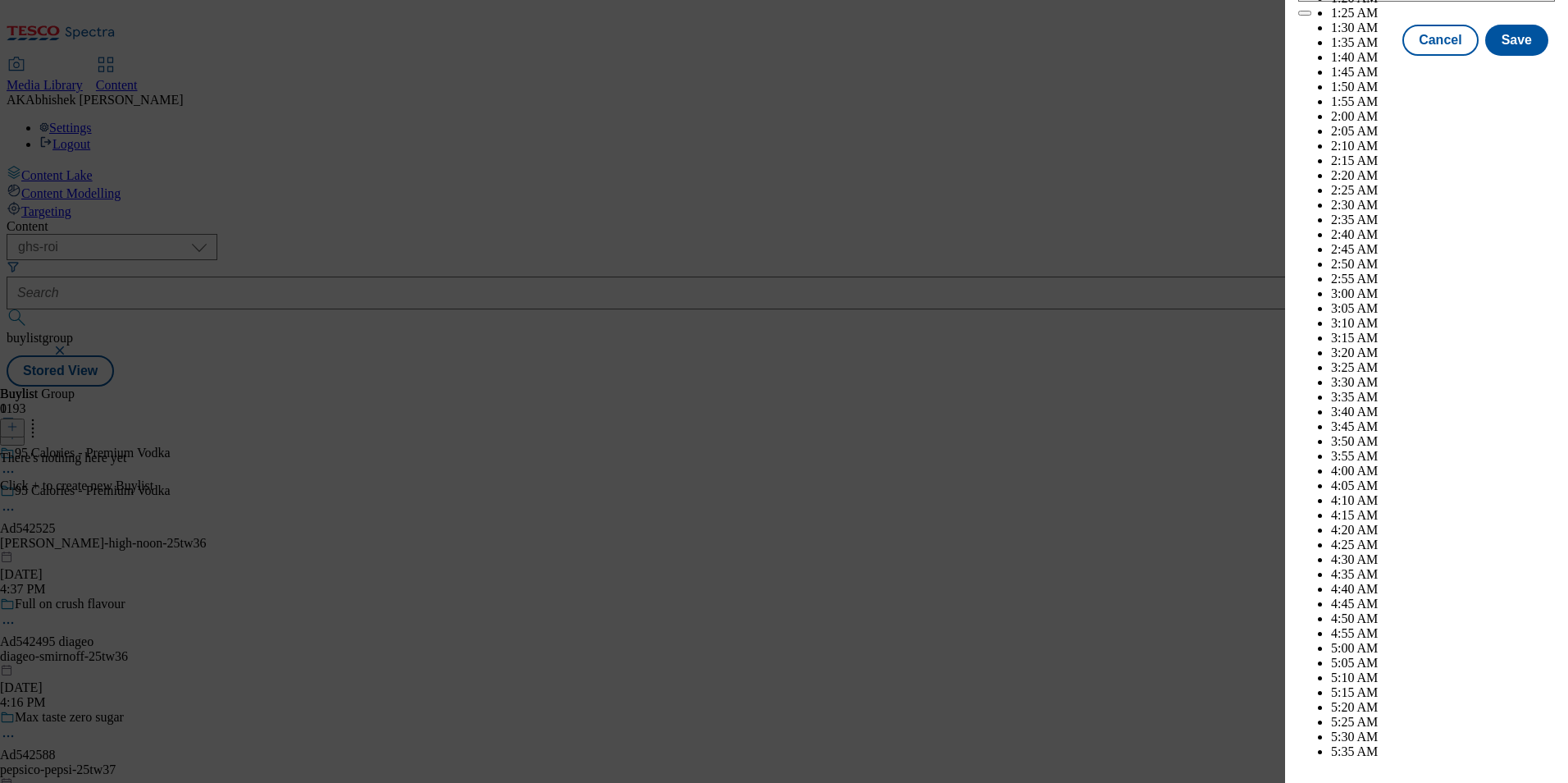
select select "2026"
select select "March"
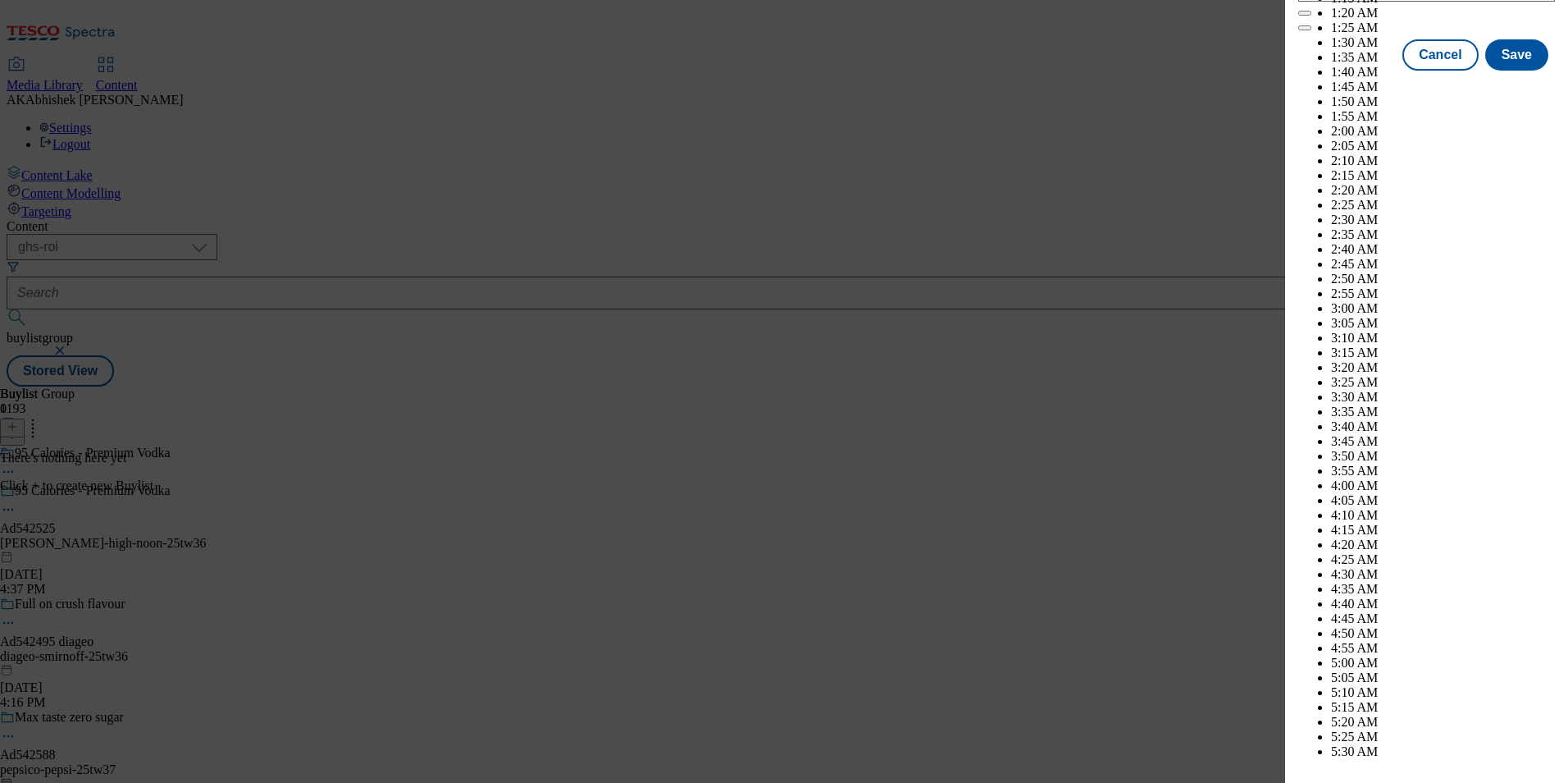
scroll to position [8651, 0]
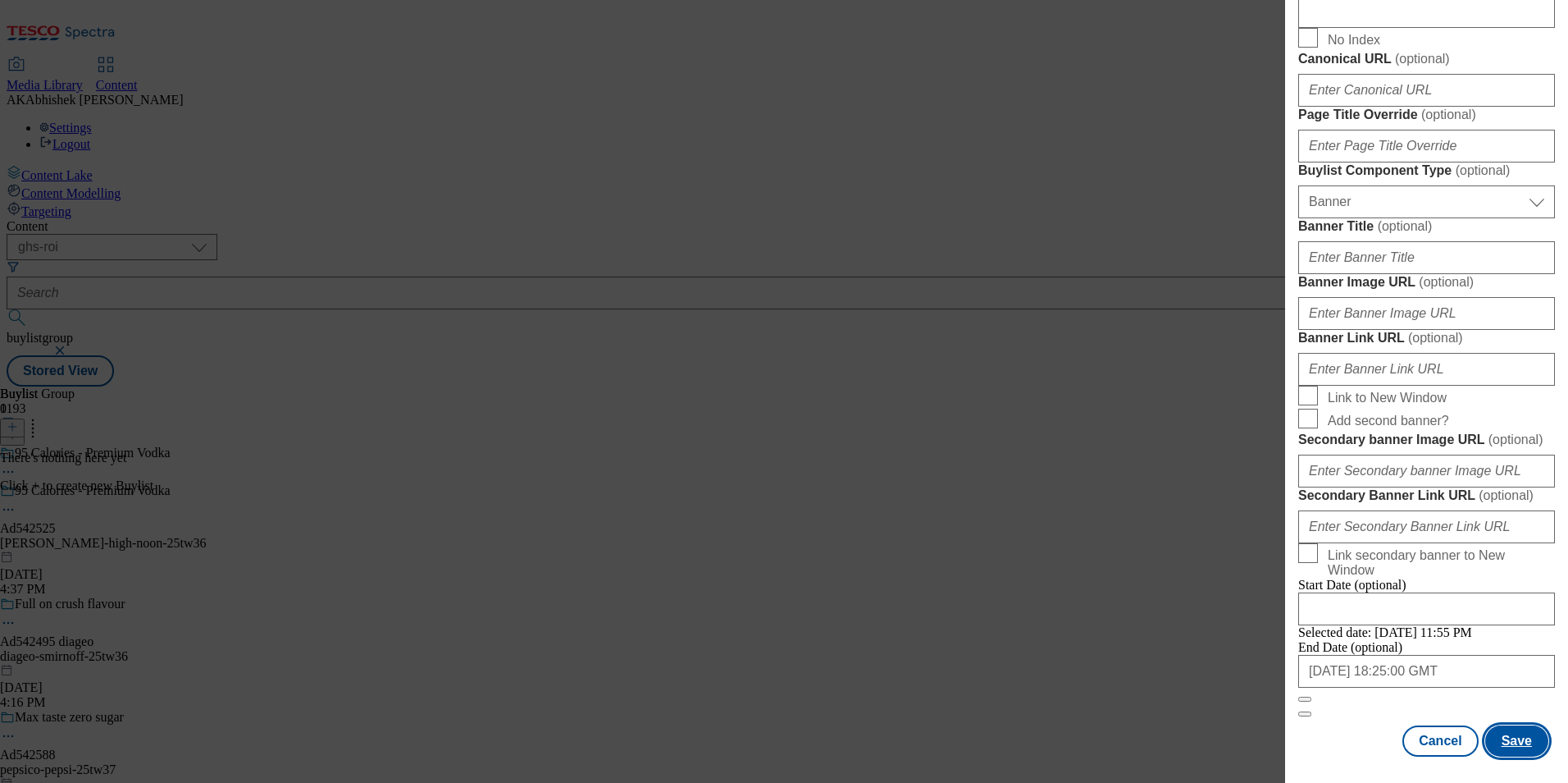
click at [1502, 746] on button "Save" at bounding box center [1517, 741] width 63 height 32
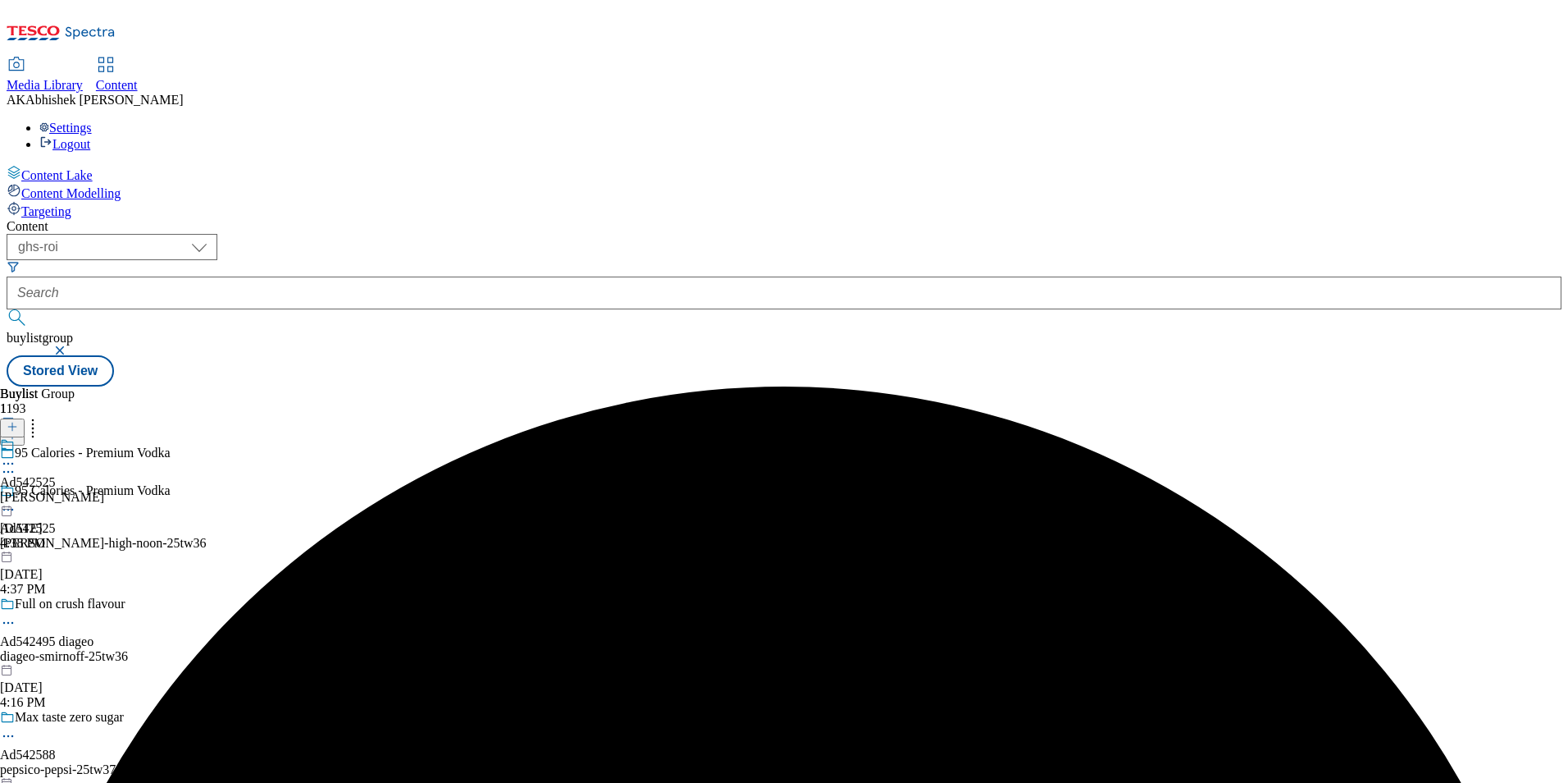
click at [104, 490] on div "[PERSON_NAME]" at bounding box center [52, 498] width 104 height 15
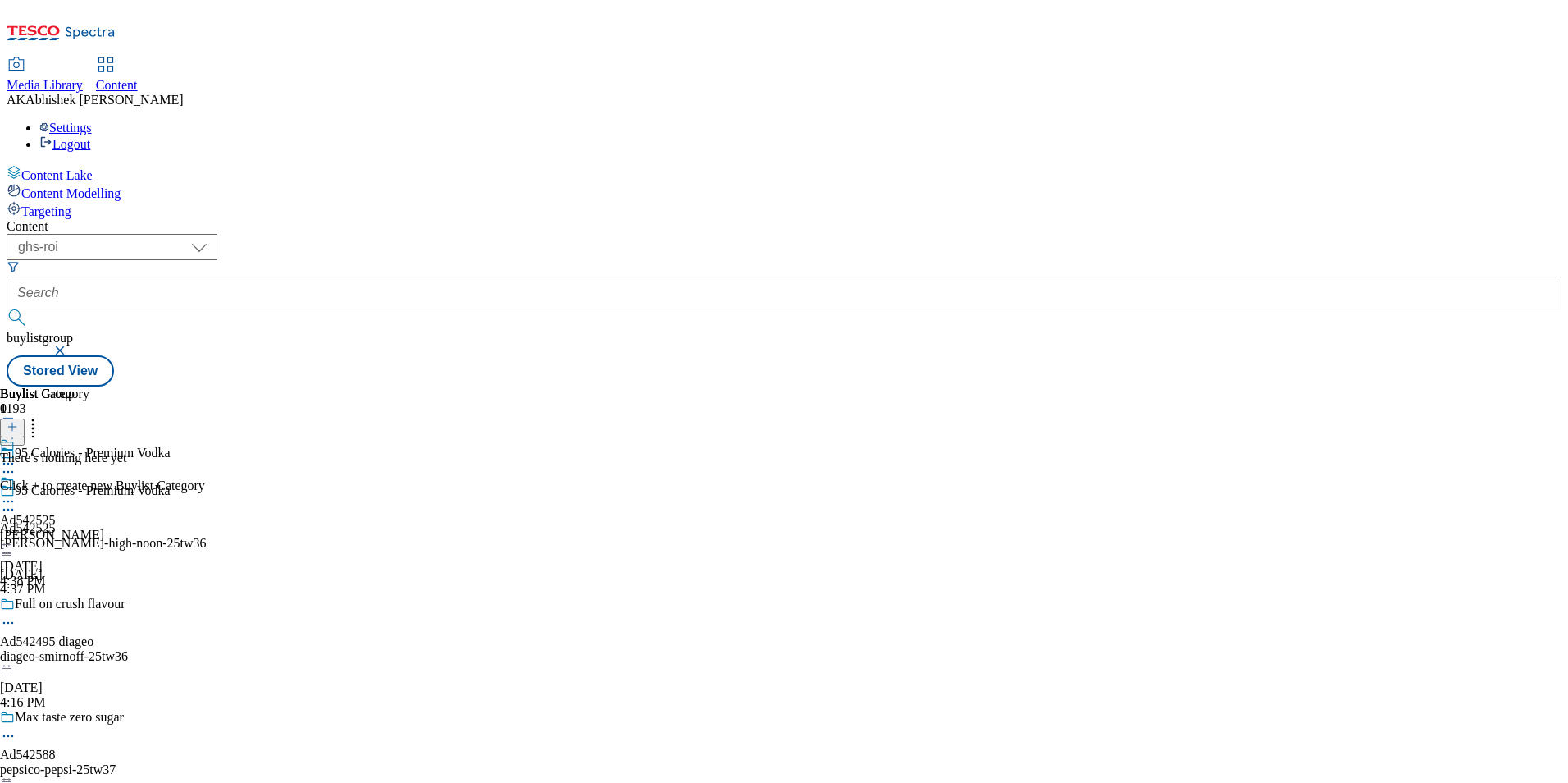
click at [18, 421] on icon at bounding box center [12, 427] width 11 height 11
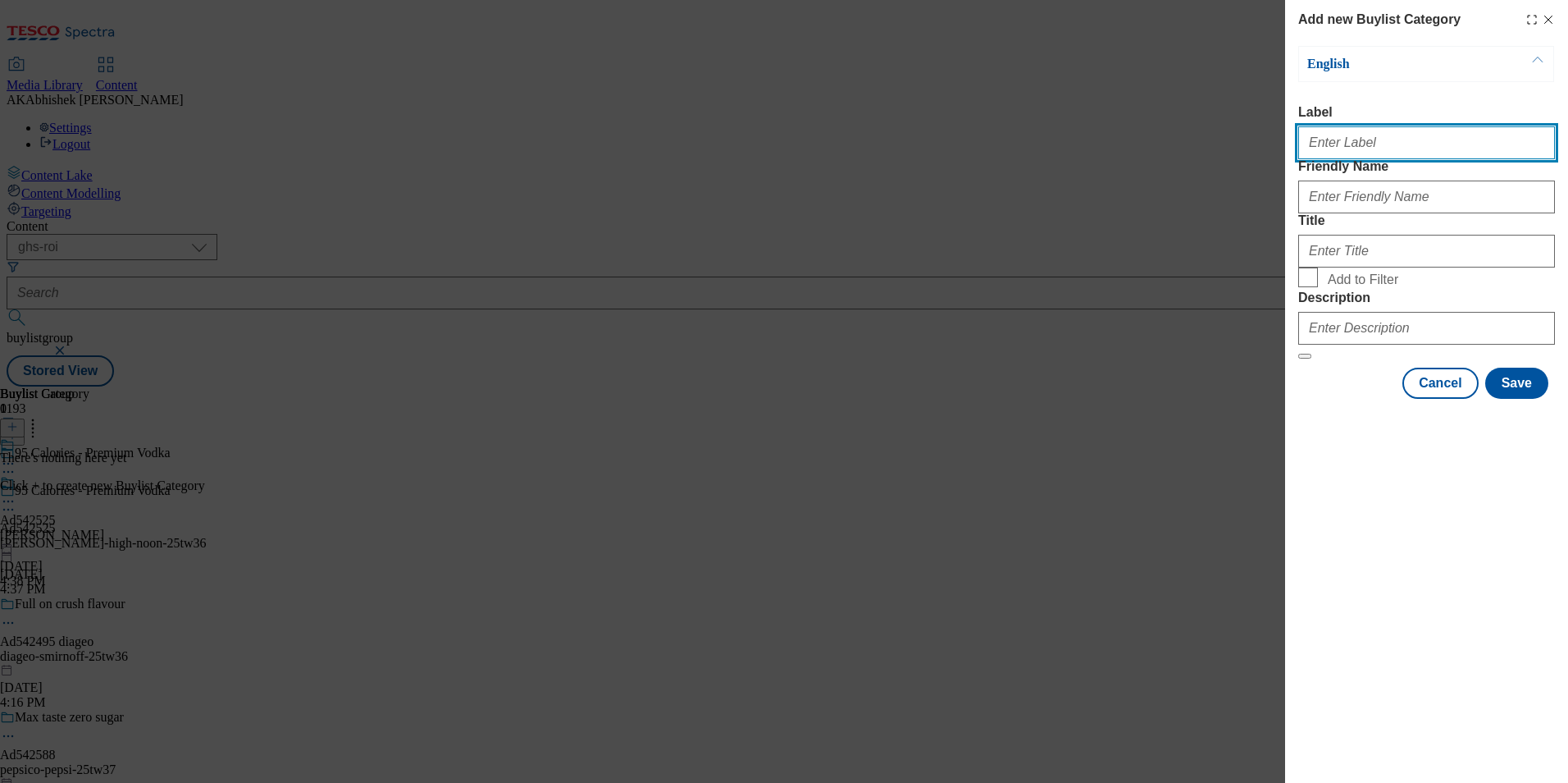
click at [1329, 150] on input "Label" at bounding box center [1427, 142] width 257 height 33
paste input "542525"
type input "Ad542525"
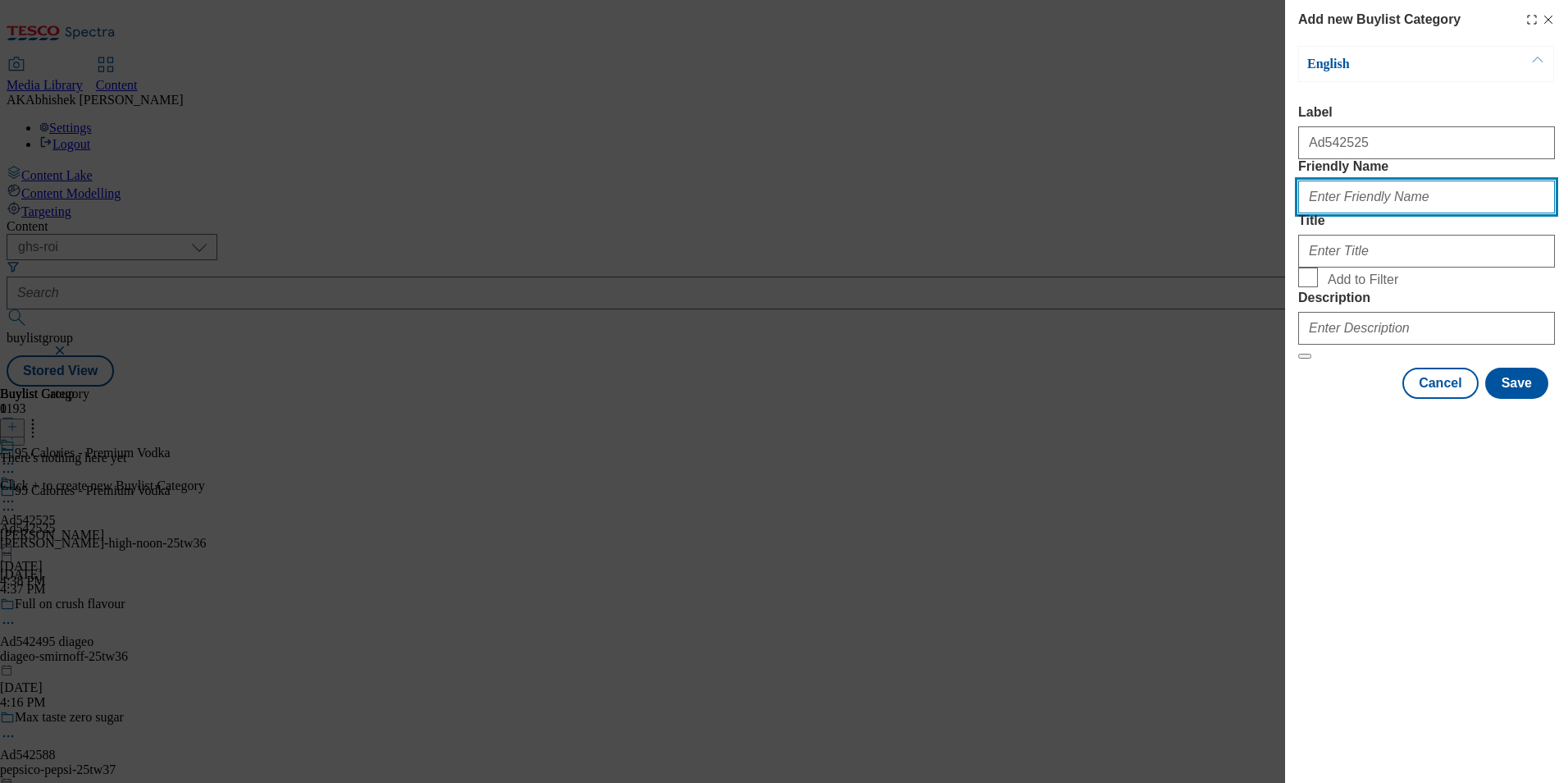
paste input "[PERSON_NAME]-high-noon"
type input "[PERSON_NAME]-high-noon"
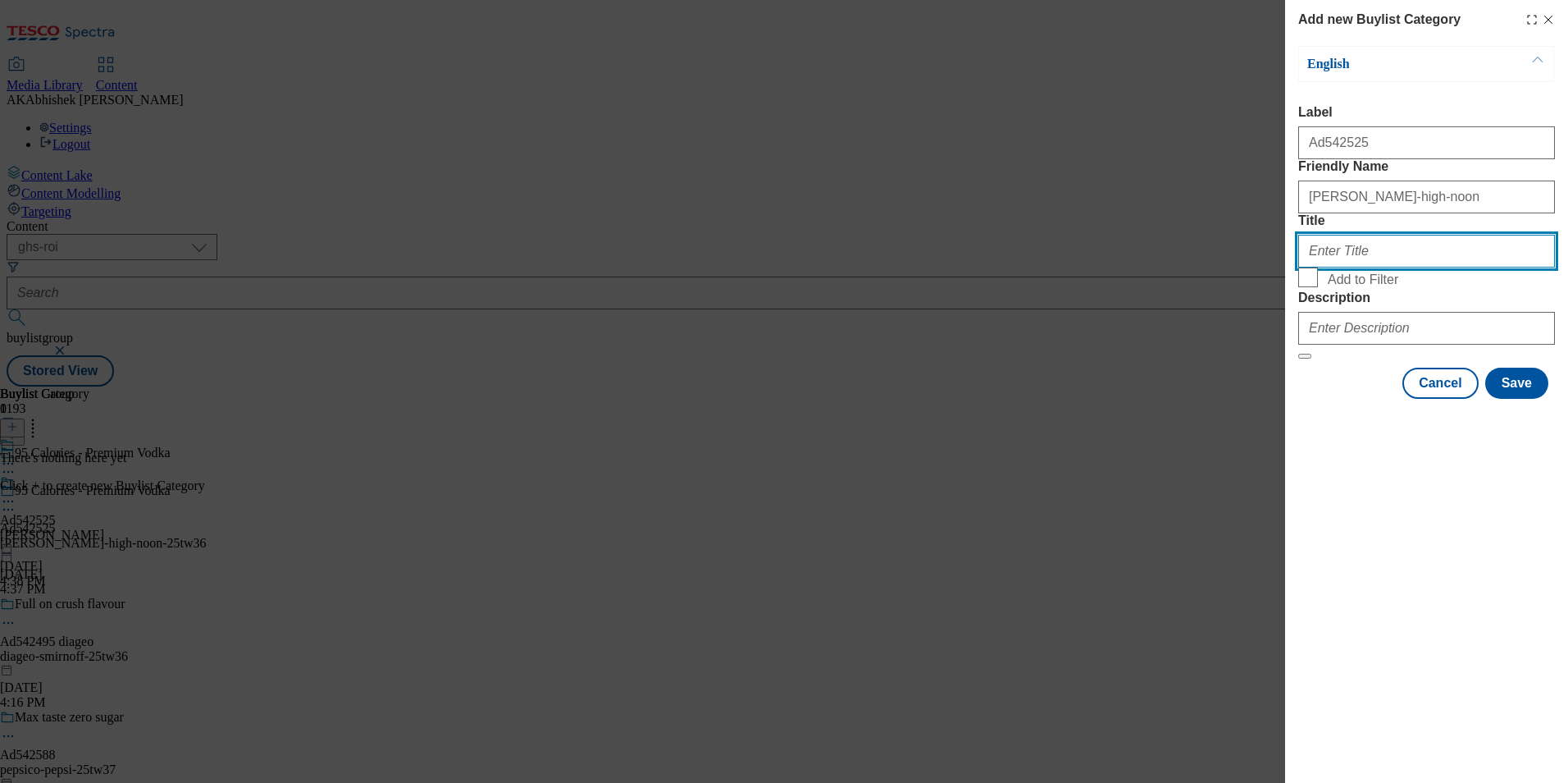
click at [1374, 268] on input "Title" at bounding box center [1427, 250] width 257 height 33
type input "G"
type input "[PERSON_NAME]"
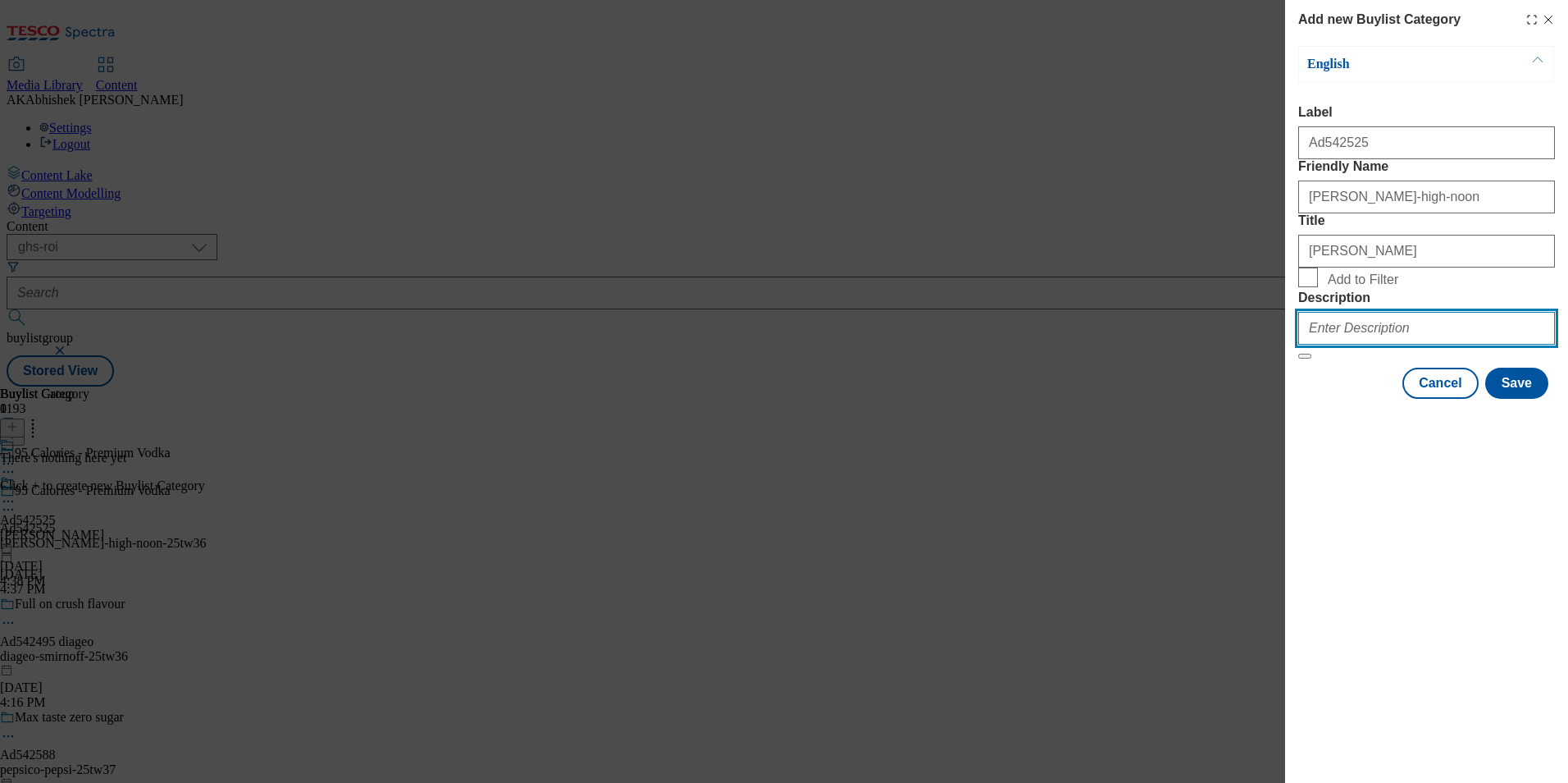
click at [1319, 345] on input "Description" at bounding box center [1427, 327] width 257 height 33
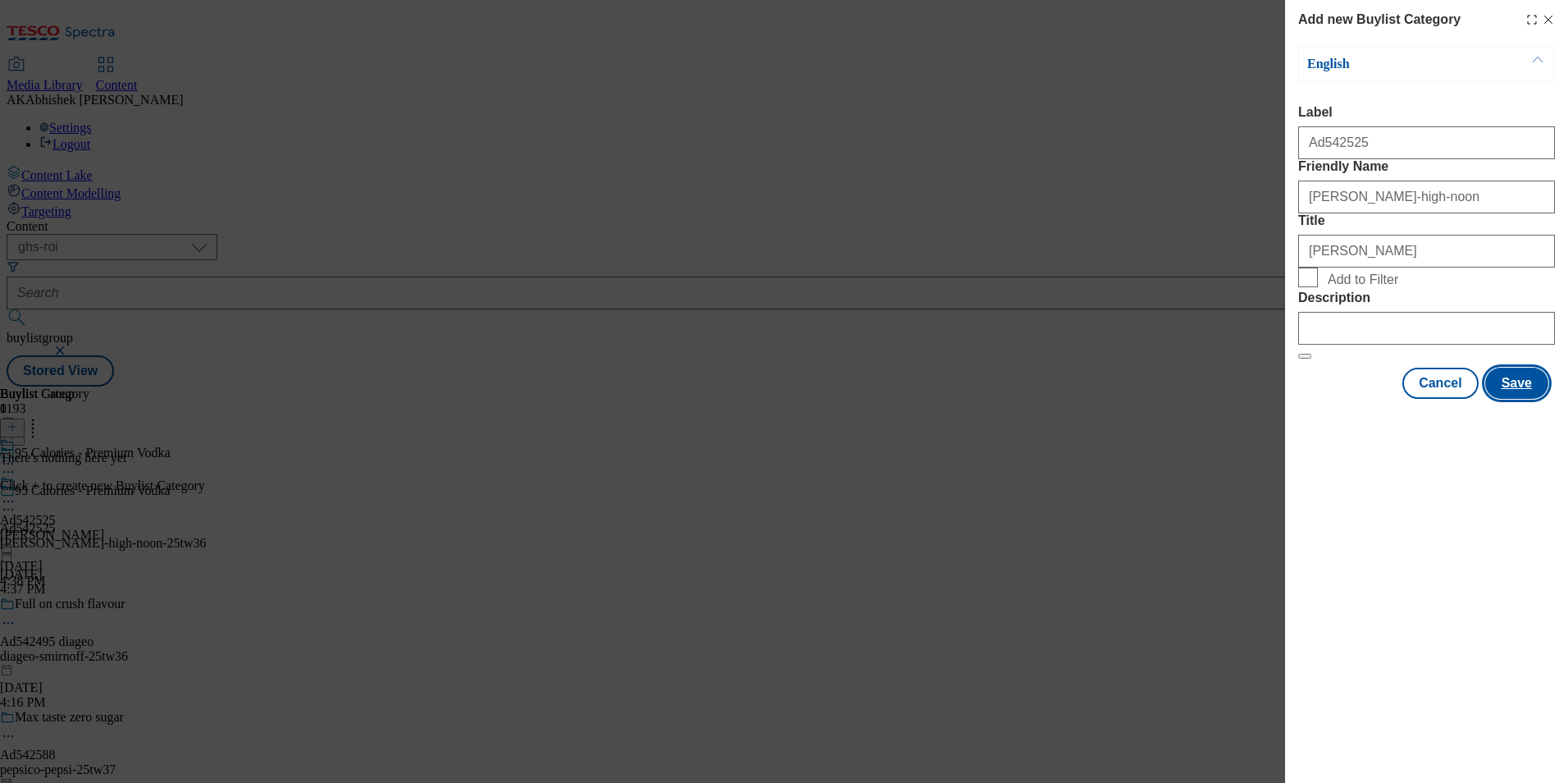
click at [1526, 399] on button "Save" at bounding box center [1517, 383] width 63 height 32
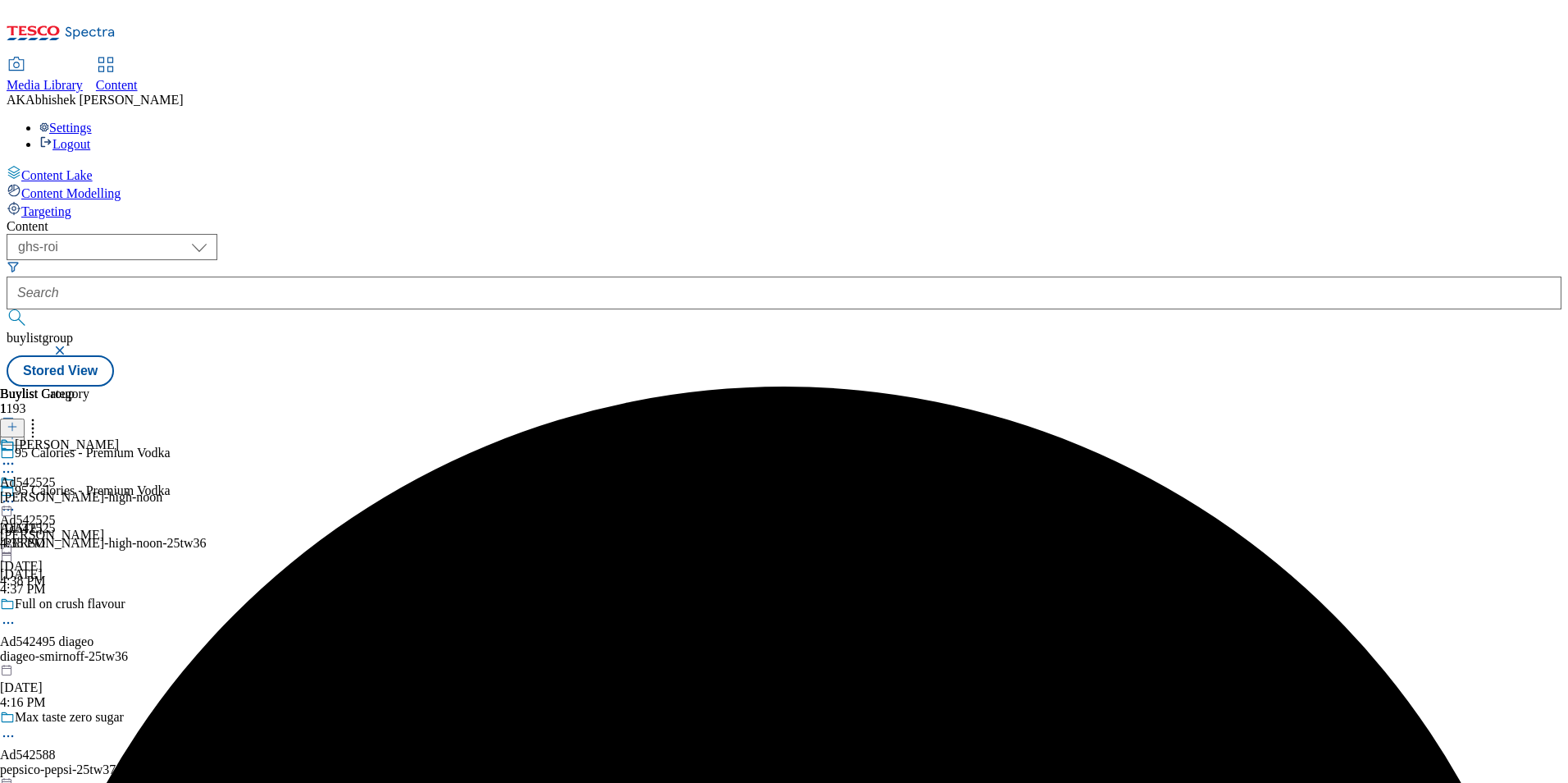
click at [163, 490] on div "[PERSON_NAME]-high-noon" at bounding box center [81, 498] width 163 height 15
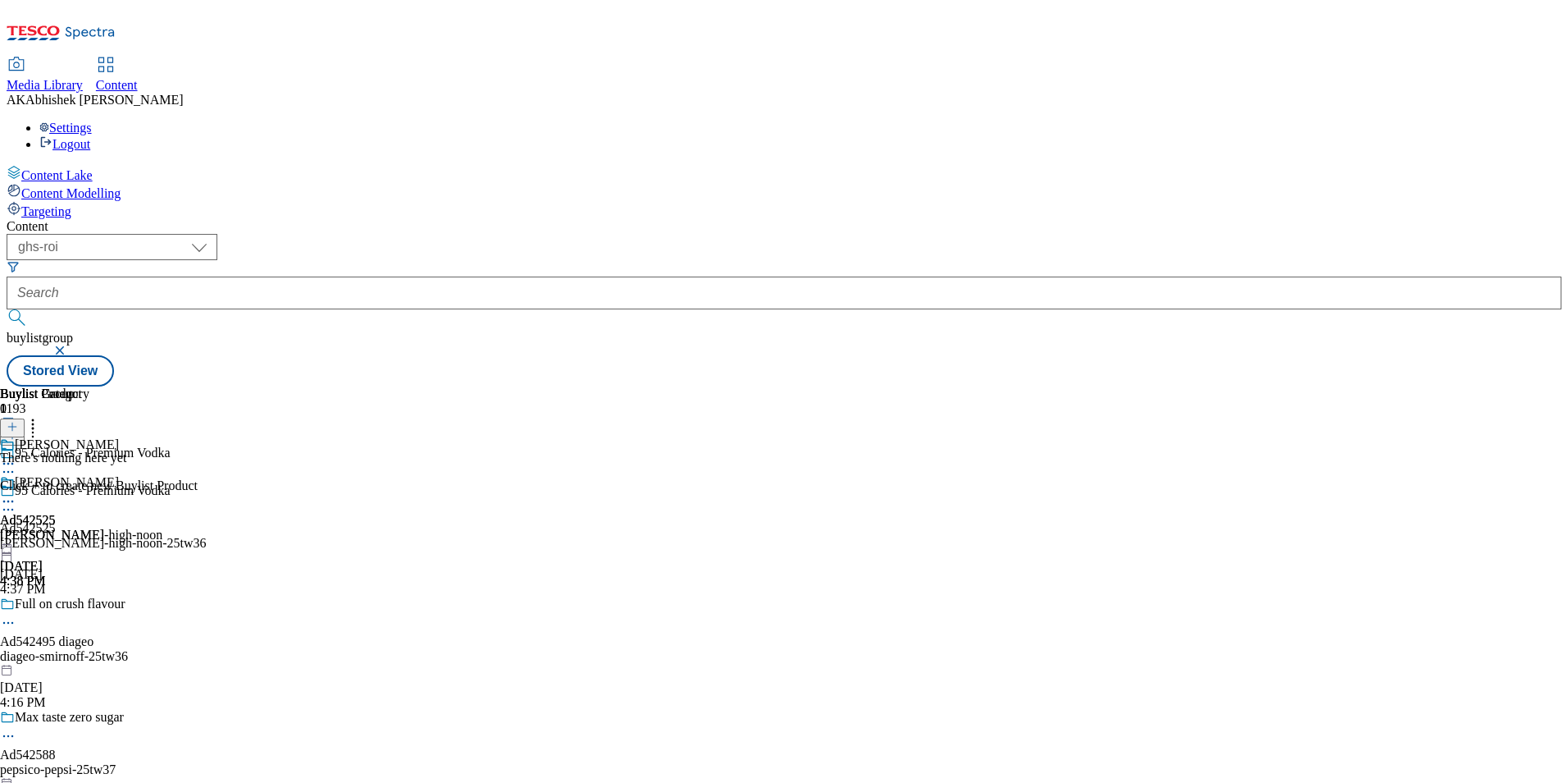
click at [18, 421] on icon at bounding box center [12, 427] width 11 height 11
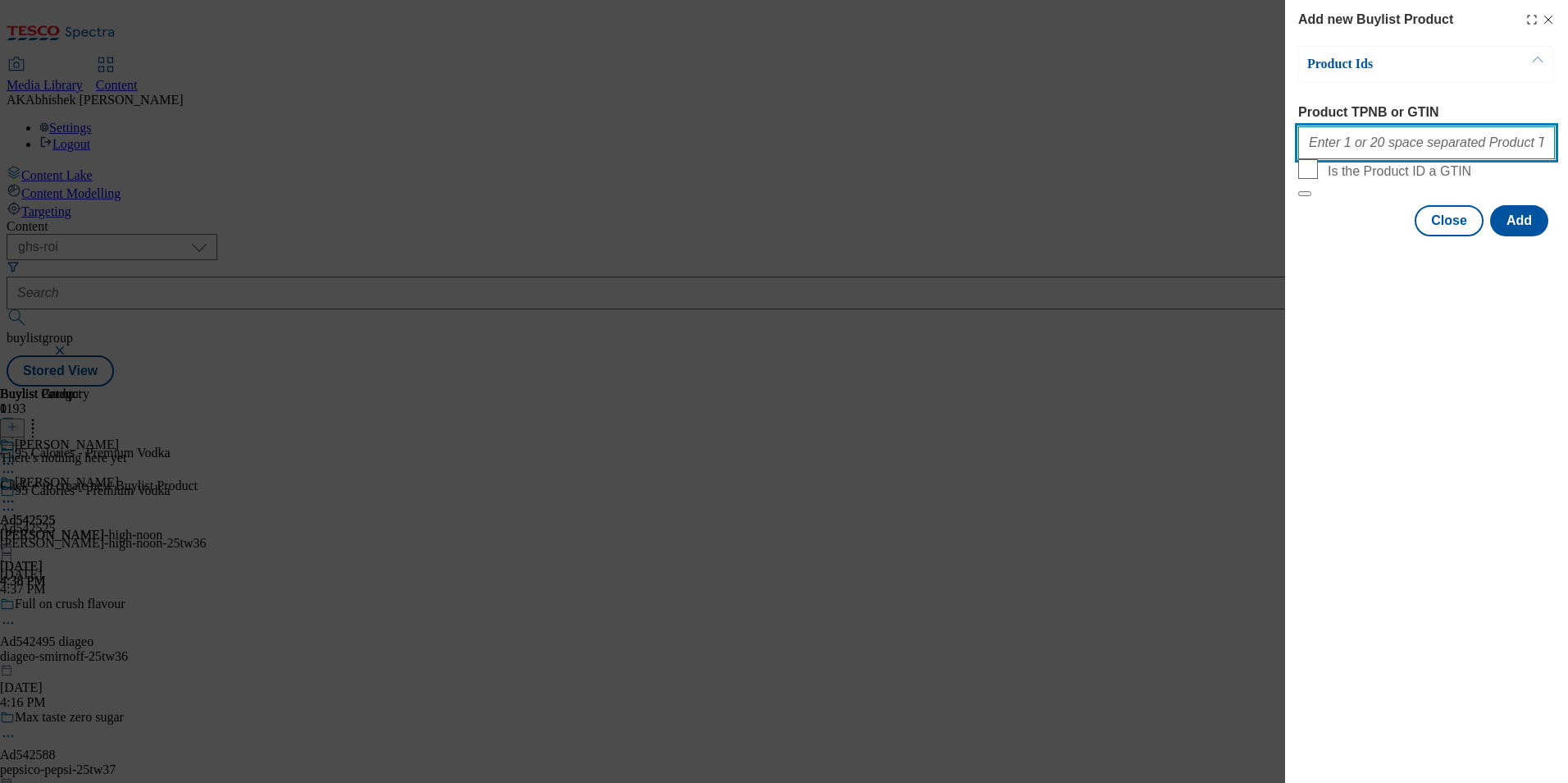
click at [1347, 150] on input "Product TPNB or GTIN" at bounding box center [1427, 142] width 257 height 33
paste input "96488445 96715949"
type input "96488445 96715949"
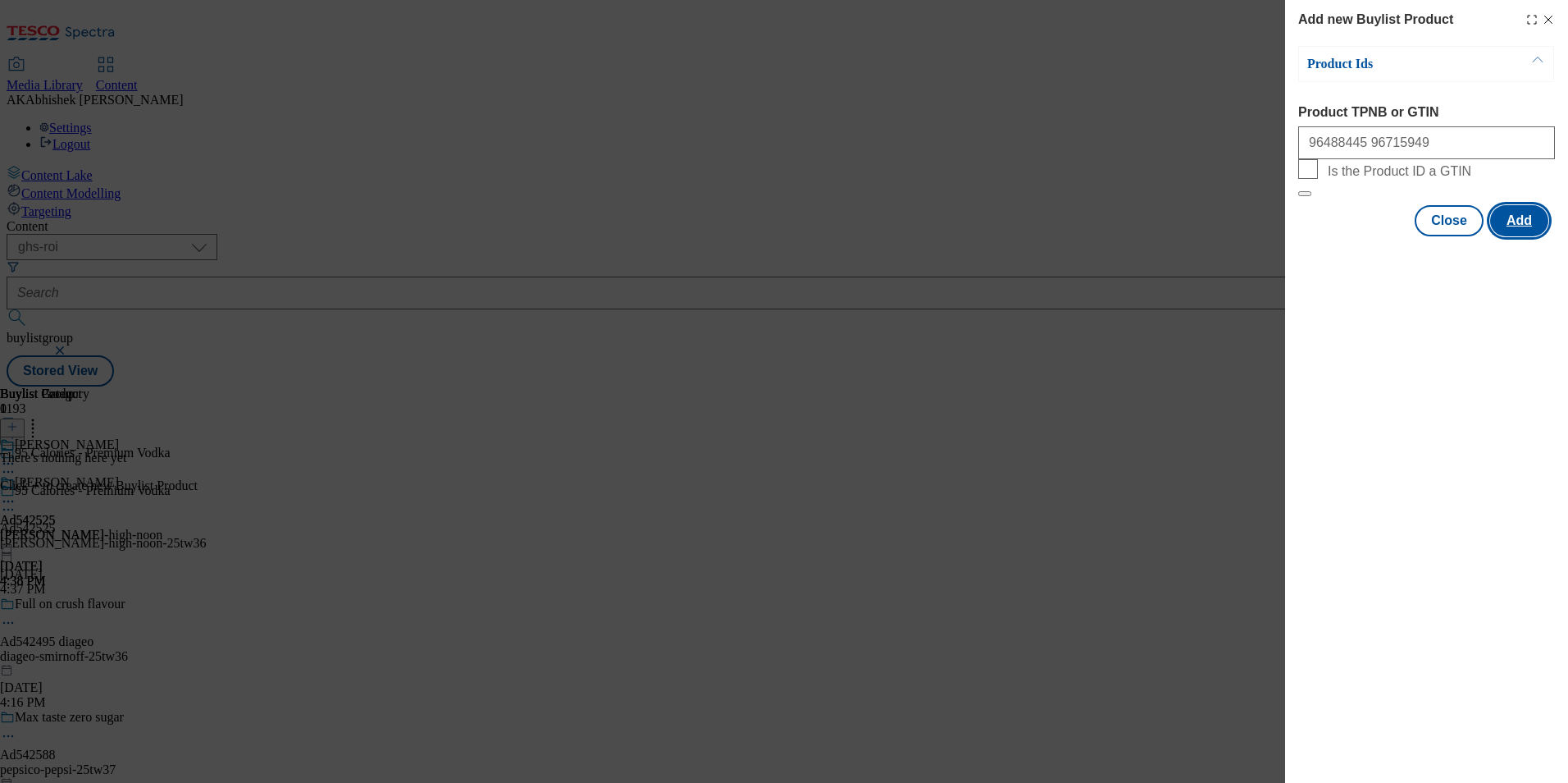
click at [1536, 236] on button "Add" at bounding box center [1519, 221] width 59 height 32
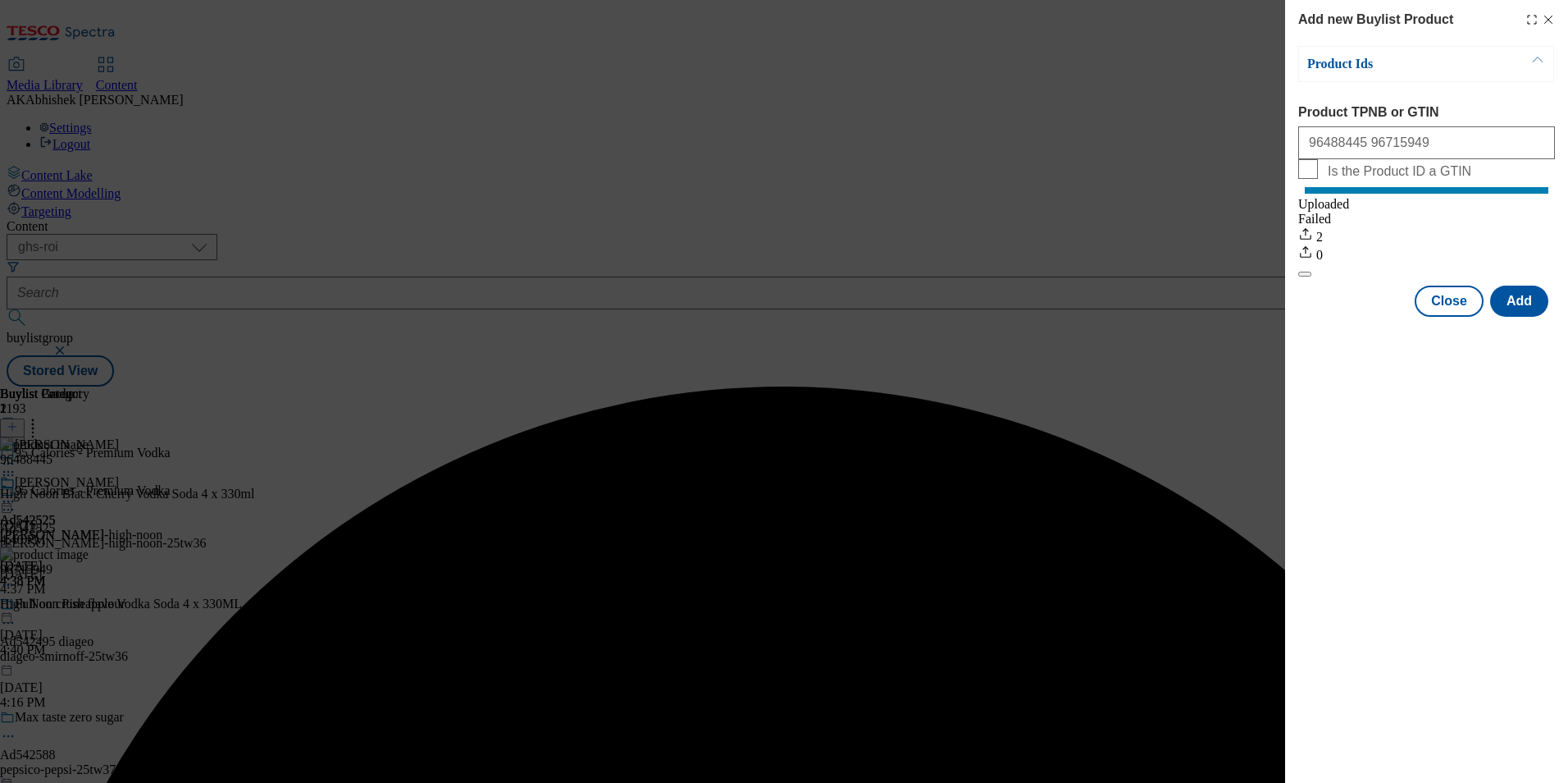
click at [1412, 317] on div "Close Add" at bounding box center [1427, 301] width 257 height 32
click at [1427, 314] on button "Close" at bounding box center [1449, 301] width 69 height 32
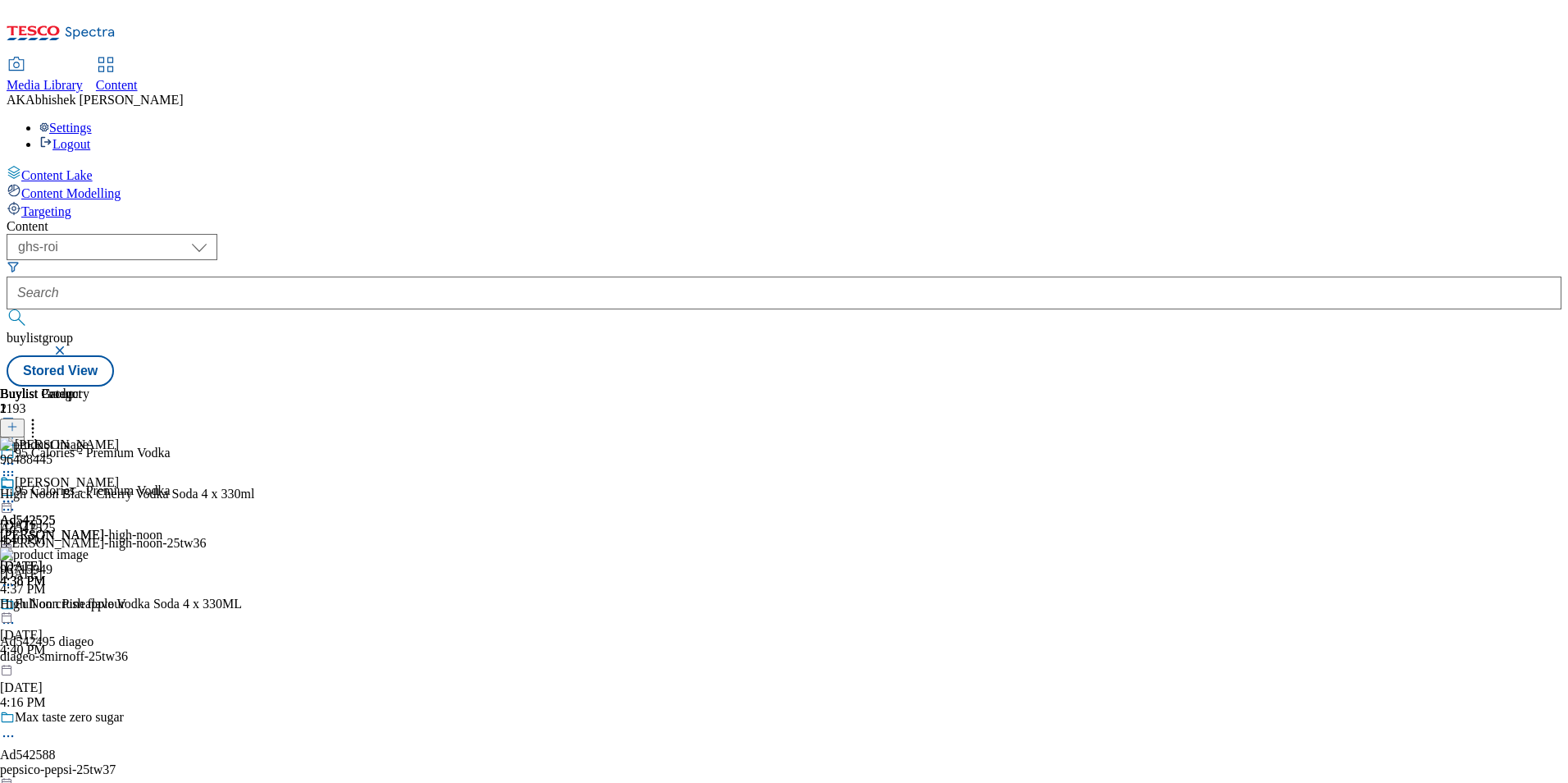
click at [17, 493] on icon at bounding box center [8, 501] width 17 height 17
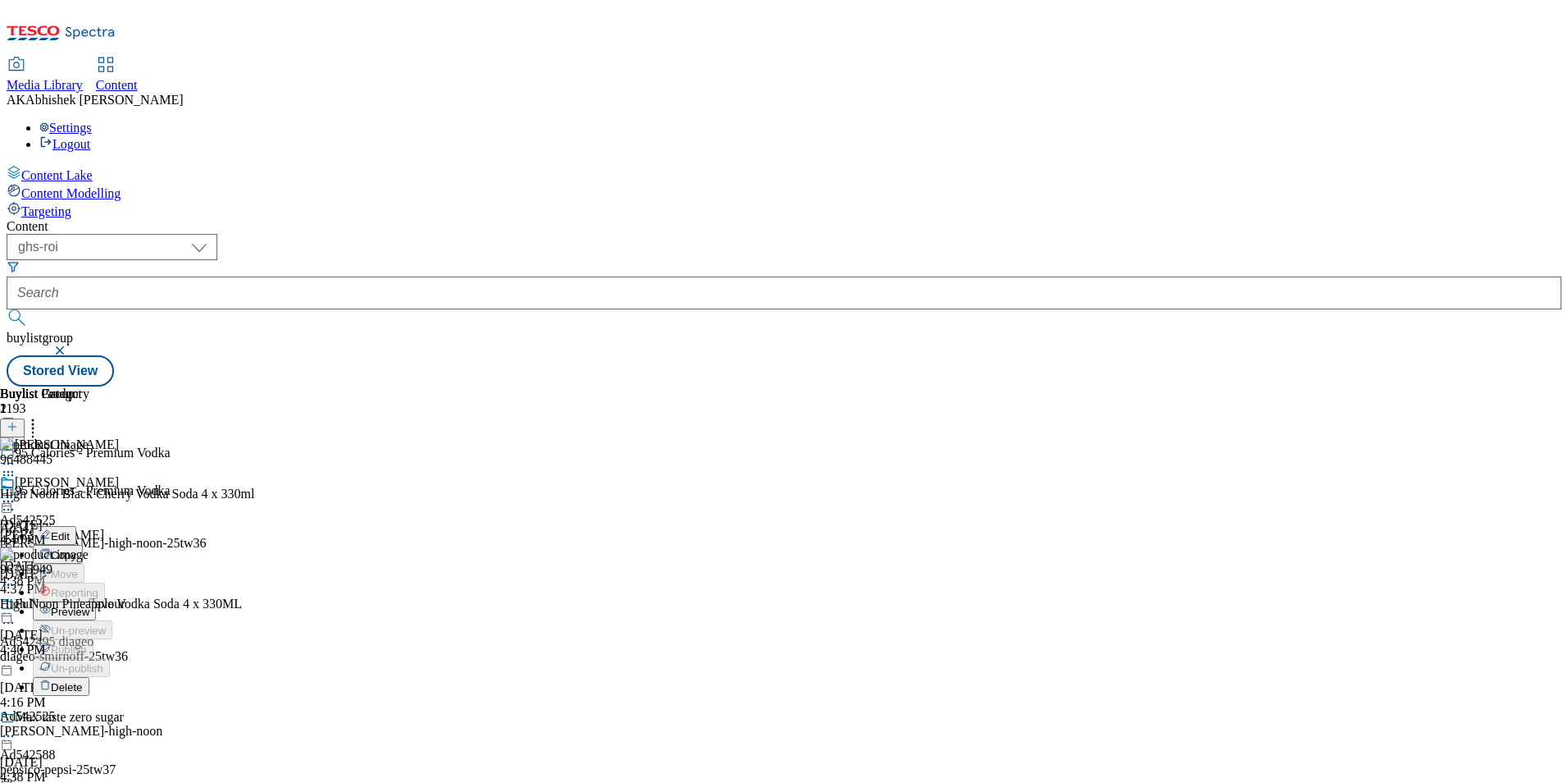
click at [89, 605] on span "Preview" at bounding box center [70, 611] width 38 height 12
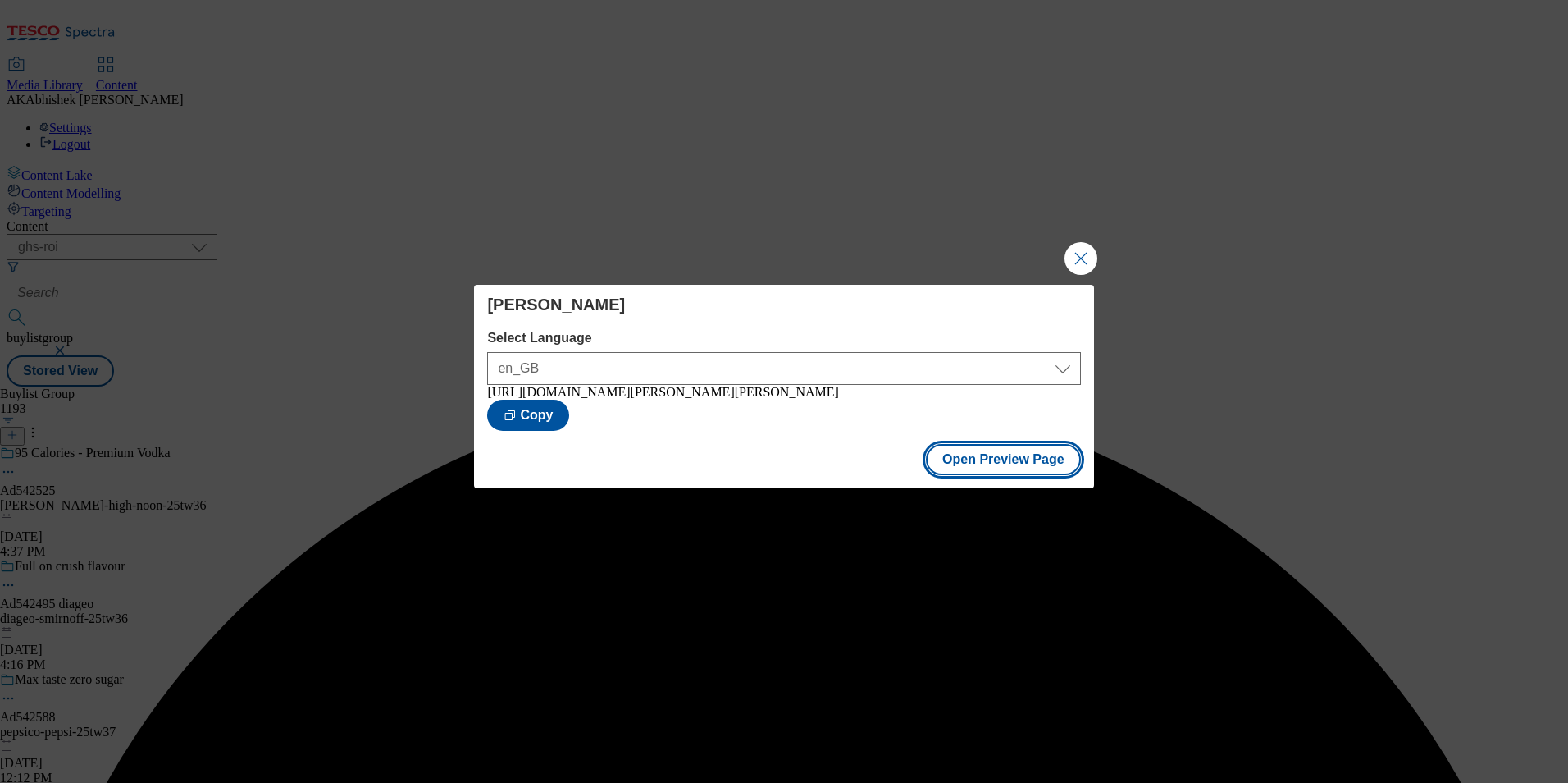
click at [993, 466] on button "Open Preview Page" at bounding box center [1003, 459] width 155 height 32
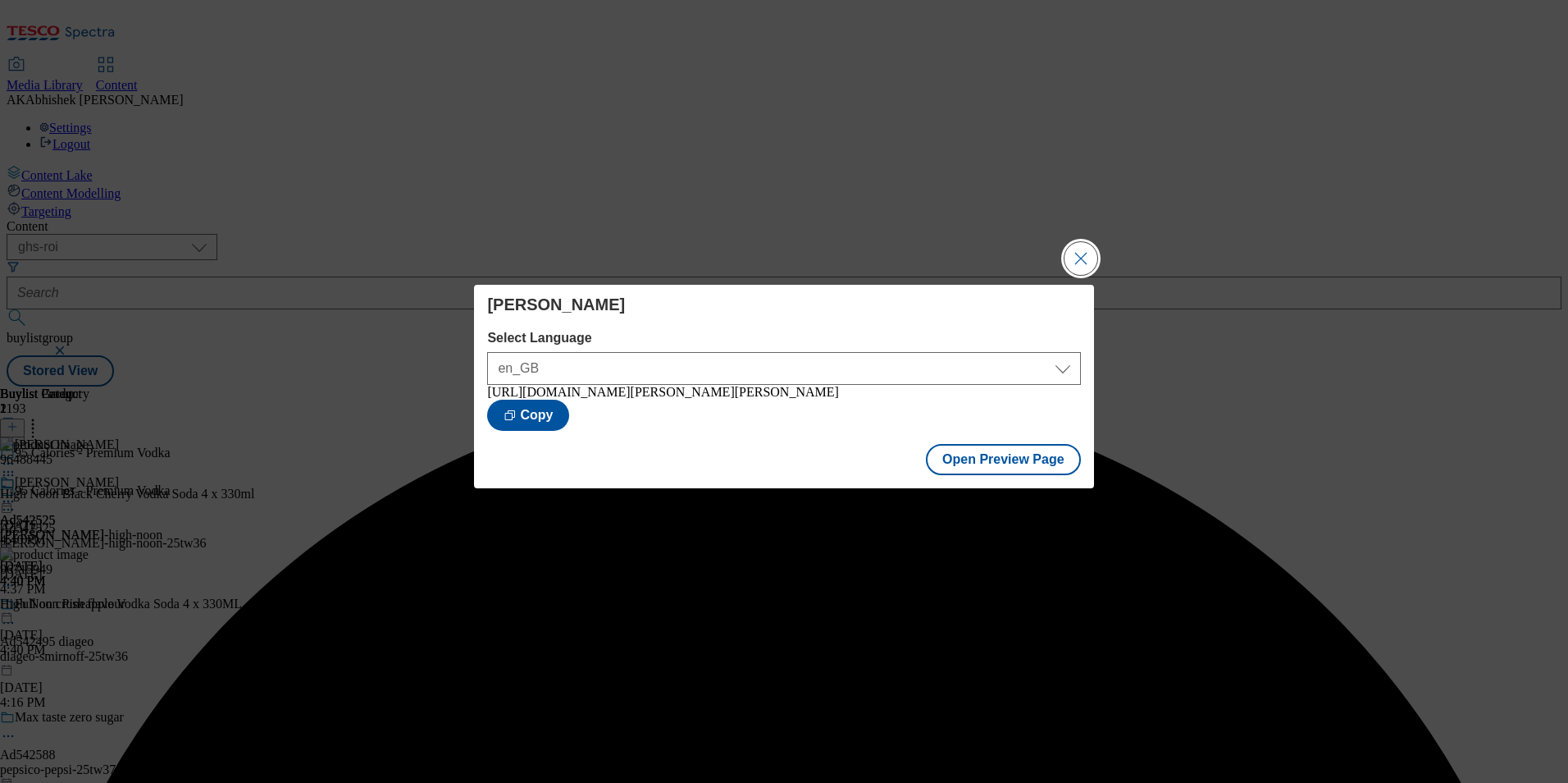
click at [1080, 254] on button "Close Modal" at bounding box center [1080, 258] width 33 height 33
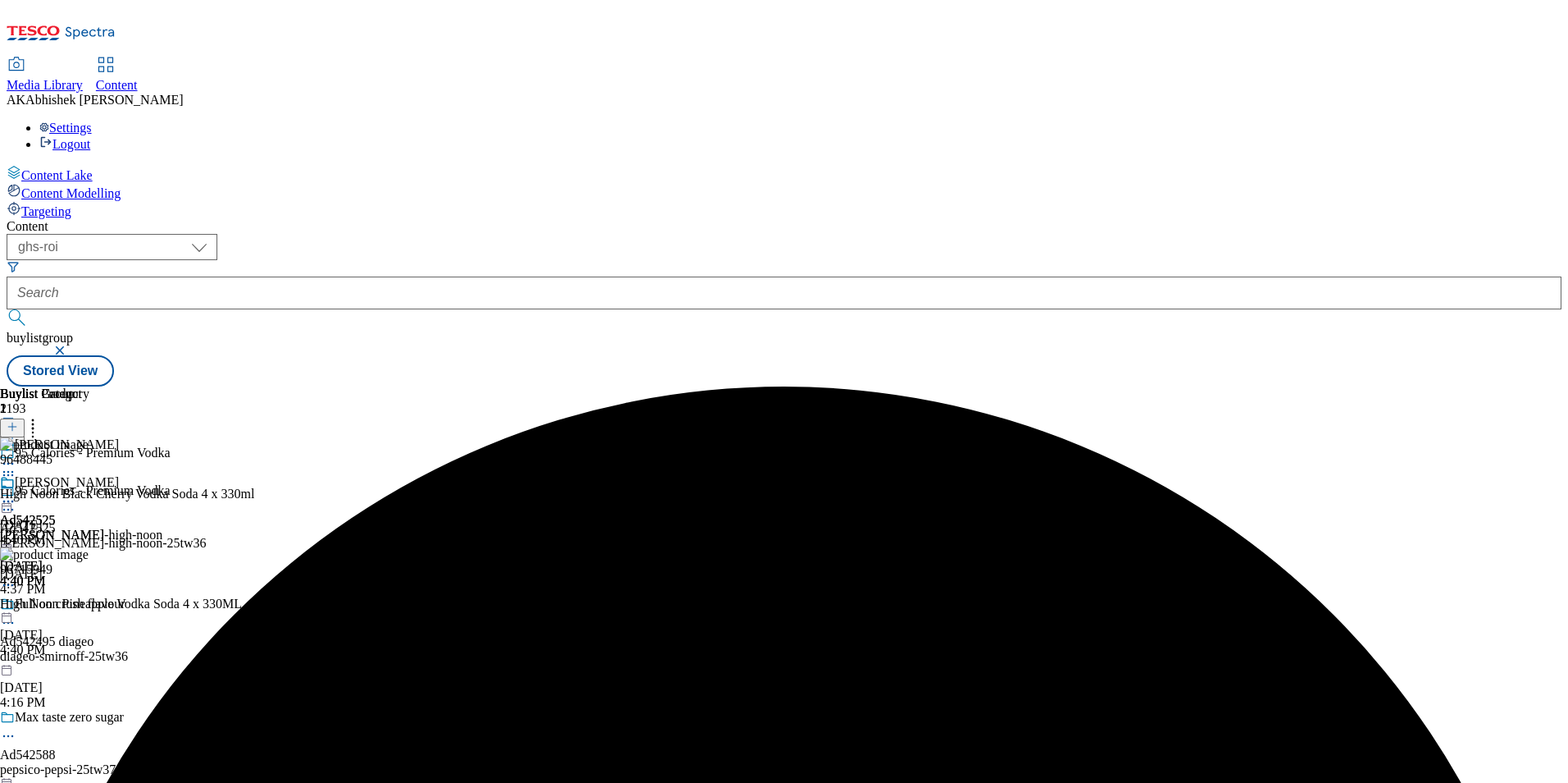
click at [17, 501] on icon at bounding box center [8, 510] width 17 height 17
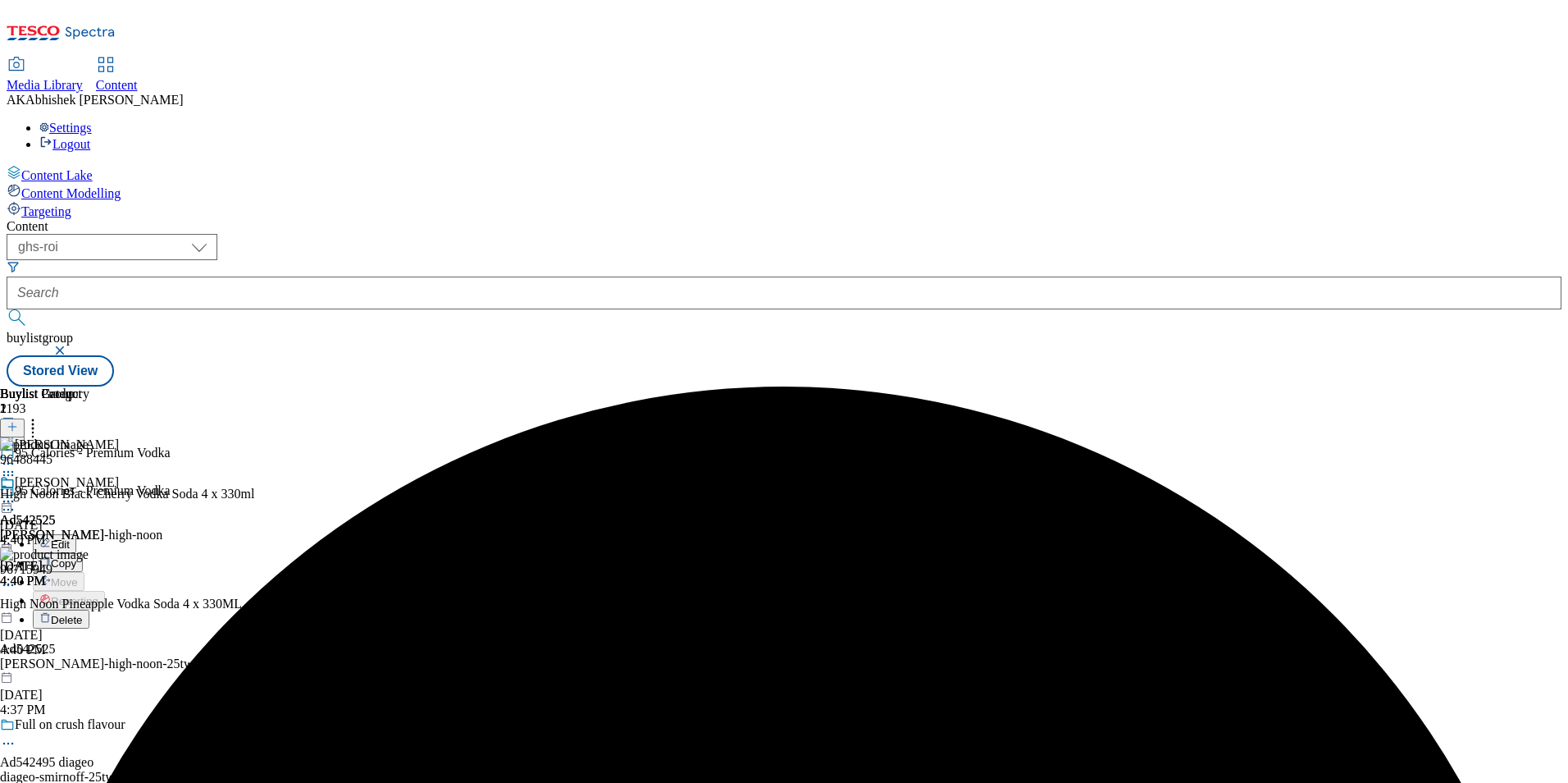
click at [76, 534] on button "Edit" at bounding box center [54, 543] width 44 height 19
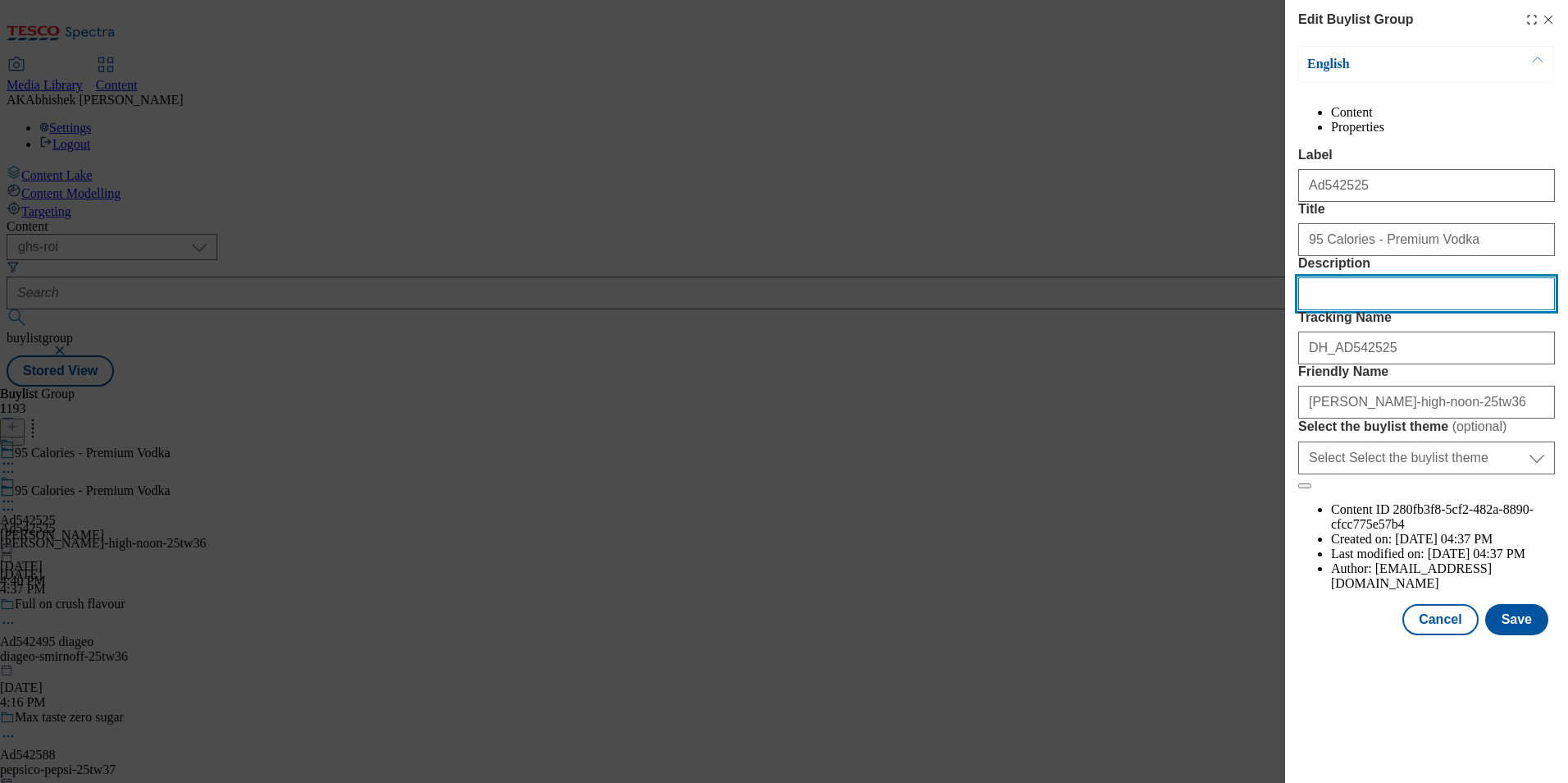
click at [1404, 311] on input "Description" at bounding box center [1427, 293] width 257 height 33
paste input "High Noon Vodka Soda Black Cherry 4x330ml"
type input "High Noon Vodka Soda Black Cherry 4x330ml"
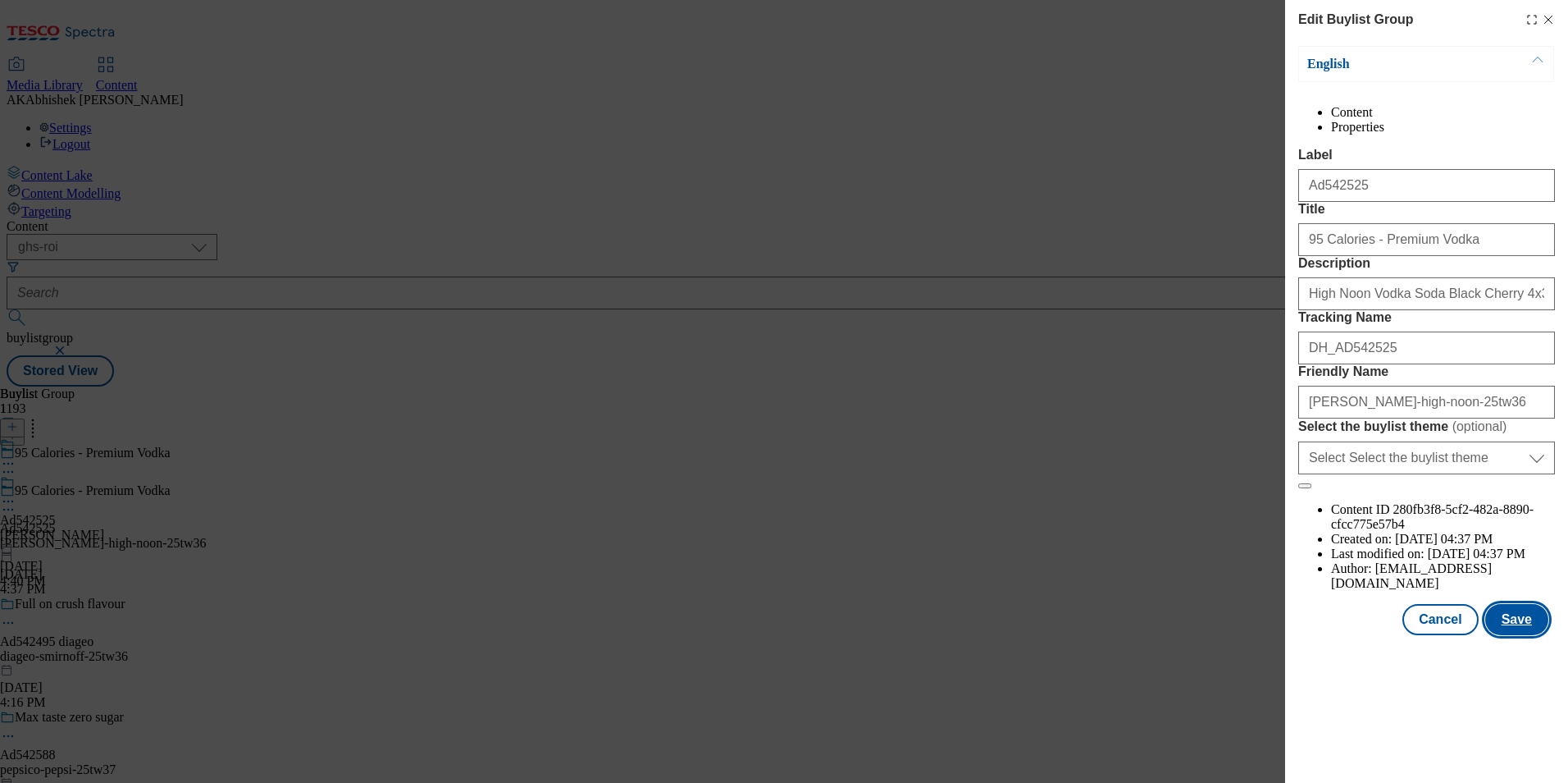
click at [1522, 635] on button "Save" at bounding box center [1517, 619] width 63 height 32
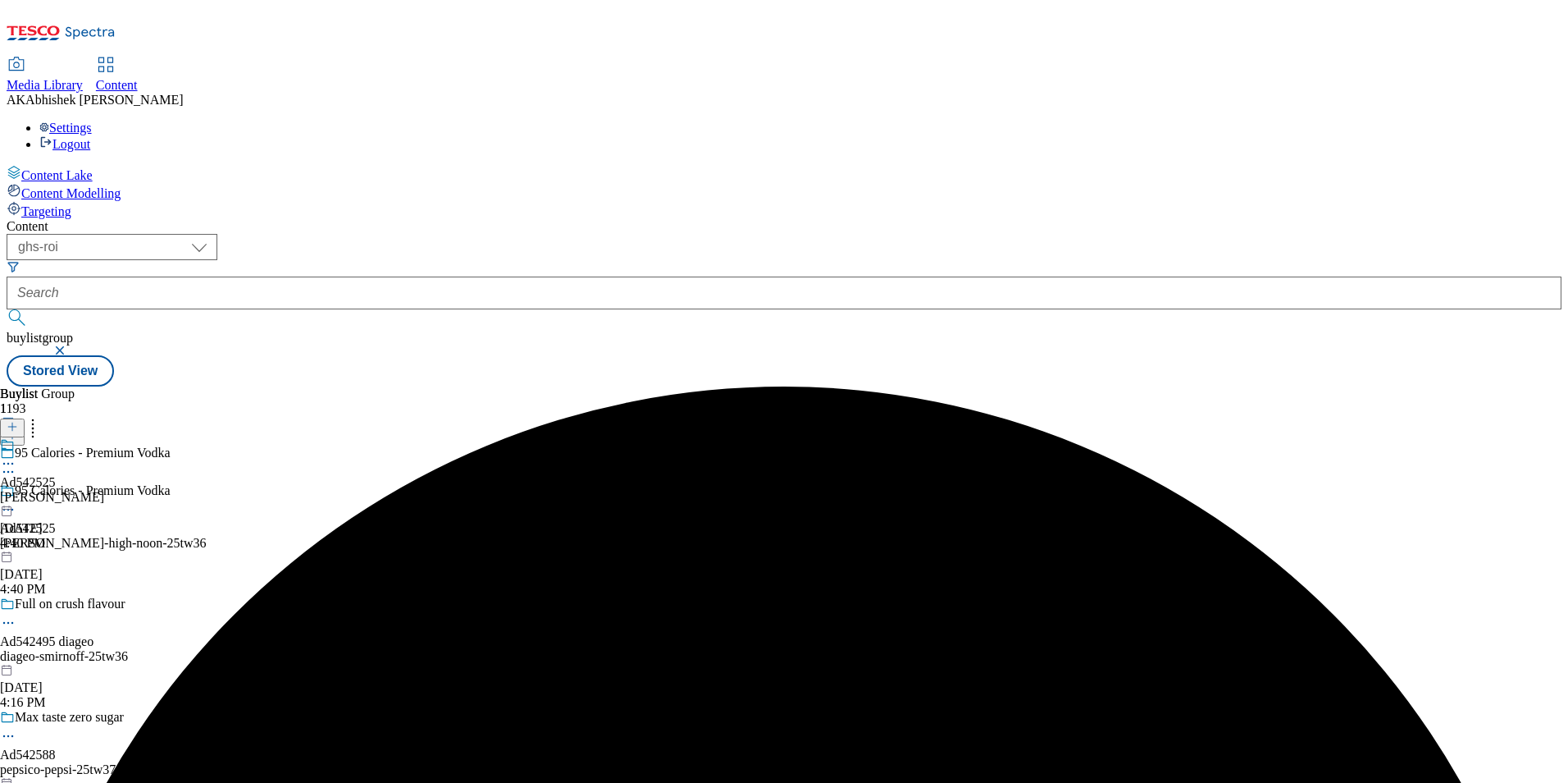
click at [17, 456] on icon at bounding box center [8, 464] width 17 height 17
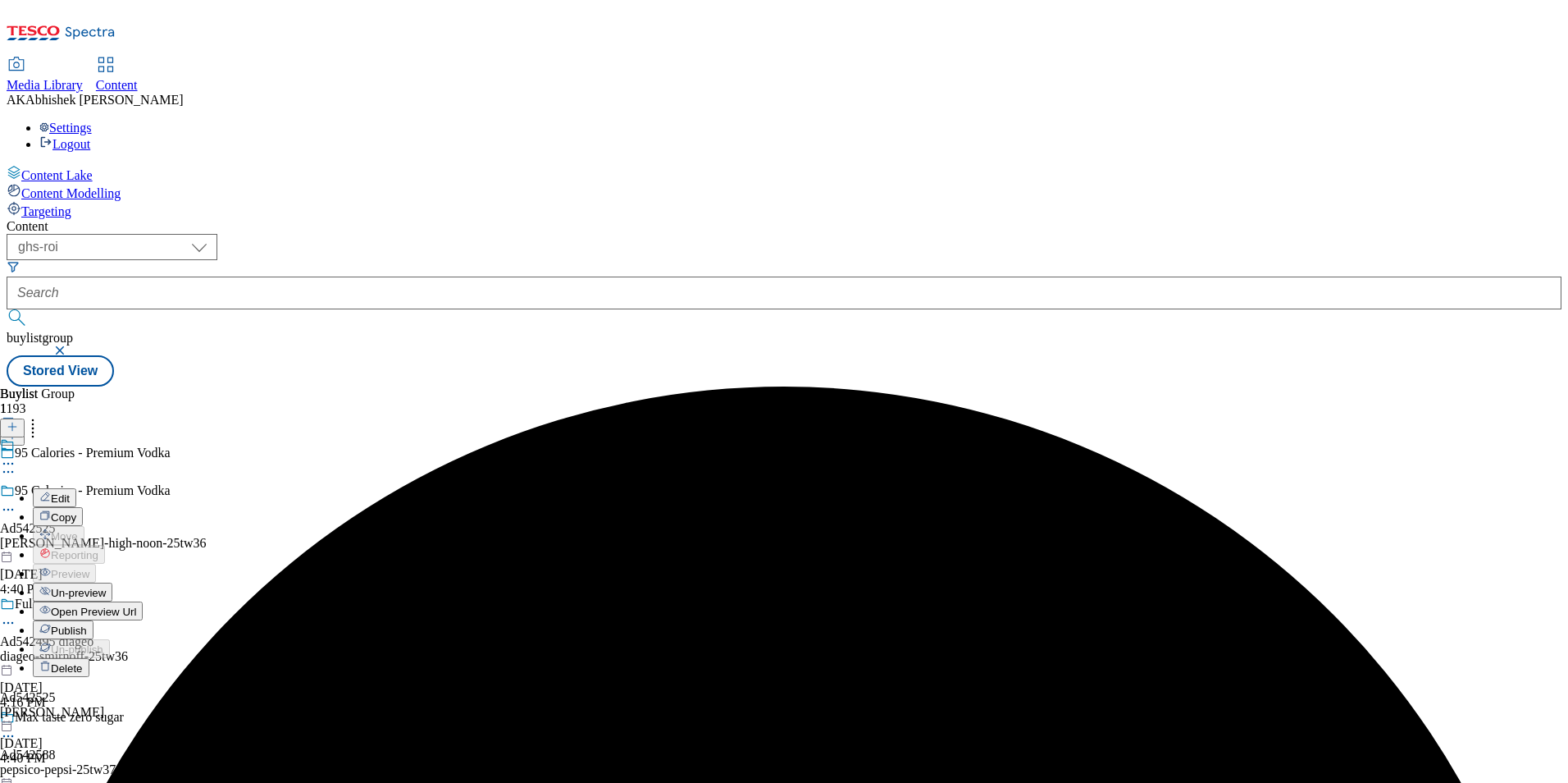
click at [76, 488] on button "Edit" at bounding box center [54, 498] width 44 height 19
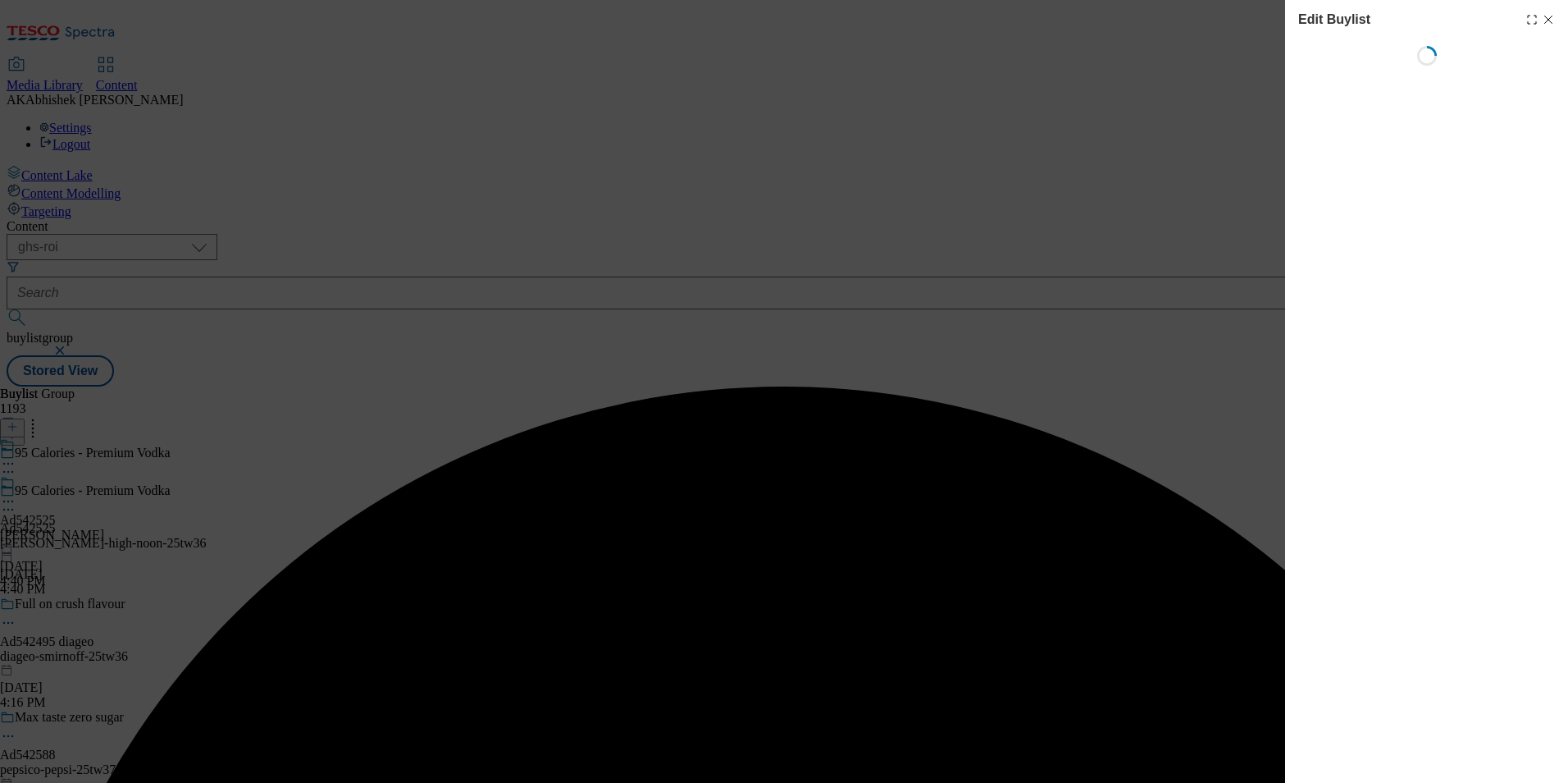
select select "tactical"
select select "supplier funded short term 1-3 weeks"
select select "dunnhumby"
select select "Banner"
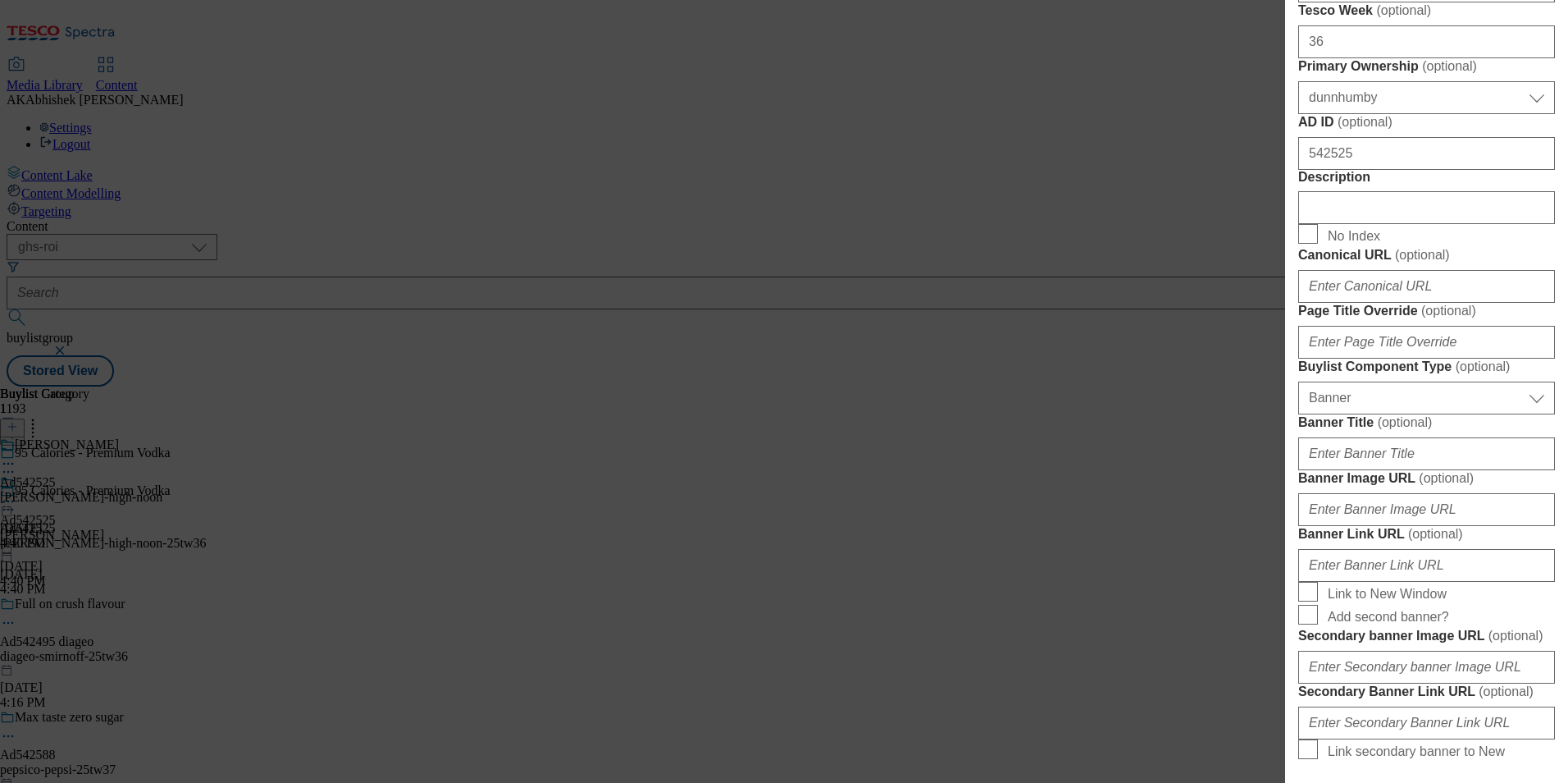
scroll to position [738, 0]
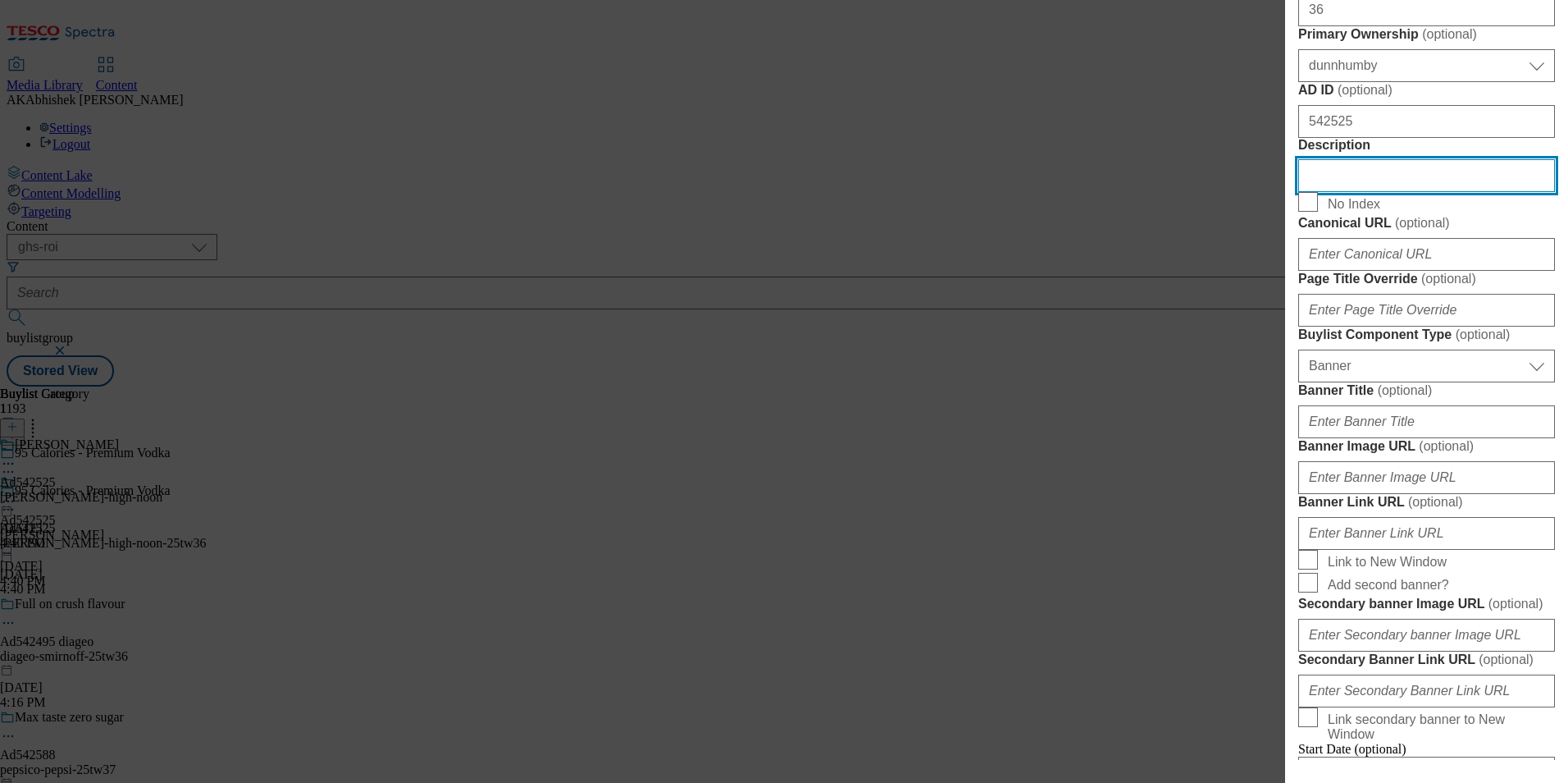
click at [1370, 192] on input "Description" at bounding box center [1427, 175] width 257 height 33
paste input "High Noon Vodka Soda Black Cherry 4x330ml"
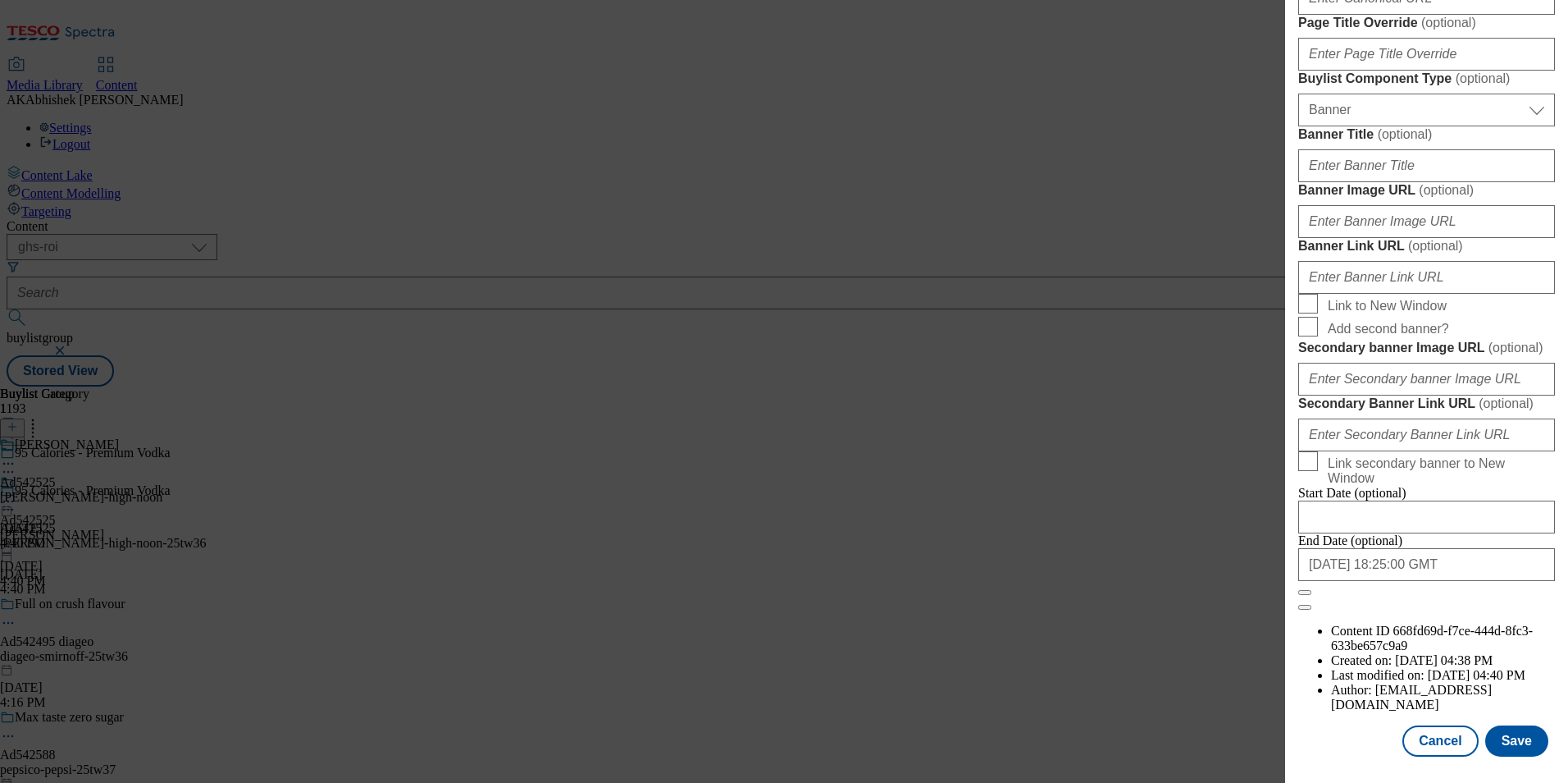
scroll to position [1604, 0]
type input "High Noon Vodka Soda Black Cherry 4x330ml"
click at [1516, 750] on button "Save" at bounding box center [1517, 741] width 63 height 32
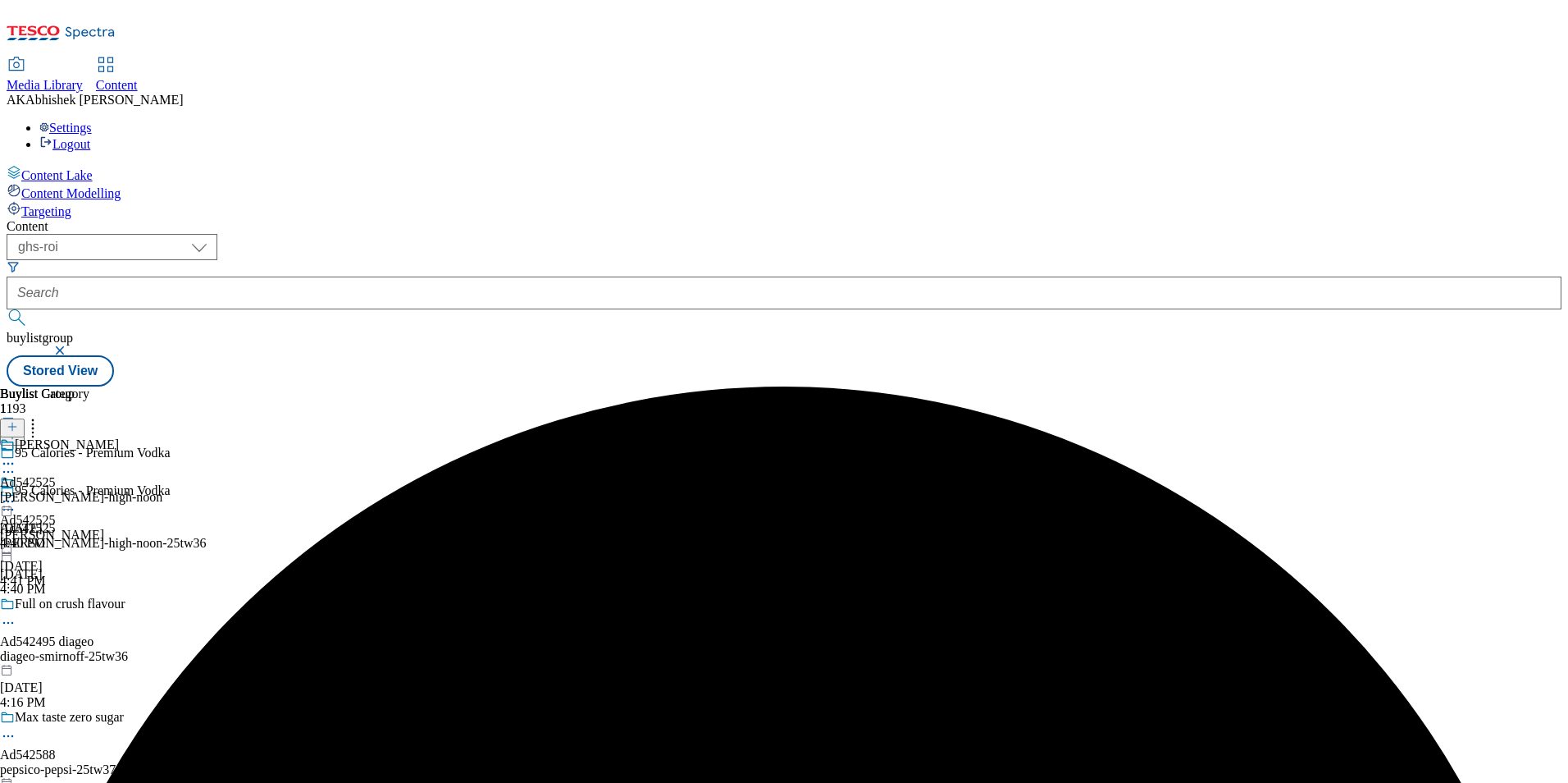
click at [17, 456] on icon at bounding box center [8, 464] width 17 height 17
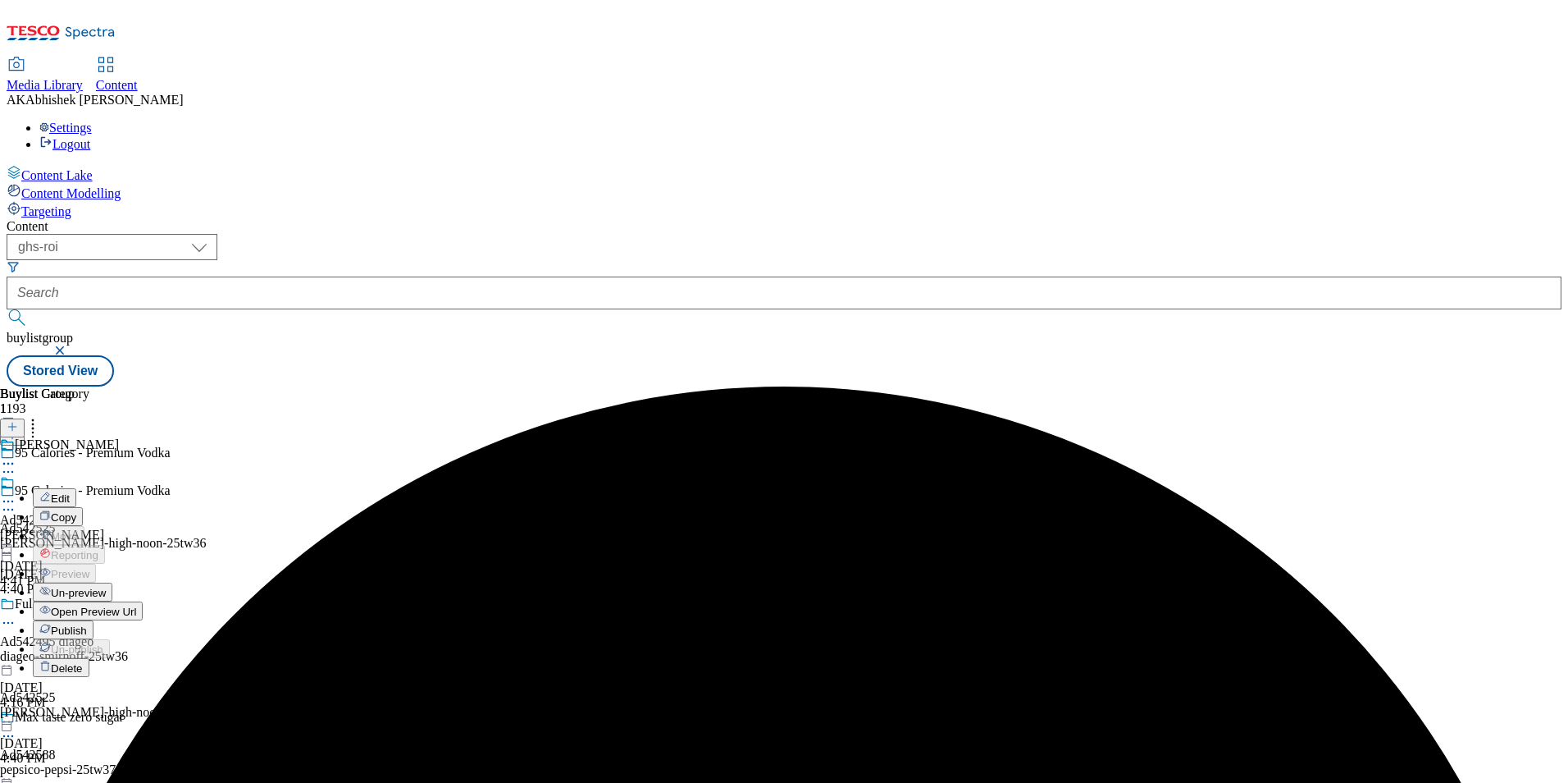
click at [70, 492] on span "Edit" at bounding box center [60, 498] width 19 height 12
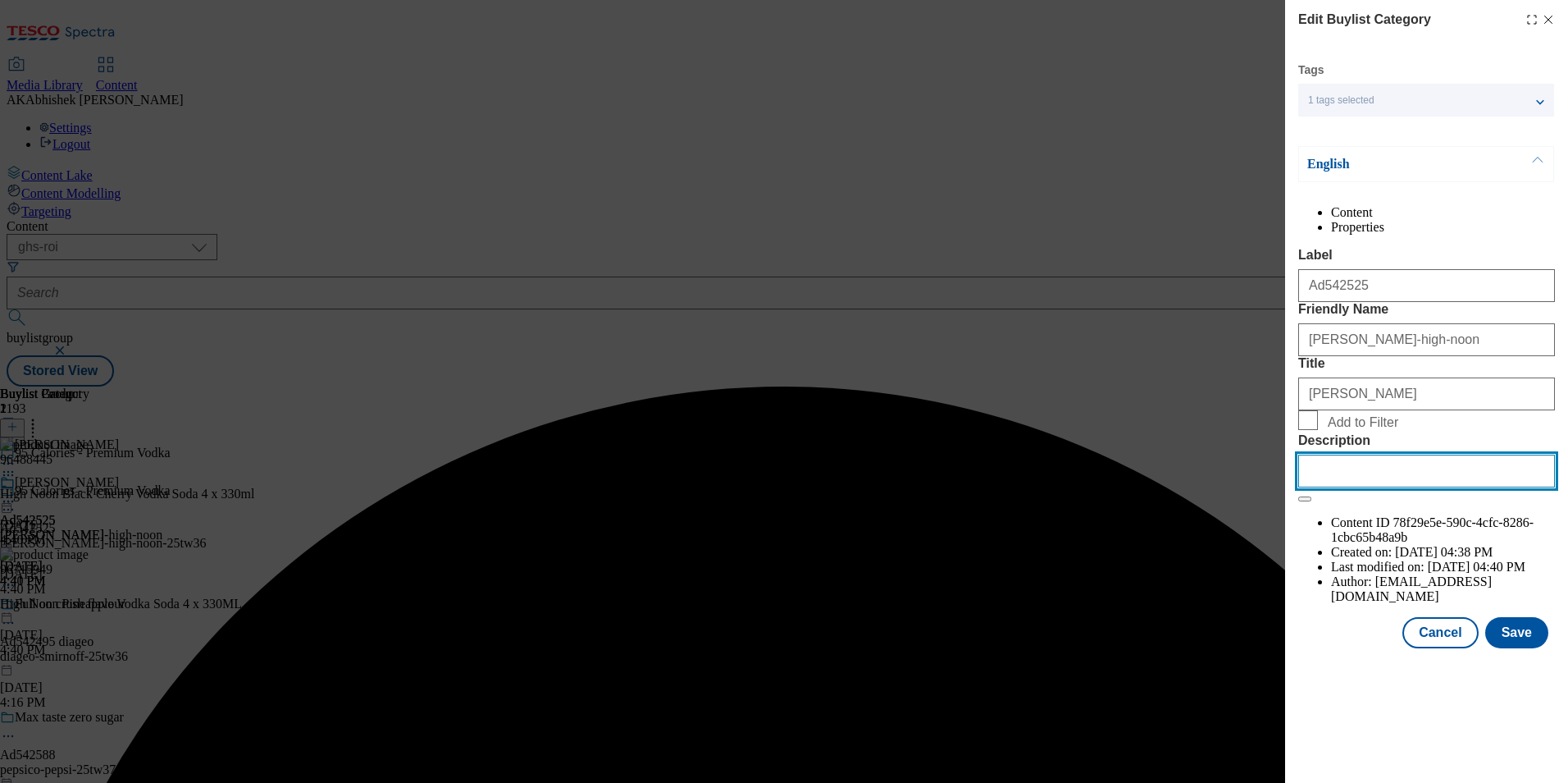
click at [1397, 487] on input "Description" at bounding box center [1427, 471] width 257 height 33
paste input "High Noon Vodka Soda Black Cherry 4x330ml"
type input "High Noon Vodka Soda Black Cherry 4x330ml"
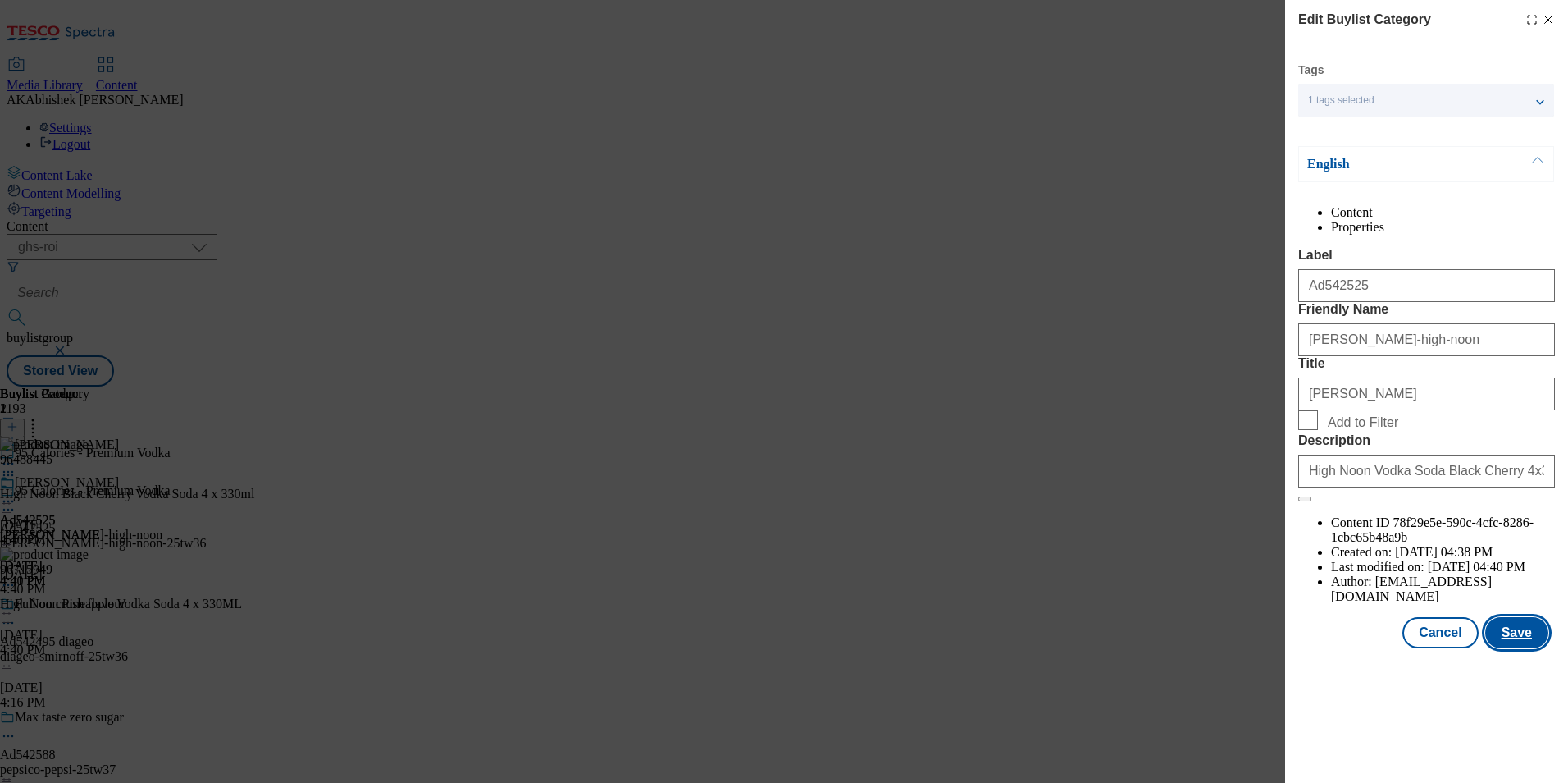
click at [1516, 648] on button "Save" at bounding box center [1517, 633] width 63 height 32
